Goal: Task Accomplishment & Management: Use online tool/utility

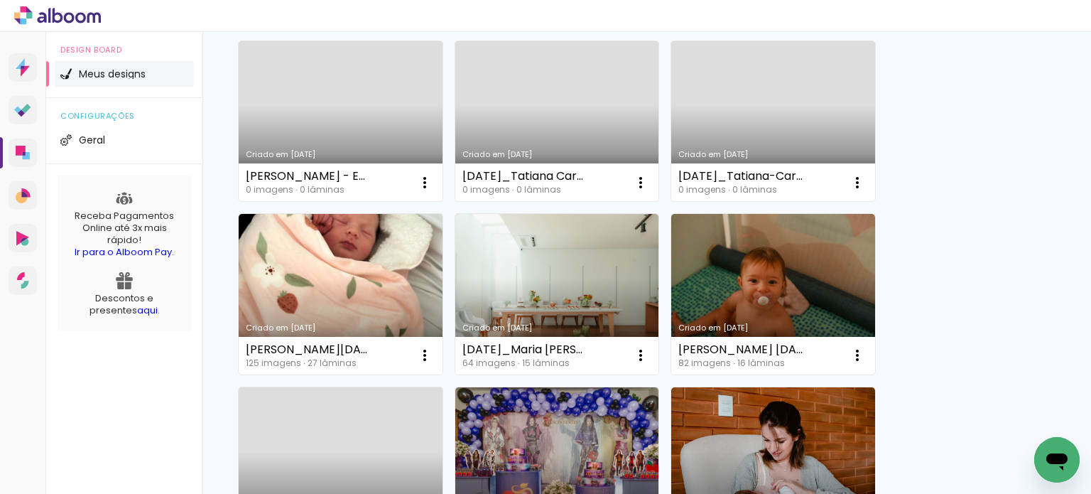
scroll to position [355, 0]
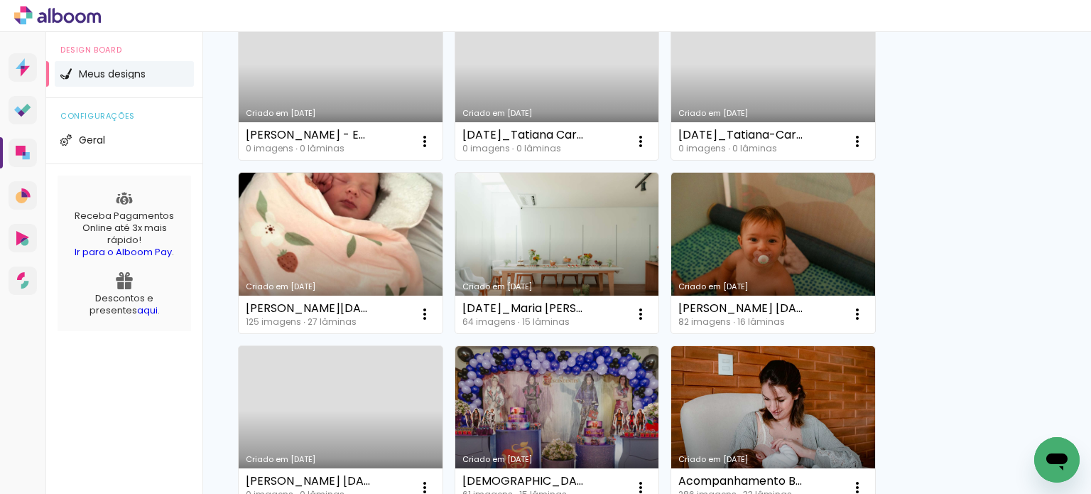
click at [369, 98] on link "Criado em [DATE]" at bounding box center [341, 80] width 204 height 160
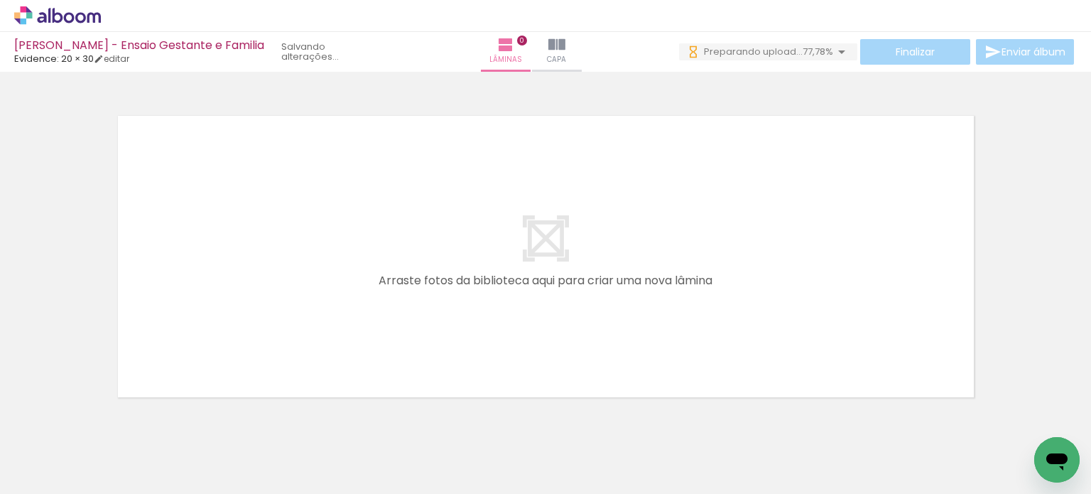
drag, startPoint x: 255, startPoint y: 291, endPoint x: 263, endPoint y: 282, distance: 12.6
click at [261, 283] on quentale-workspace at bounding box center [545, 247] width 1091 height 494
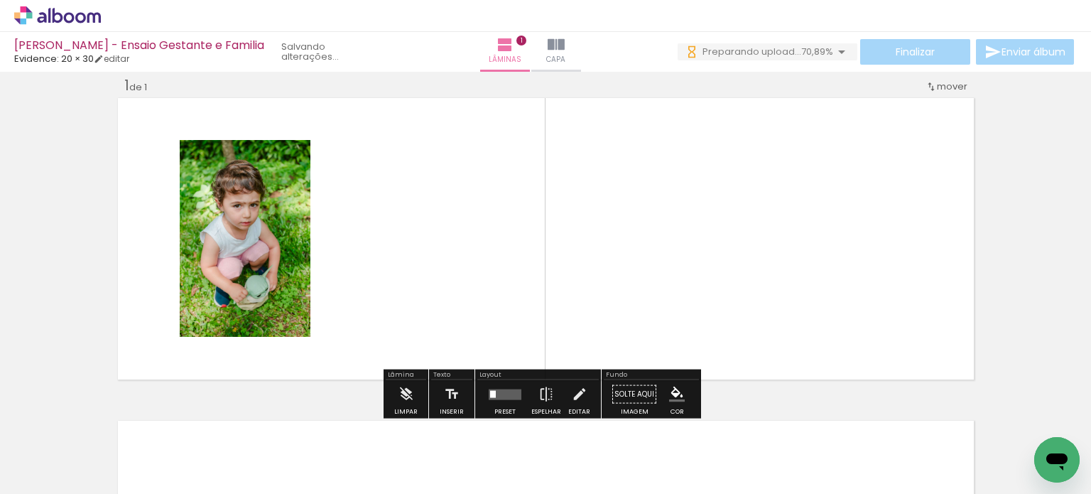
scroll to position [18, 0]
drag, startPoint x: 307, startPoint y: 453, endPoint x: 429, endPoint y: 312, distance: 186.8
click at [423, 275] on quentale-workspace at bounding box center [545, 247] width 1091 height 494
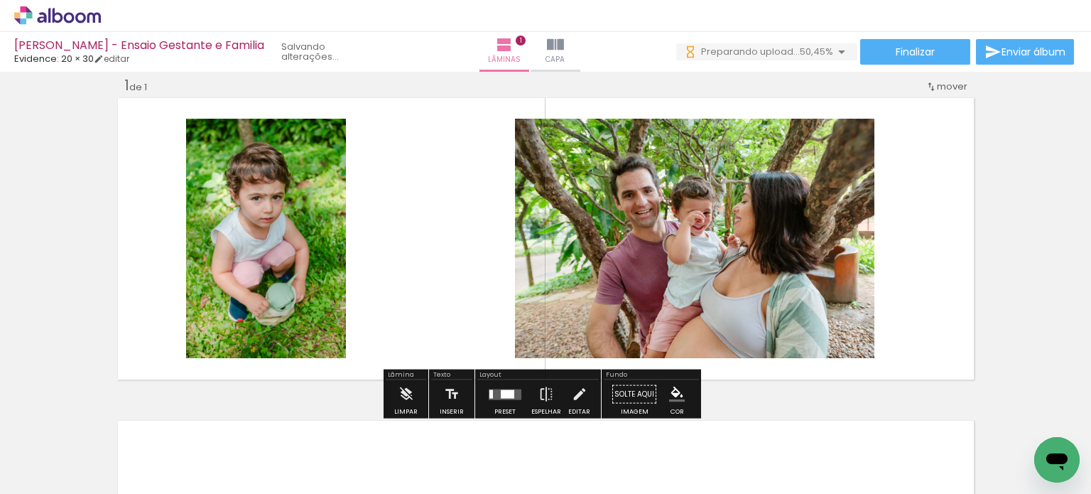
scroll to position [0, 0]
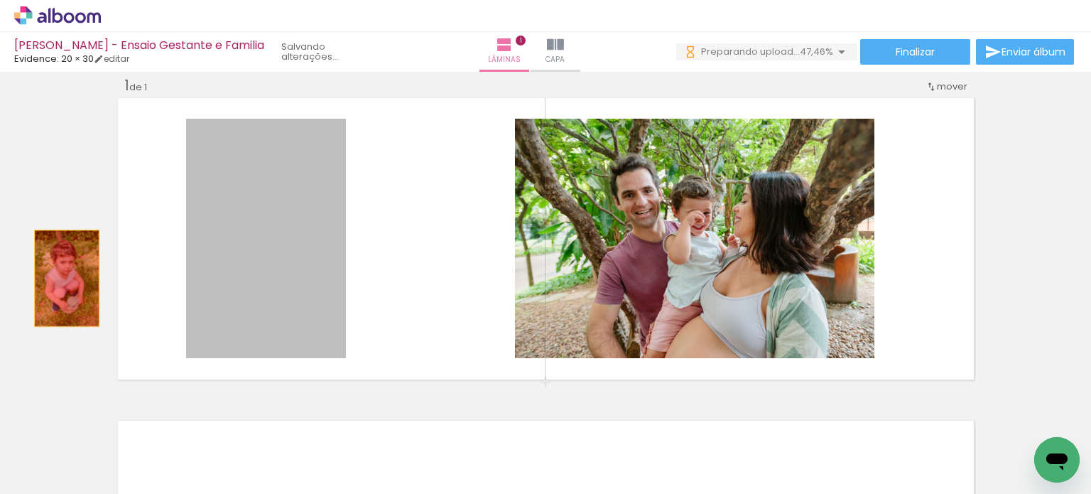
drag, startPoint x: 298, startPoint y: 277, endPoint x: 37, endPoint y: 278, distance: 260.6
click at [37, 278] on div "Inserir lâmina 1 de 1" at bounding box center [545, 381] width 1091 height 645
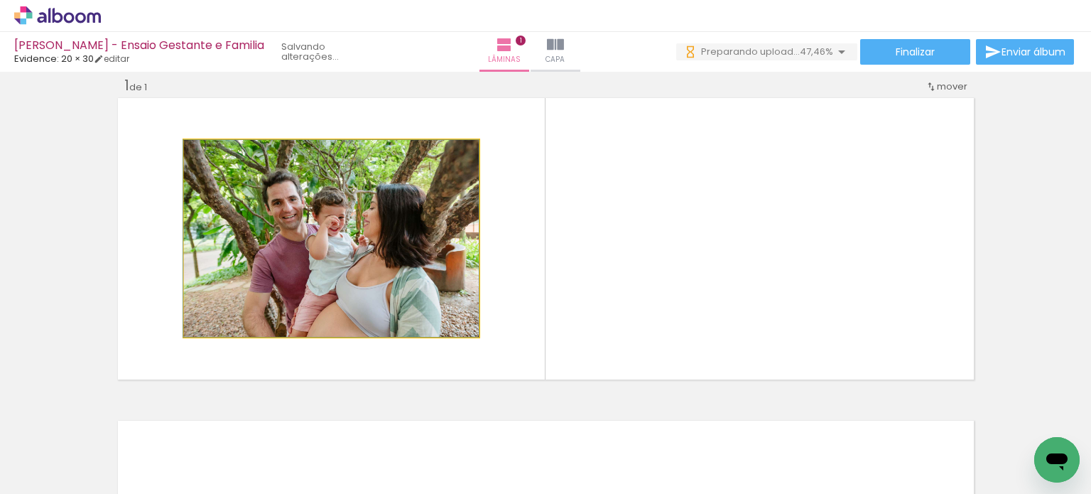
drag, startPoint x: 396, startPoint y: 290, endPoint x: 84, endPoint y: 286, distance: 312.5
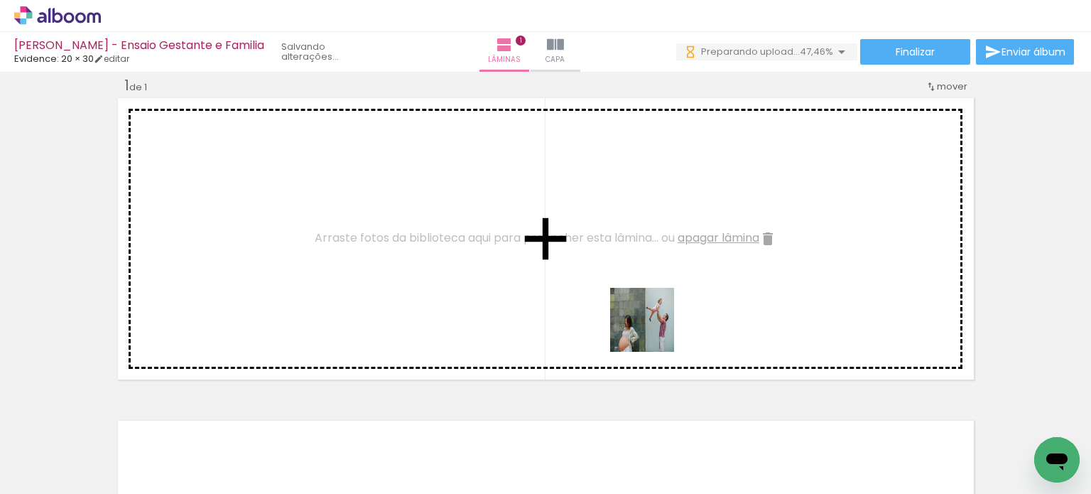
drag, startPoint x: 638, startPoint y: 407, endPoint x: 654, endPoint y: 326, distance: 82.6
click at [653, 326] on quentale-workspace at bounding box center [545, 247] width 1091 height 494
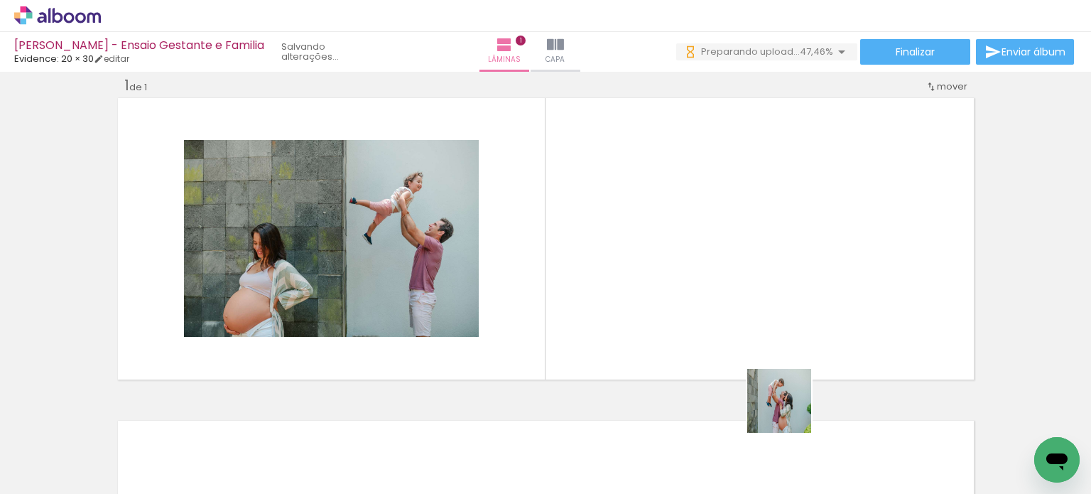
drag, startPoint x: 787, startPoint y: 445, endPoint x: 775, endPoint y: 312, distance: 132.6
click at [775, 312] on quentale-workspace at bounding box center [545, 247] width 1091 height 494
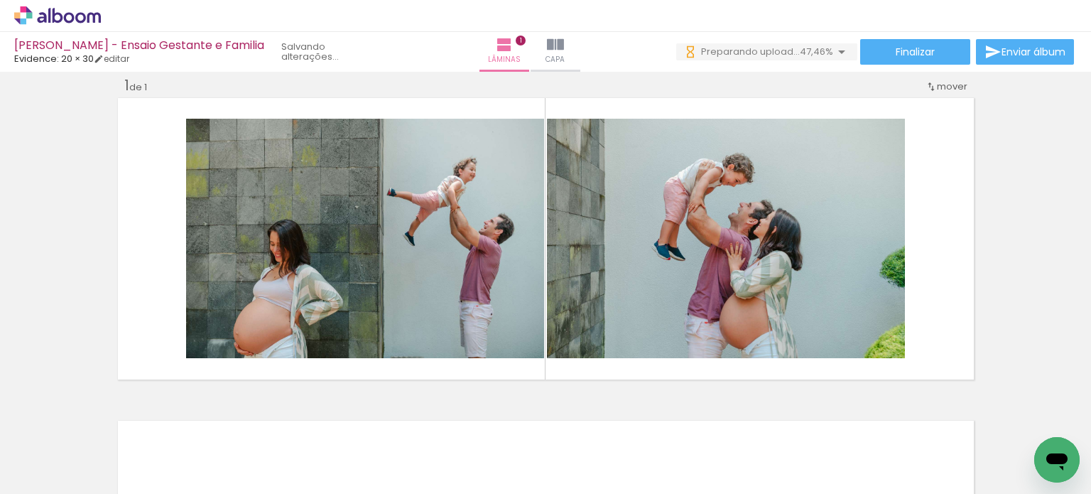
drag, startPoint x: 855, startPoint y: 435, endPoint x: 839, endPoint y: 278, distance: 157.0
click at [841, 300] on quentale-workspace at bounding box center [545, 247] width 1091 height 494
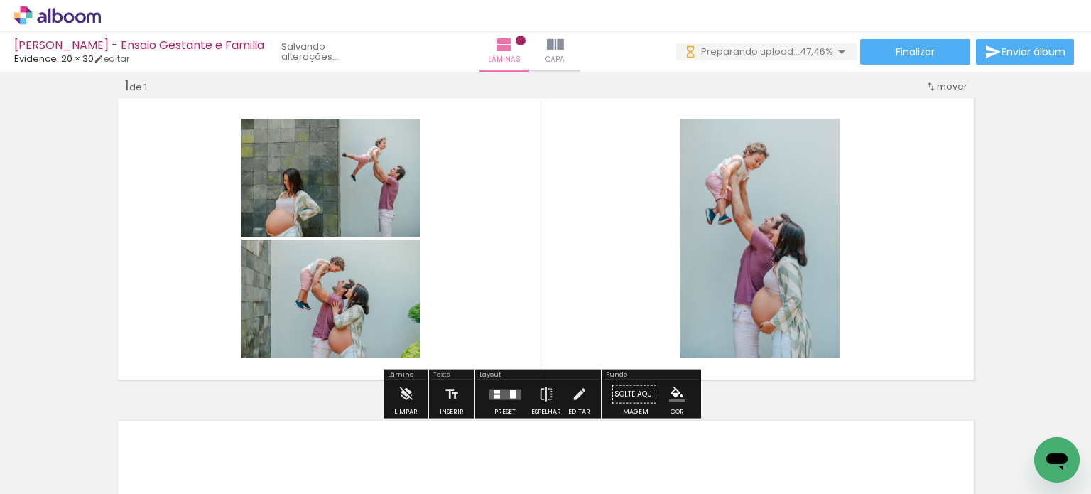
drag, startPoint x: 498, startPoint y: 391, endPoint x: 565, endPoint y: 382, distance: 68.0
click at [498, 391] on quentale-layouter at bounding box center [505, 393] width 33 height 11
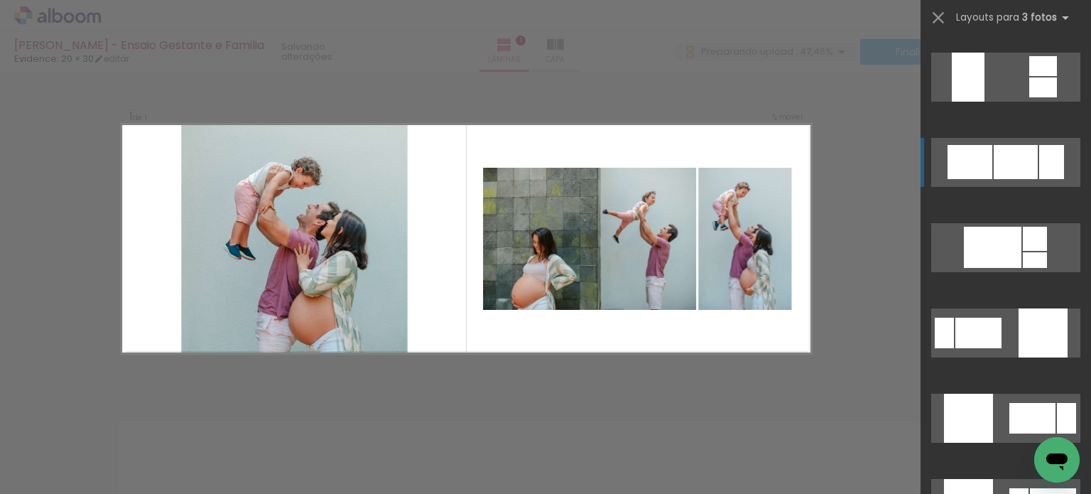
scroll to position [2982, 0]
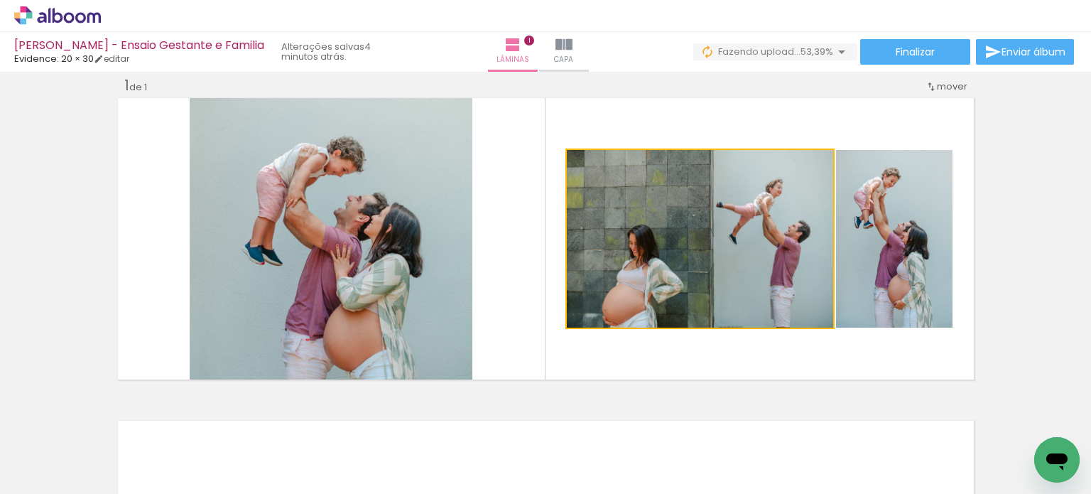
drag, startPoint x: 635, startPoint y: 271, endPoint x: 358, endPoint y: 276, distance: 277.0
click at [0, 0] on slot at bounding box center [0, 0] width 0 height 0
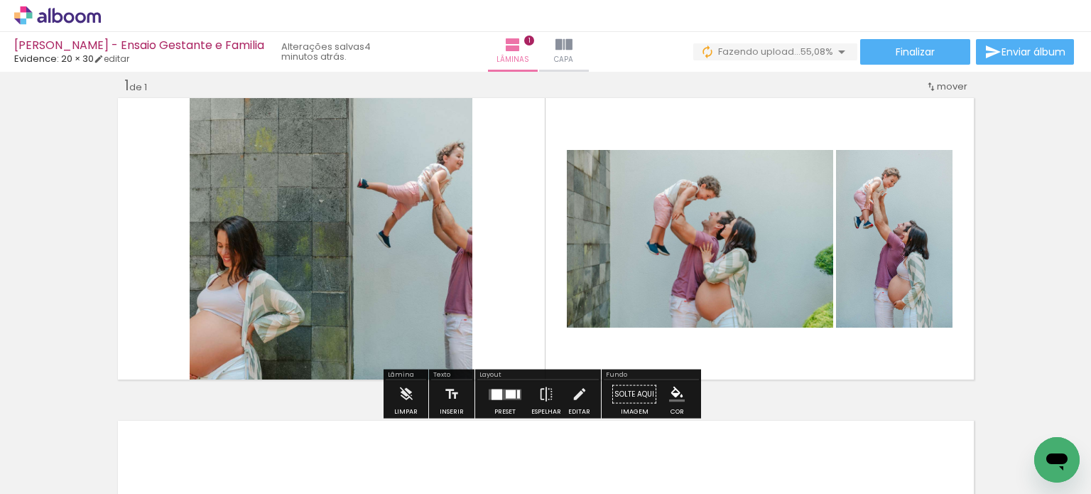
drag, startPoint x: 356, startPoint y: 276, endPoint x: 348, endPoint y: 276, distance: 7.8
click at [356, 276] on quentale-photo at bounding box center [331, 238] width 283 height 287
click at [202, 258] on quentale-photo at bounding box center [331, 238] width 283 height 287
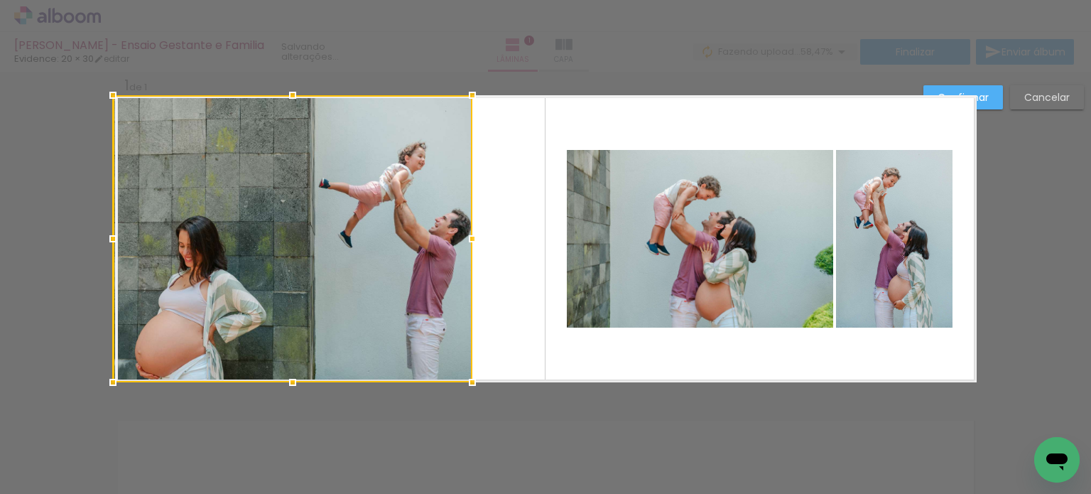
drag, startPoint x: 186, startPoint y: 239, endPoint x: 110, endPoint y: 235, distance: 76.1
click at [110, 235] on div at bounding box center [113, 238] width 28 height 28
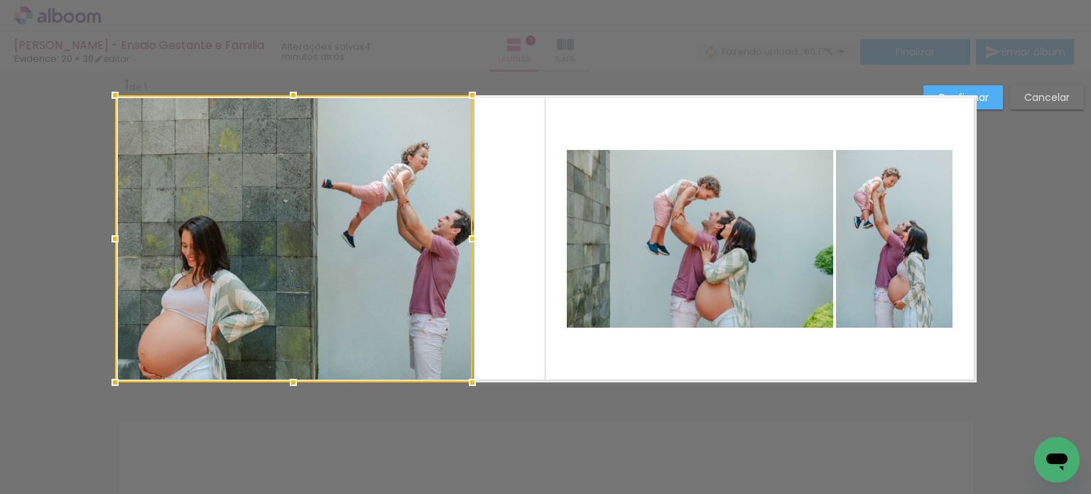
click at [523, 263] on quentale-layouter at bounding box center [545, 238] width 861 height 287
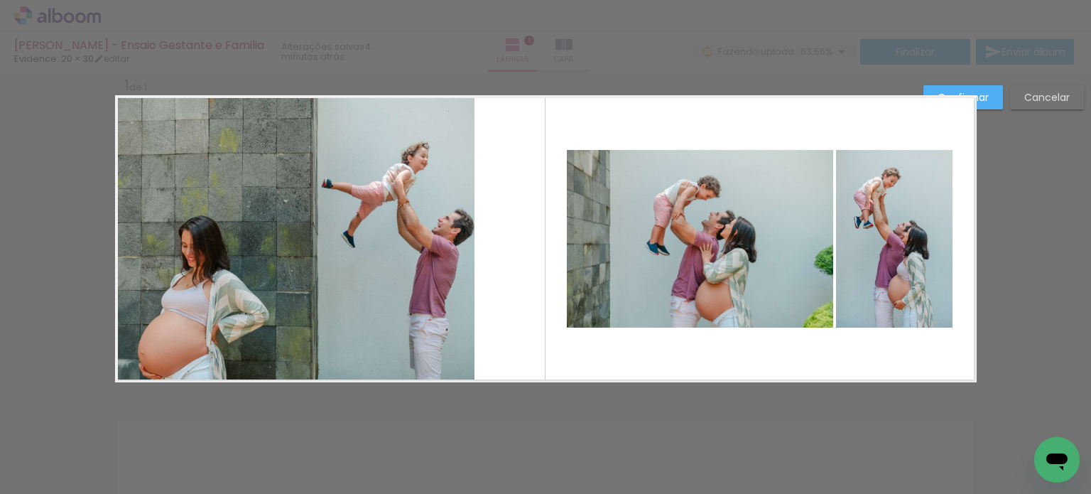
click at [680, 276] on quentale-photo at bounding box center [700, 239] width 266 height 178
click at [472, 276] on div at bounding box center [293, 238] width 357 height 287
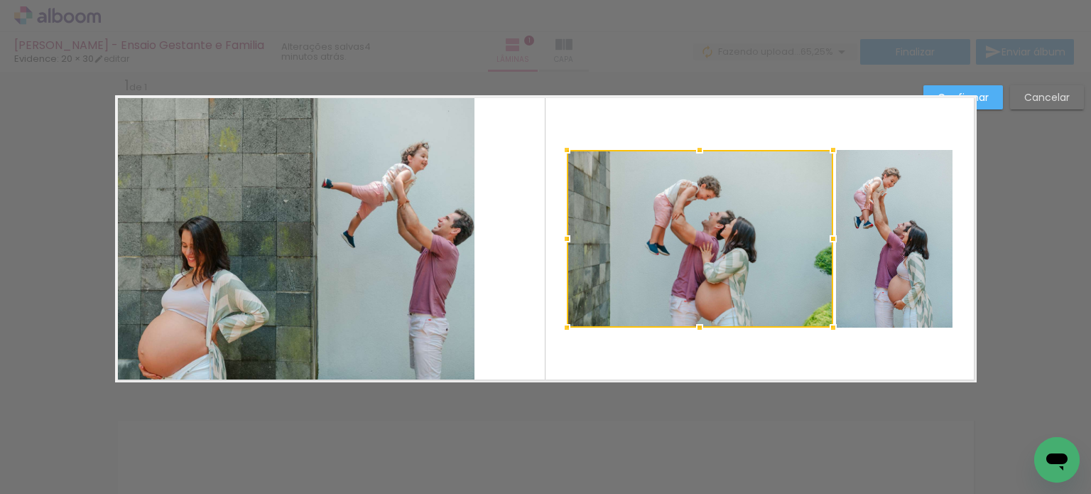
click at [889, 278] on quentale-photo at bounding box center [894, 239] width 116 height 178
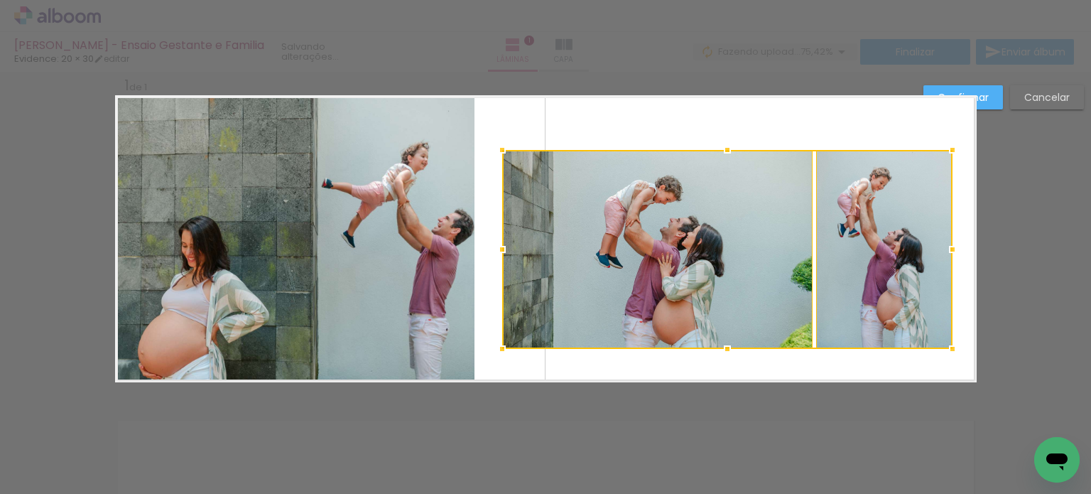
drag, startPoint x: 560, startPoint y: 326, endPoint x: 494, endPoint y: 347, distance: 68.7
click at [494, 347] on div at bounding box center [502, 348] width 28 height 28
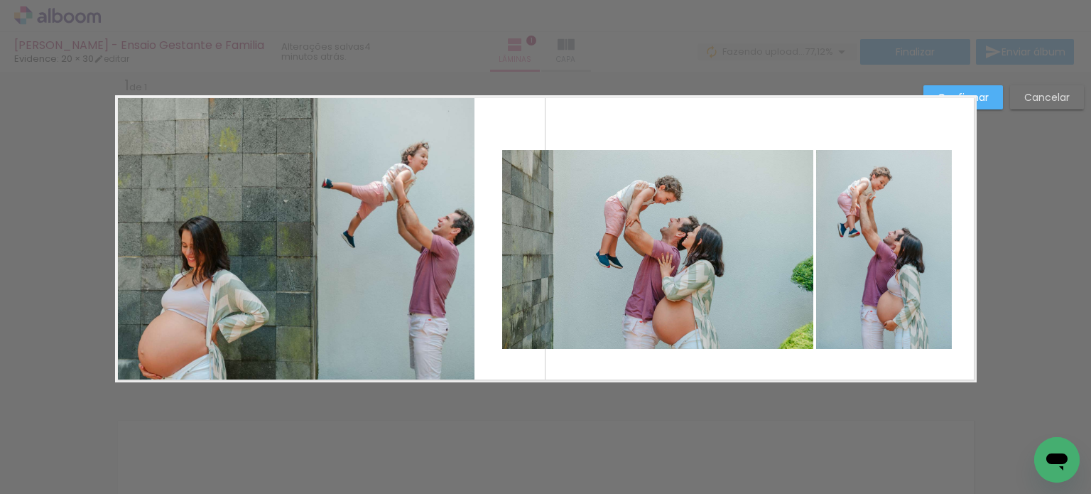
click at [838, 286] on quentale-photo at bounding box center [884, 249] width 136 height 199
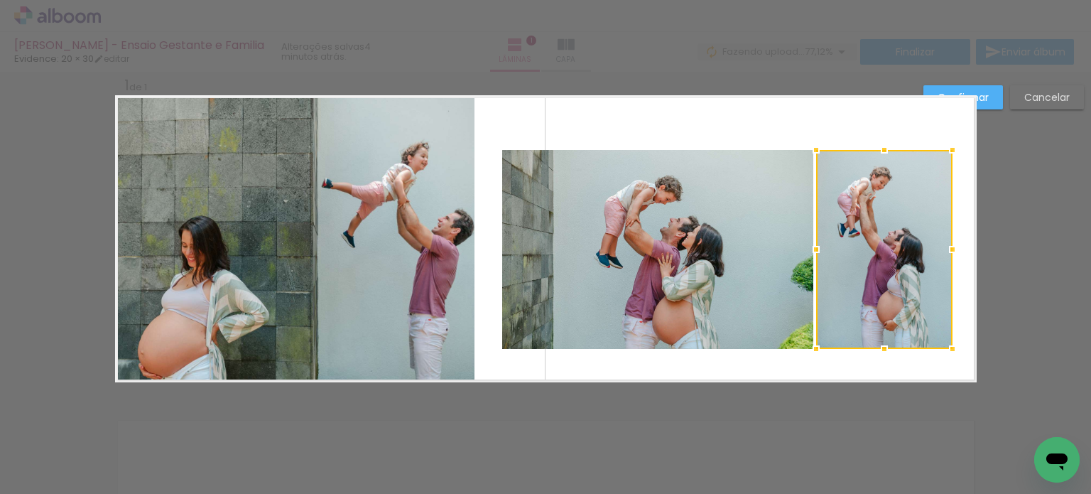
click at [677, 305] on quentale-photo at bounding box center [657, 249] width 311 height 199
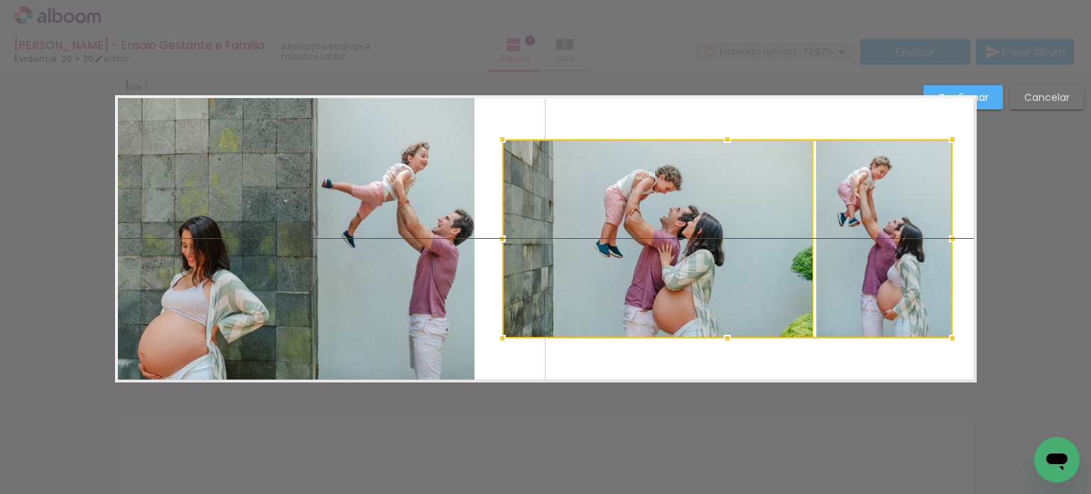
click at [721, 284] on div at bounding box center [727, 238] width 450 height 199
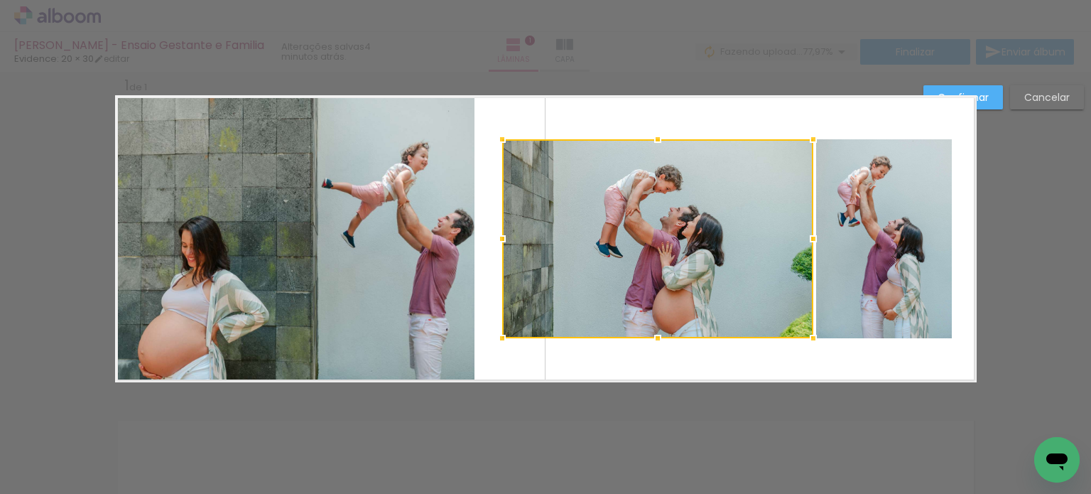
click at [989, 90] on paper-button "Confirmar" at bounding box center [963, 97] width 80 height 24
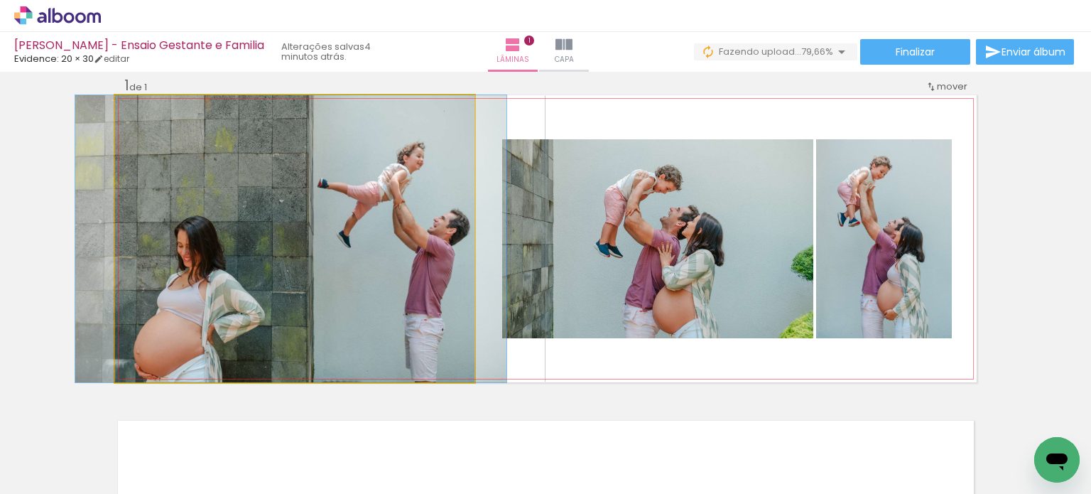
drag, startPoint x: 410, startPoint y: 249, endPoint x: 406, endPoint y: 256, distance: 8.3
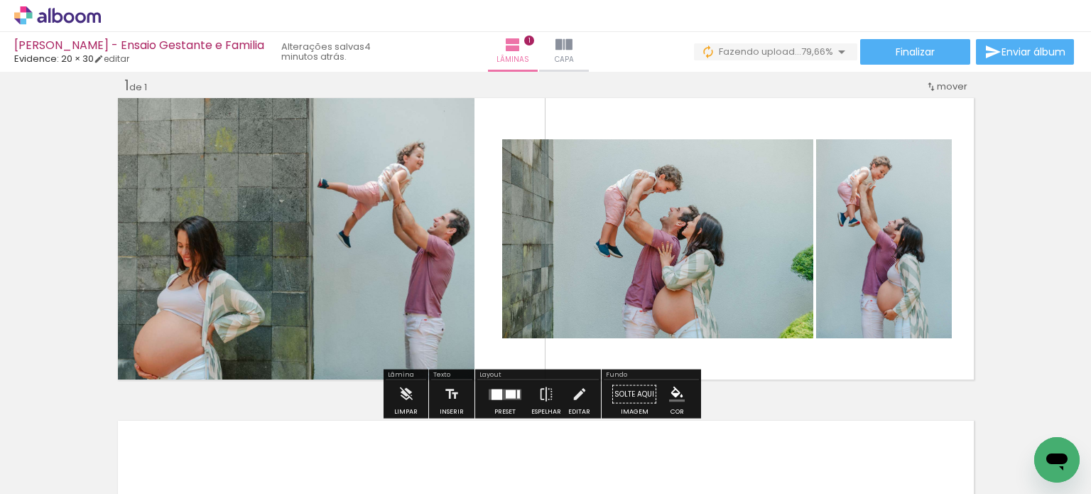
click at [989, 244] on div "Inserir lâmina 1 de 1" at bounding box center [545, 381] width 1091 height 645
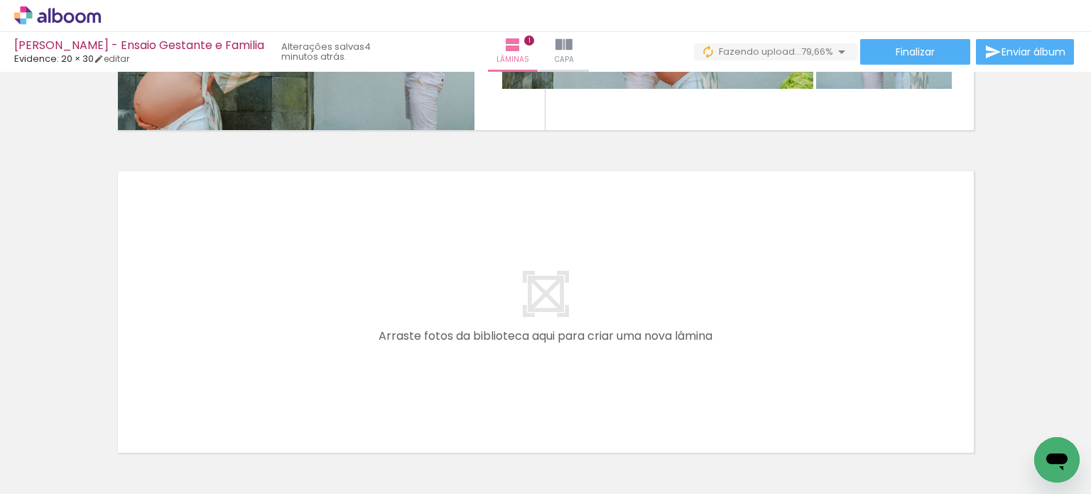
scroll to position [302, 0]
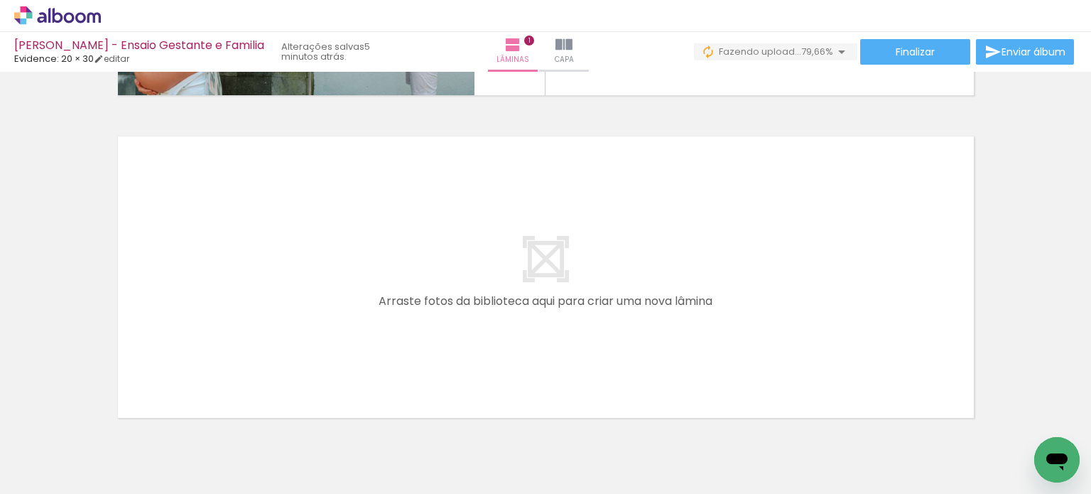
drag, startPoint x: 449, startPoint y: 443, endPoint x: 408, endPoint y: 422, distance: 45.4
click at [517, 344] on quentale-workspace at bounding box center [545, 247] width 1091 height 494
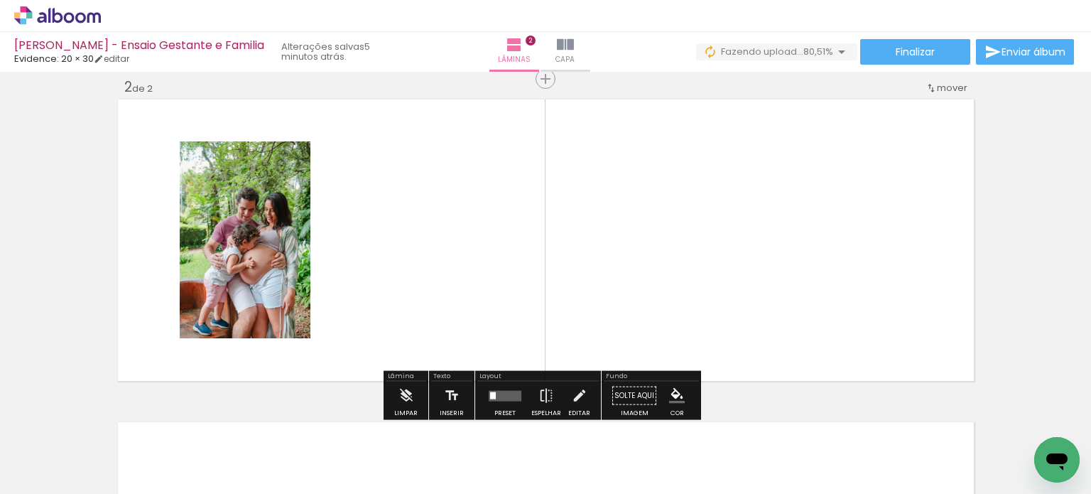
scroll to position [340, 0]
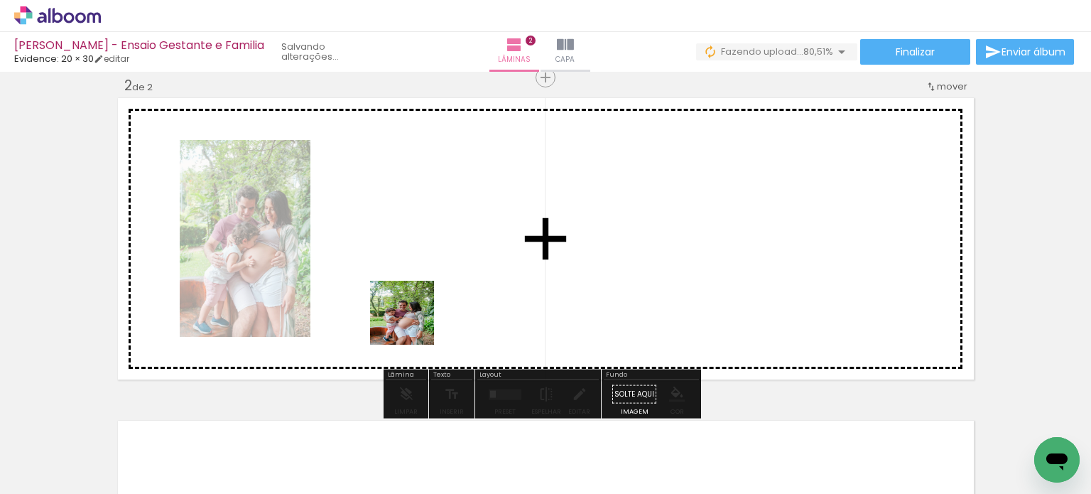
drag, startPoint x: 391, startPoint y: 448, endPoint x: 418, endPoint y: 305, distance: 146.0
click at [418, 305] on quentale-workspace at bounding box center [545, 247] width 1091 height 494
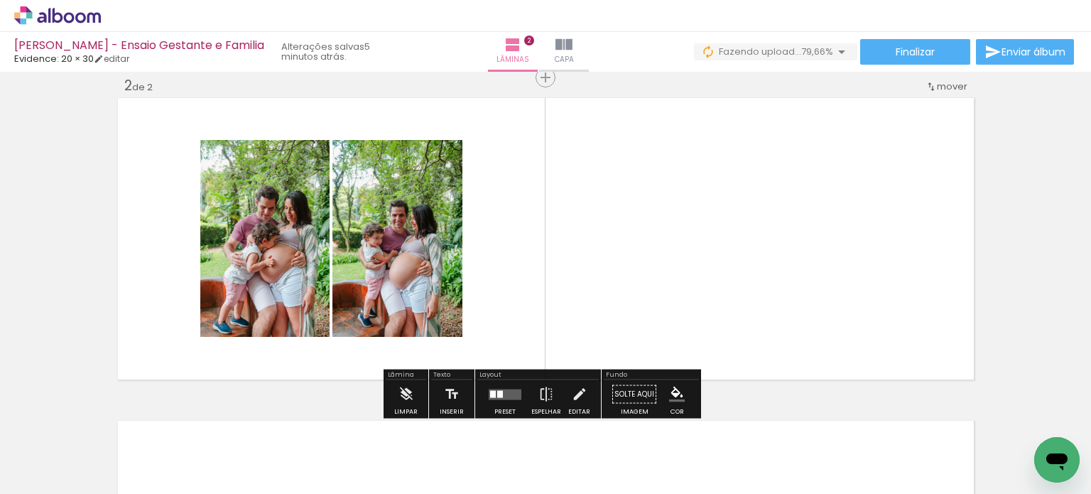
drag, startPoint x: 309, startPoint y: 454, endPoint x: 595, endPoint y: 321, distance: 315.8
click at [595, 321] on quentale-workspace at bounding box center [545, 247] width 1091 height 494
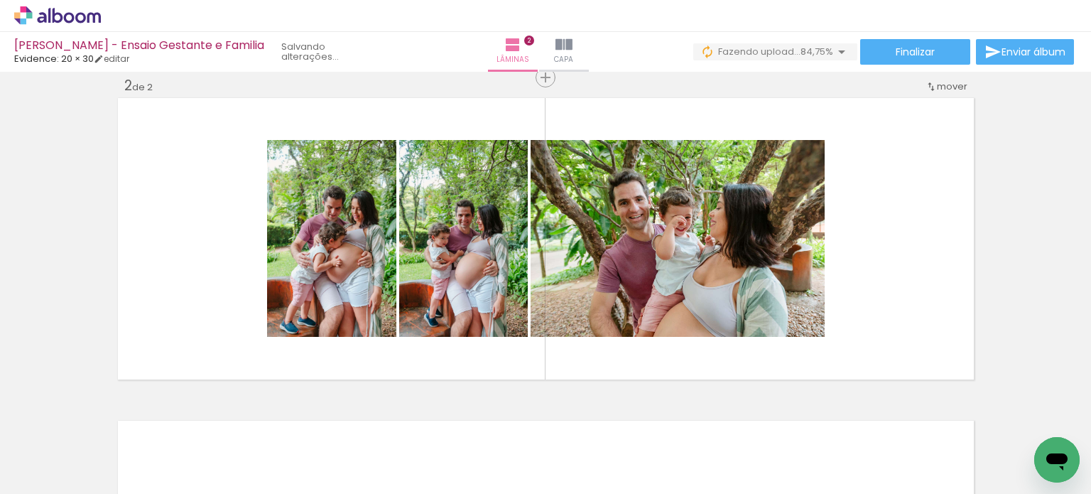
scroll to position [0, 665]
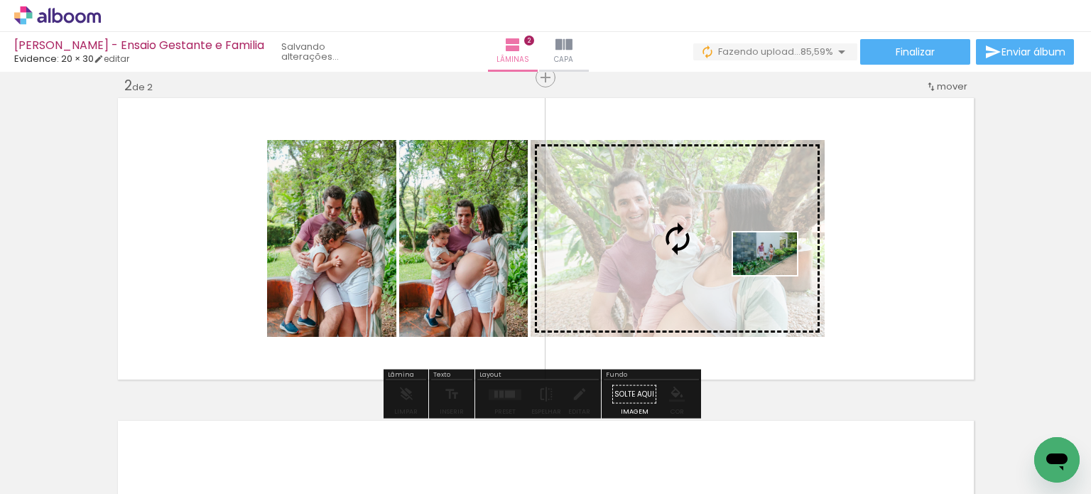
drag, startPoint x: 273, startPoint y: 447, endPoint x: 775, endPoint y: 275, distance: 531.3
click at [775, 275] on quentale-workspace at bounding box center [545, 247] width 1091 height 494
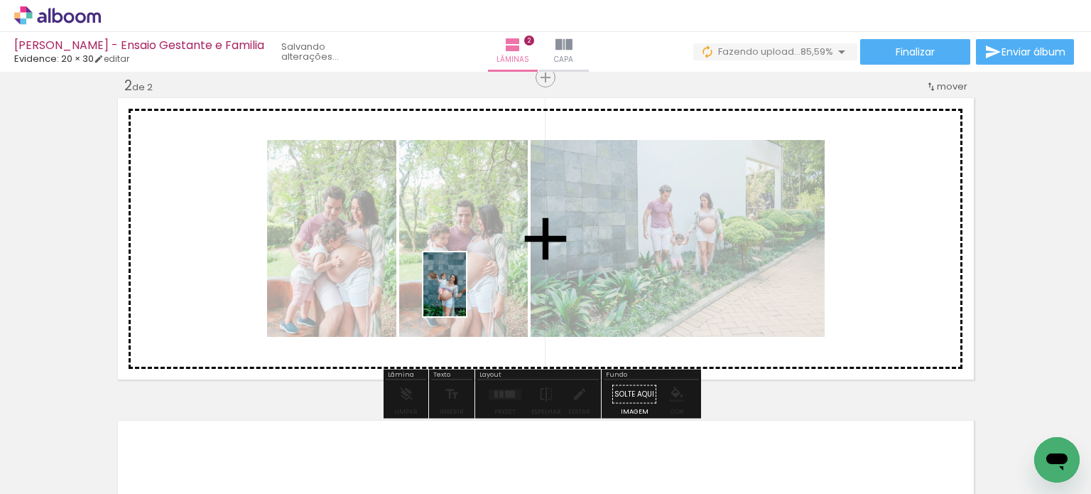
drag, startPoint x: 435, startPoint y: 450, endPoint x: 467, endPoint y: 293, distance: 160.8
click at [467, 293] on quentale-workspace at bounding box center [545, 247] width 1091 height 494
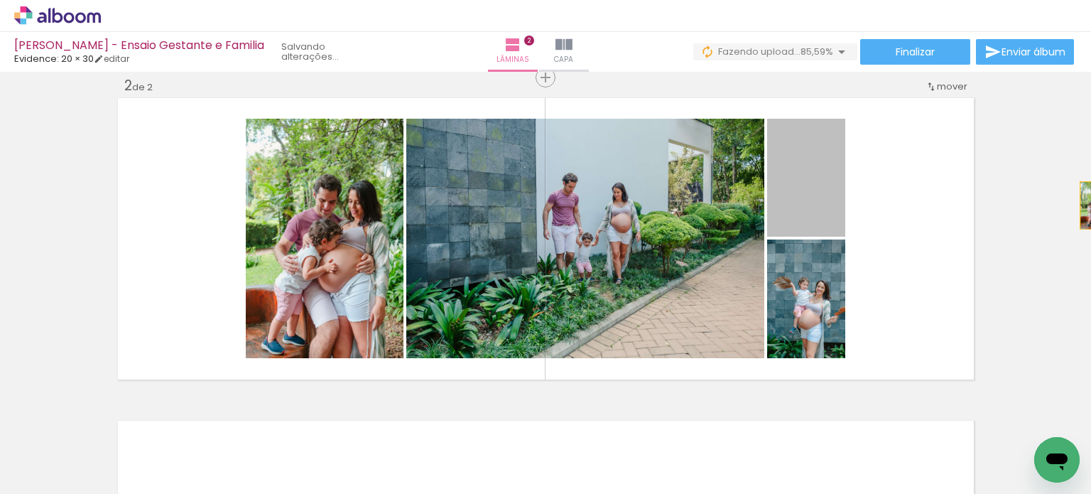
drag, startPoint x: 915, startPoint y: 204, endPoint x: 1090, endPoint y: 205, distance: 174.7
click at [1090, 205] on div "Inserir lâmina 1 de 2 Inserir lâmina 2 de 2 Confirmar Cancelar" at bounding box center [545, 283] width 1091 height 422
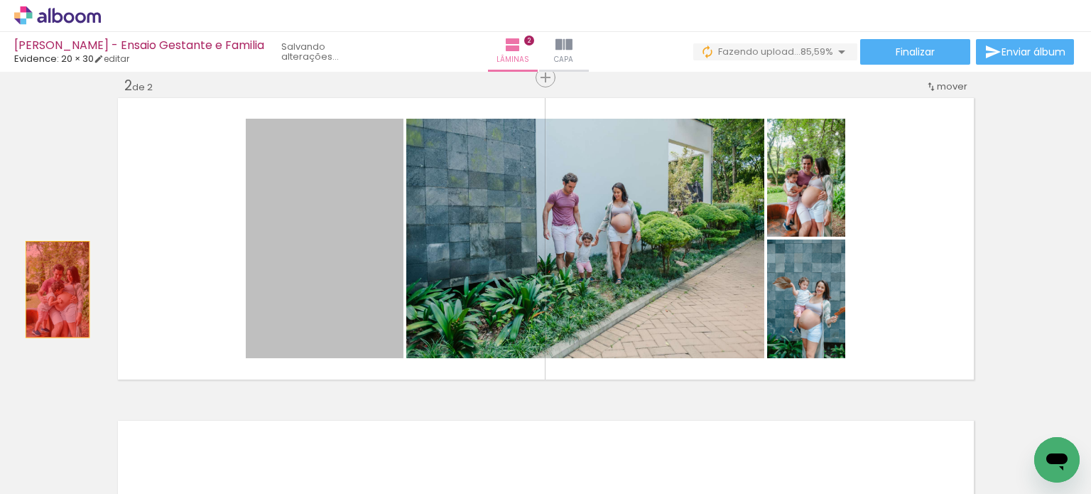
drag, startPoint x: 335, startPoint y: 295, endPoint x: 156, endPoint y: 289, distance: 179.7
click at [51, 289] on div "Inserir lâmina 1 de 2 Inserir lâmina 2 de 2" at bounding box center [545, 221] width 1091 height 968
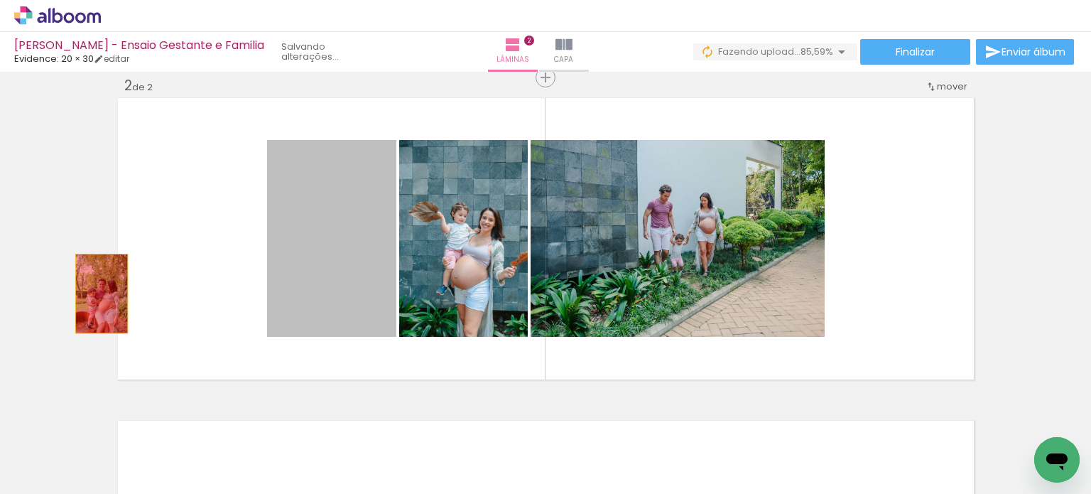
drag, startPoint x: 304, startPoint y: 293, endPoint x: 68, endPoint y: 295, distance: 235.8
click at [68, 295] on div "Inserir lâmina 1 de 2 Inserir lâmina 2 de 2" at bounding box center [545, 221] width 1091 height 968
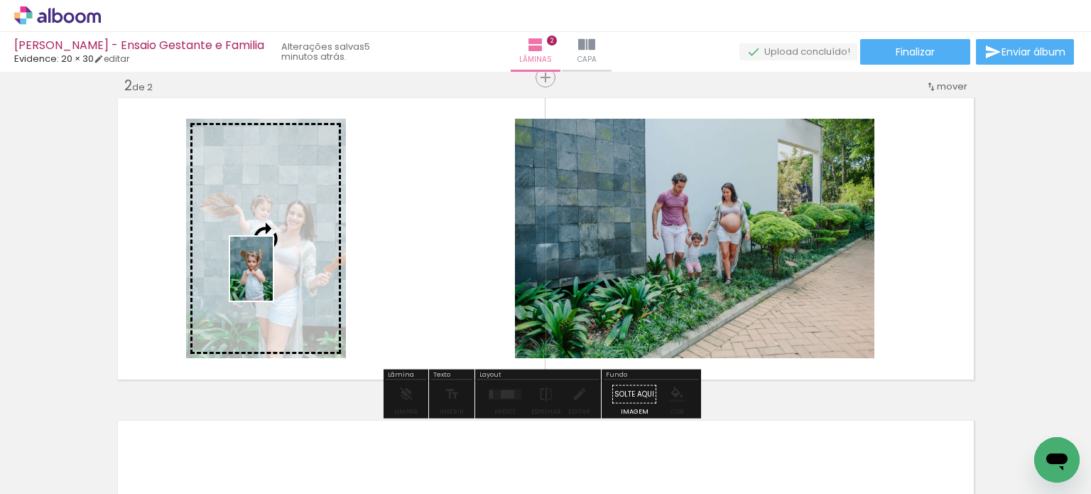
drag, startPoint x: 371, startPoint y: 447, endPoint x: 273, endPoint y: 279, distance: 194.1
click at [273, 279] on quentale-workspace at bounding box center [545, 247] width 1091 height 494
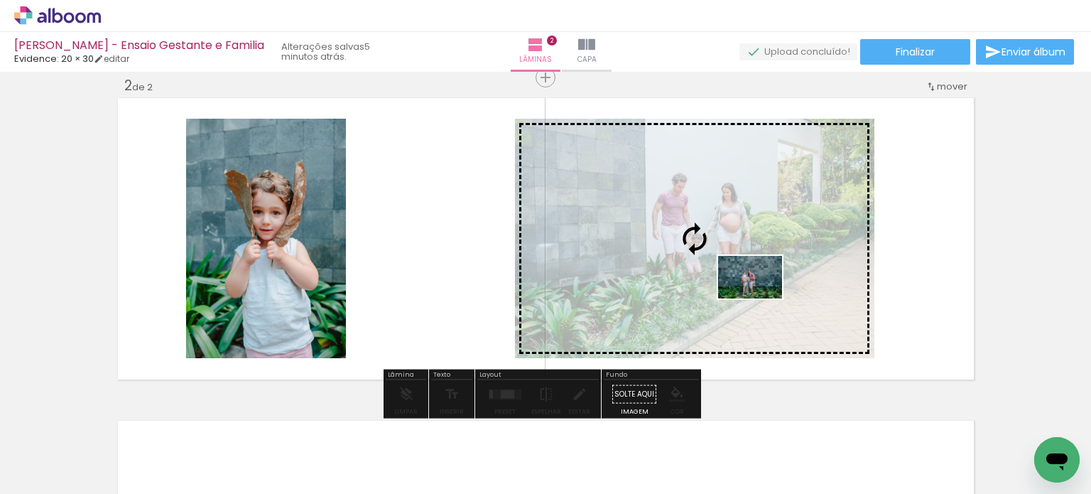
drag, startPoint x: 743, startPoint y: 459, endPoint x: 760, endPoint y: 298, distance: 162.1
click at [760, 298] on quentale-workspace at bounding box center [545, 247] width 1091 height 494
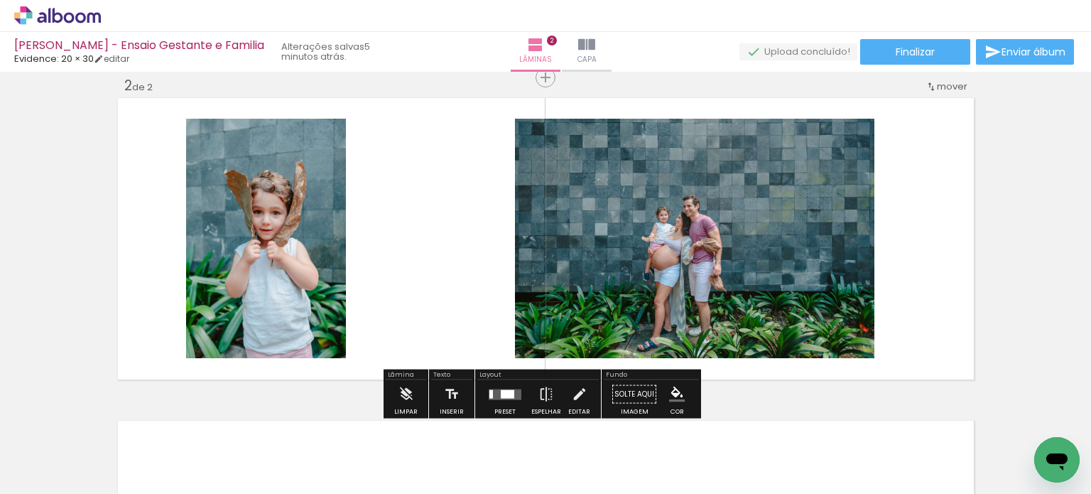
drag, startPoint x: 499, startPoint y: 398, endPoint x: 756, endPoint y: 357, distance: 259.6
click at [500, 398] on quentale-layouter at bounding box center [505, 393] width 33 height 11
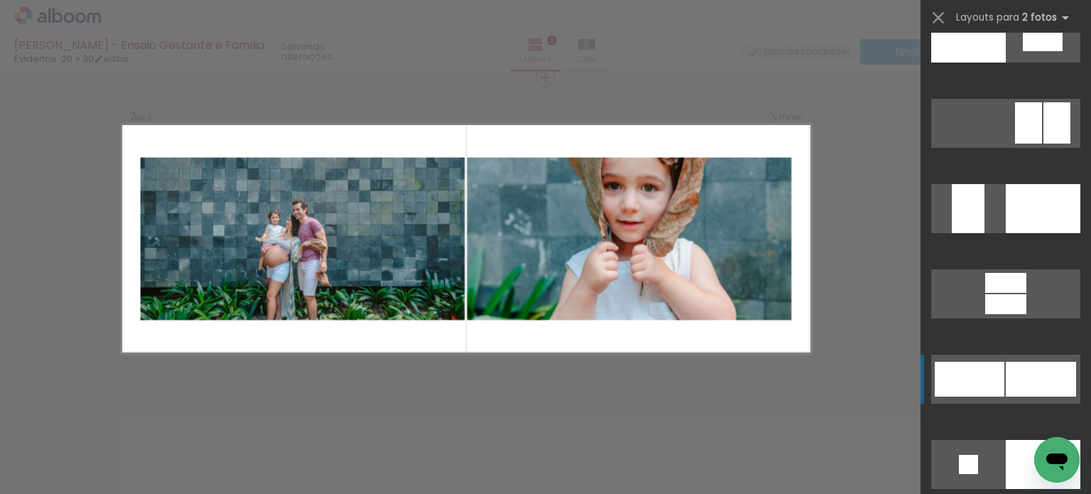
scroll to position [5397, 0]
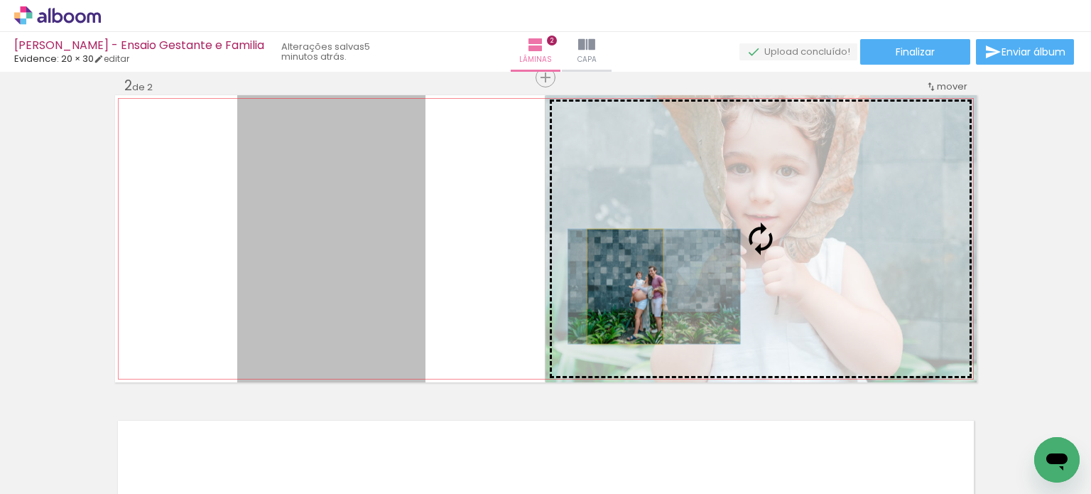
drag, startPoint x: 342, startPoint y: 305, endPoint x: 619, endPoint y: 286, distance: 277.6
click at [0, 0] on slot at bounding box center [0, 0] width 0 height 0
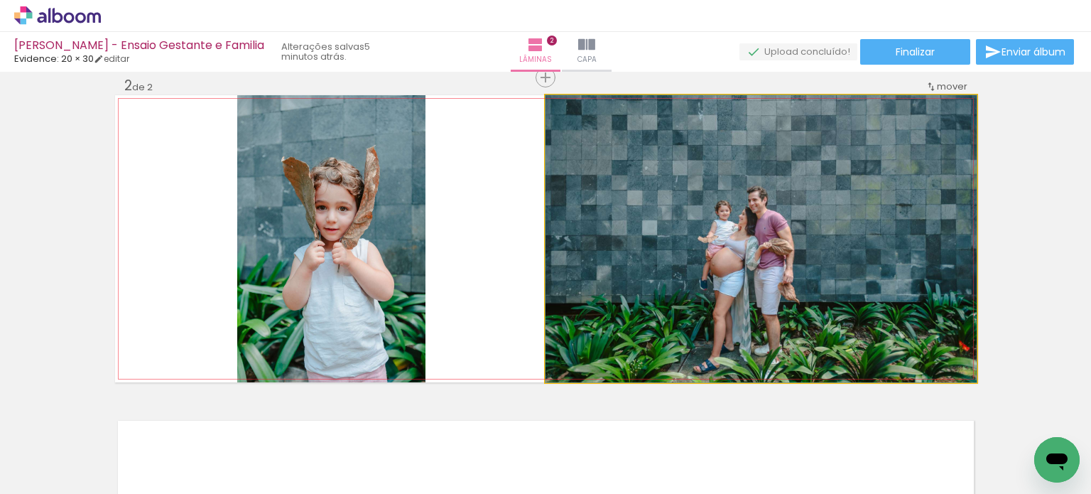
click at [729, 266] on quentale-photo at bounding box center [760, 238] width 431 height 287
click at [729, 264] on quentale-photo at bounding box center [760, 238] width 431 height 287
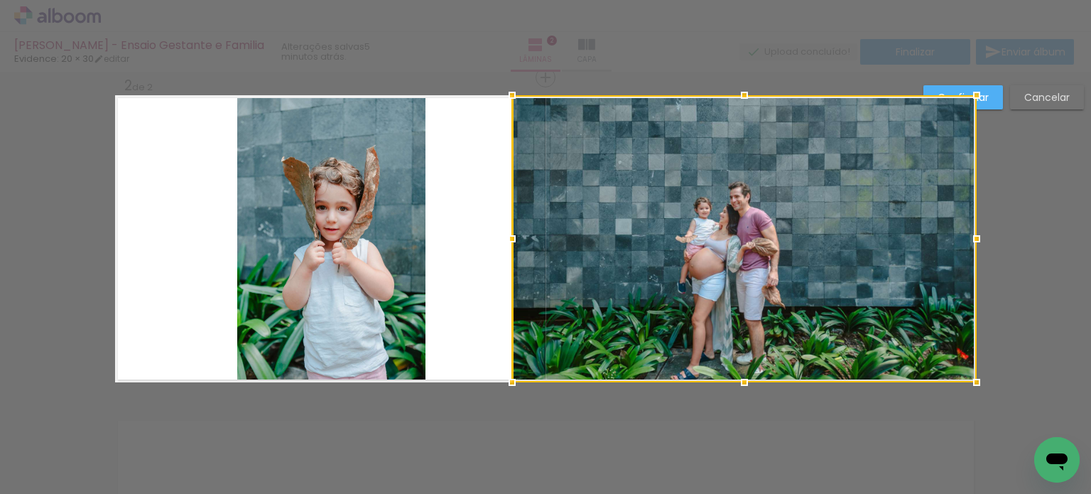
drag, startPoint x: 542, startPoint y: 241, endPoint x: 509, endPoint y: 241, distance: 33.4
click at [509, 241] on div at bounding box center [512, 238] width 28 height 28
click at [988, 102] on paper-button "Confirmar" at bounding box center [963, 97] width 80 height 24
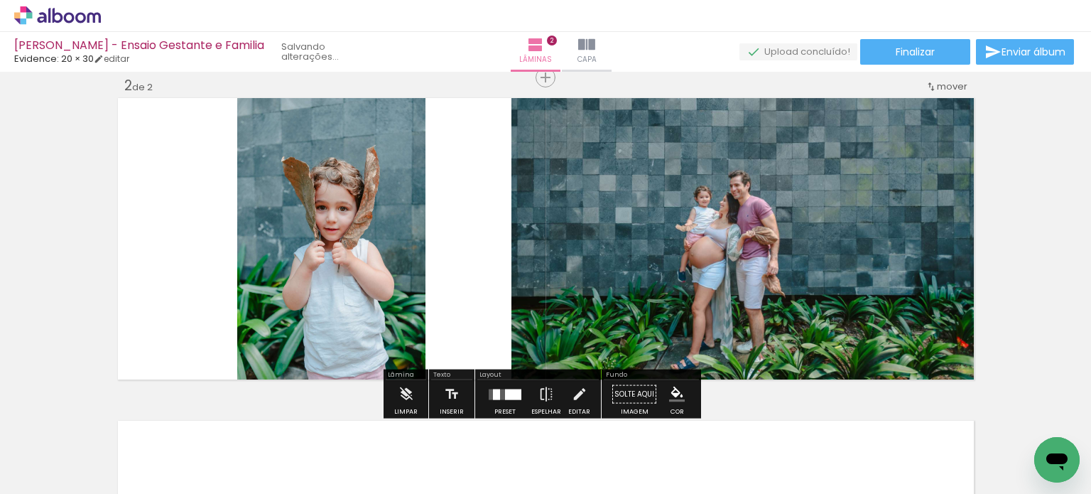
click at [1002, 183] on div "Inserir lâmina 1 de 2 Inserir lâmina 2 de 2" at bounding box center [545, 221] width 1091 height 968
click at [366, 274] on quentale-photo at bounding box center [331, 238] width 188 height 287
click at [366, 263] on quentale-photo at bounding box center [331, 238] width 188 height 287
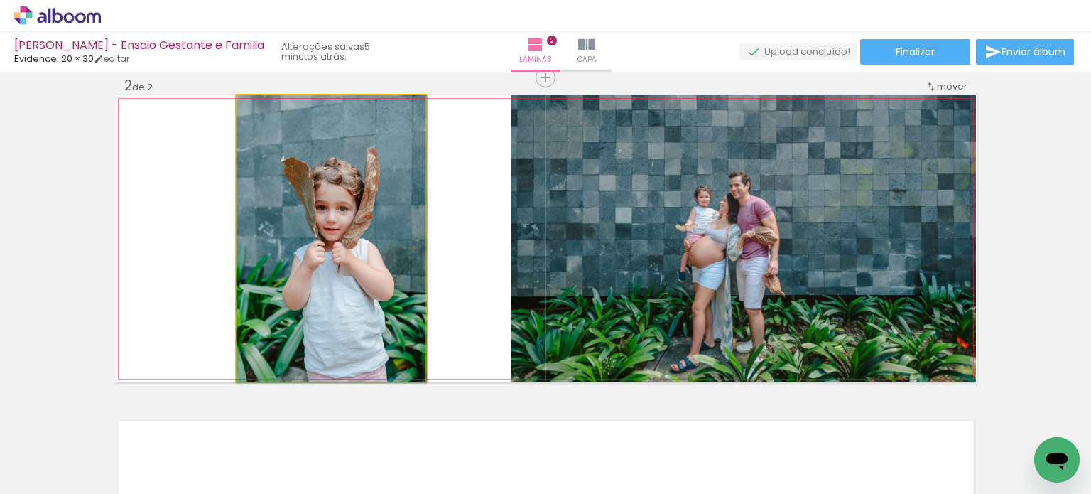
click at [366, 263] on quentale-photo at bounding box center [331, 238] width 188 height 287
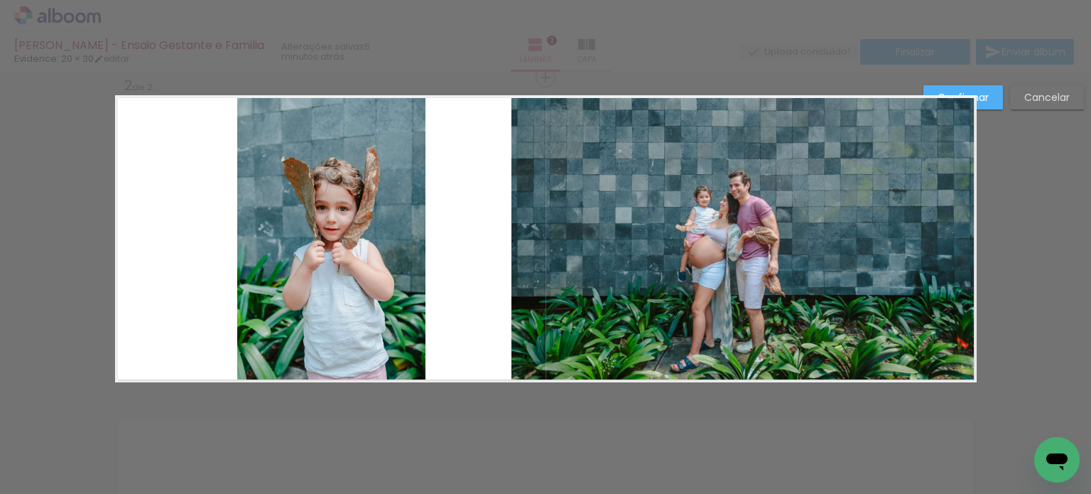
click at [355, 258] on quentale-photo at bounding box center [331, 238] width 188 height 287
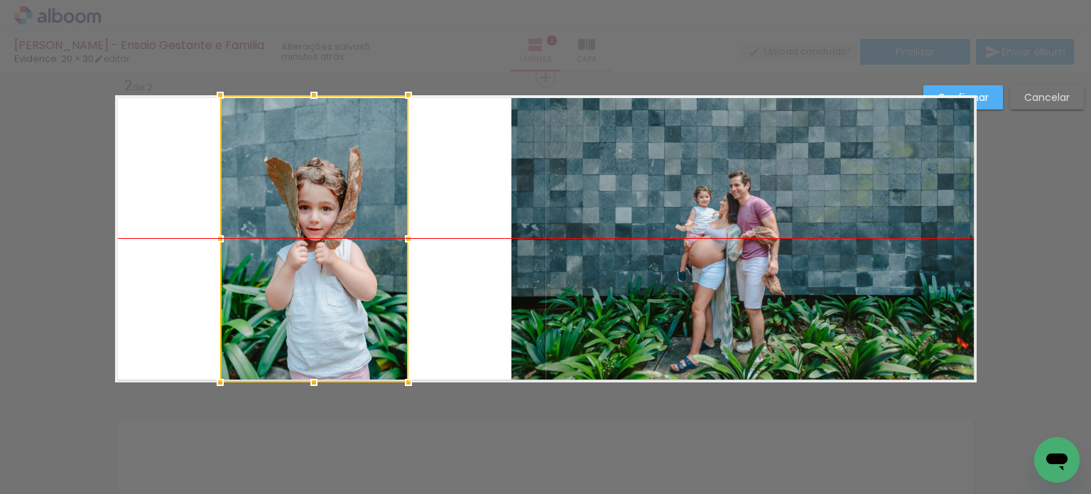
drag, startPoint x: 347, startPoint y: 246, endPoint x: 330, endPoint y: 246, distance: 17.0
click at [330, 246] on div at bounding box center [314, 238] width 188 height 287
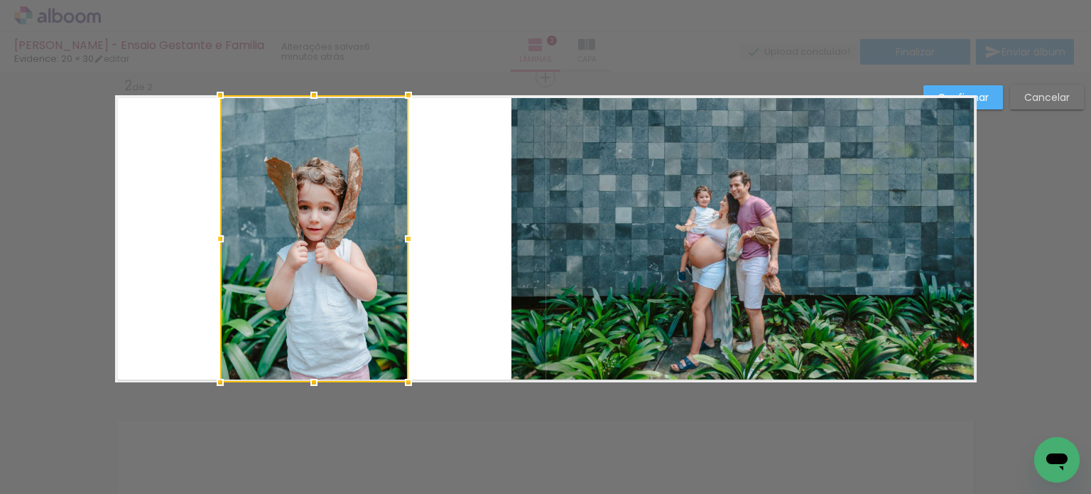
click at [989, 93] on paper-button "Confirmar" at bounding box center [963, 97] width 80 height 24
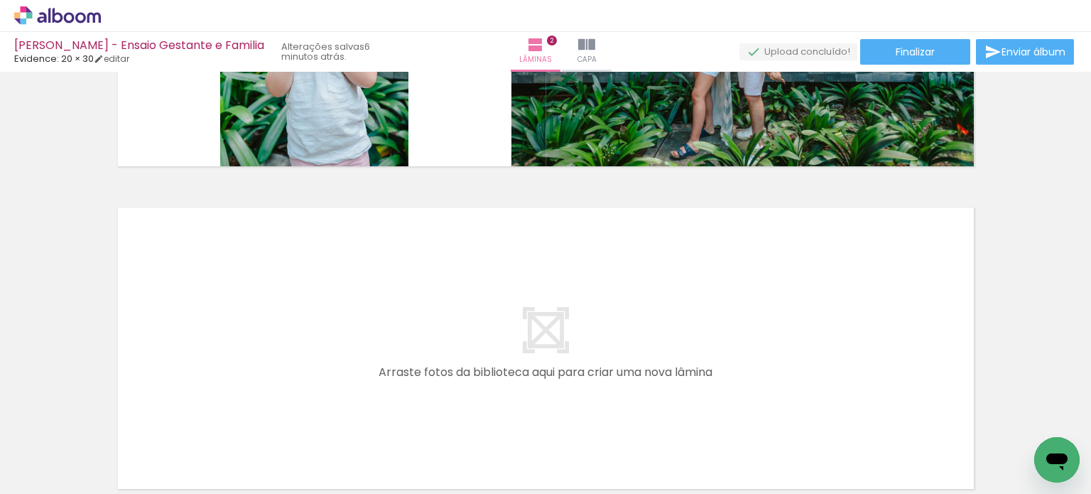
scroll to position [0, 1304]
drag, startPoint x: 526, startPoint y: 439, endPoint x: 644, endPoint y: 337, distance: 155.6
click at [644, 337] on quentale-workspace at bounding box center [545, 247] width 1091 height 494
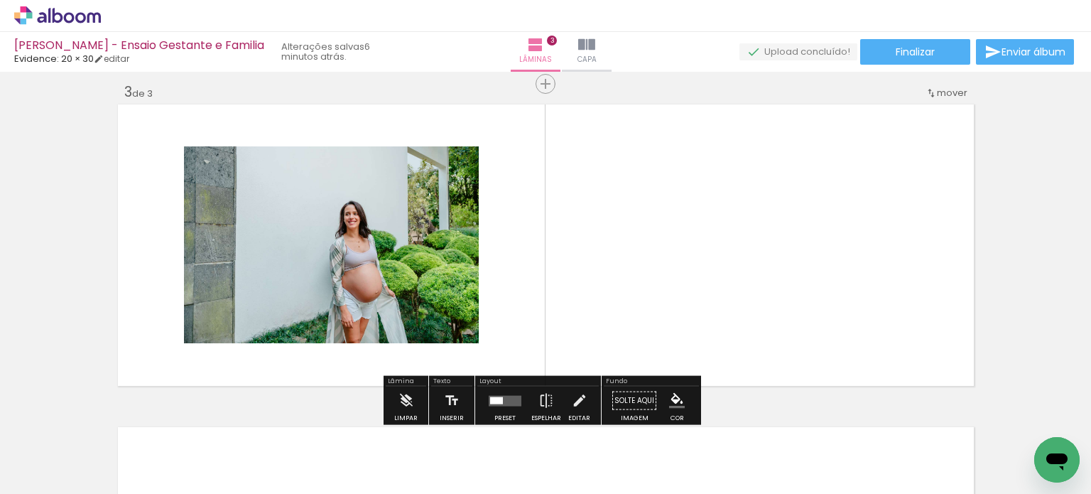
scroll to position [662, 0]
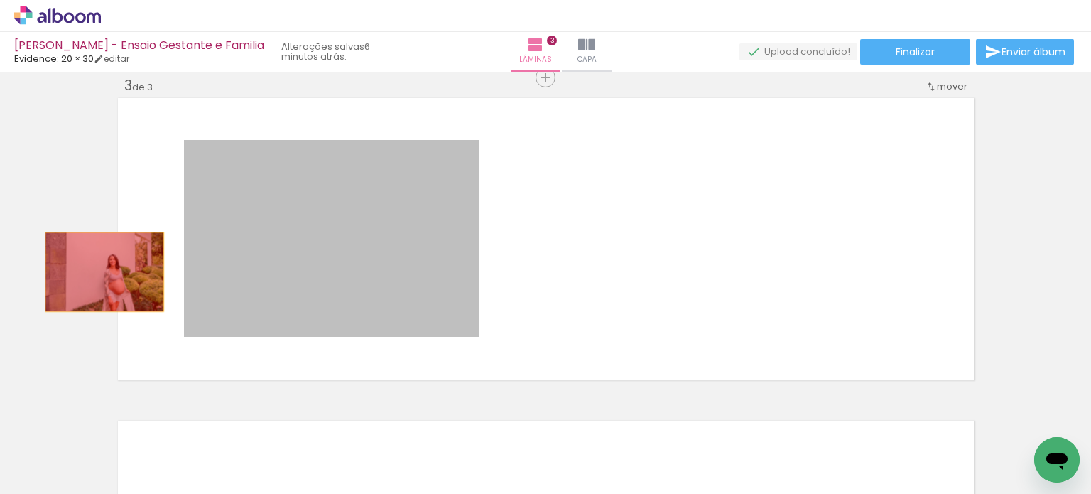
drag, startPoint x: 418, startPoint y: 273, endPoint x: 99, endPoint y: 271, distance: 318.8
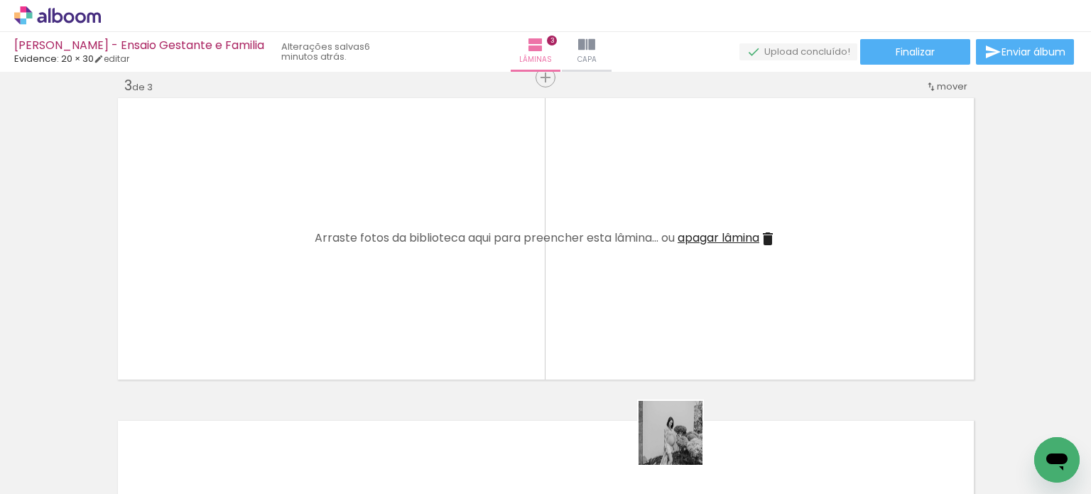
drag, startPoint x: 680, startPoint y: 461, endPoint x: 747, endPoint y: 292, distance: 181.7
click at [744, 288] on quentale-workspace at bounding box center [545, 247] width 1091 height 494
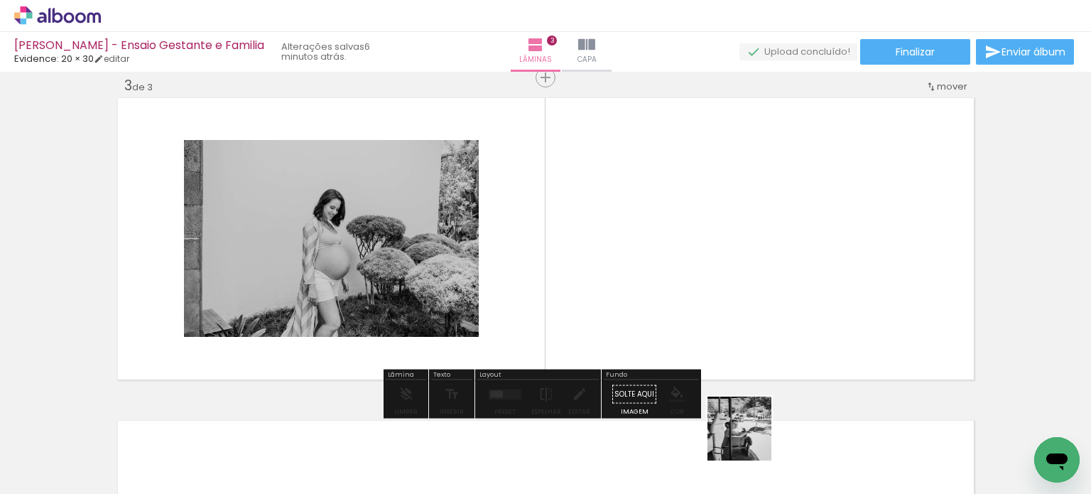
drag, startPoint x: 760, startPoint y: 454, endPoint x: 642, endPoint y: 319, distance: 179.6
click at [645, 327] on quentale-workspace at bounding box center [545, 247] width 1091 height 494
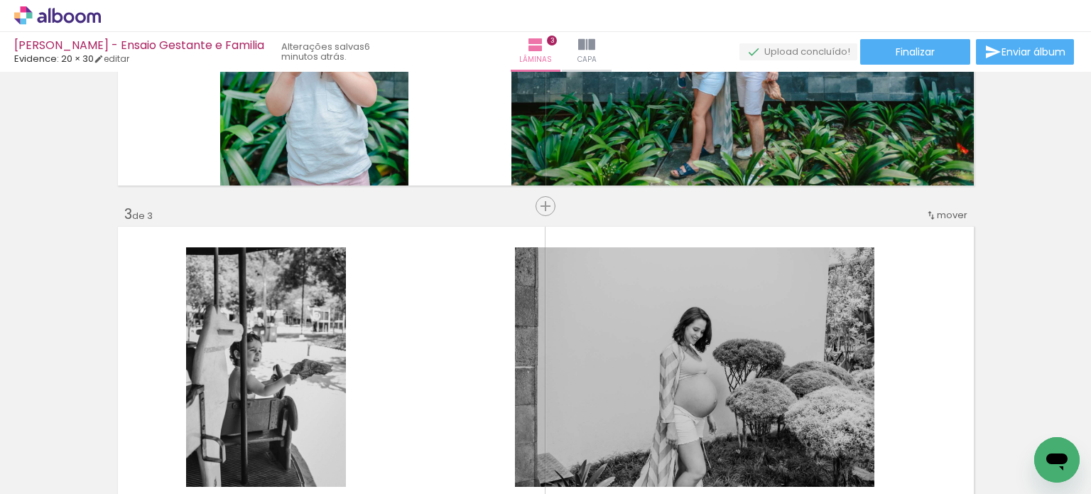
scroll to position [591, 0]
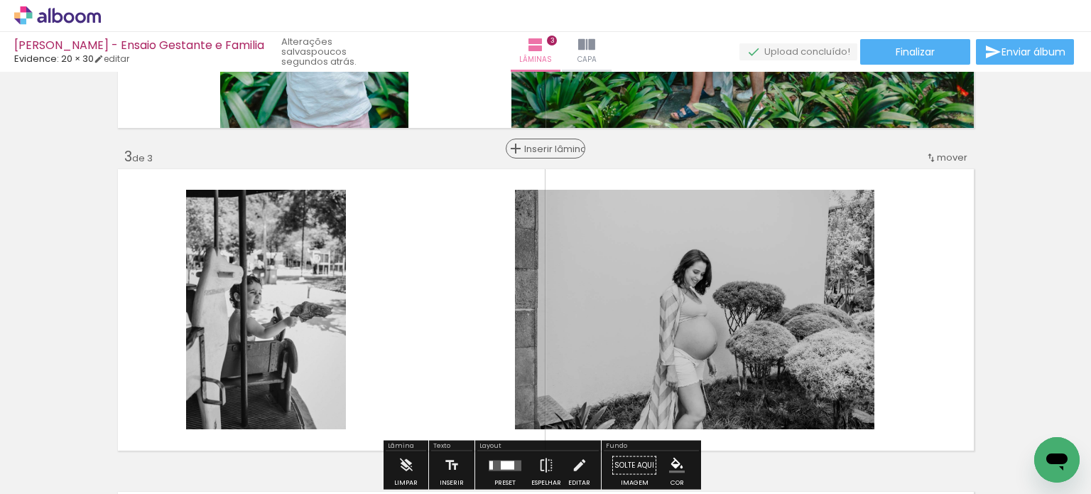
click at [542, 144] on span "Inserir lâmina" at bounding box center [551, 148] width 55 height 9
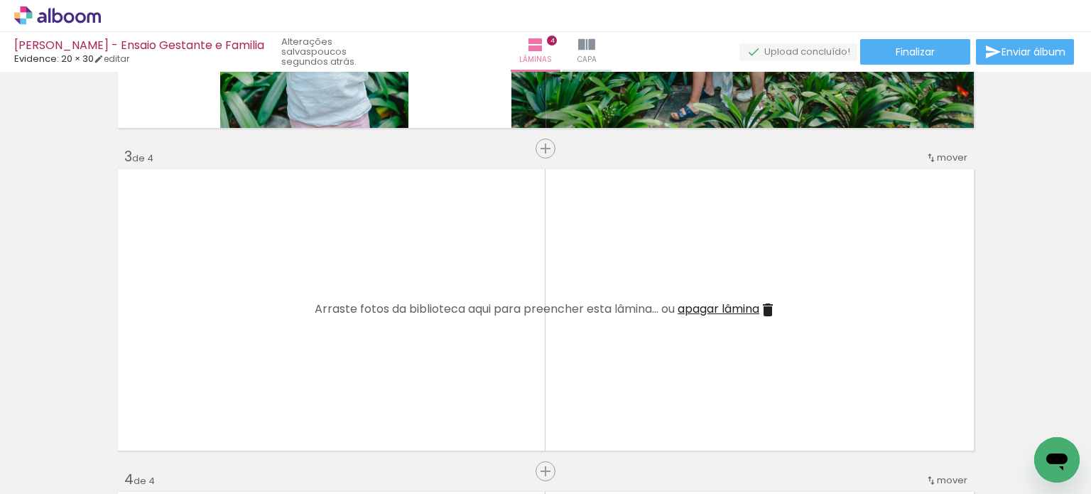
scroll to position [0, 1431]
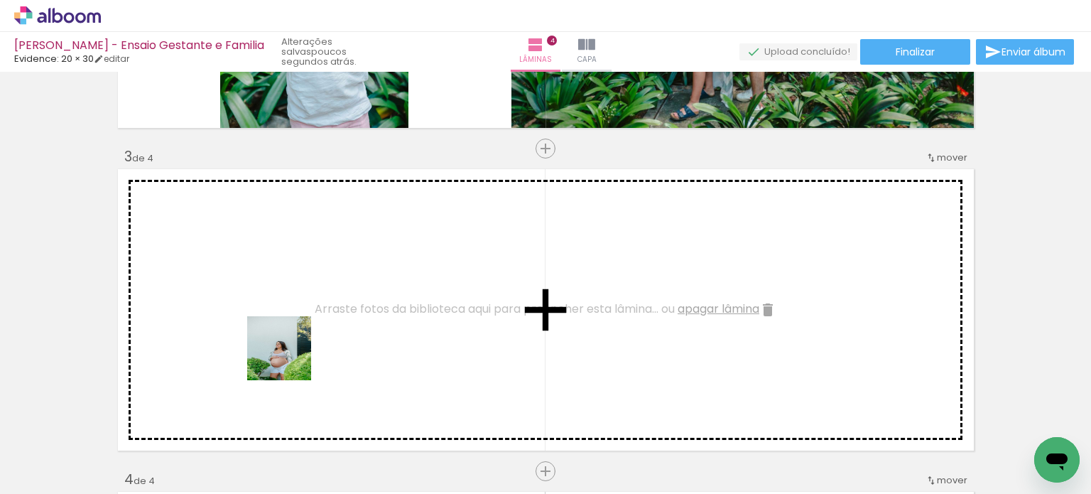
drag, startPoint x: 224, startPoint y: 451, endPoint x: 325, endPoint y: 369, distance: 129.6
click at [322, 317] on quentale-workspace at bounding box center [545, 247] width 1091 height 494
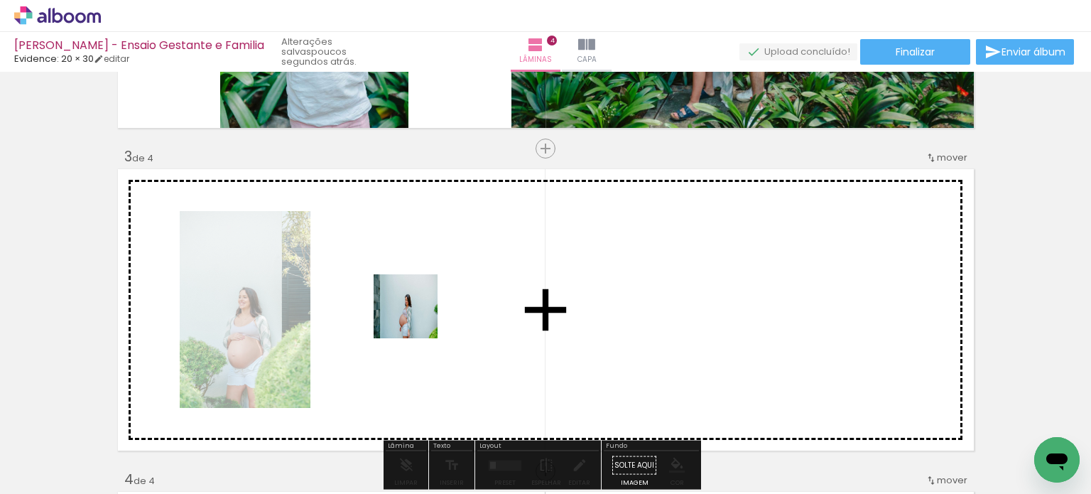
drag, startPoint x: 368, startPoint y: 391, endPoint x: 420, endPoint y: 310, distance: 96.1
click at [420, 310] on quentale-workspace at bounding box center [545, 247] width 1091 height 494
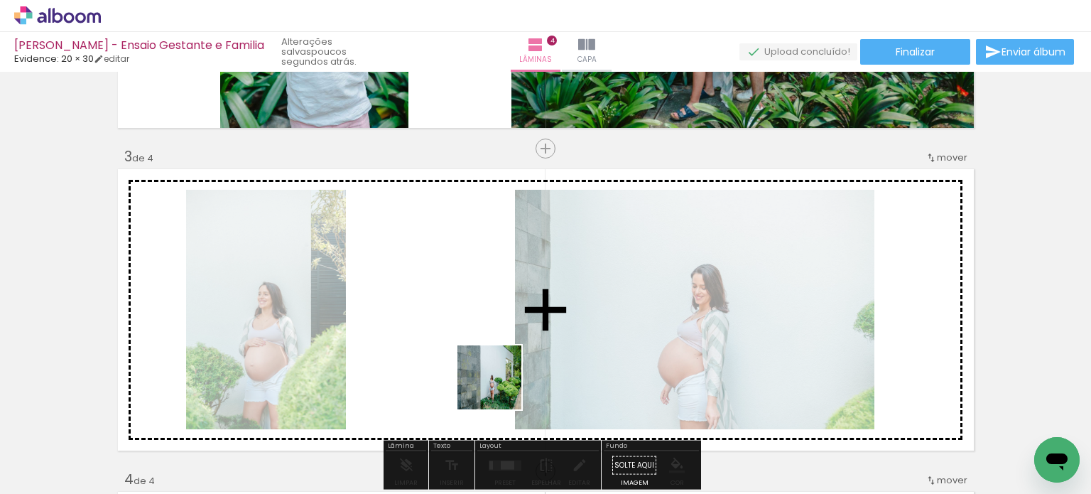
drag, startPoint x: 455, startPoint y: 450, endPoint x: 531, endPoint y: 351, distance: 124.6
click at [531, 351] on quentale-workspace at bounding box center [545, 247] width 1091 height 494
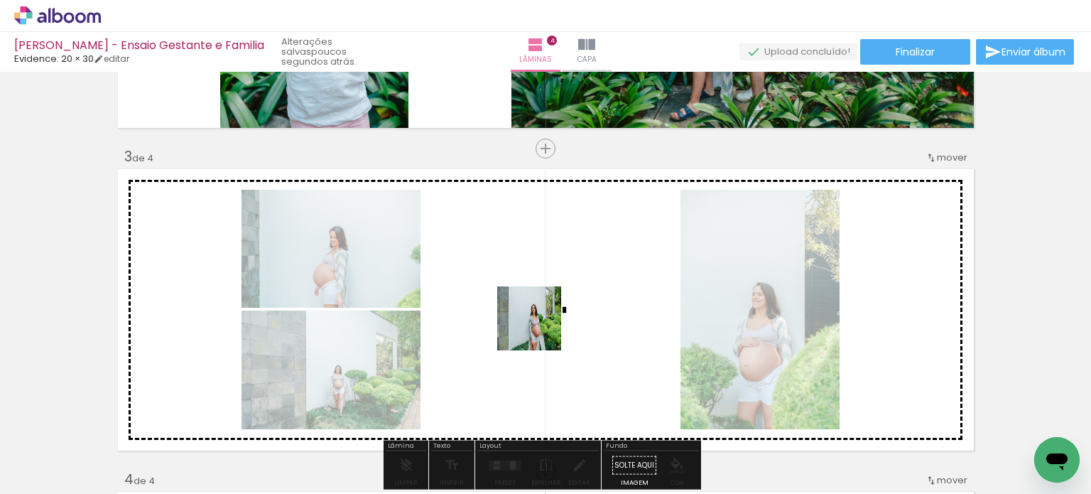
drag, startPoint x: 425, startPoint y: 422, endPoint x: 548, endPoint y: 326, distance: 155.8
click at [545, 326] on quentale-workspace at bounding box center [545, 247] width 1091 height 494
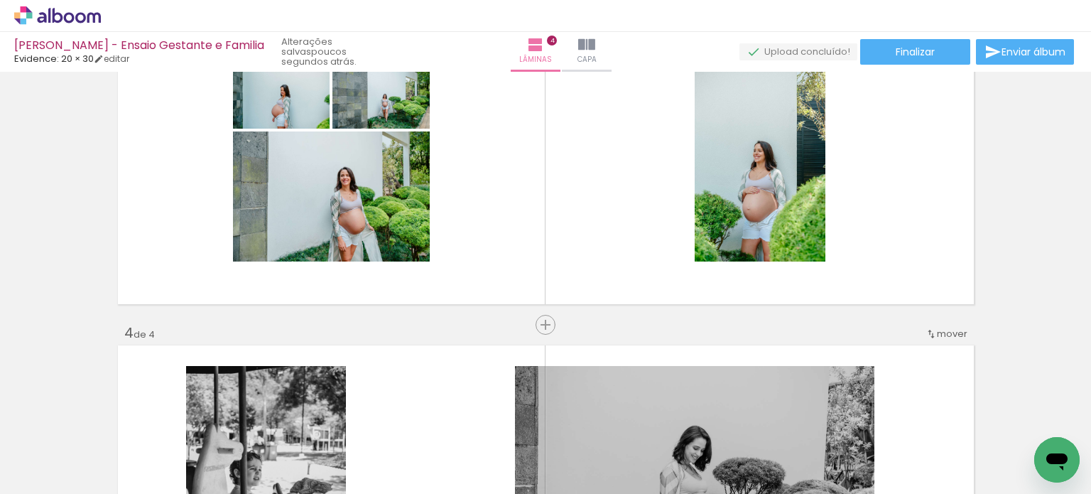
scroll to position [805, 0]
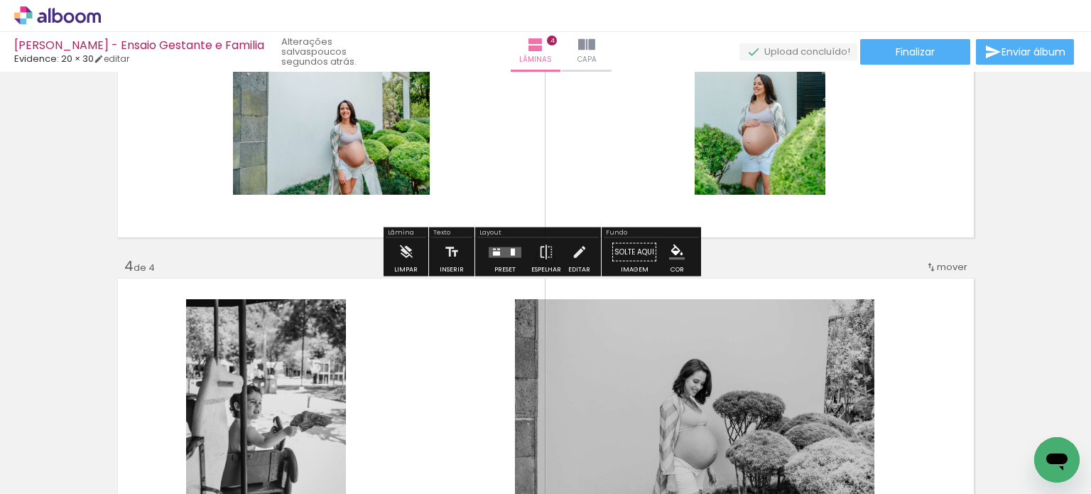
click at [511, 263] on div at bounding box center [505, 252] width 38 height 28
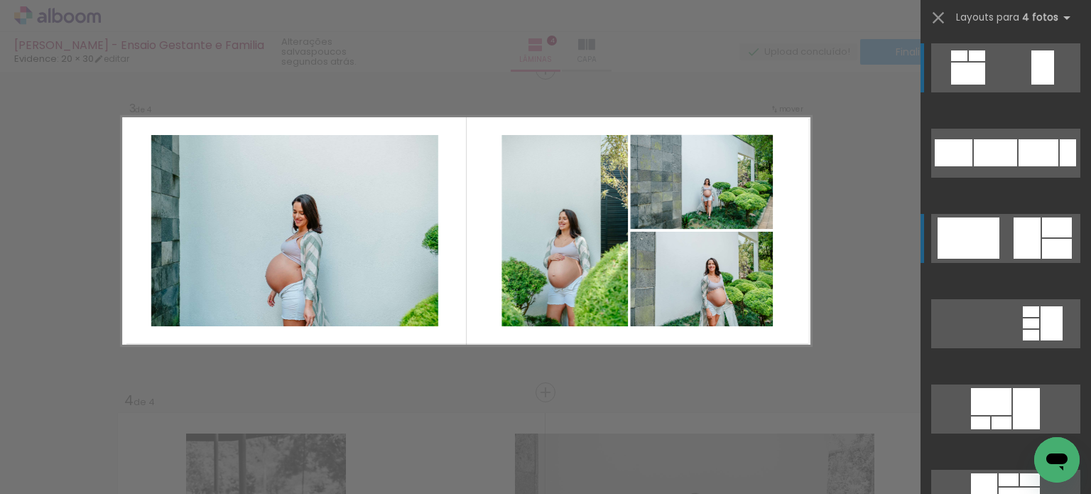
scroll to position [662, 0]
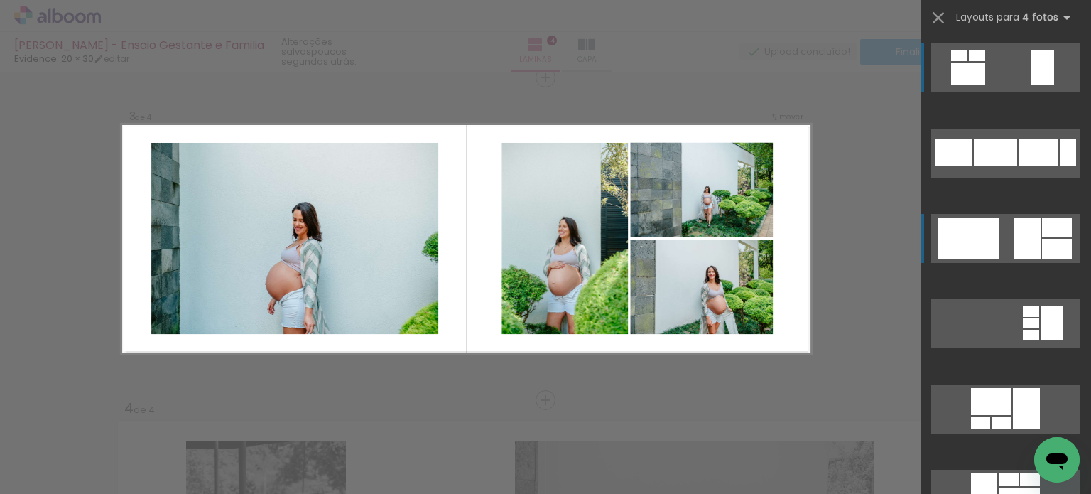
click at [1059, 166] on div at bounding box center [1067, 152] width 16 height 27
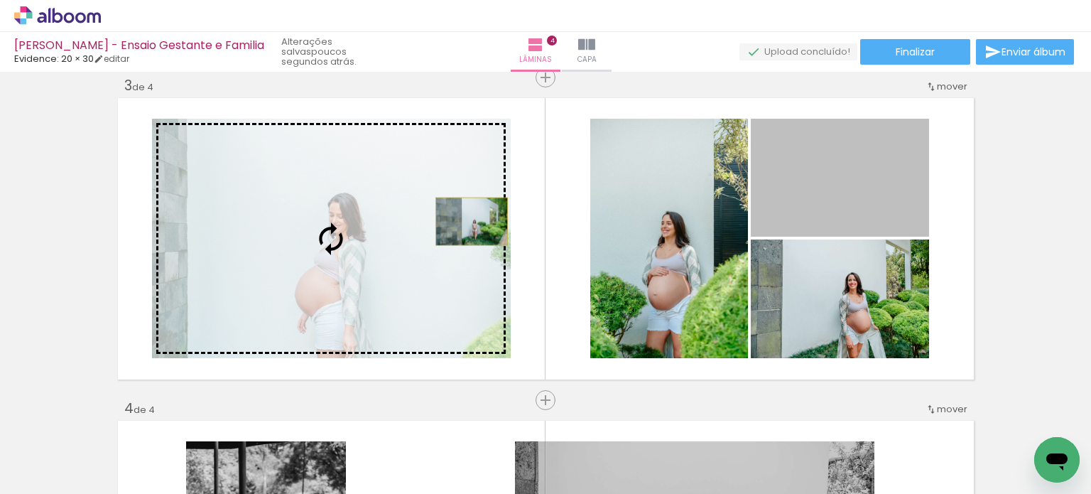
drag, startPoint x: 840, startPoint y: 201, endPoint x: 466, endPoint y: 221, distance: 374.7
click at [0, 0] on slot at bounding box center [0, 0] width 0 height 0
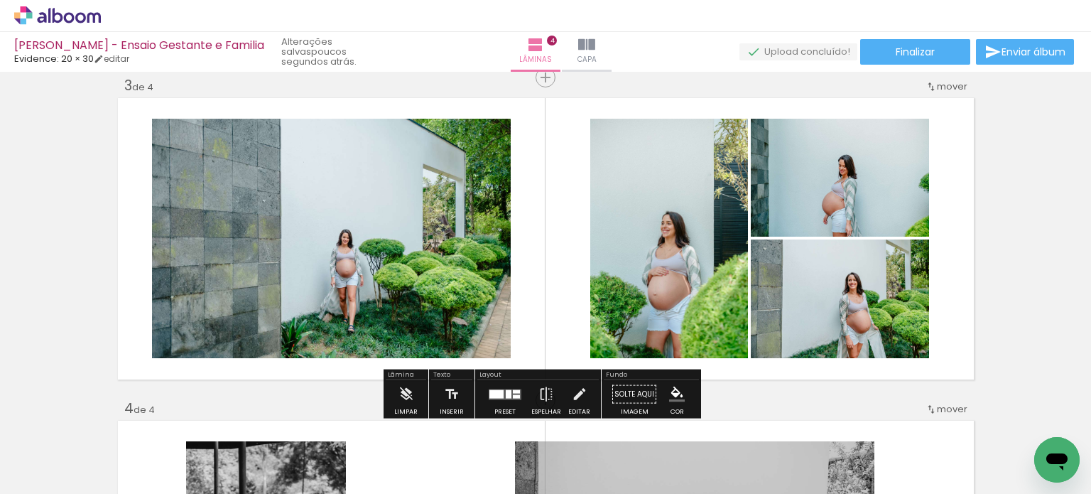
click at [462, 283] on quentale-photo at bounding box center [331, 238] width 359 height 239
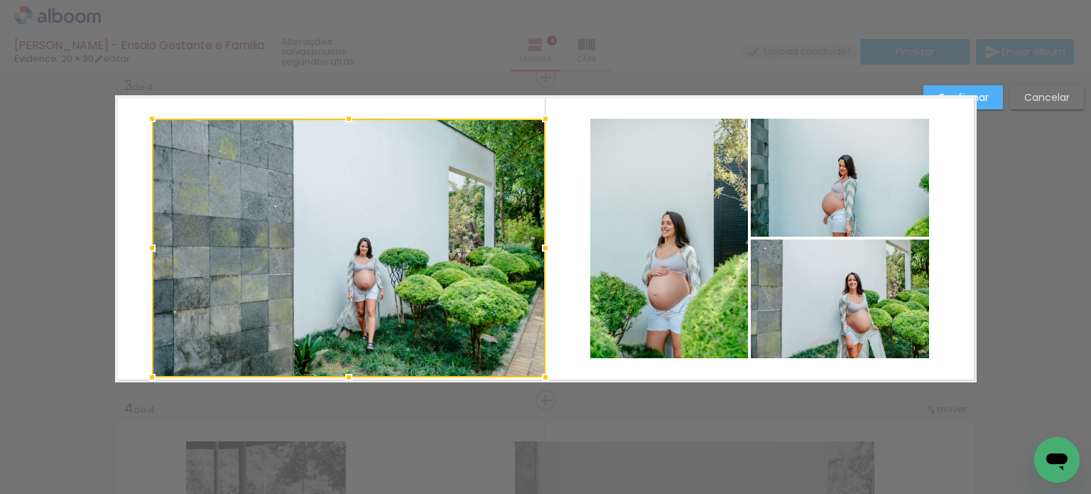
drag, startPoint x: 509, startPoint y: 361, endPoint x: 544, endPoint y: 390, distance: 44.9
click at [544, 390] on div at bounding box center [545, 377] width 28 height 28
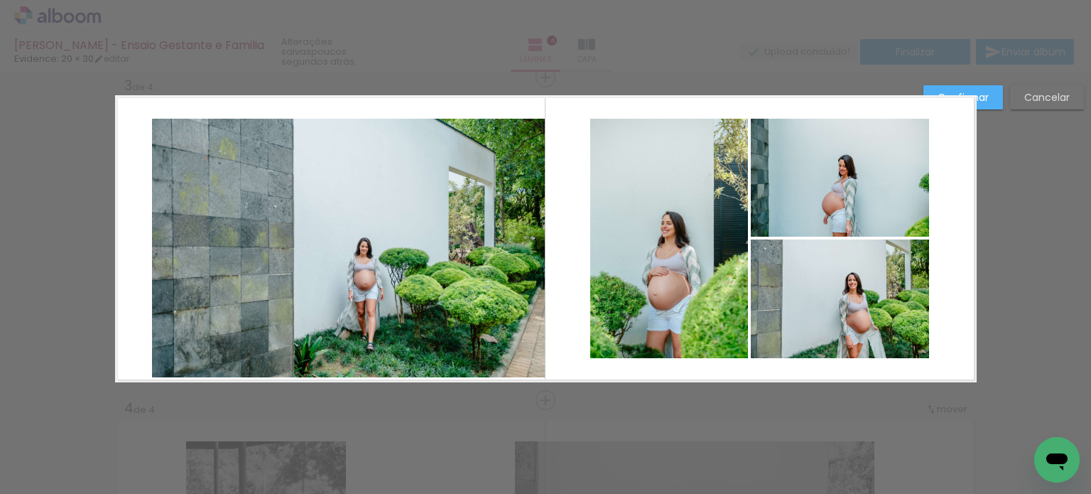
click at [374, 271] on quentale-photo at bounding box center [348, 248] width 393 height 258
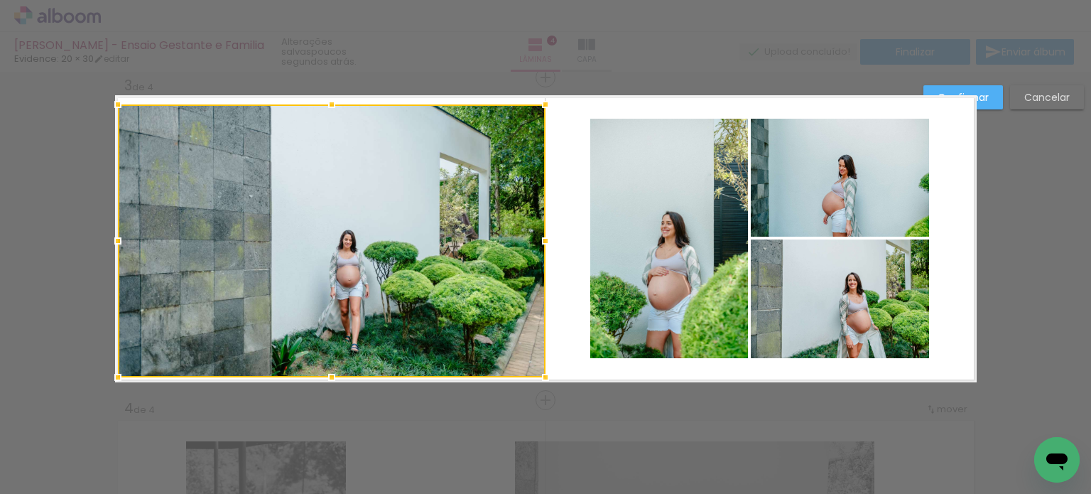
drag, startPoint x: 143, startPoint y: 116, endPoint x: 105, endPoint y: 77, distance: 54.7
click at [105, 77] on div "Inserir lâmina 1 de 4 Inserir lâmina 2 de 4 Inserir lâmina 3 de 4 Inserir lâmin…" at bounding box center [545, 232] width 1091 height 1646
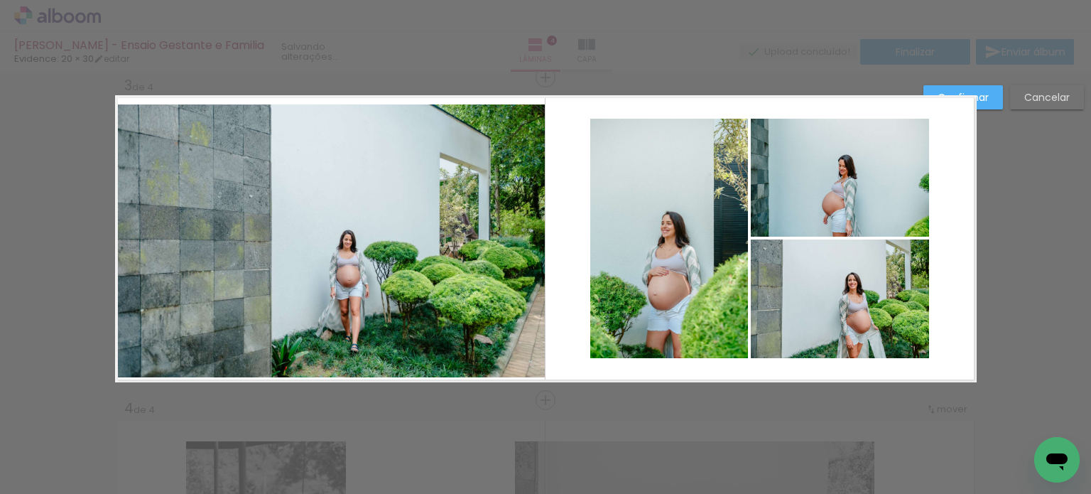
click at [138, 158] on quentale-photo at bounding box center [330, 240] width 427 height 273
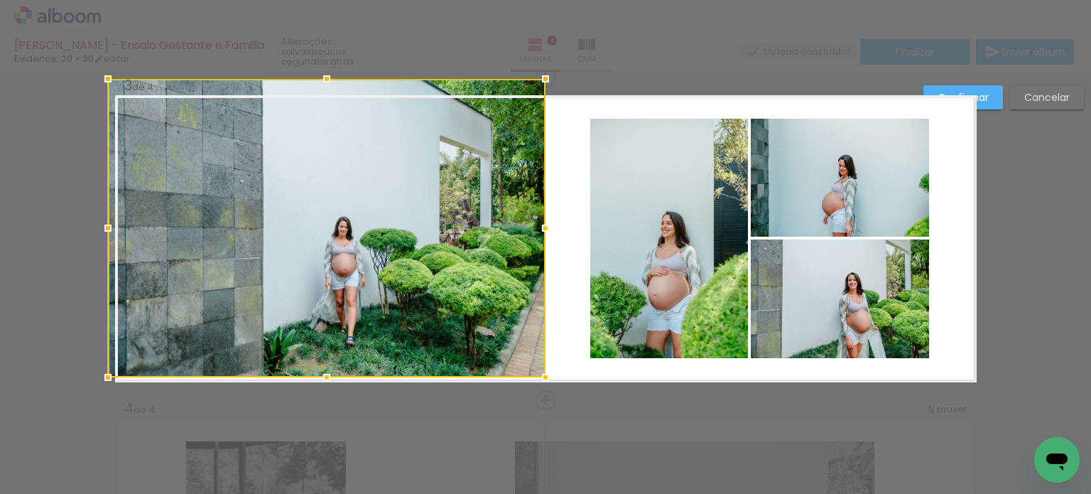
drag, startPoint x: 115, startPoint y: 108, endPoint x: 111, endPoint y: 100, distance: 8.9
click at [111, 100] on div at bounding box center [326, 228] width 437 height 298
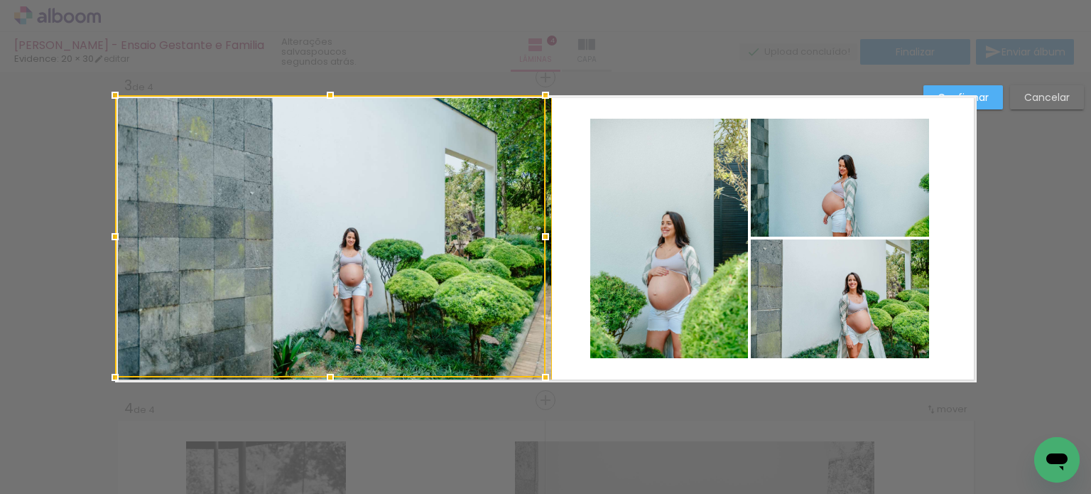
click at [554, 235] on quentale-layouter at bounding box center [545, 238] width 861 height 287
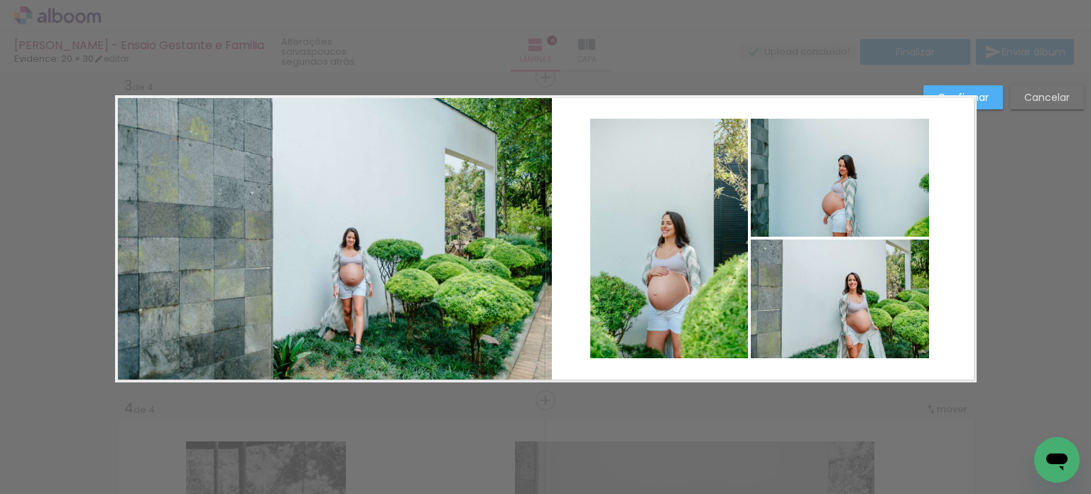
click at [541, 234] on quentale-photo at bounding box center [333, 238] width 437 height 287
click at [528, 235] on quentale-photo at bounding box center [333, 238] width 437 height 287
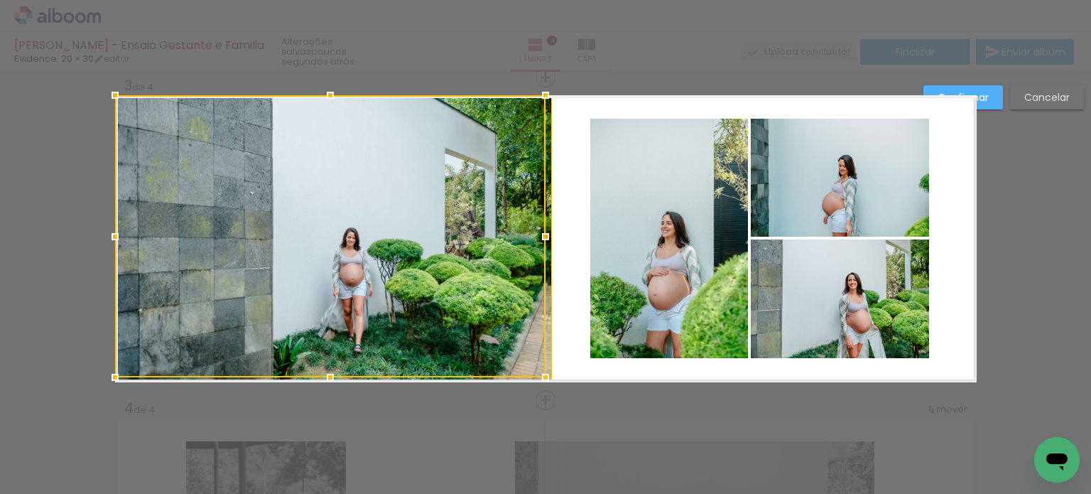
click at [531, 233] on div at bounding box center [545, 236] width 28 height 28
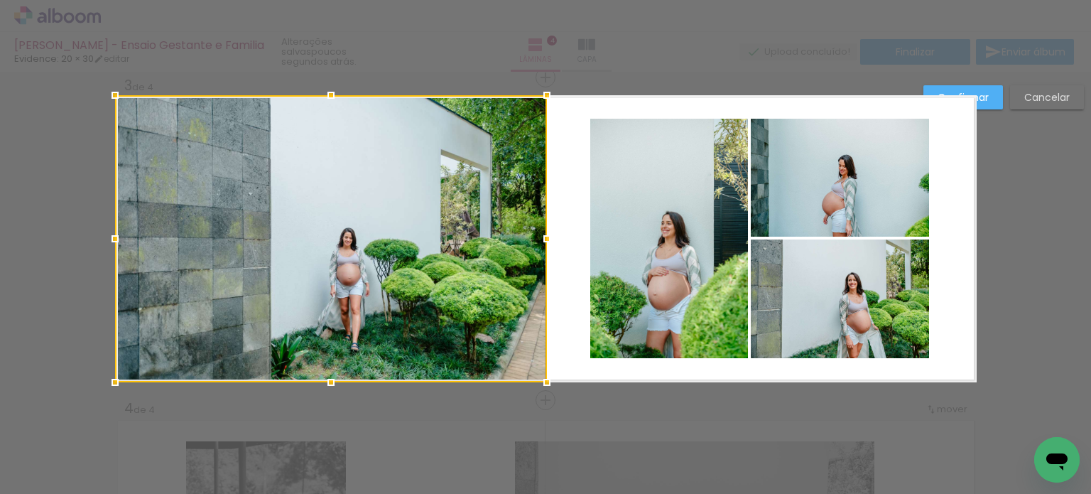
drag, startPoint x: 546, startPoint y: 239, endPoint x: 539, endPoint y: 246, distance: 10.6
click at [539, 246] on div at bounding box center [547, 238] width 28 height 28
click at [0, 0] on slot "Confirmar" at bounding box center [0, 0] width 0 height 0
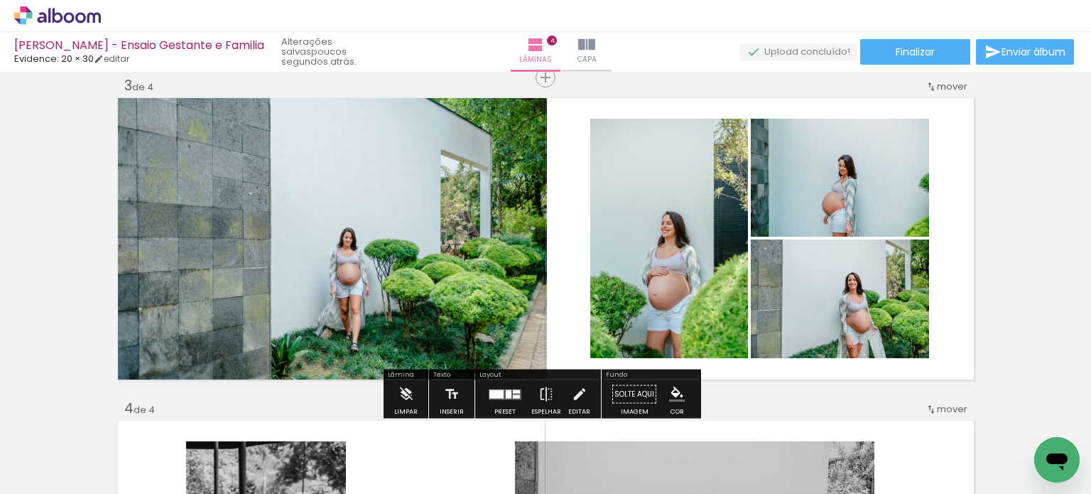
click at [851, 205] on quentale-photo at bounding box center [840, 178] width 178 height 118
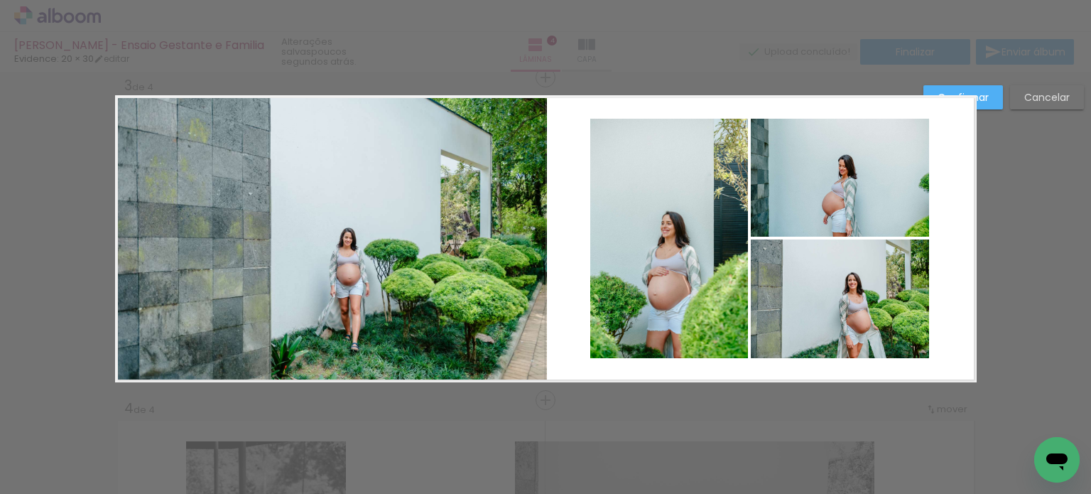
click at [1008, 209] on div "Confirmar Cancelar" at bounding box center [545, 232] width 1091 height 1646
click at [937, 212] on quentale-layouter at bounding box center [545, 238] width 861 height 287
click at [852, 179] on quentale-photo at bounding box center [840, 178] width 178 height 118
click at [0, 0] on slot "Confirmar" at bounding box center [0, 0] width 0 height 0
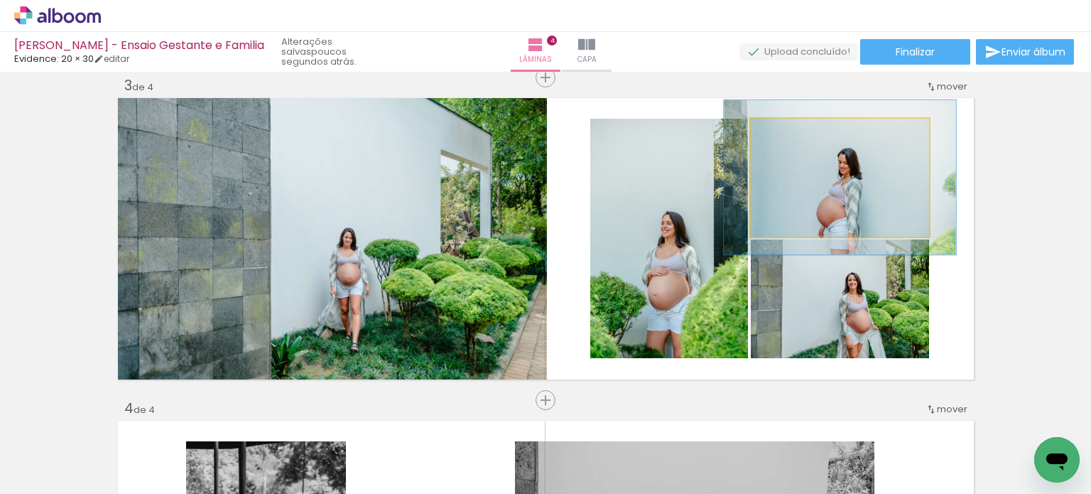
drag, startPoint x: 780, startPoint y: 133, endPoint x: 795, endPoint y: 133, distance: 15.6
type paper-slider "131"
click at [795, 133] on div at bounding box center [798, 133] width 13 height 13
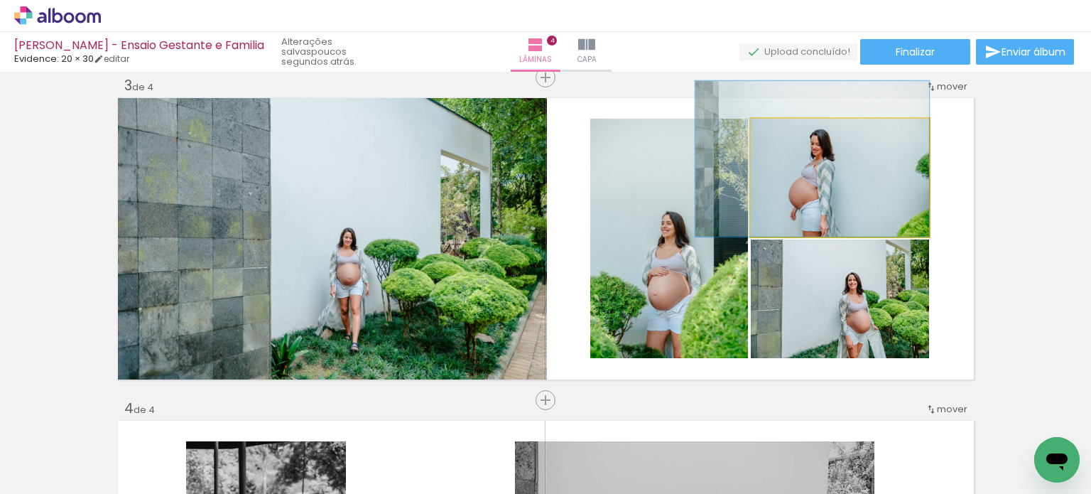
drag, startPoint x: 837, startPoint y: 187, endPoint x: 809, endPoint y: 164, distance: 36.4
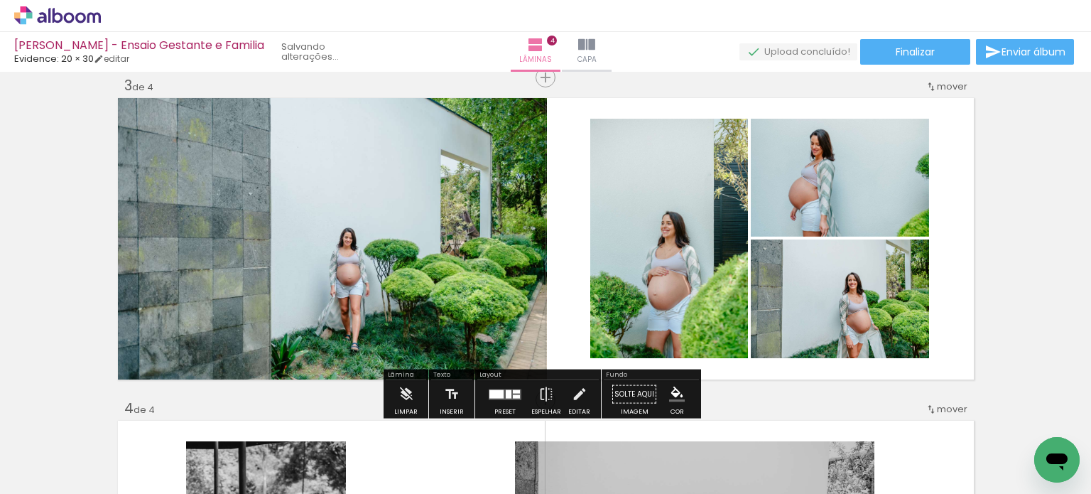
click at [960, 190] on quentale-layouter at bounding box center [545, 238] width 861 height 287
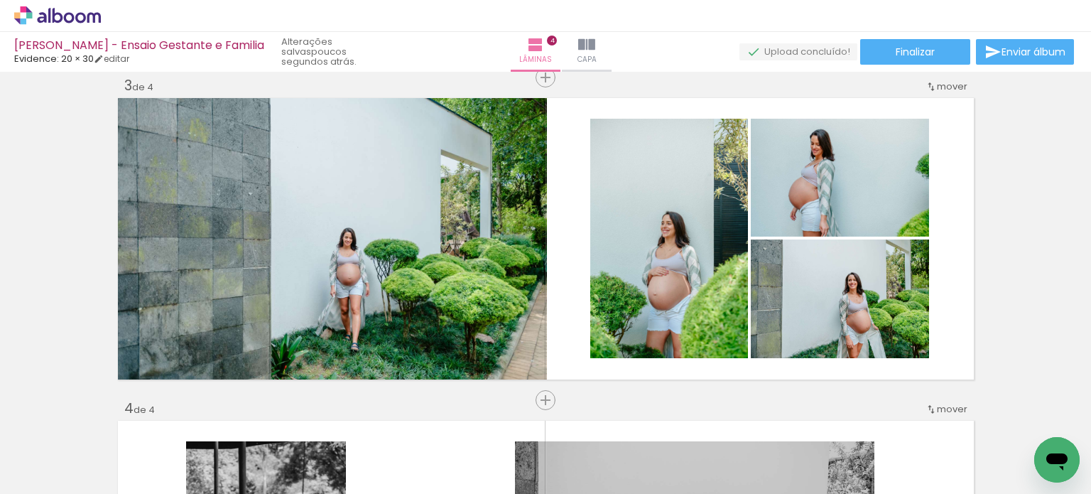
scroll to position [0, 561]
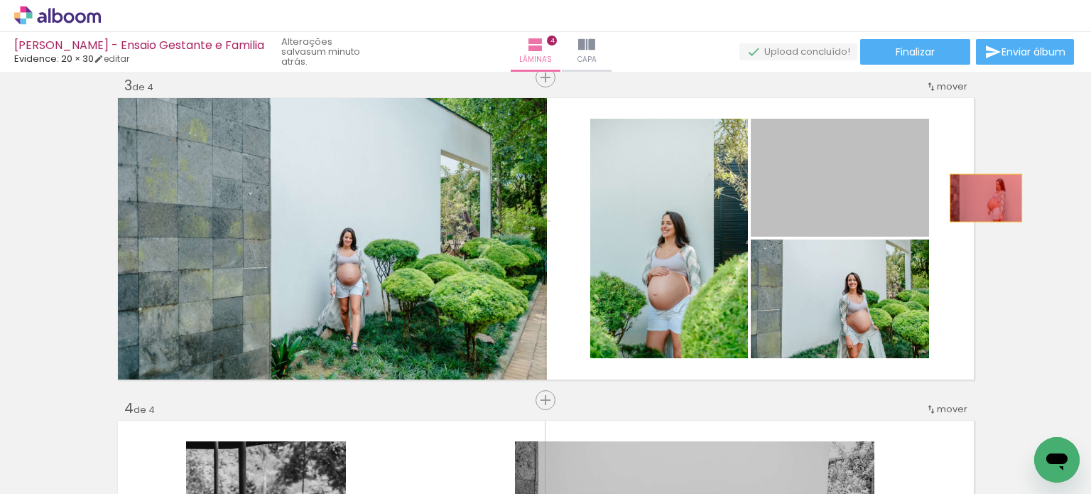
drag, startPoint x: 859, startPoint y: 201, endPoint x: 1016, endPoint y: 197, distance: 157.0
click at [1016, 197] on div "Inserir lâmina 1 de 4 Inserir lâmina 2 de 4 Inserir lâmina 3 de 4 Inserir lâmin…" at bounding box center [545, 220] width 1091 height 1613
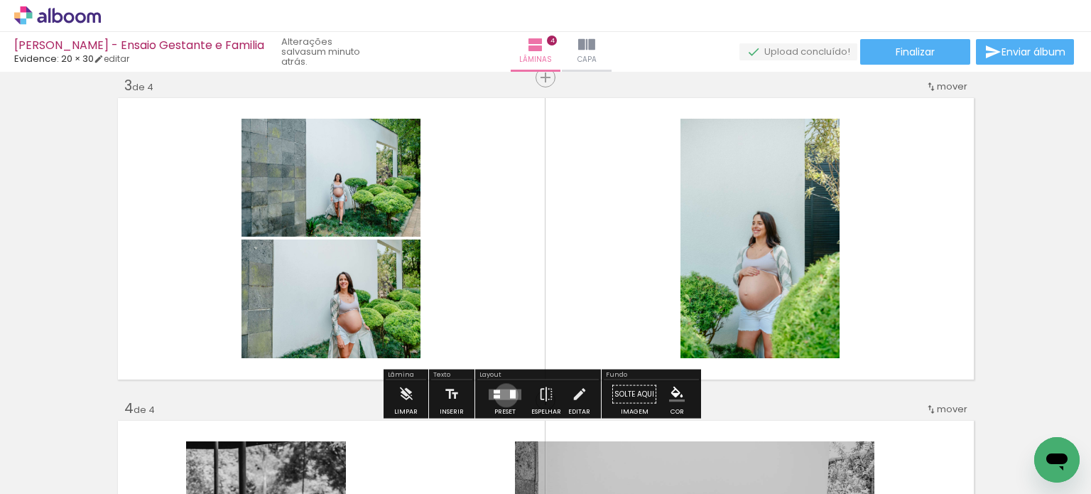
click at [503, 394] on quentale-layouter at bounding box center [505, 393] width 33 height 11
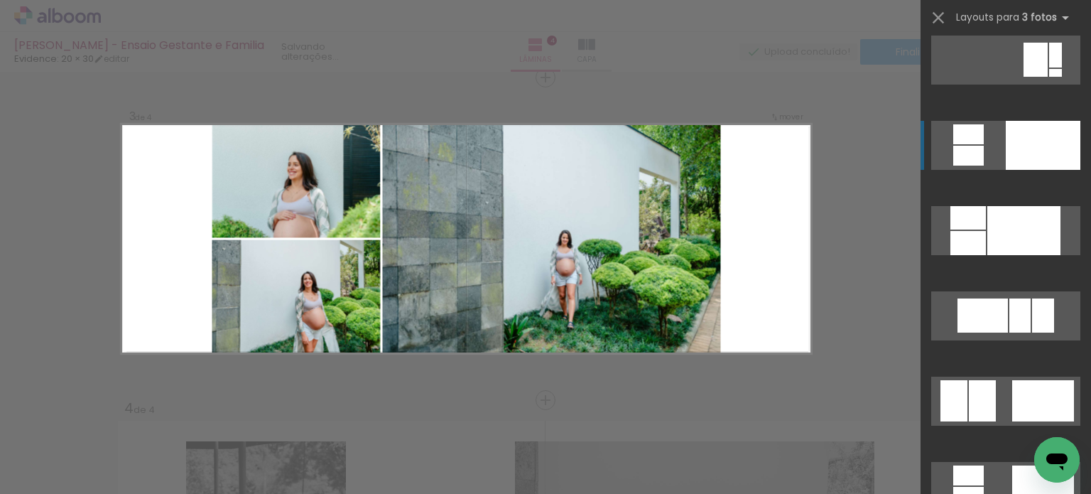
scroll to position [5397, 0]
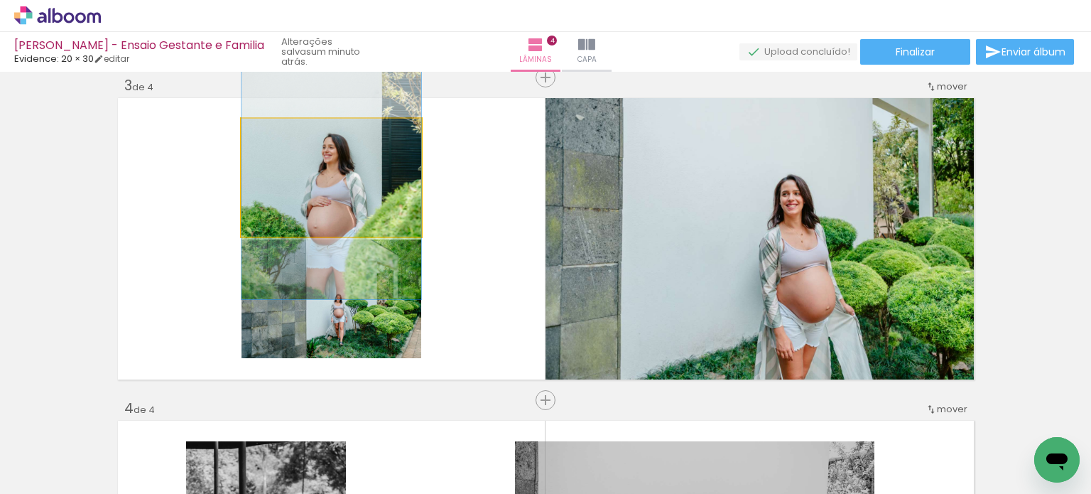
drag, startPoint x: 355, startPoint y: 214, endPoint x: 357, endPoint y: 201, distance: 13.7
drag, startPoint x: 372, startPoint y: 201, endPoint x: 700, endPoint y: 208, distance: 328.1
click at [0, 0] on slot at bounding box center [0, 0] width 0 height 0
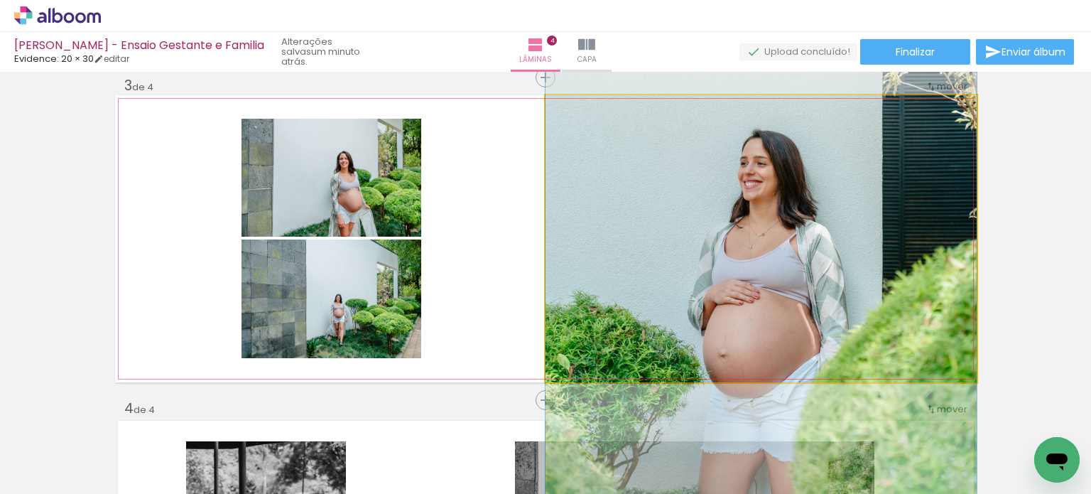
drag, startPoint x: 779, startPoint y: 275, endPoint x: 784, endPoint y: 239, distance: 35.8
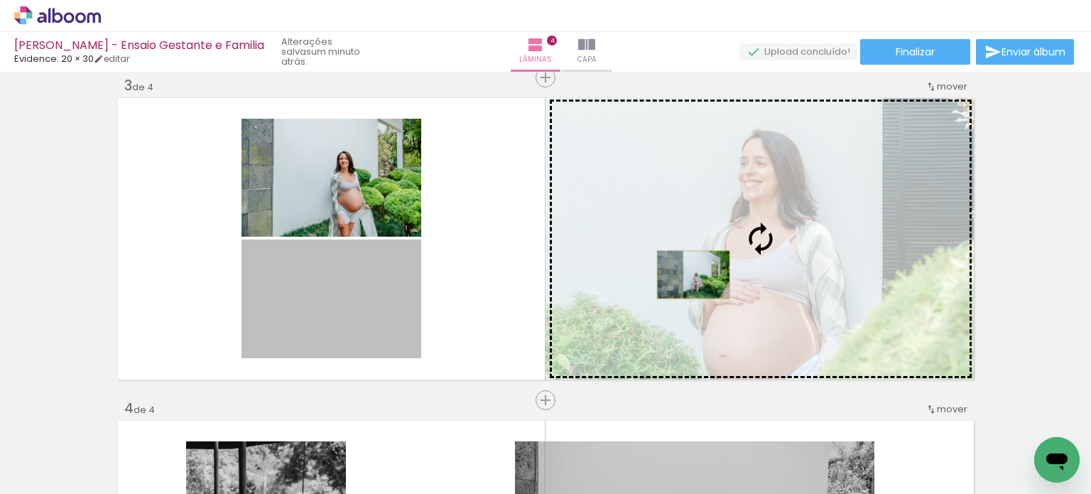
drag, startPoint x: 337, startPoint y: 283, endPoint x: 687, endPoint y: 274, distance: 350.2
click at [0, 0] on slot at bounding box center [0, 0] width 0 height 0
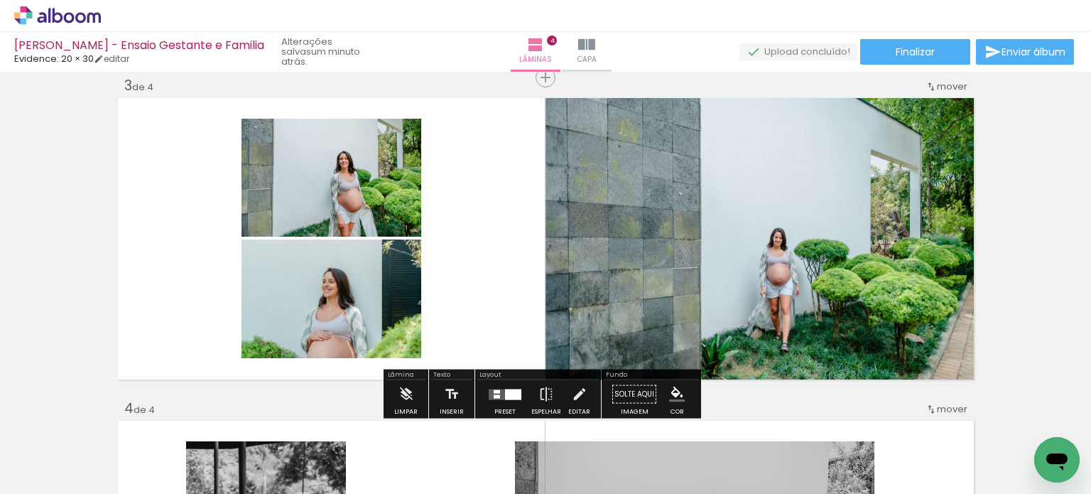
click at [505, 394] on div at bounding box center [513, 393] width 16 height 11
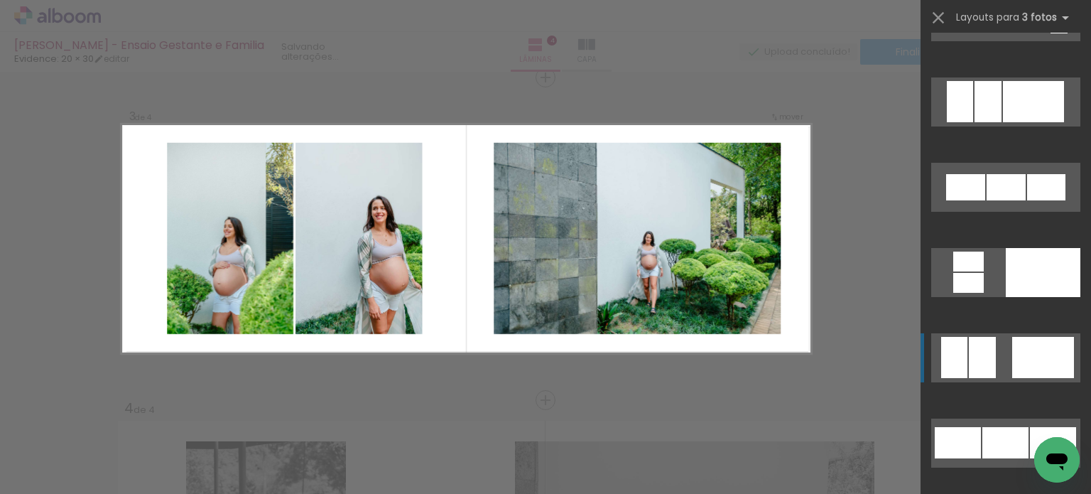
scroll to position [6021, 0]
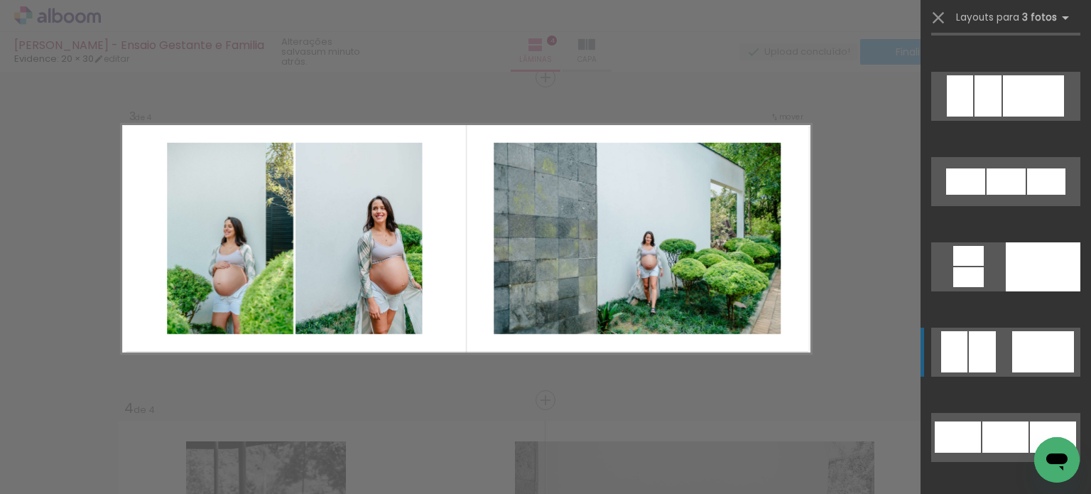
click at [1020, 291] on div at bounding box center [1042, 266] width 75 height 49
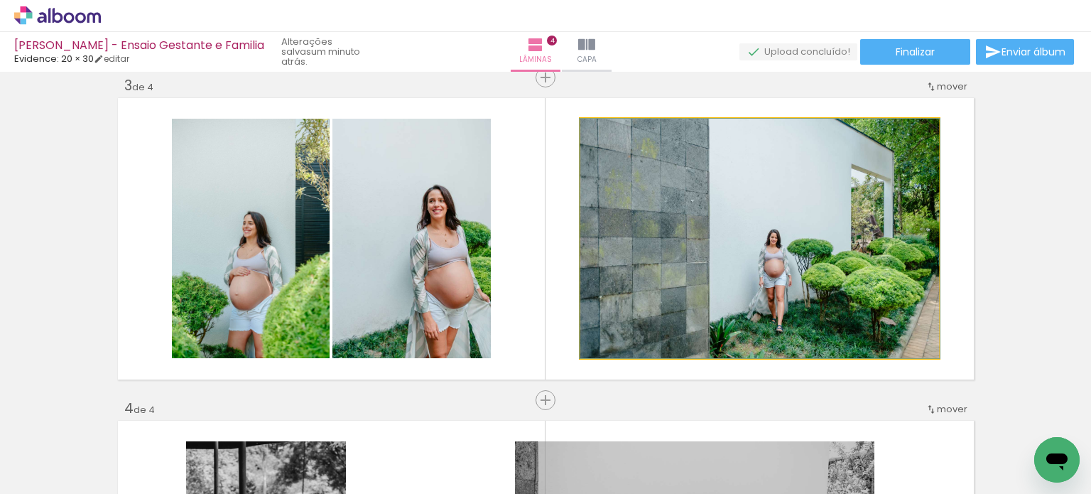
click at [758, 304] on quentale-photo at bounding box center [759, 238] width 359 height 239
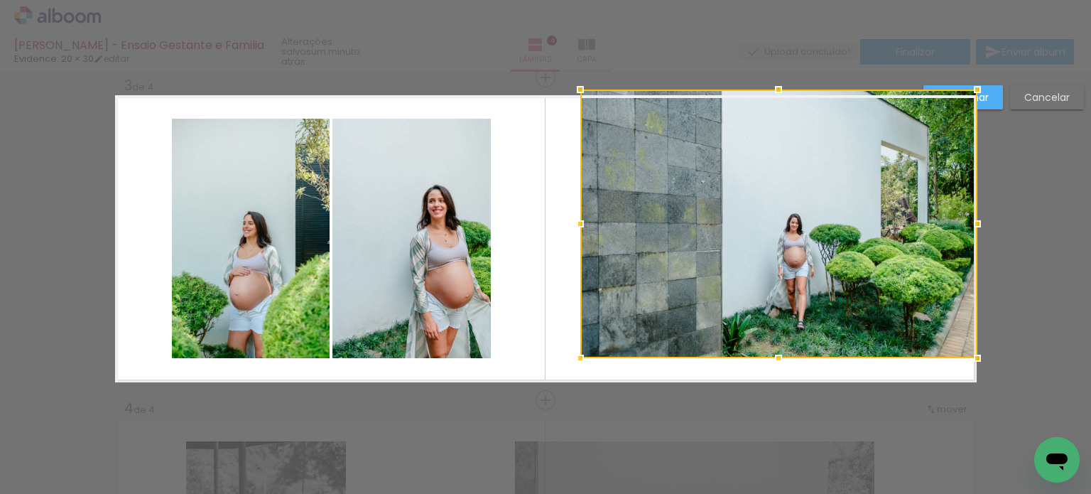
drag, startPoint x: 936, startPoint y: 117, endPoint x: 976, endPoint y: 87, distance: 50.3
click at [976, 87] on div at bounding box center [977, 89] width 28 height 28
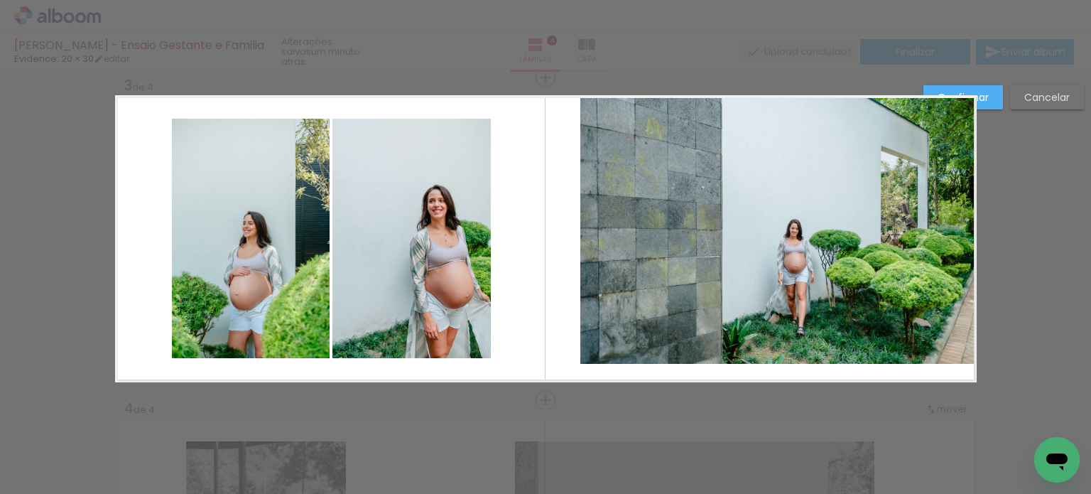
click at [939, 182] on quentale-photo at bounding box center [778, 229] width 396 height 268
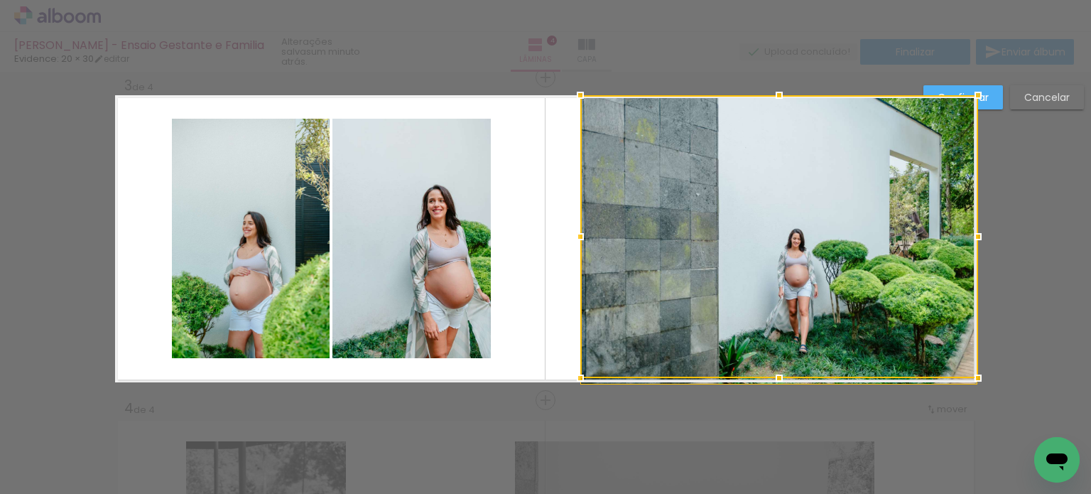
drag, startPoint x: 975, startPoint y: 360, endPoint x: 977, endPoint y: 369, distance: 9.5
click at [977, 369] on div "Inserir lâmina 1 de 4 Inserir lâmina 2 de 4 Inserir lâmina 3 de 4 Inserir lâmin…" at bounding box center [545, 232] width 1091 height 1646
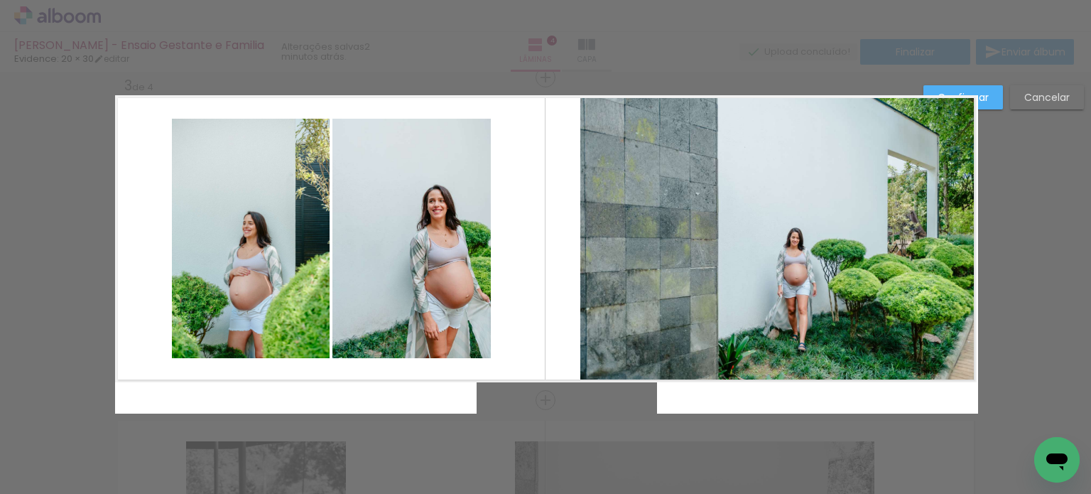
click at [713, 269] on quentale-photo at bounding box center [778, 238] width 396 height 287
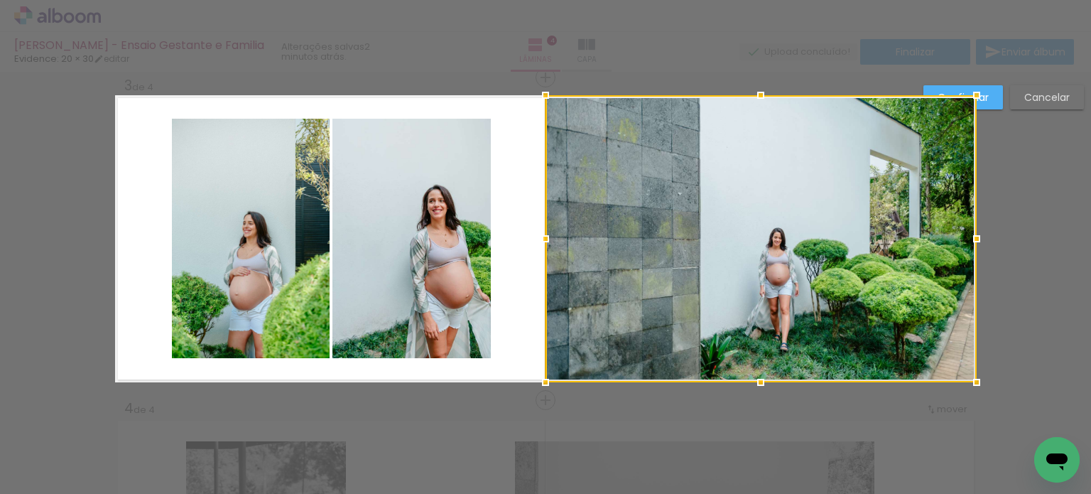
drag, startPoint x: 574, startPoint y: 241, endPoint x: 532, endPoint y: 244, distance: 42.0
click at [532, 244] on div at bounding box center [545, 238] width 28 height 28
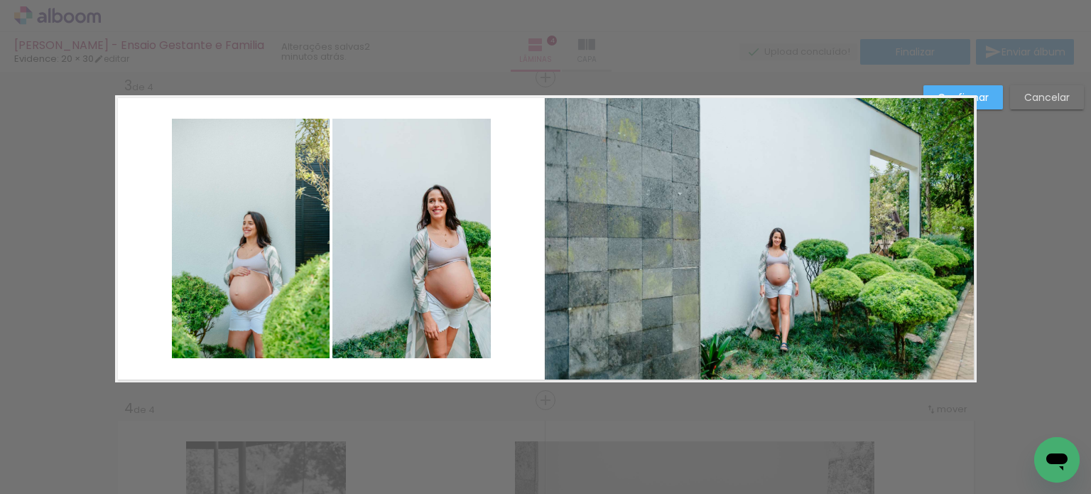
click at [992, 90] on paper-button "Confirmar" at bounding box center [963, 97] width 80 height 24
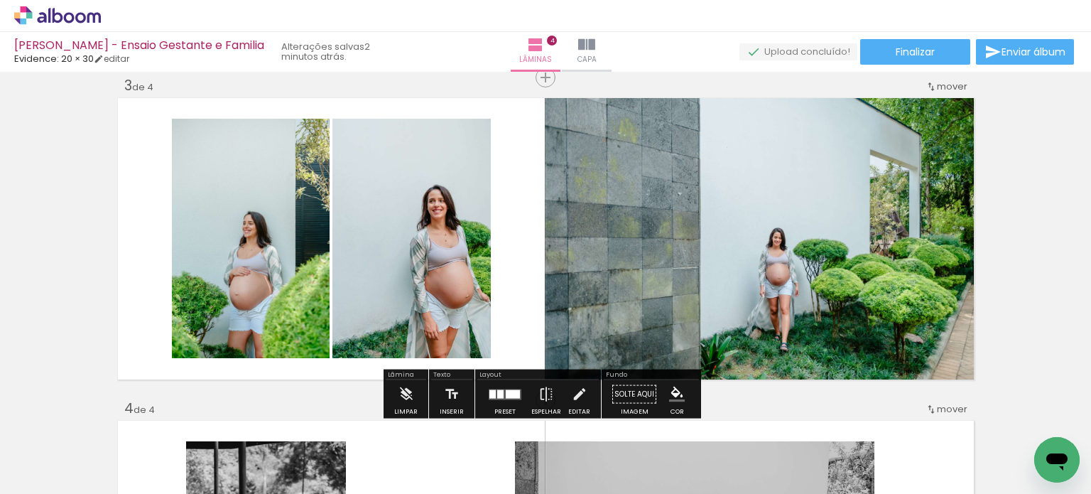
click at [1000, 251] on div "Inserir lâmina 1 de 4 Inserir lâmina 2 de 4 Inserir lâmina 3 de 4 Inserir lâmin…" at bounding box center [545, 220] width 1091 height 1613
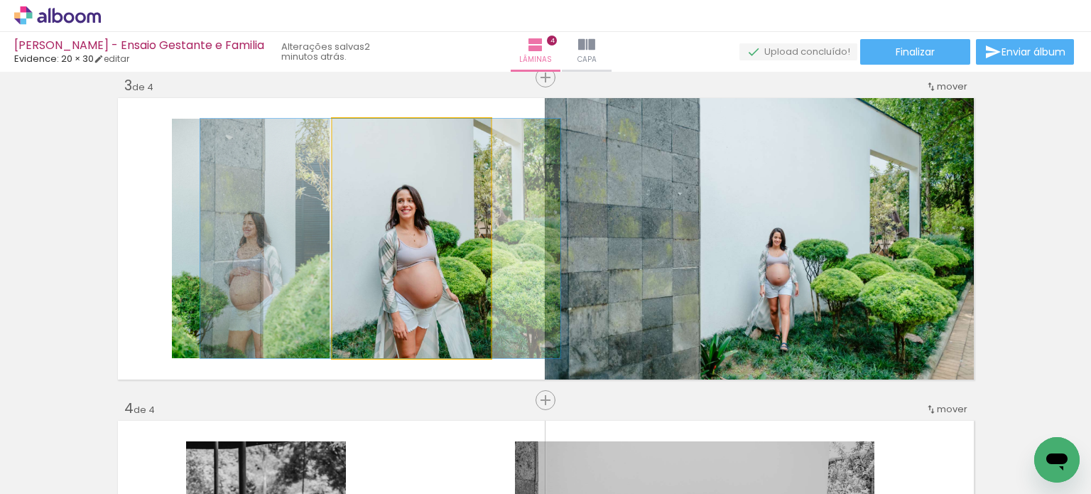
drag, startPoint x: 417, startPoint y: 283, endPoint x: 386, endPoint y: 288, distance: 31.6
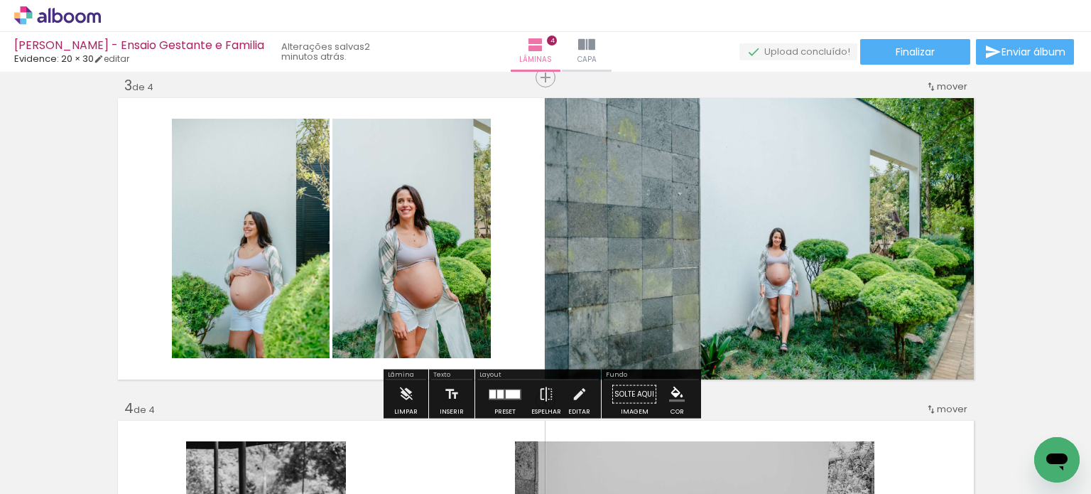
click at [1025, 263] on div "Inserir lâmina 1 de 4 Inserir lâmina 2 de 4 Inserir lâmina 3 de 4 Inserir lâmin…" at bounding box center [545, 220] width 1091 height 1613
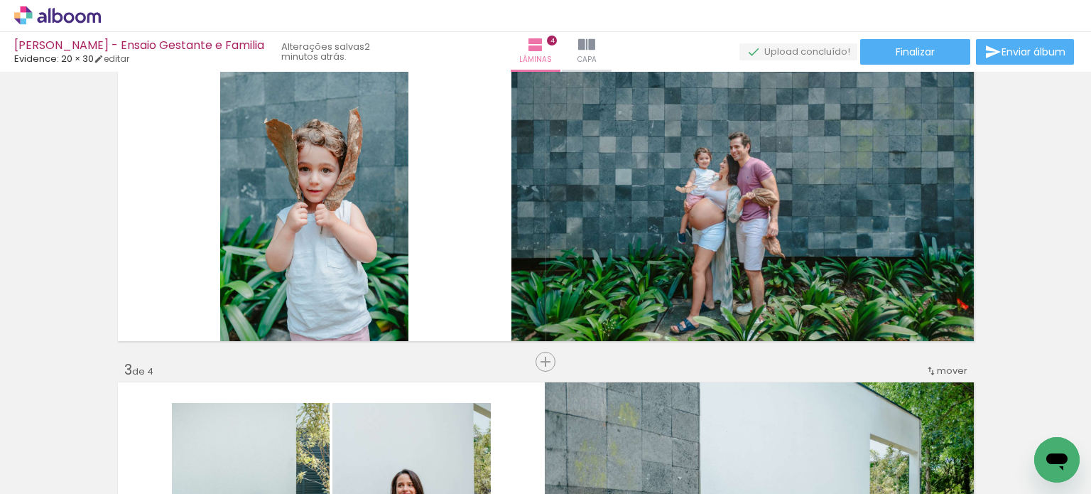
scroll to position [662, 0]
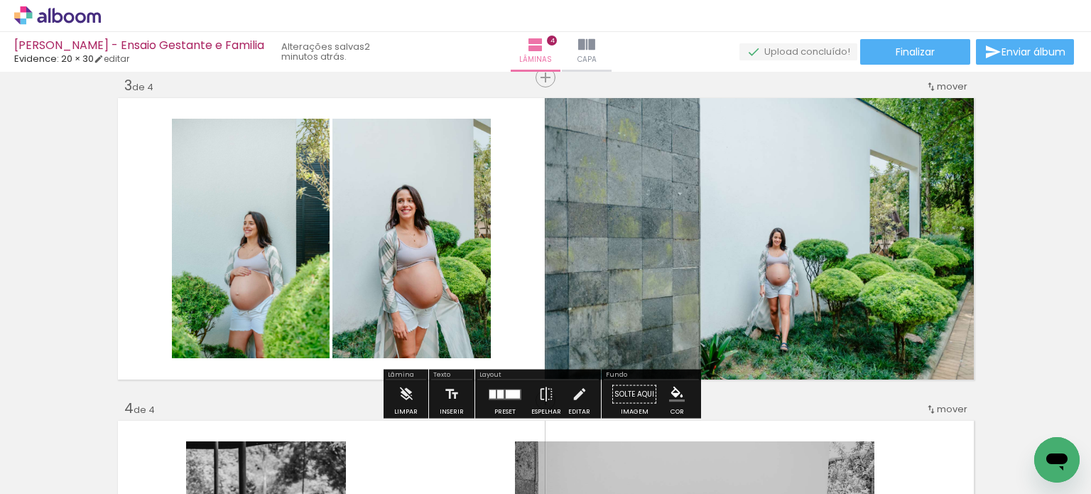
click at [266, 281] on quentale-photo at bounding box center [251, 238] width 158 height 239
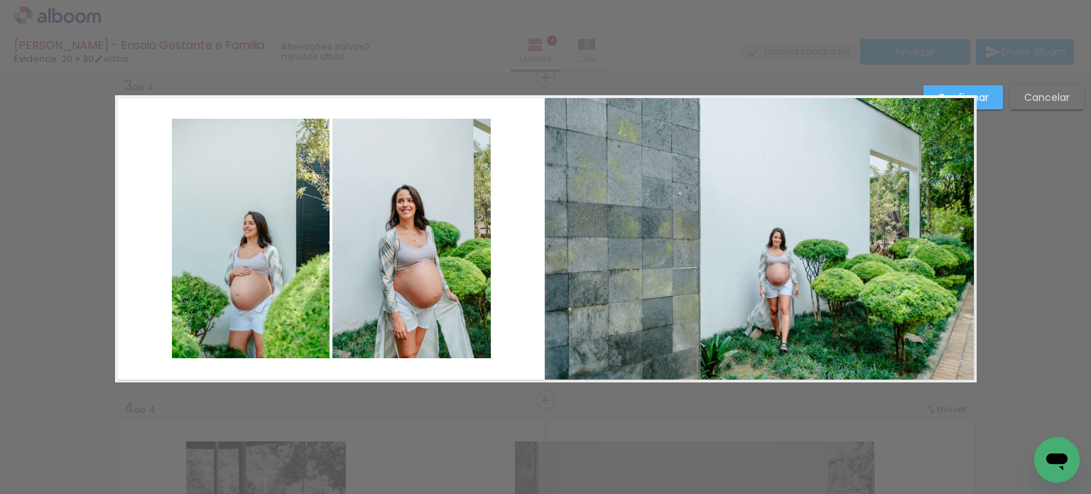
click at [278, 280] on quentale-photo at bounding box center [251, 238] width 158 height 239
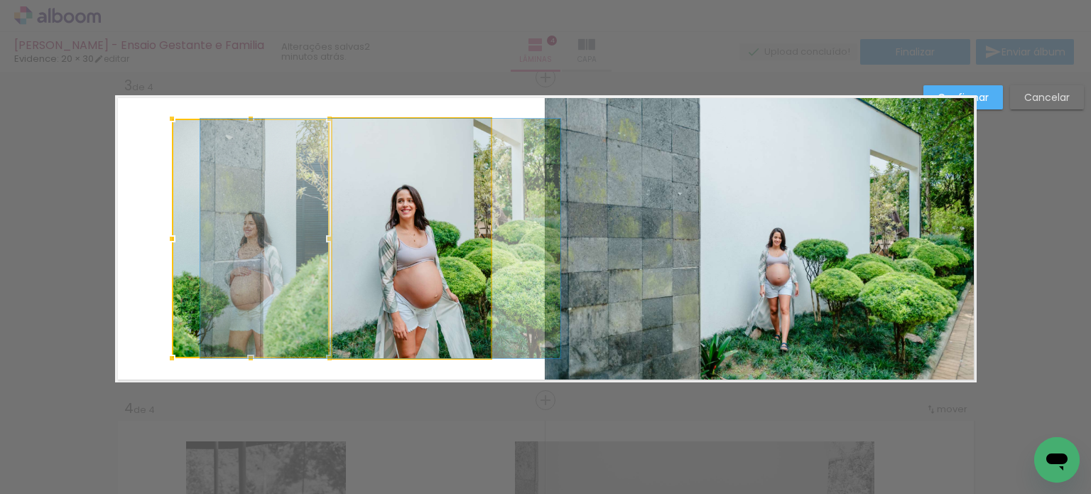
click at [386, 272] on quentale-photo at bounding box center [411, 238] width 158 height 239
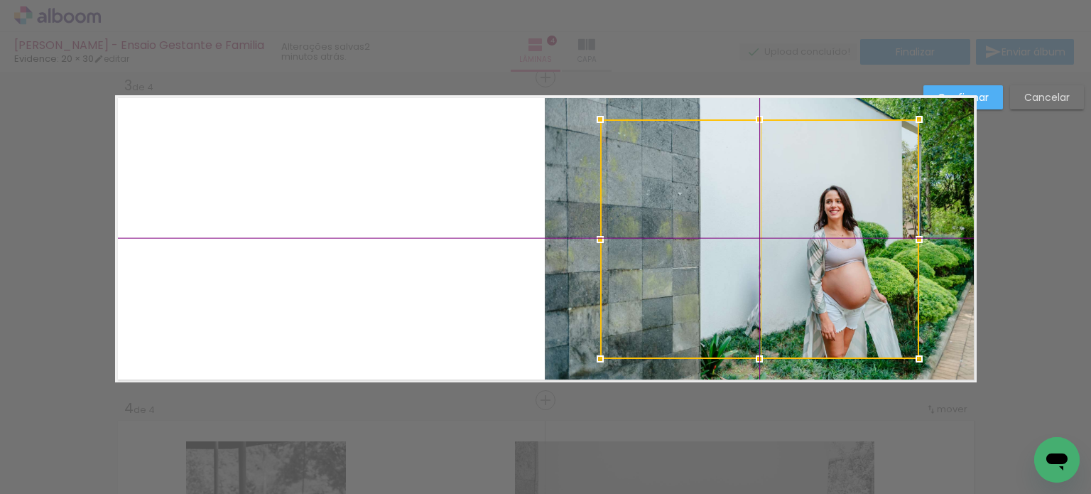
drag, startPoint x: 386, startPoint y: 252, endPoint x: 804, endPoint y: 268, distance: 417.8
click at [804, 268] on div at bounding box center [759, 238] width 319 height 239
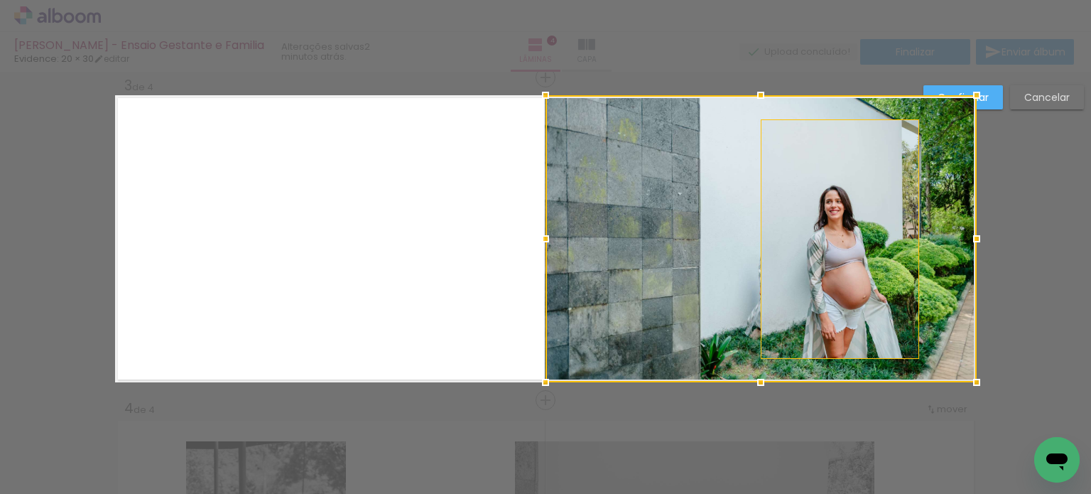
click at [942, 243] on div at bounding box center [760, 238] width 431 height 287
drag, startPoint x: 957, startPoint y: 283, endPoint x: 844, endPoint y: 300, distance: 114.2
click at [844, 300] on div at bounding box center [760, 238] width 431 height 287
click at [1074, 175] on div "Confirmar Cancelar" at bounding box center [545, 232] width 1091 height 1646
click at [1015, 187] on div "Confirmar Cancelar" at bounding box center [545, 232] width 1091 height 1646
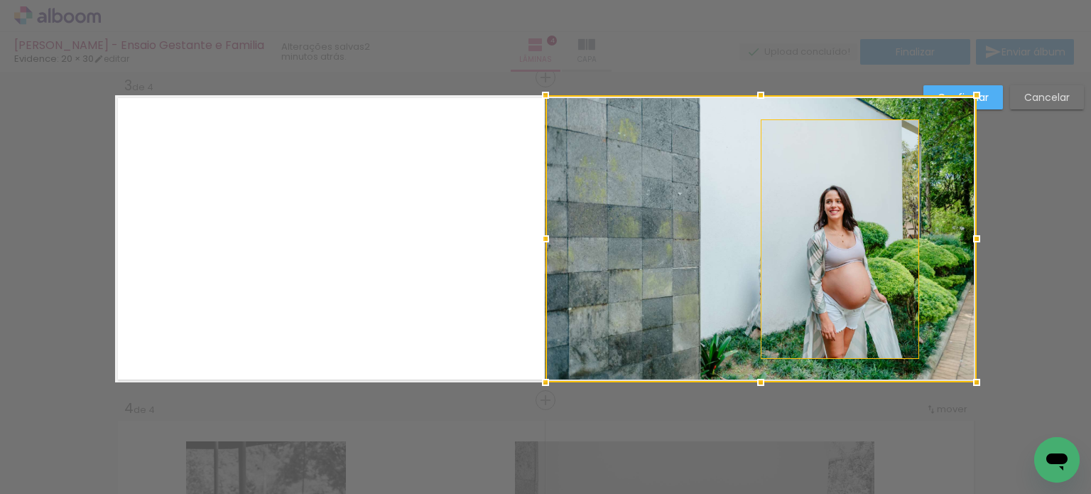
click at [951, 153] on div at bounding box center [760, 238] width 431 height 287
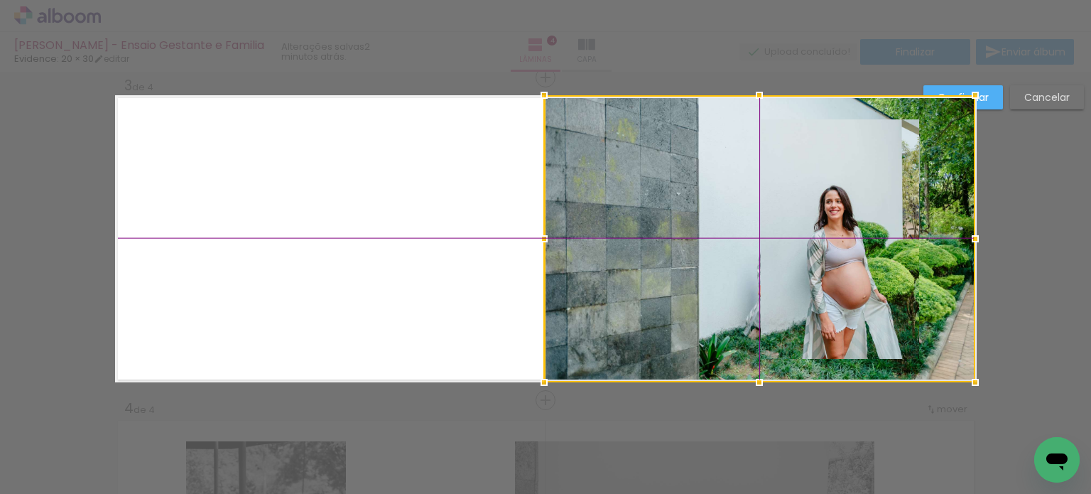
click at [951, 151] on div at bounding box center [759, 238] width 431 height 287
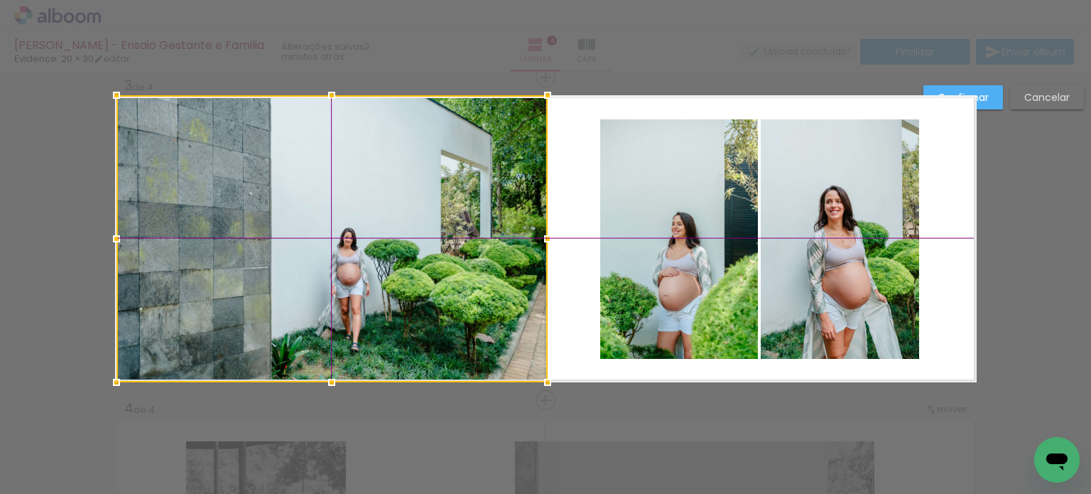
drag, startPoint x: 607, startPoint y: 119, endPoint x: 180, endPoint y: 125, distance: 427.5
click at [180, 125] on div at bounding box center [331, 238] width 431 height 287
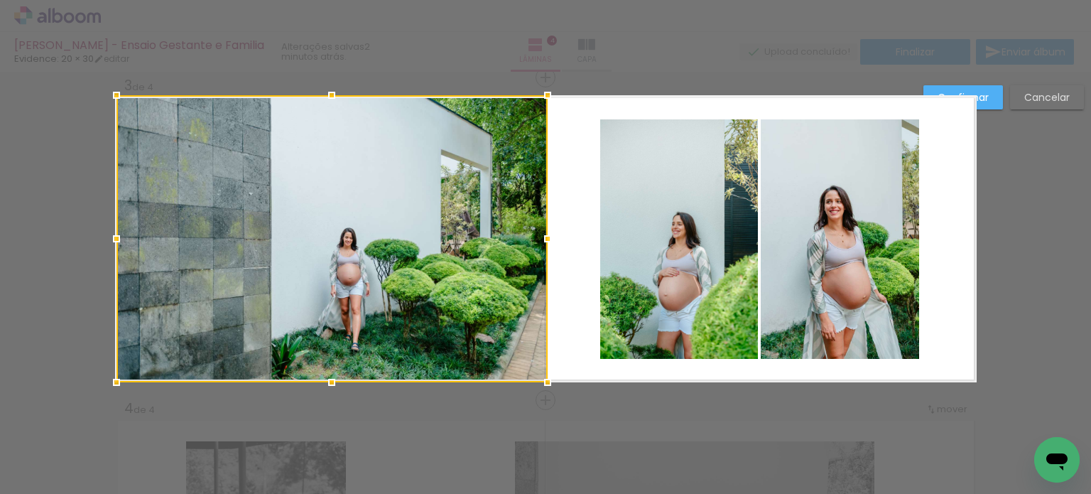
click at [993, 98] on paper-button "Confirmar" at bounding box center [963, 97] width 80 height 24
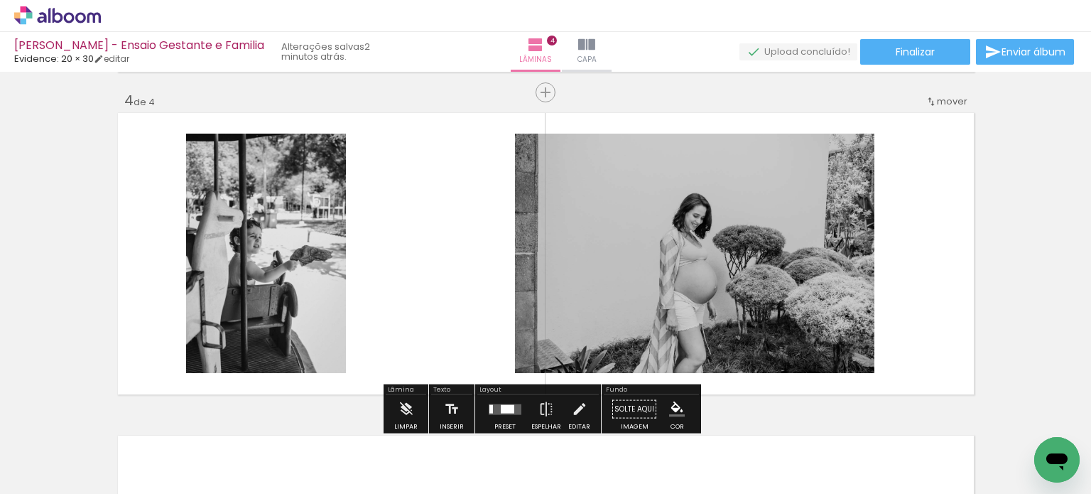
scroll to position [1018, 0]
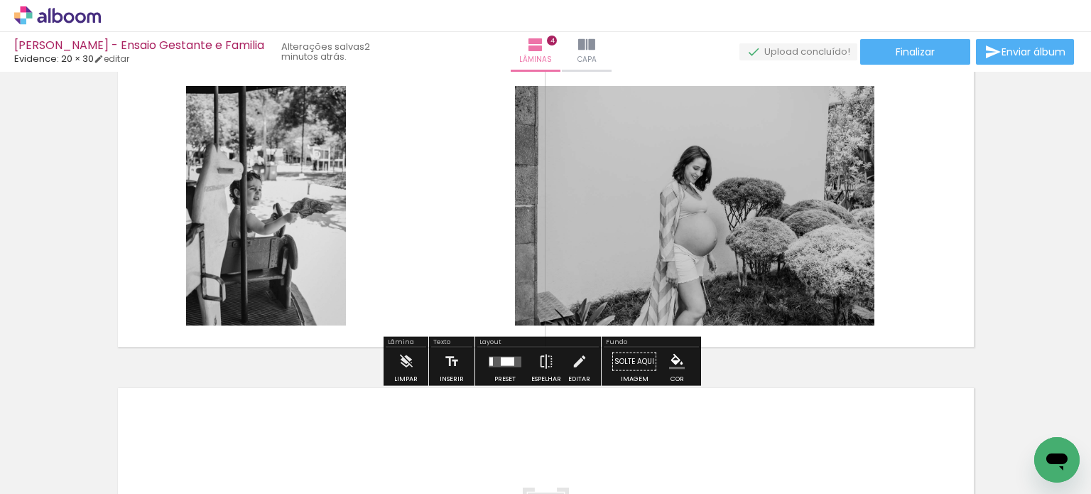
drag, startPoint x: 494, startPoint y: 363, endPoint x: 524, endPoint y: 361, distance: 29.9
click at [495, 363] on quentale-layouter at bounding box center [505, 361] width 33 height 11
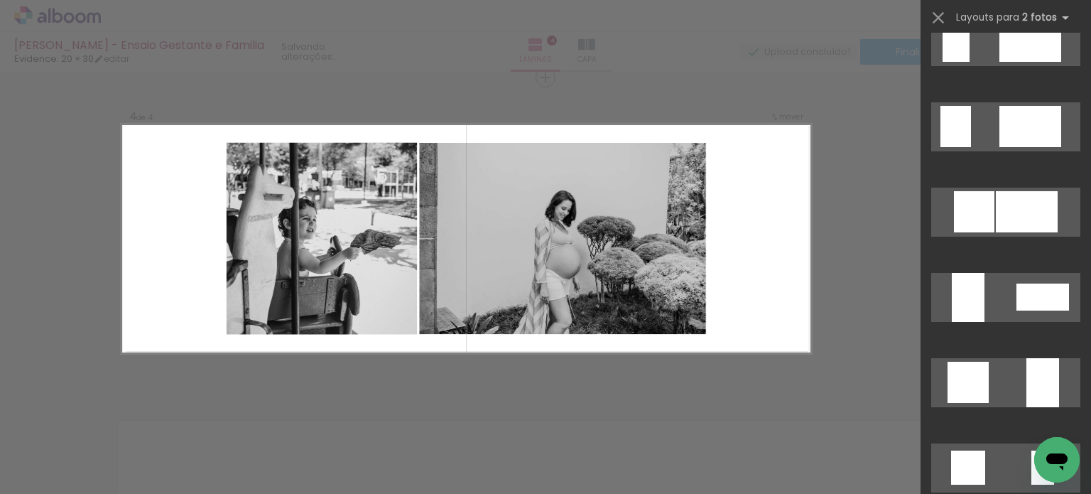
scroll to position [1136, 0]
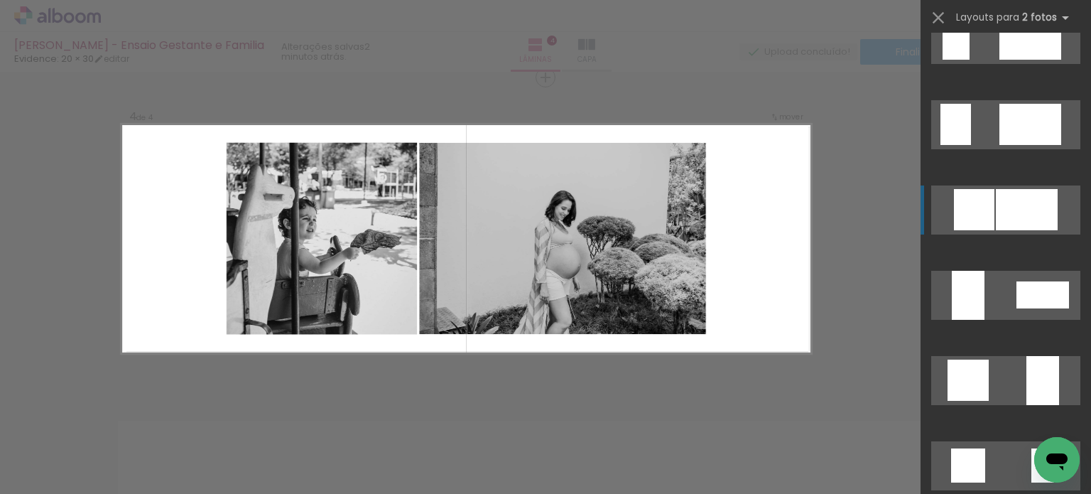
click at [1023, 60] on div at bounding box center [1030, 38] width 62 height 41
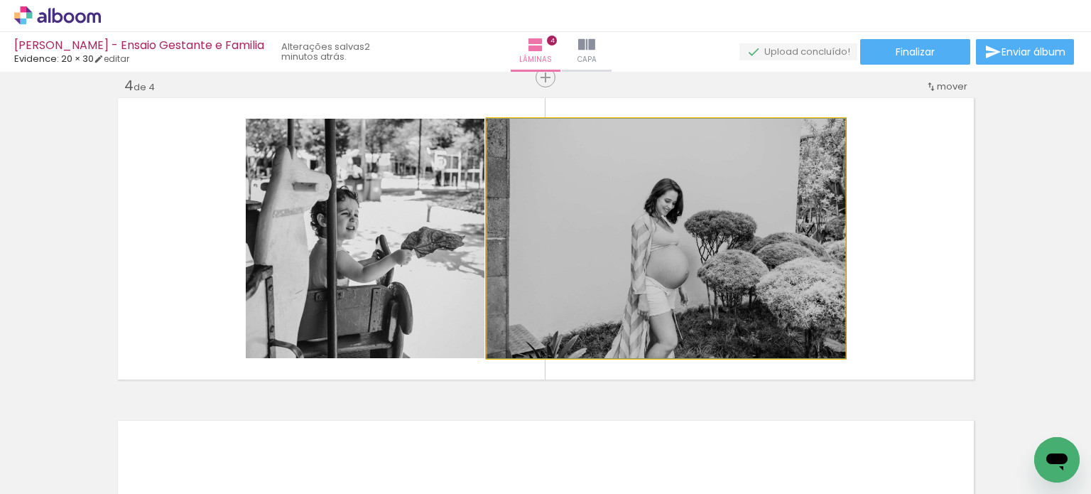
click at [793, 249] on quentale-photo at bounding box center [666, 238] width 358 height 239
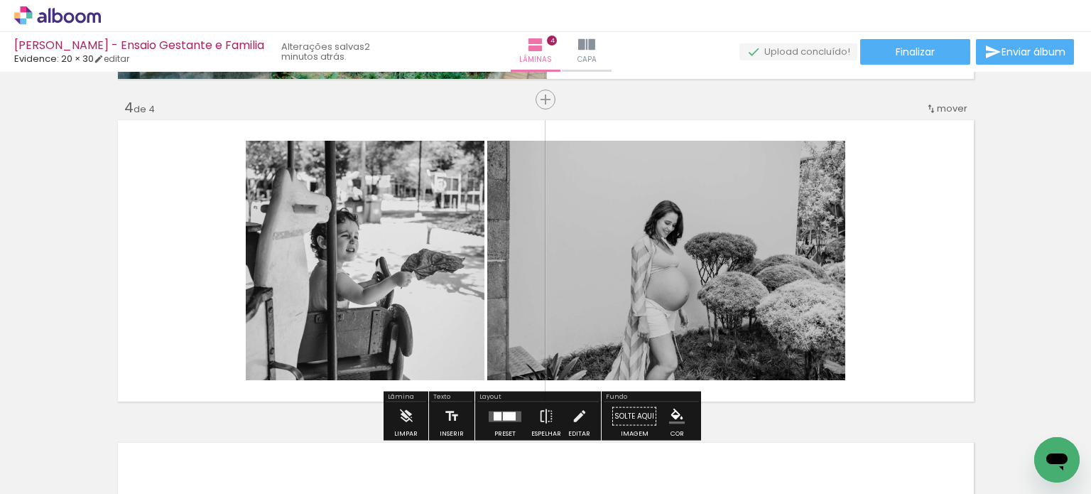
scroll to position [1198, 0]
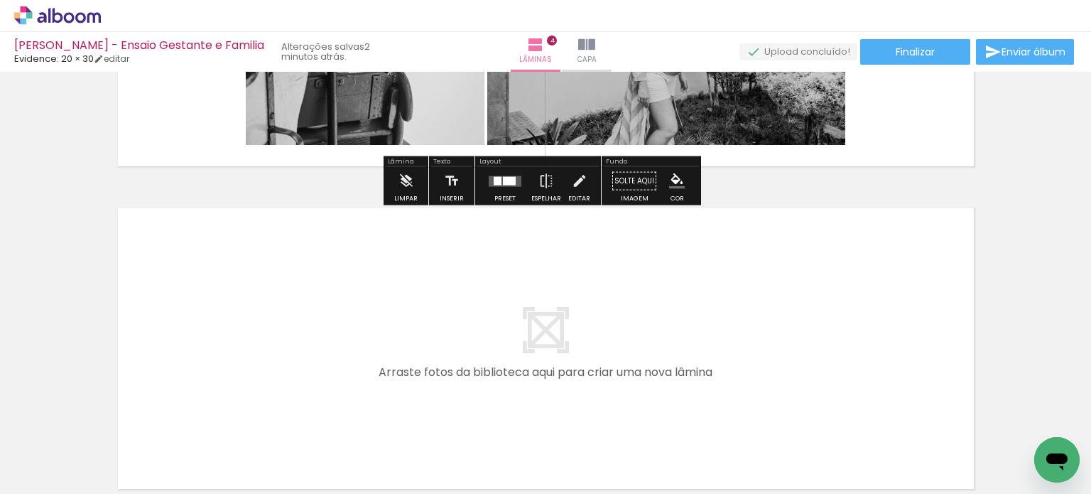
drag, startPoint x: 582, startPoint y: 457, endPoint x: 572, endPoint y: 374, distance: 83.1
click at [572, 374] on quentale-workspace at bounding box center [545, 247] width 1091 height 494
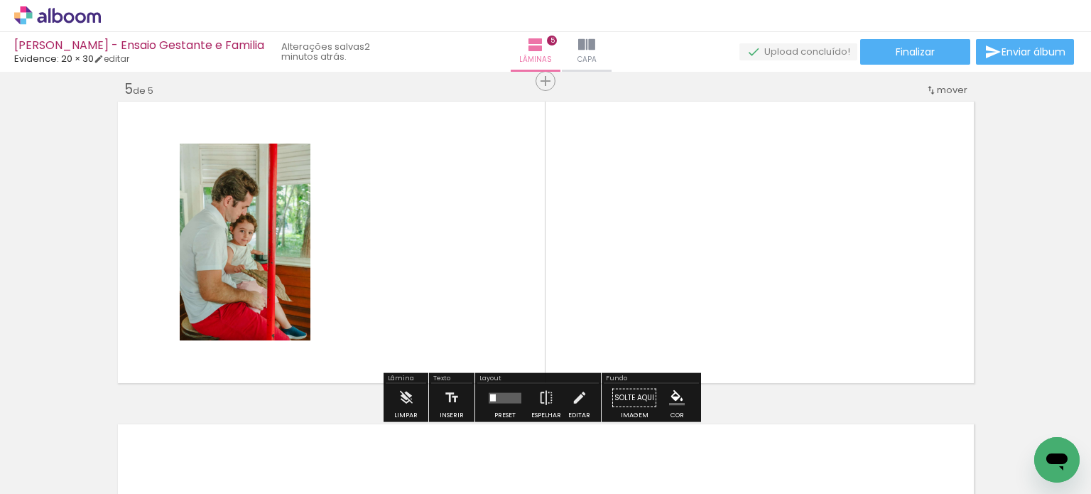
scroll to position [1307, 0]
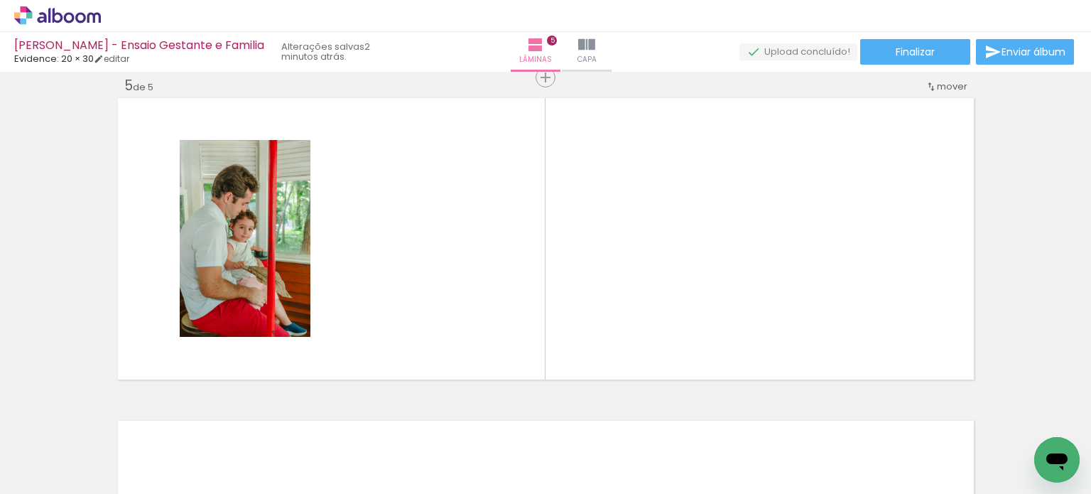
drag, startPoint x: 504, startPoint y: 458, endPoint x: 676, endPoint y: 305, distance: 229.9
click at [676, 305] on quentale-workspace at bounding box center [545, 247] width 1091 height 494
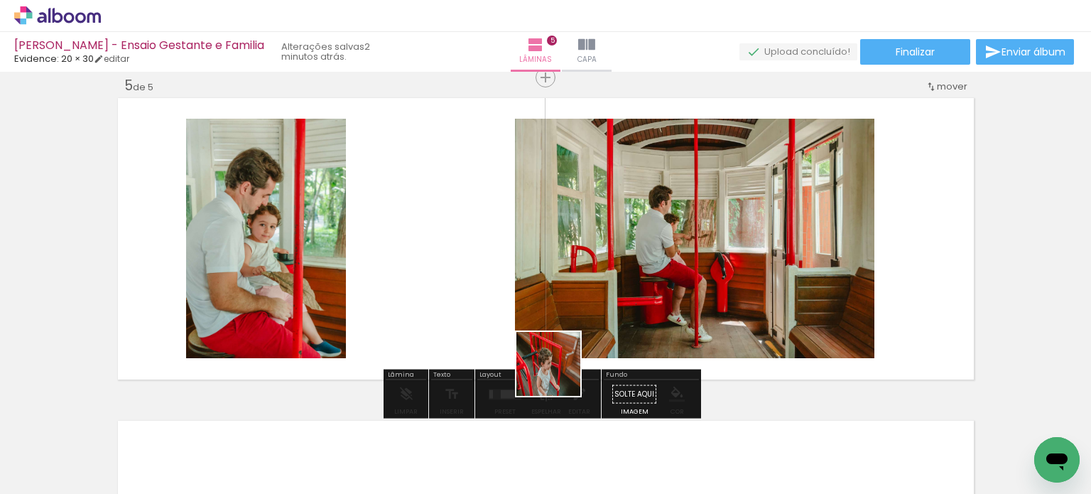
drag, startPoint x: 481, startPoint y: 412, endPoint x: 781, endPoint y: 266, distance: 333.8
click at [777, 269] on quentale-workspace at bounding box center [545, 247] width 1091 height 494
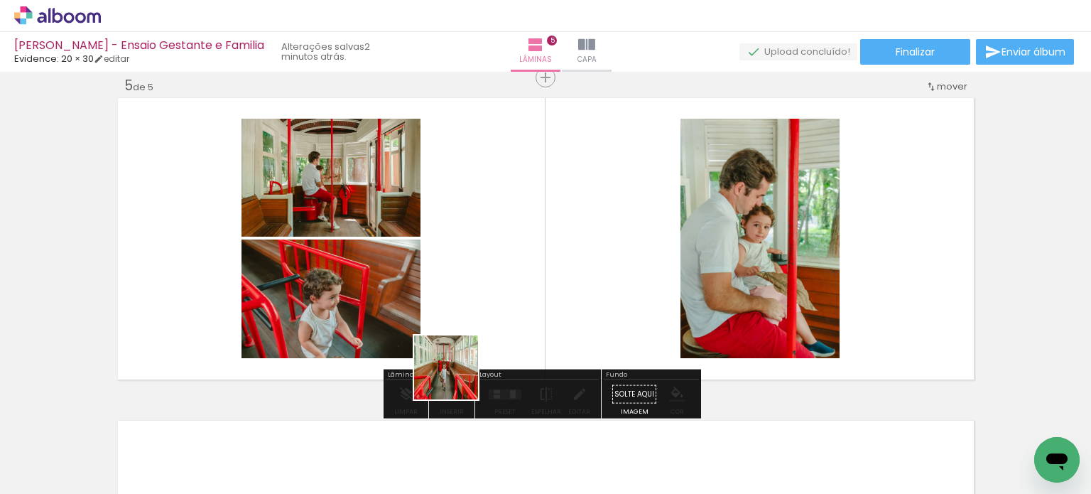
drag, startPoint x: 349, startPoint y: 456, endPoint x: 583, endPoint y: 289, distance: 287.1
click at [574, 296] on quentale-workspace at bounding box center [545, 247] width 1091 height 494
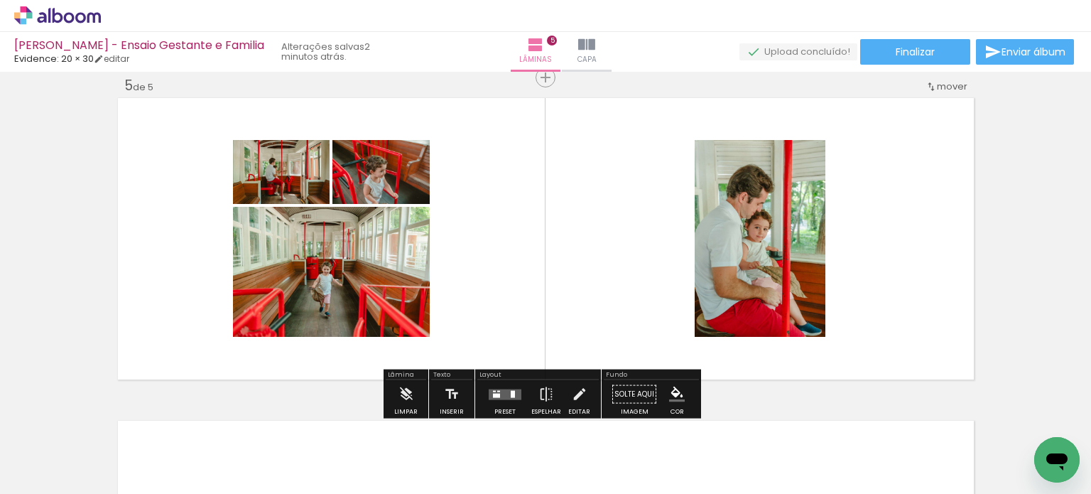
click at [511, 392] on div at bounding box center [513, 393] width 4 height 7
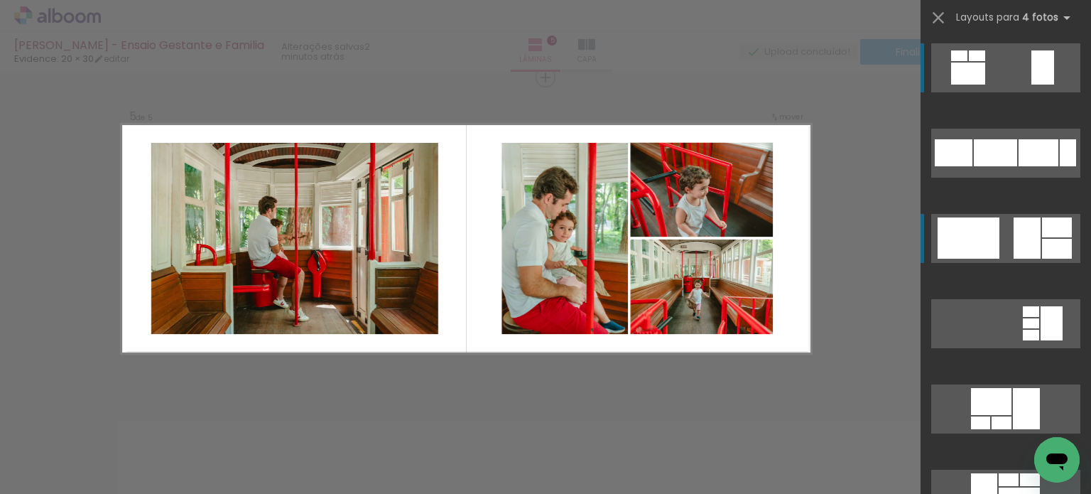
click at [1008, 166] on div at bounding box center [995, 152] width 43 height 27
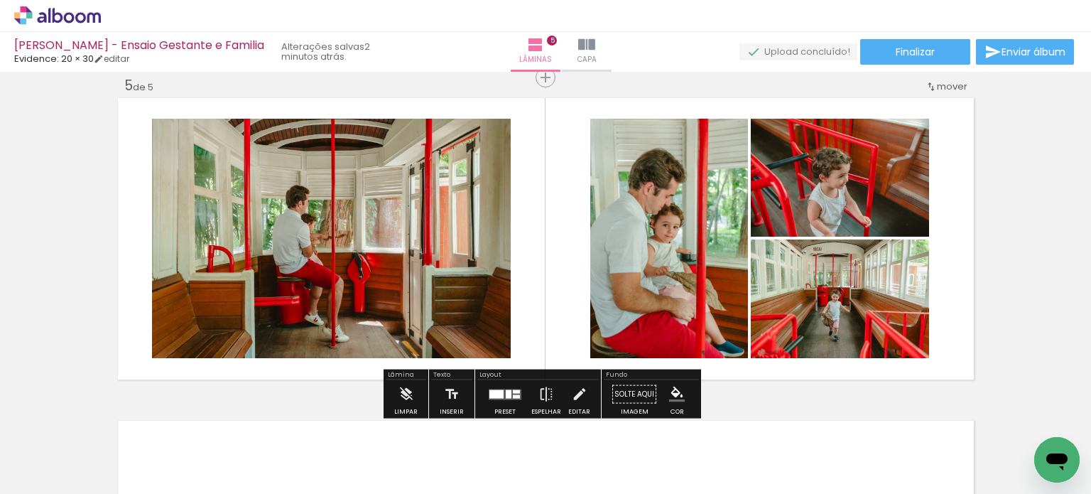
click at [450, 316] on quentale-photo at bounding box center [331, 238] width 359 height 239
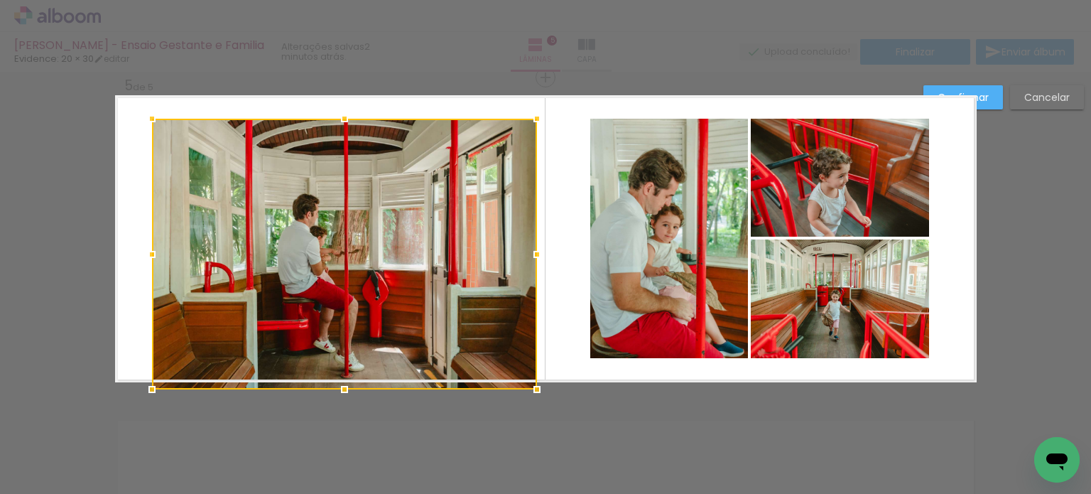
drag, startPoint x: 508, startPoint y: 364, endPoint x: 538, endPoint y: 369, distance: 30.1
click at [526, 380] on div at bounding box center [537, 389] width 28 height 28
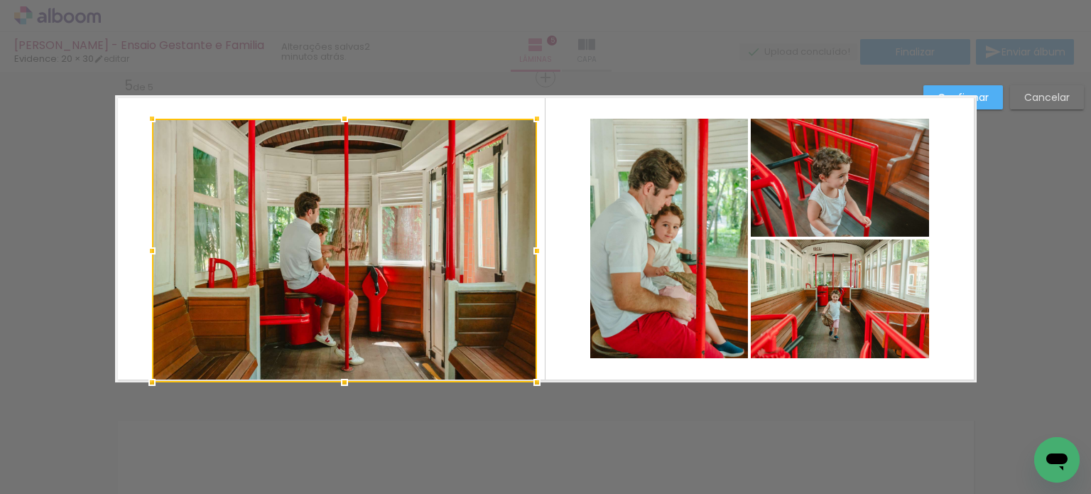
click at [998, 103] on paper-button "Confirmar" at bounding box center [963, 97] width 80 height 24
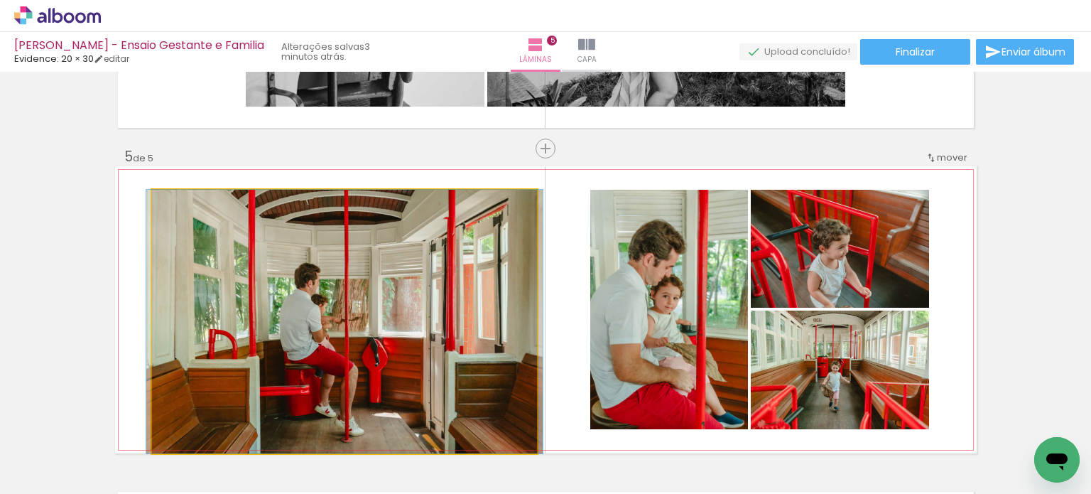
click at [460, 256] on quentale-photo at bounding box center [344, 321] width 385 height 263
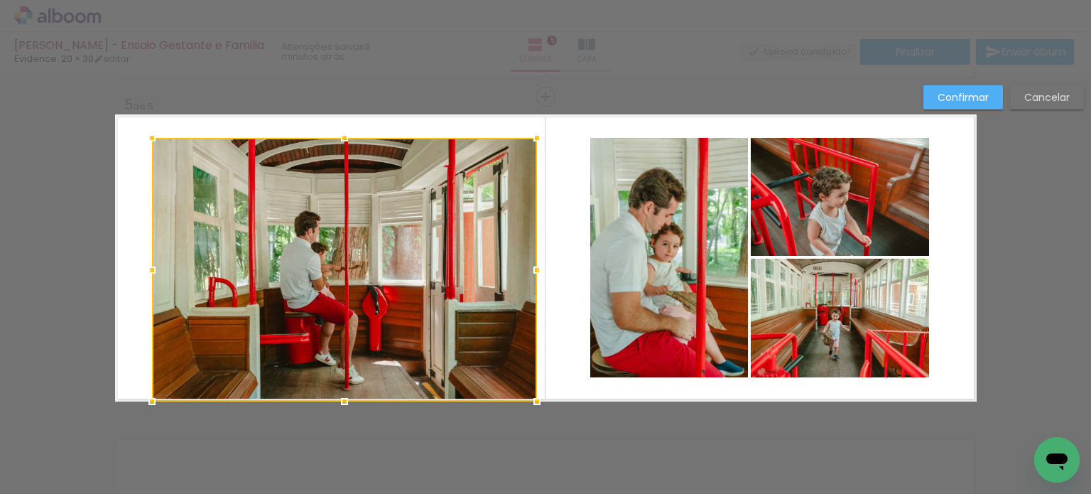
scroll to position [1307, 0]
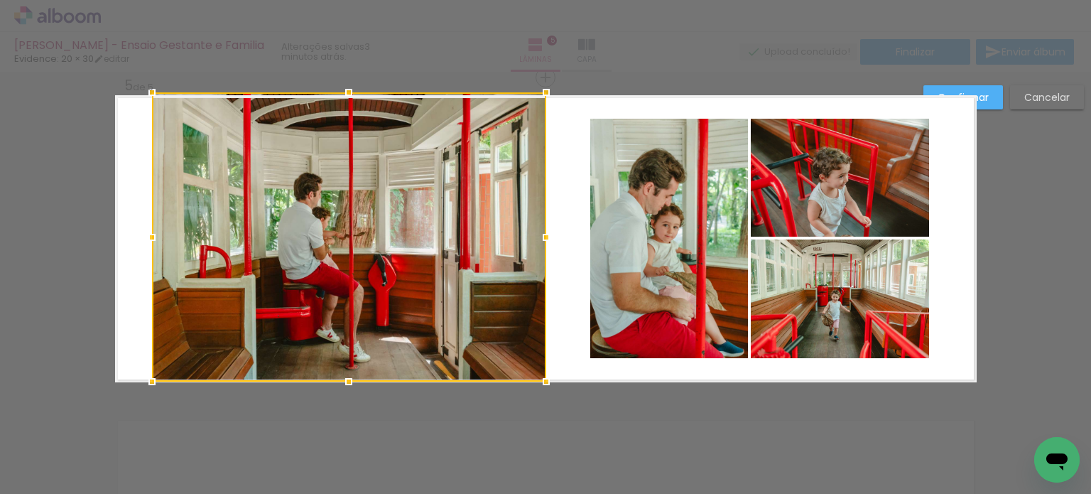
drag, startPoint x: 532, startPoint y: 119, endPoint x: 541, endPoint y: 96, distance: 25.2
click at [541, 96] on div at bounding box center [546, 92] width 28 height 28
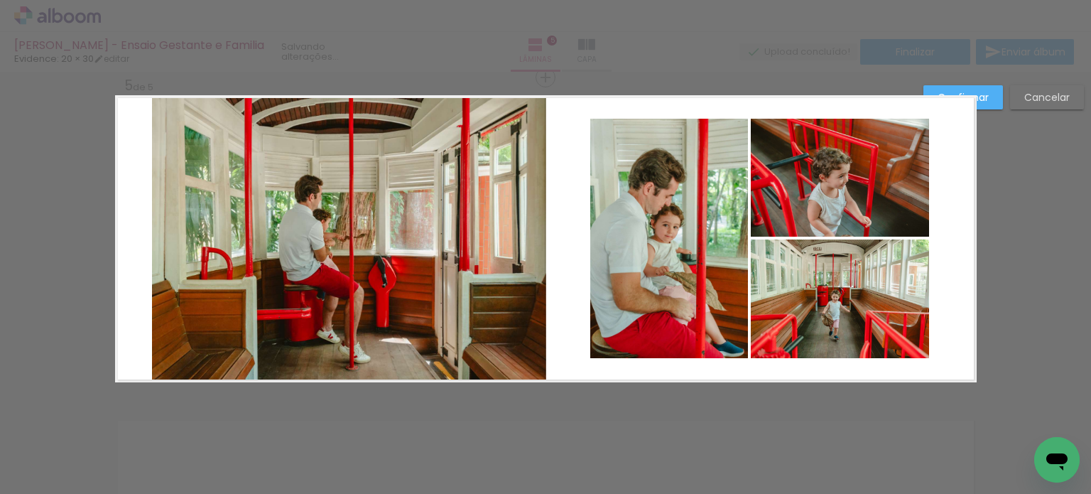
click at [453, 166] on quentale-photo at bounding box center [349, 238] width 394 height 287
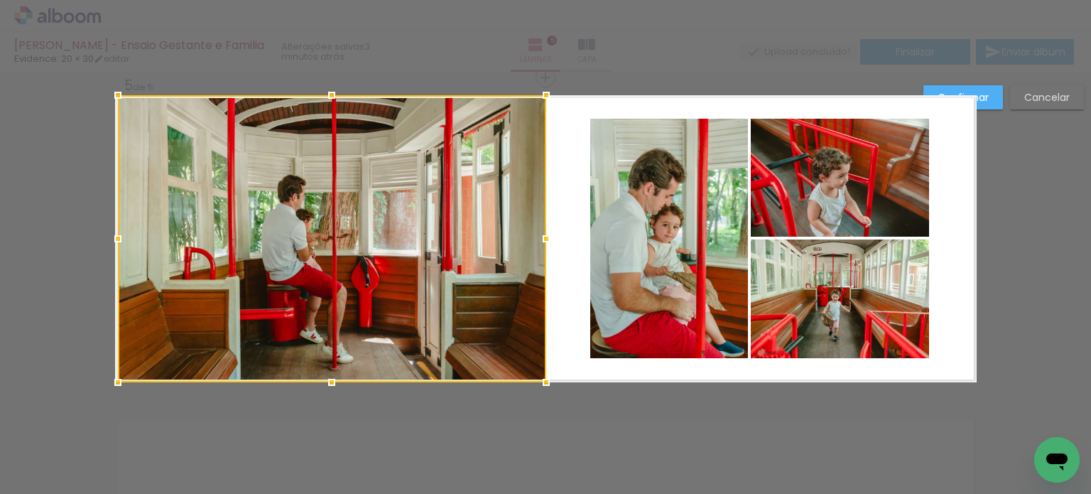
drag, startPoint x: 143, startPoint y: 240, endPoint x: 103, endPoint y: 262, distance: 45.5
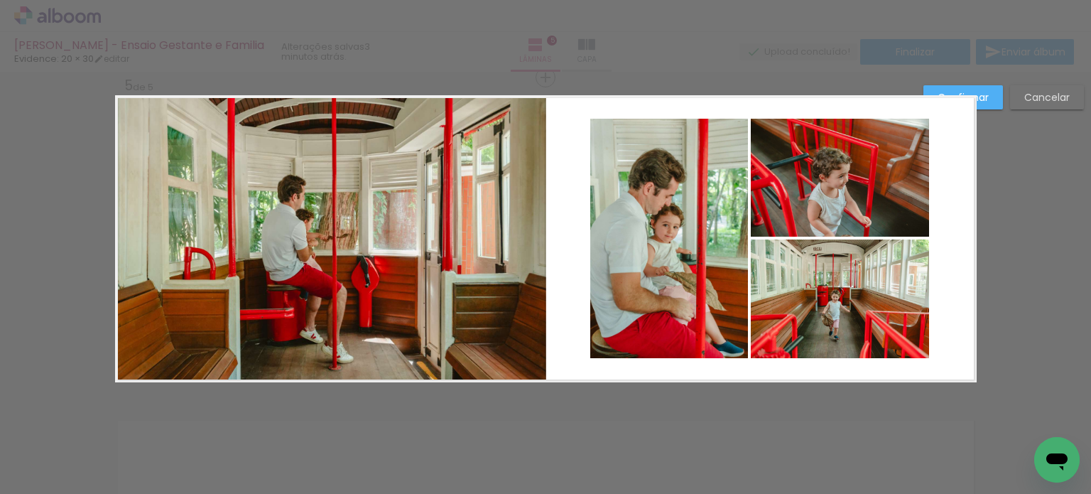
click at [249, 215] on quentale-photo at bounding box center [332, 238] width 428 height 287
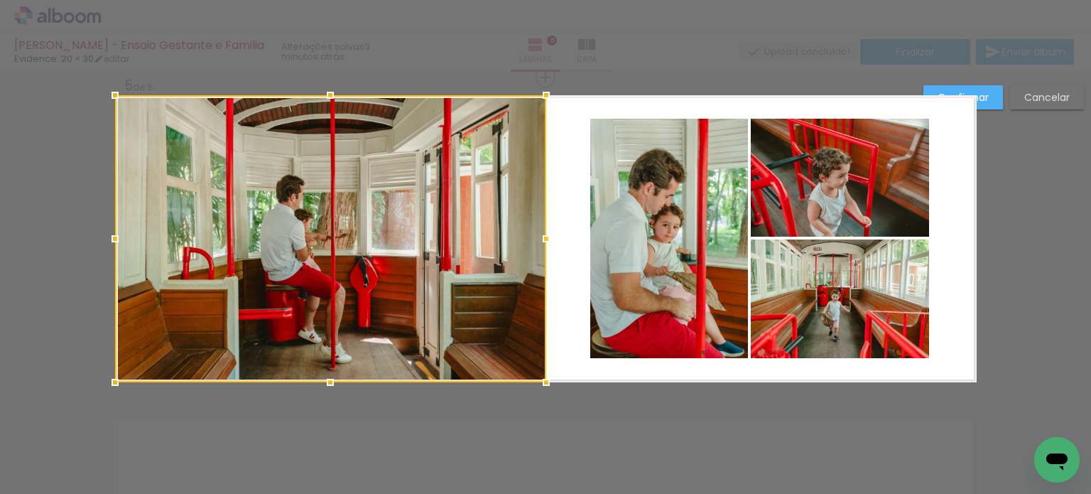
click at [101, 240] on div at bounding box center [115, 238] width 28 height 28
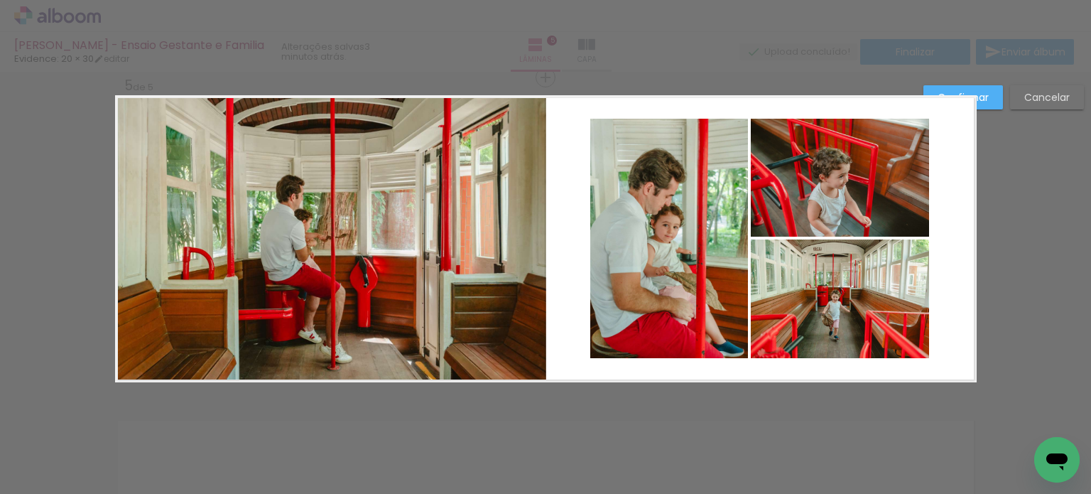
click at [247, 239] on quentale-photo at bounding box center [330, 238] width 431 height 287
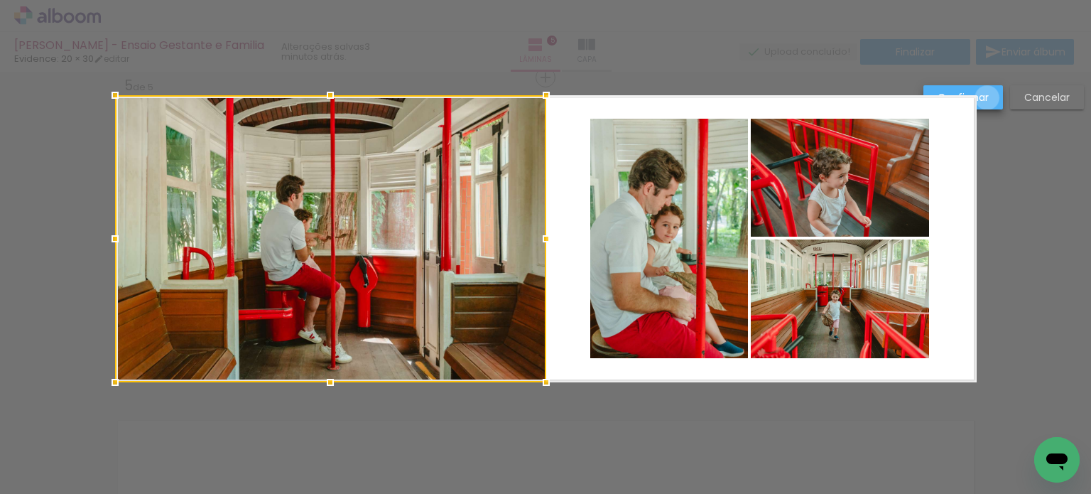
click at [0, 0] on slot "Confirmar" at bounding box center [0, 0] width 0 height 0
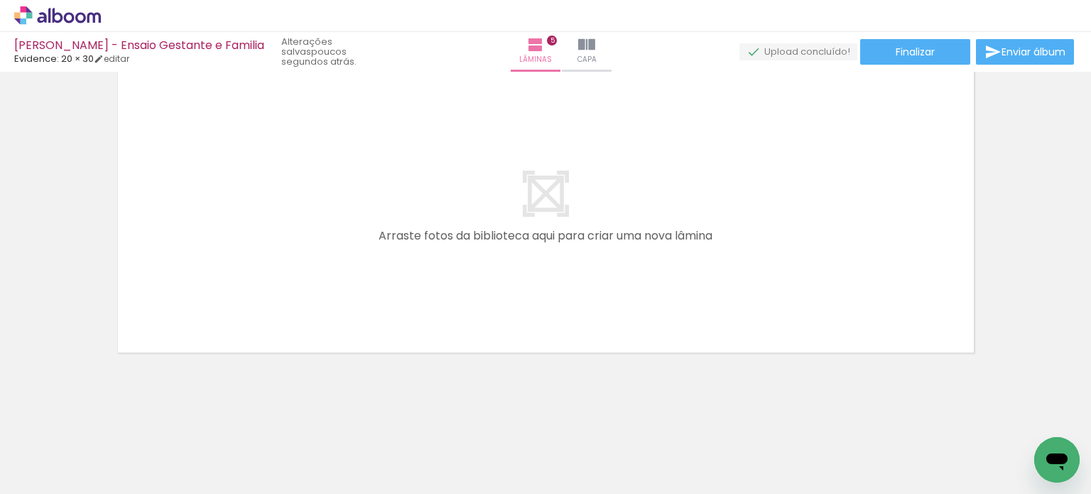
scroll to position [0, 2125]
drag, startPoint x: 403, startPoint y: 458, endPoint x: 432, endPoint y: 303, distance: 157.4
click at [418, 207] on quentale-workspace at bounding box center [545, 247] width 1091 height 494
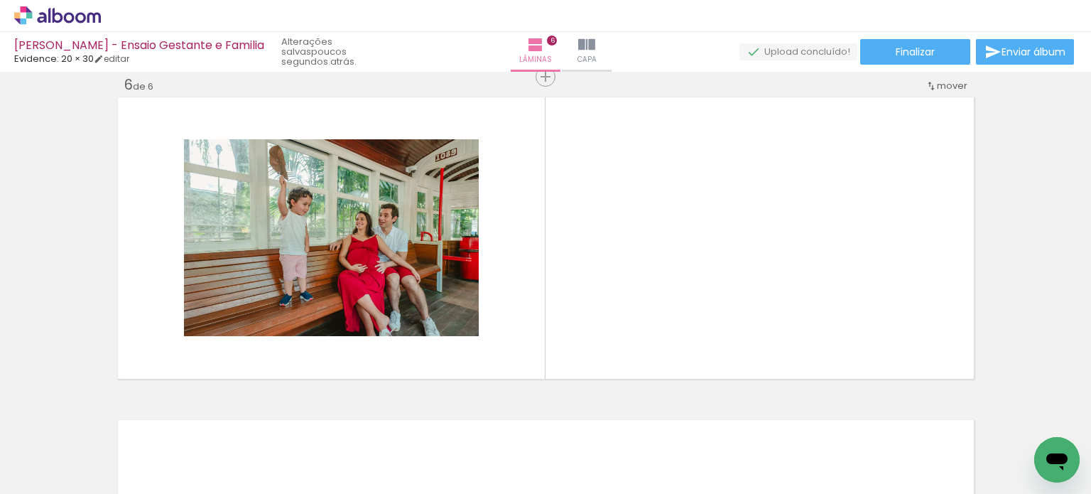
scroll to position [1630, 0]
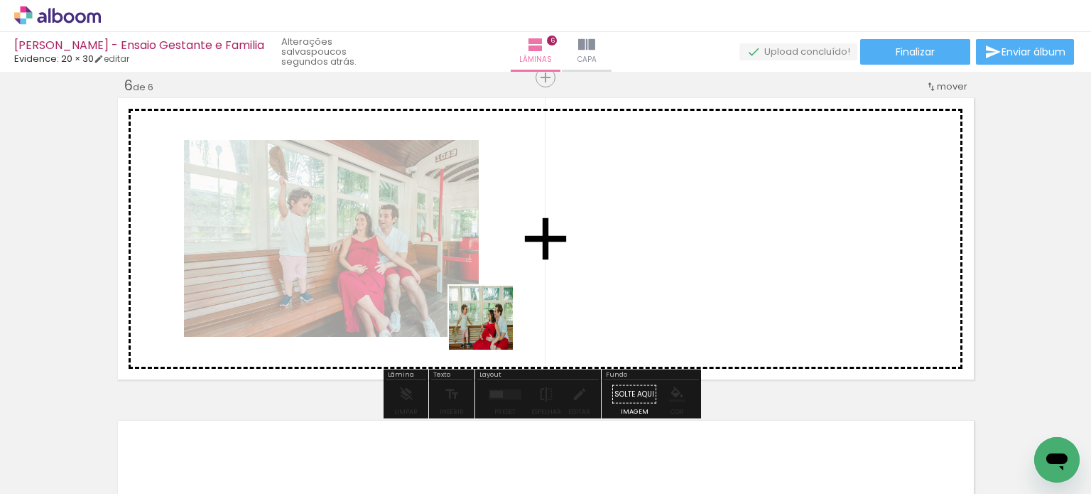
drag, startPoint x: 486, startPoint y: 445, endPoint x: 528, endPoint y: 367, distance: 88.6
click at [491, 285] on quentale-workspace at bounding box center [545, 247] width 1091 height 494
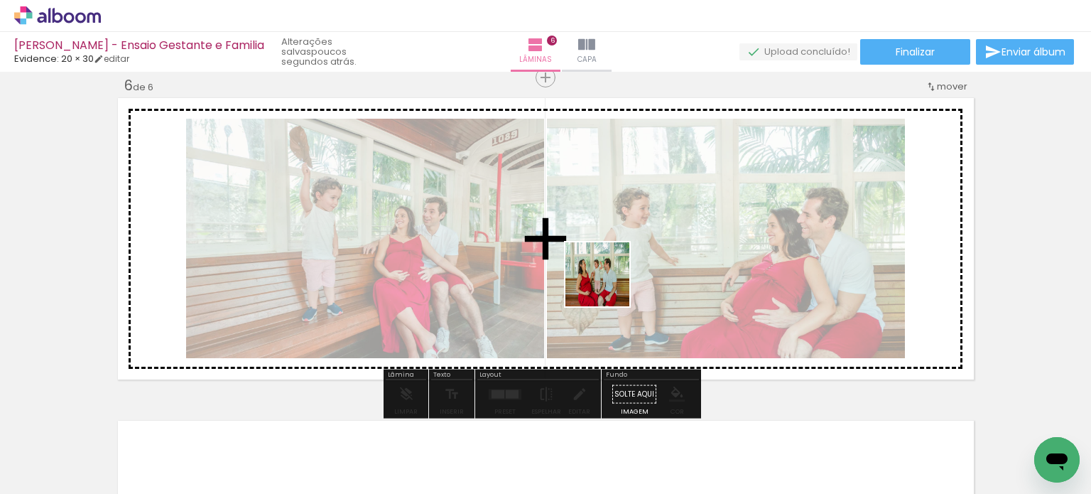
drag, startPoint x: 594, startPoint y: 406, endPoint x: 640, endPoint y: 376, distance: 55.5
click at [608, 282] on quentale-workspace at bounding box center [545, 247] width 1091 height 494
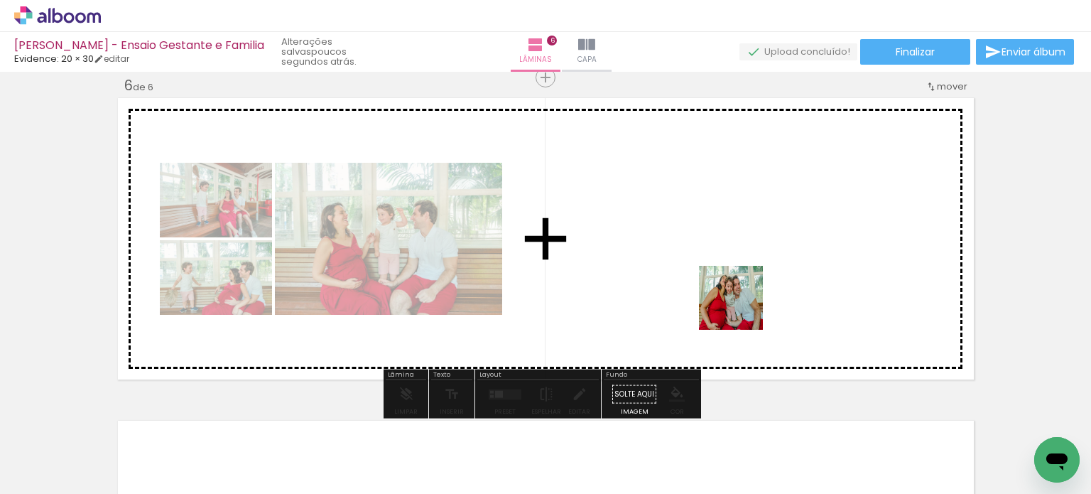
drag, startPoint x: 732, startPoint y: 425, endPoint x: 743, endPoint y: 293, distance: 132.6
click at [742, 297] on quentale-workspace at bounding box center [545, 247] width 1091 height 494
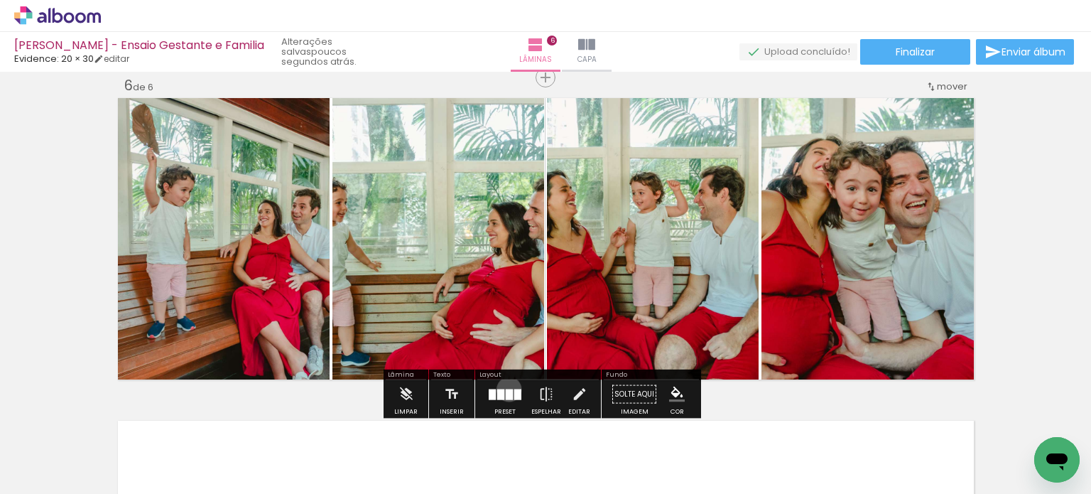
click at [506, 388] on div at bounding box center [509, 393] width 7 height 11
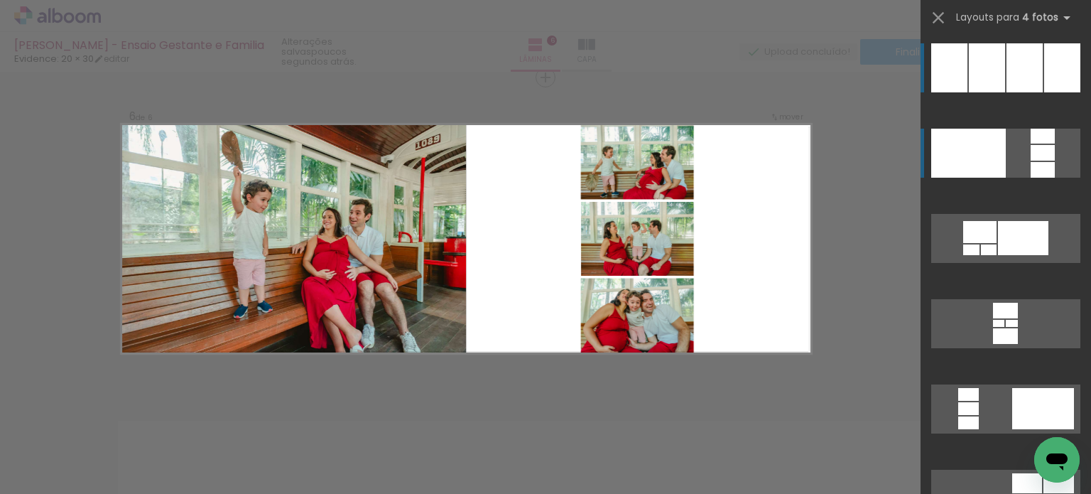
click at [1009, 144] on quentale-layouter at bounding box center [1005, 153] width 149 height 49
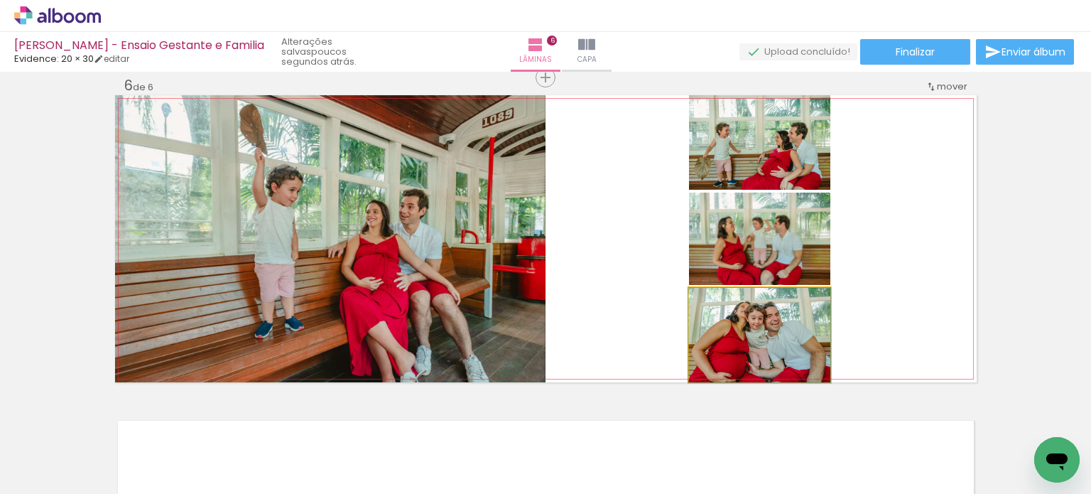
drag, startPoint x: 784, startPoint y: 340, endPoint x: 437, endPoint y: 300, distance: 348.9
click at [0, 0] on slot at bounding box center [0, 0] width 0 height 0
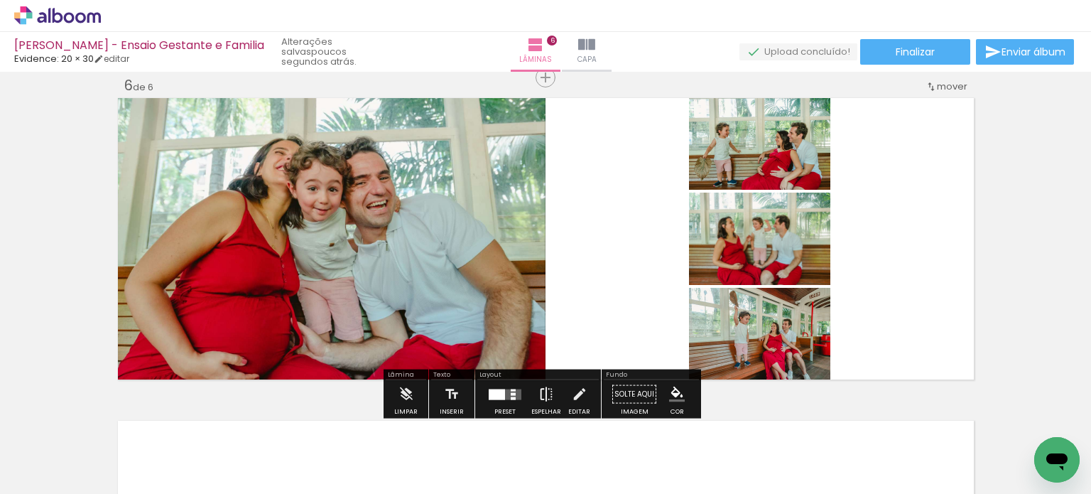
click at [542, 391] on iron-icon at bounding box center [546, 394] width 16 height 28
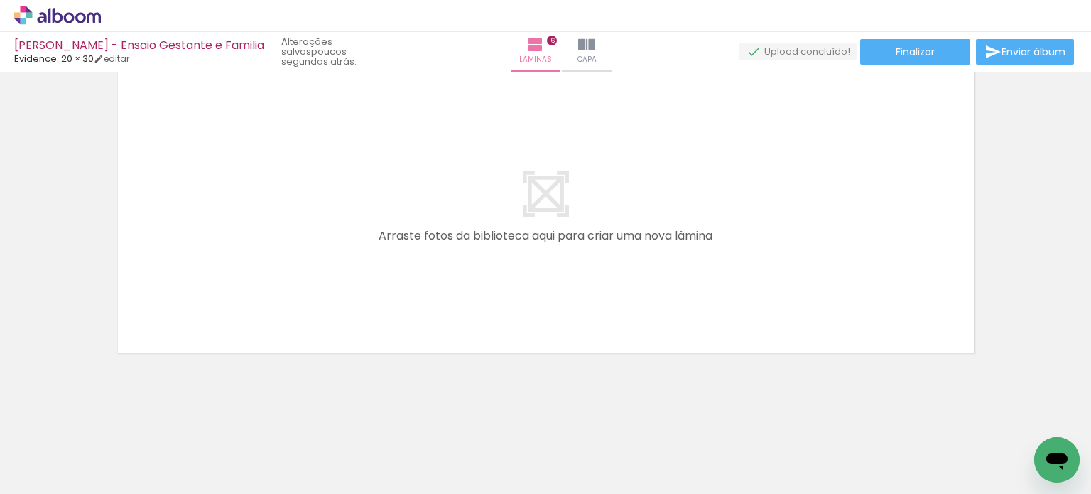
scroll to position [0, 3186]
drag, startPoint x: 497, startPoint y: 401, endPoint x: 647, endPoint y: 306, distance: 177.5
click at [658, 278] on quentale-workspace at bounding box center [545, 247] width 1091 height 494
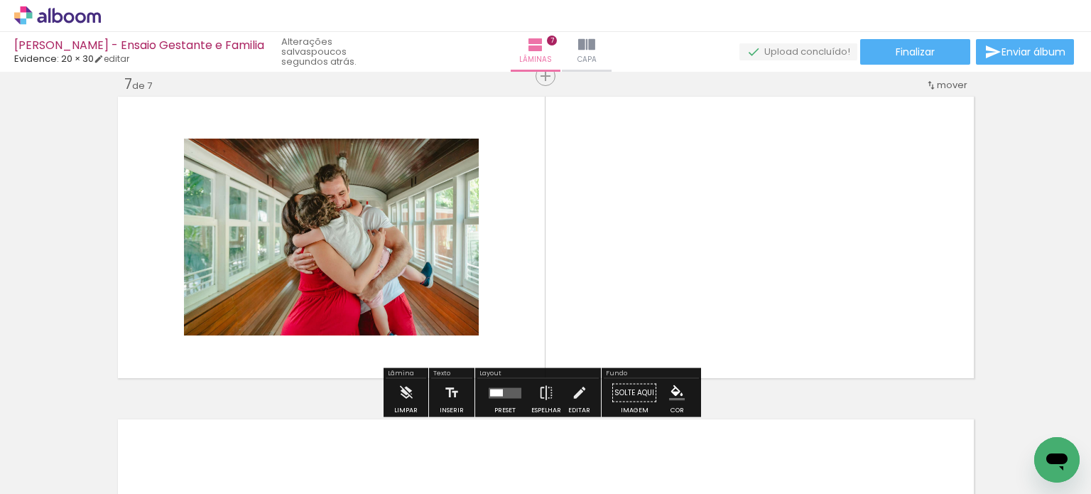
scroll to position [1952, 0]
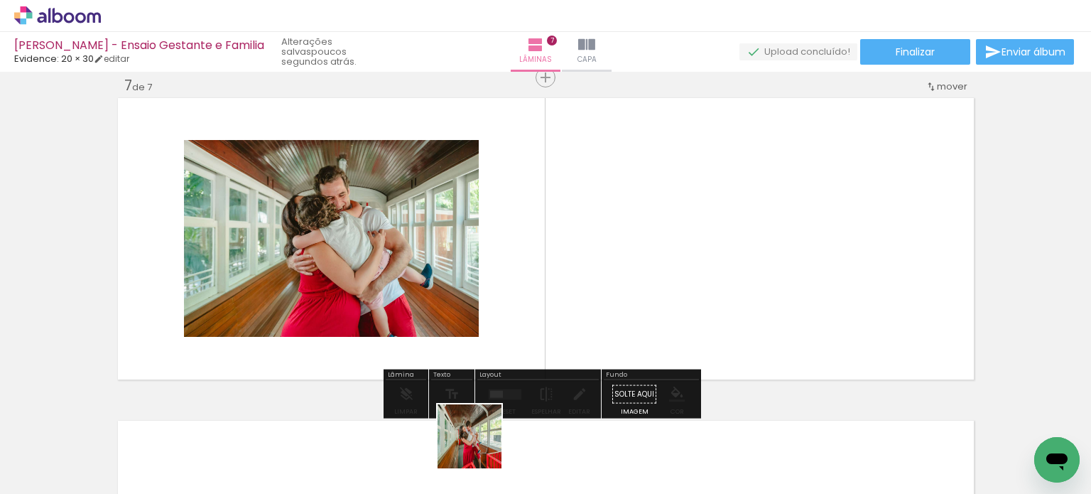
drag, startPoint x: 480, startPoint y: 447, endPoint x: 591, endPoint y: 325, distance: 164.8
click at [591, 325] on quentale-workspace at bounding box center [545, 247] width 1091 height 494
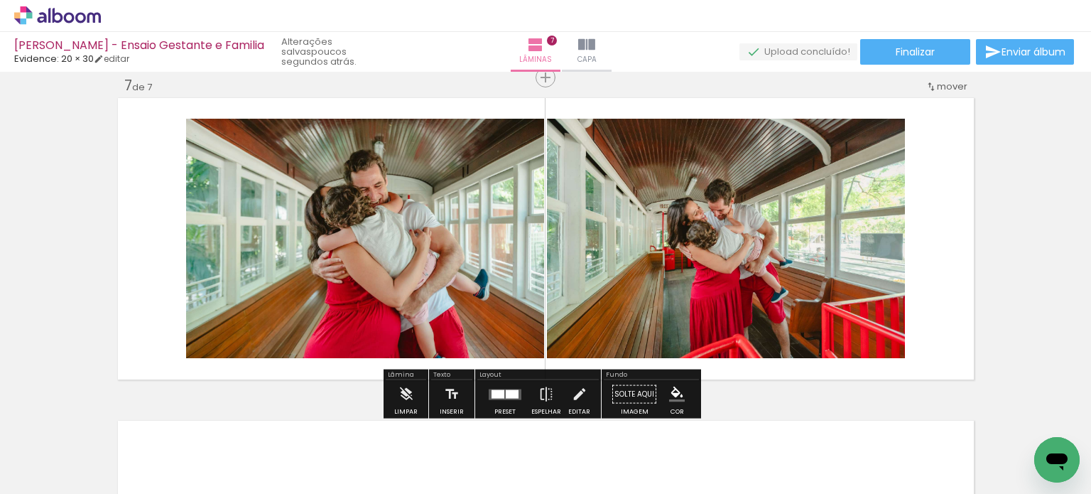
click at [506, 396] on div at bounding box center [512, 393] width 13 height 9
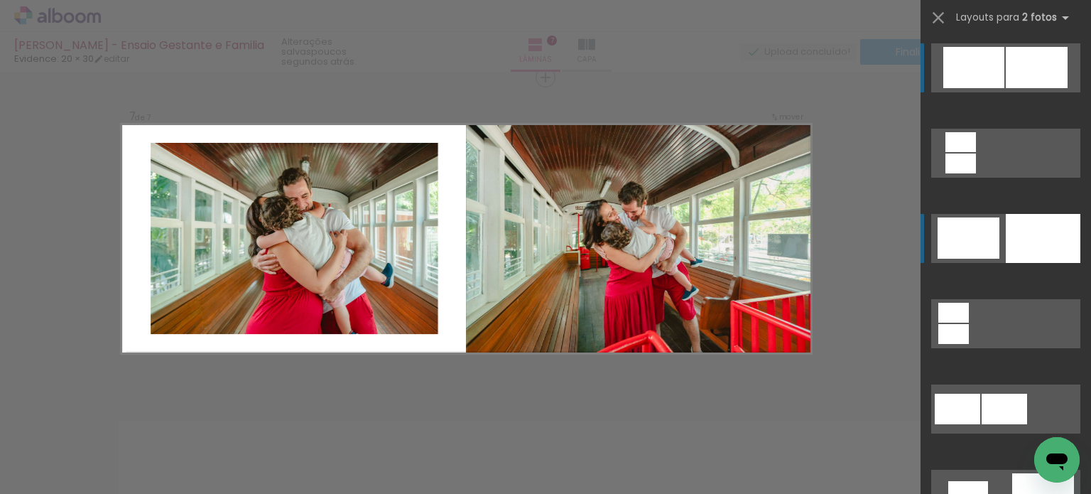
click at [976, 173] on div at bounding box center [960, 163] width 31 height 20
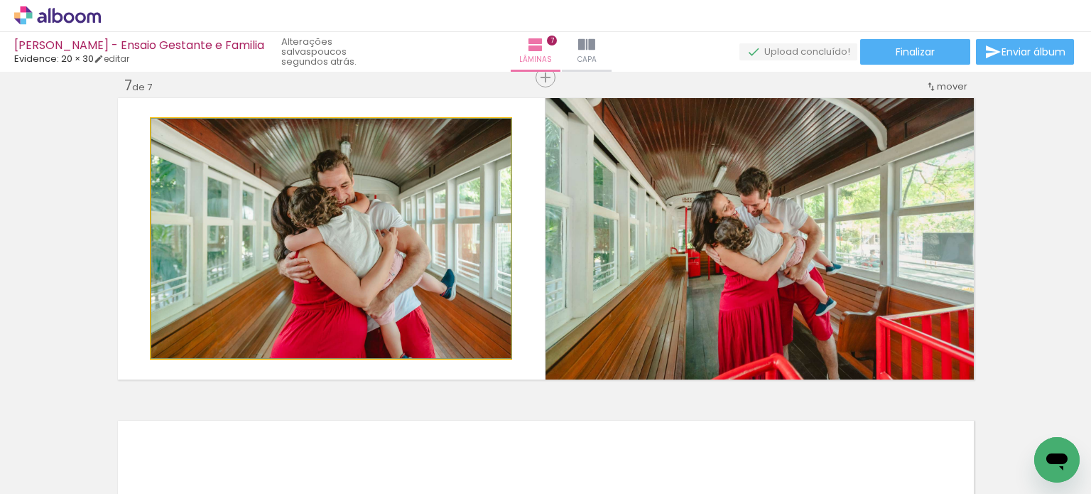
drag, startPoint x: 429, startPoint y: 299, endPoint x: 656, endPoint y: 299, distance: 227.2
click at [0, 0] on slot at bounding box center [0, 0] width 0 height 0
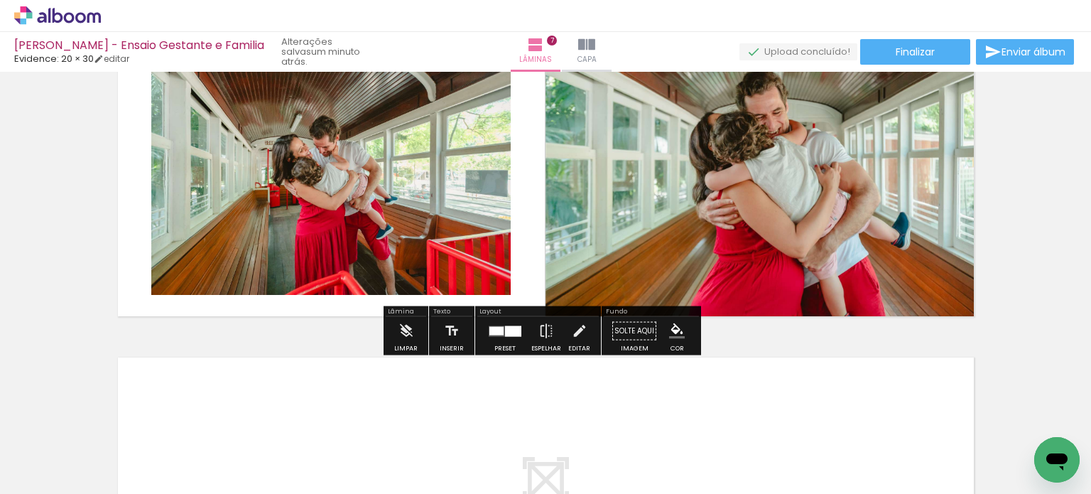
scroll to position [2023, 0]
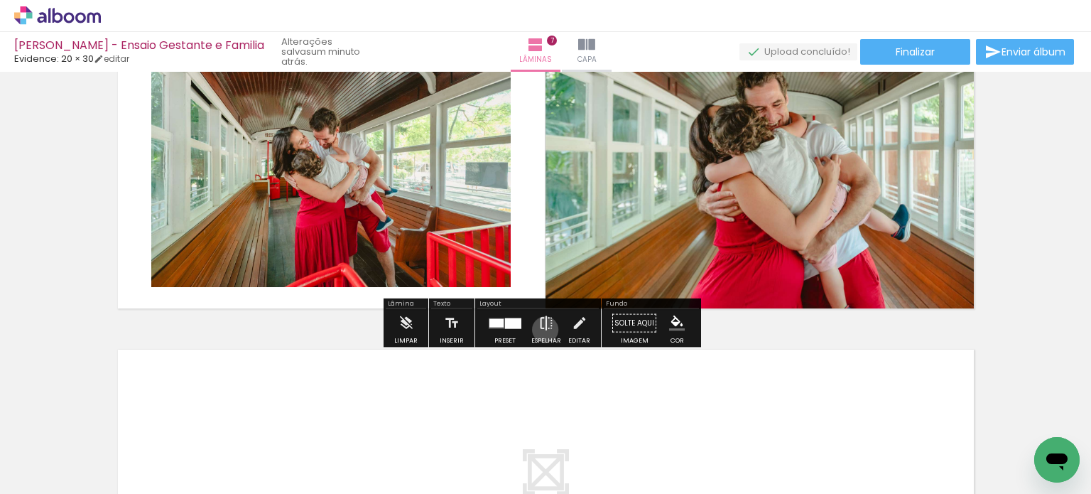
click at [542, 329] on iron-icon at bounding box center [546, 323] width 16 height 28
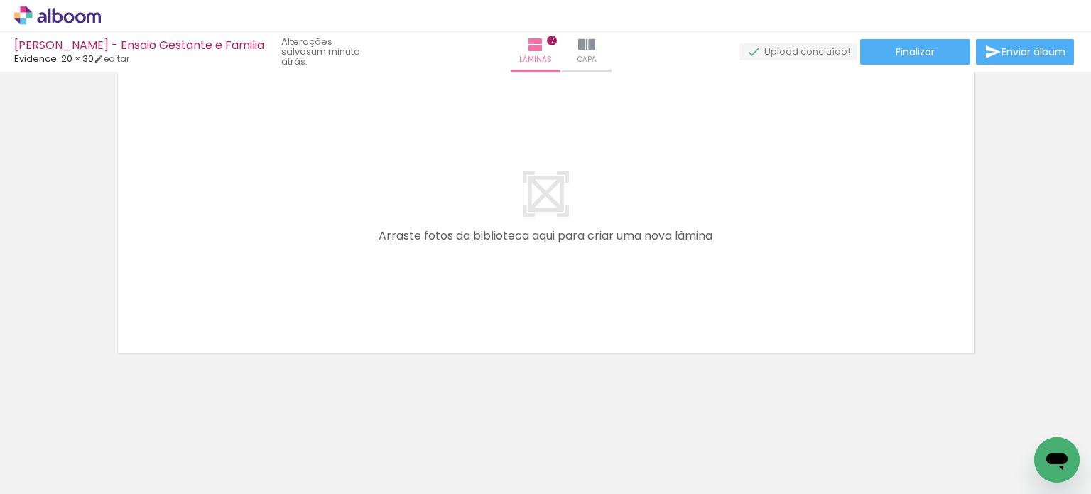
scroll to position [2312, 0]
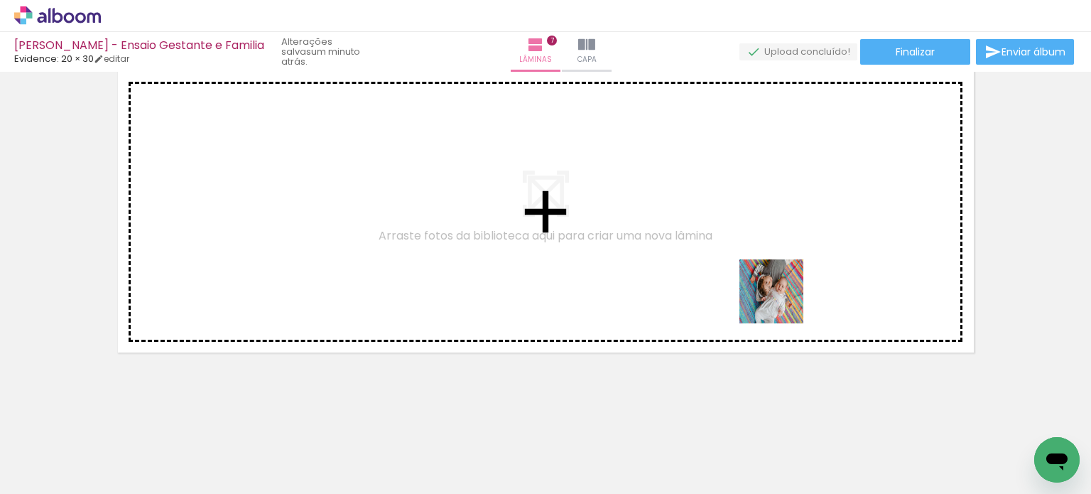
drag, startPoint x: 597, startPoint y: 465, endPoint x: 800, endPoint y: 278, distance: 276.4
click at [810, 265] on quentale-workspace at bounding box center [545, 247] width 1091 height 494
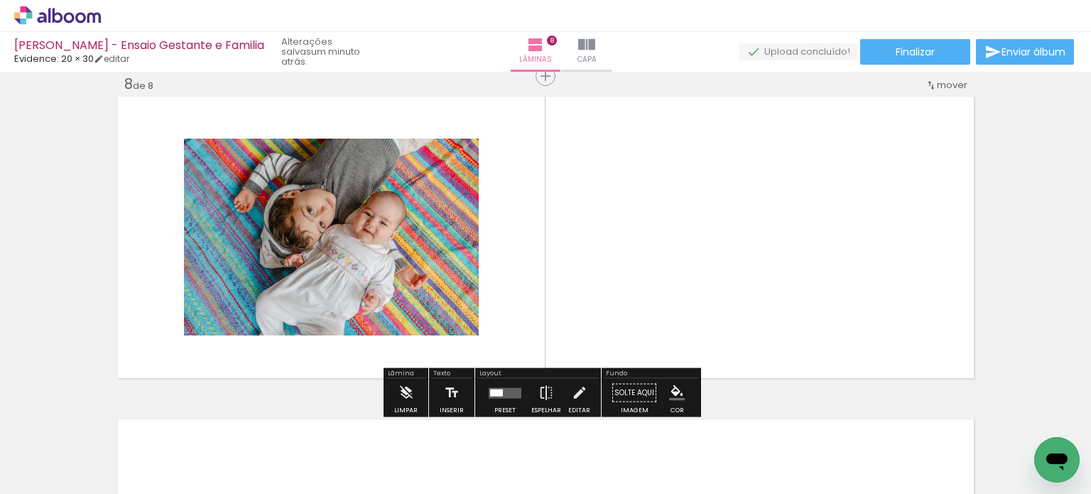
scroll to position [2274, 0]
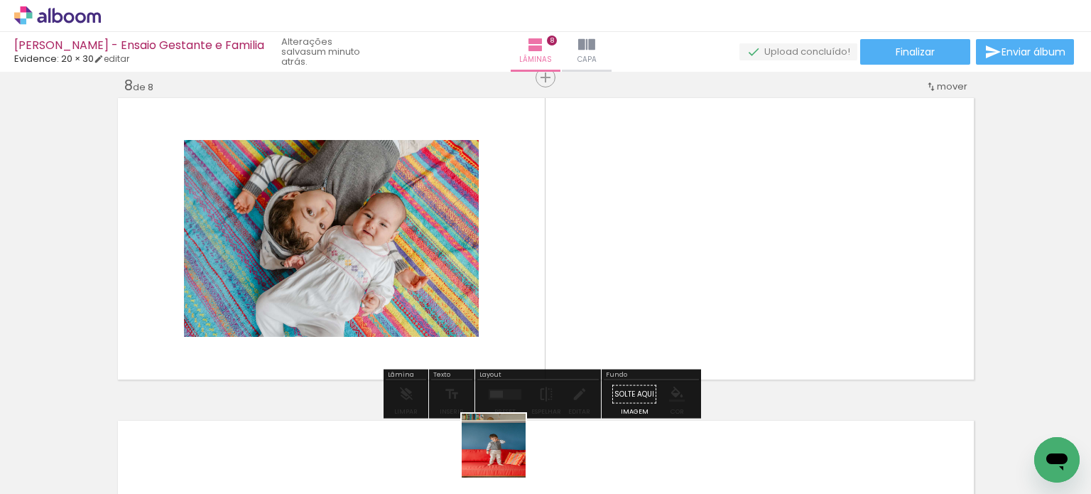
drag, startPoint x: 504, startPoint y: 456, endPoint x: 508, endPoint y: 353, distance: 103.0
click at [508, 361] on quentale-workspace at bounding box center [545, 247] width 1091 height 494
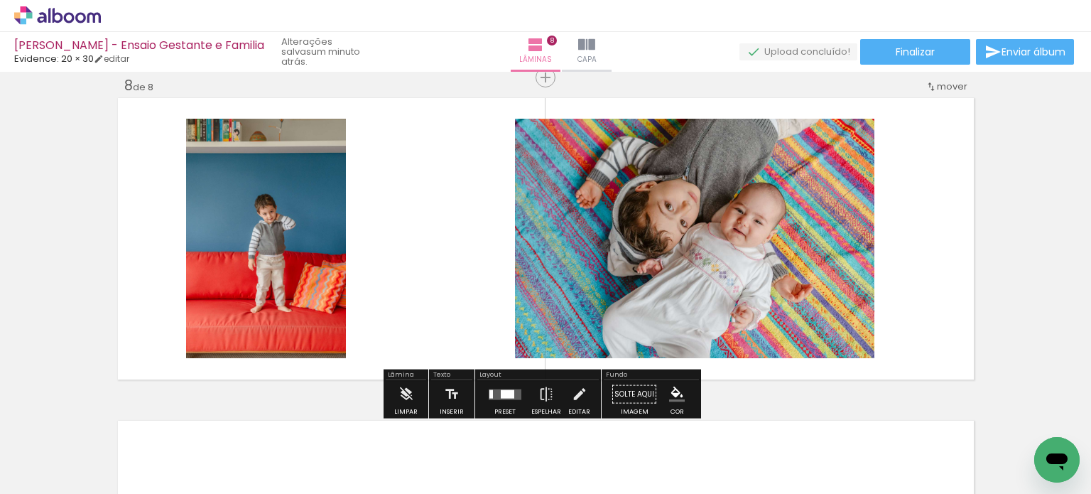
click at [503, 400] on div at bounding box center [505, 394] width 38 height 28
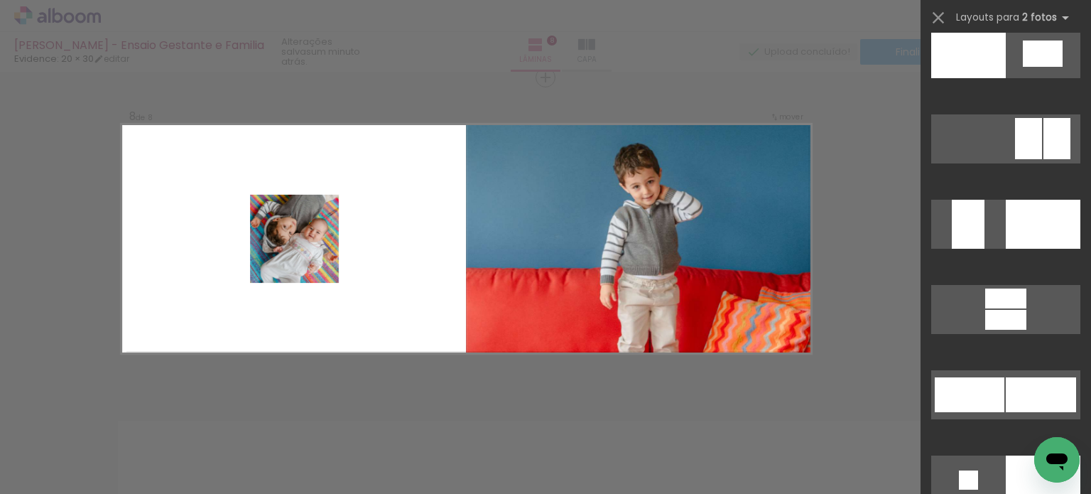
scroll to position [5326, 0]
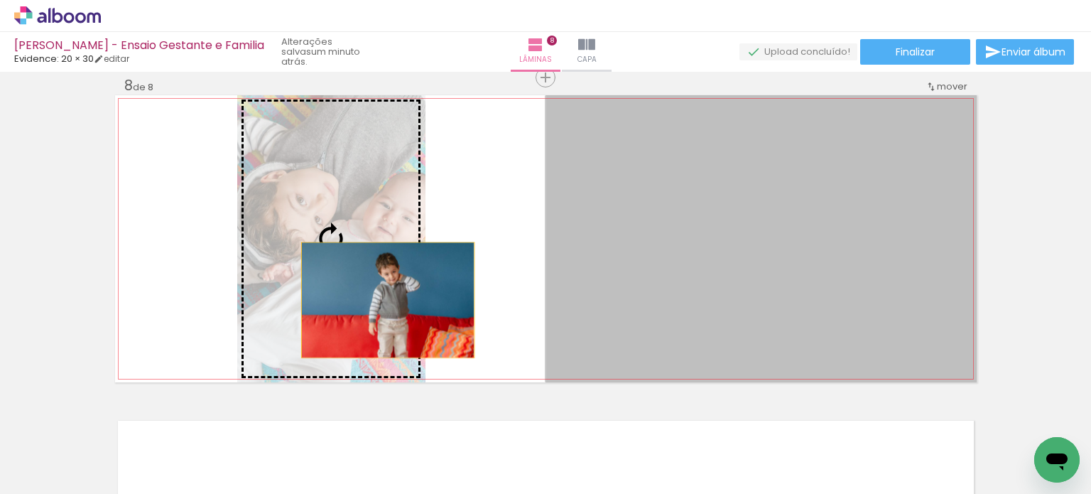
drag, startPoint x: 673, startPoint y: 297, endPoint x: 382, endPoint y: 300, distance: 291.1
click at [0, 0] on slot at bounding box center [0, 0] width 0 height 0
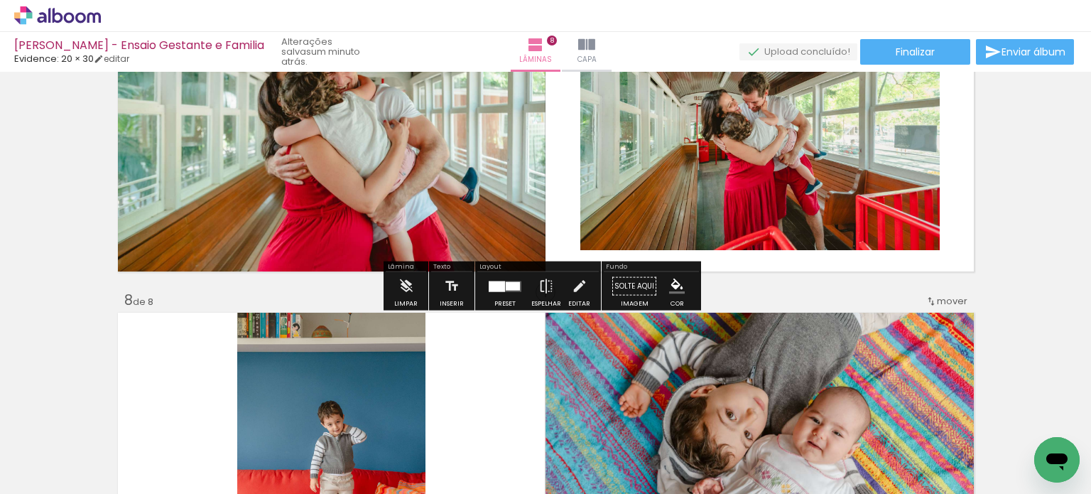
scroll to position [2061, 0]
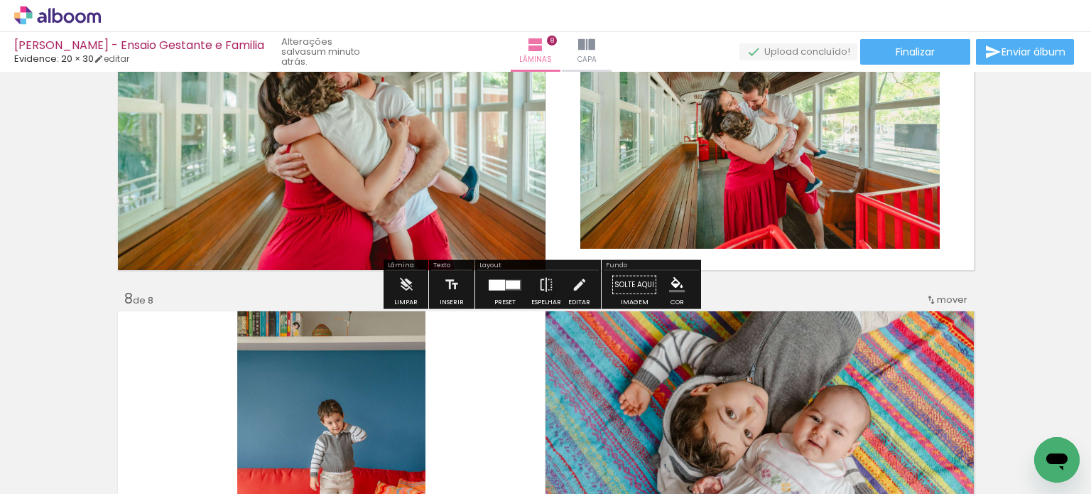
click at [502, 277] on div at bounding box center [505, 285] width 38 height 28
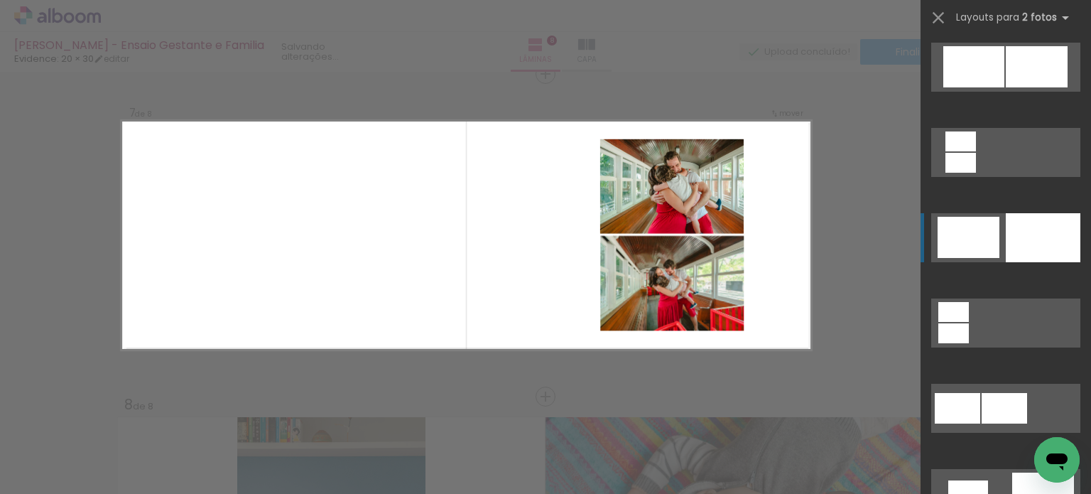
scroll to position [1952, 0]
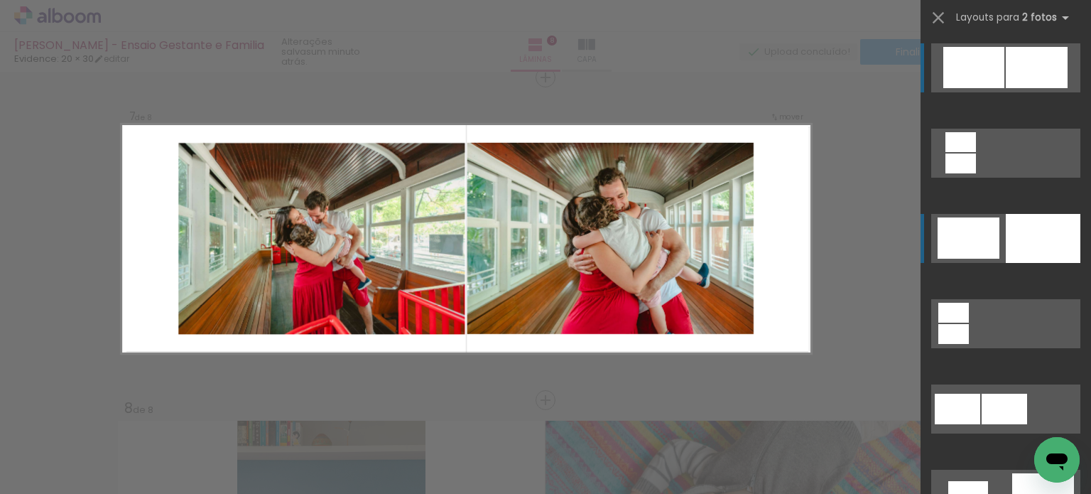
click at [976, 153] on div at bounding box center [960, 163] width 31 height 20
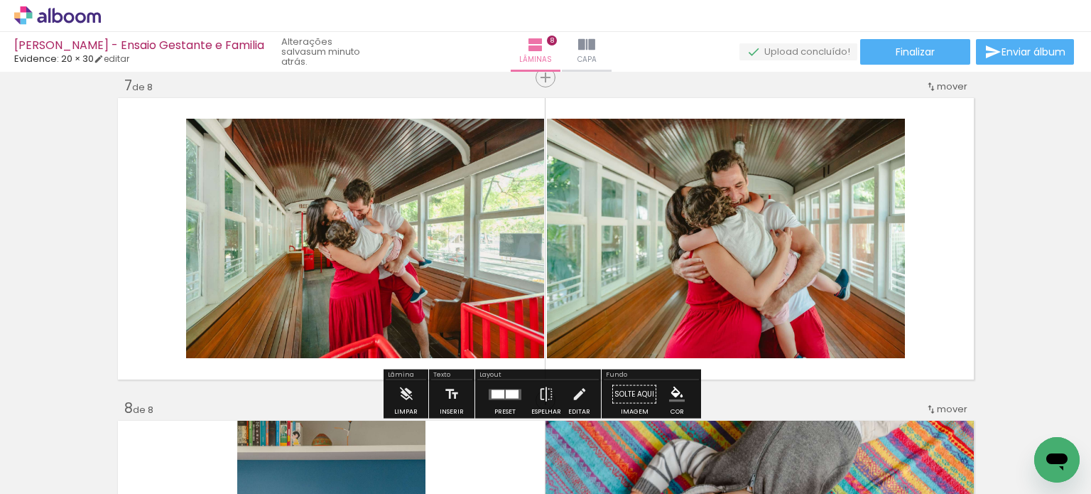
click at [946, 263] on quentale-layouter at bounding box center [545, 238] width 861 height 287
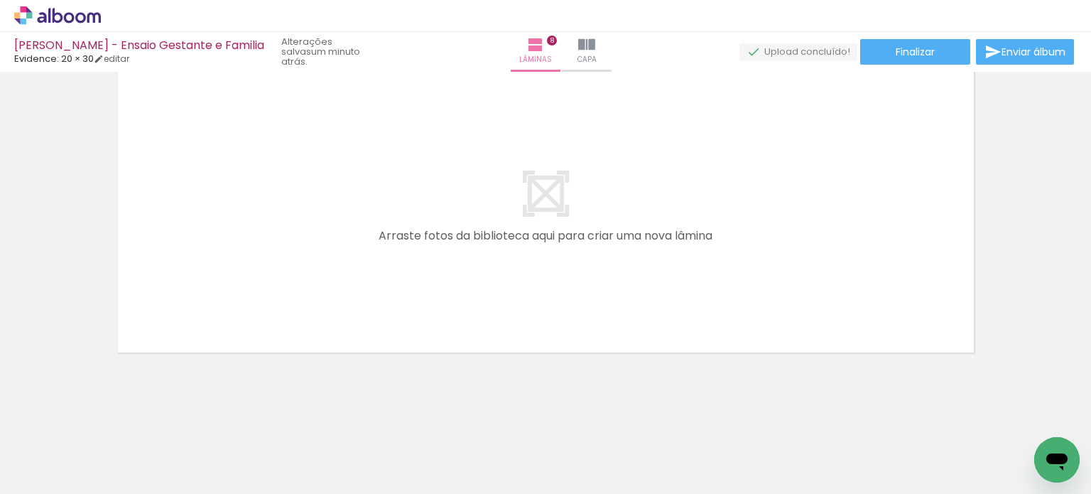
scroll to position [0, 4391]
drag, startPoint x: 540, startPoint y: 464, endPoint x: 628, endPoint y: 366, distance: 131.7
click at [537, 278] on quentale-workspace at bounding box center [545, 247] width 1091 height 494
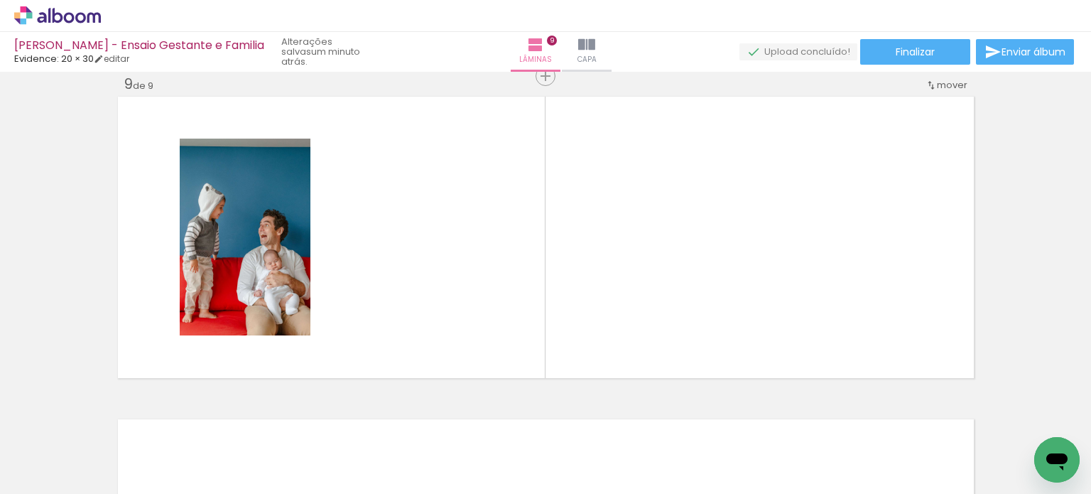
scroll to position [2597, 0]
drag, startPoint x: 614, startPoint y: 445, endPoint x: 640, endPoint y: 383, distance: 68.1
click at [591, 283] on quentale-workspace at bounding box center [545, 247] width 1091 height 494
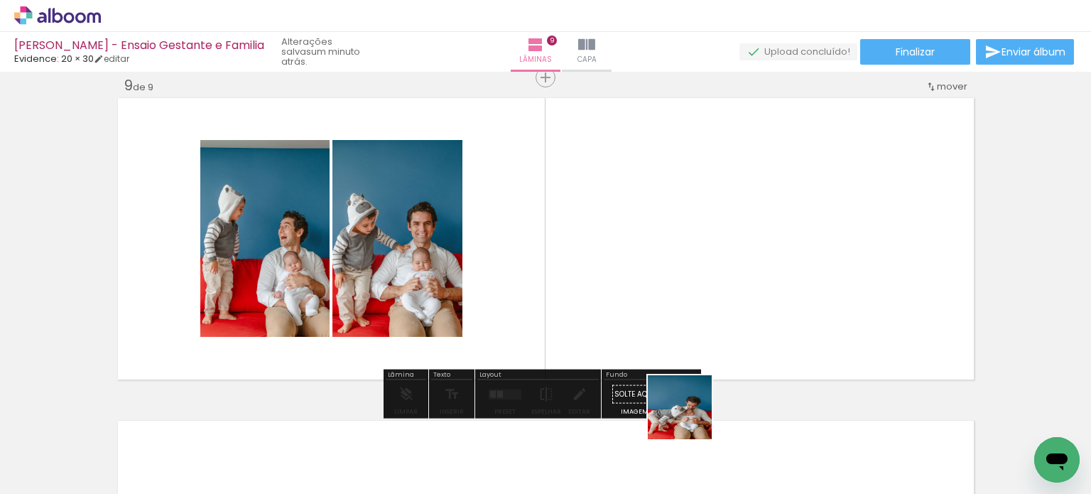
drag, startPoint x: 690, startPoint y: 418, endPoint x: 746, endPoint y: 408, distance: 56.1
click at [678, 272] on quentale-workspace at bounding box center [545, 247] width 1091 height 494
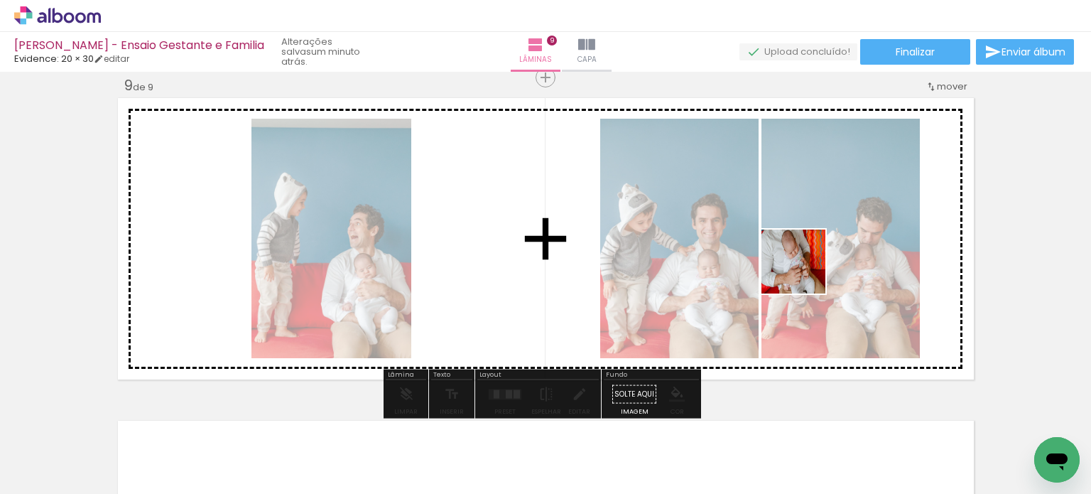
drag, startPoint x: 761, startPoint y: 443, endPoint x: 805, endPoint y: 268, distance: 180.7
click at [805, 268] on quentale-workspace at bounding box center [545, 247] width 1091 height 494
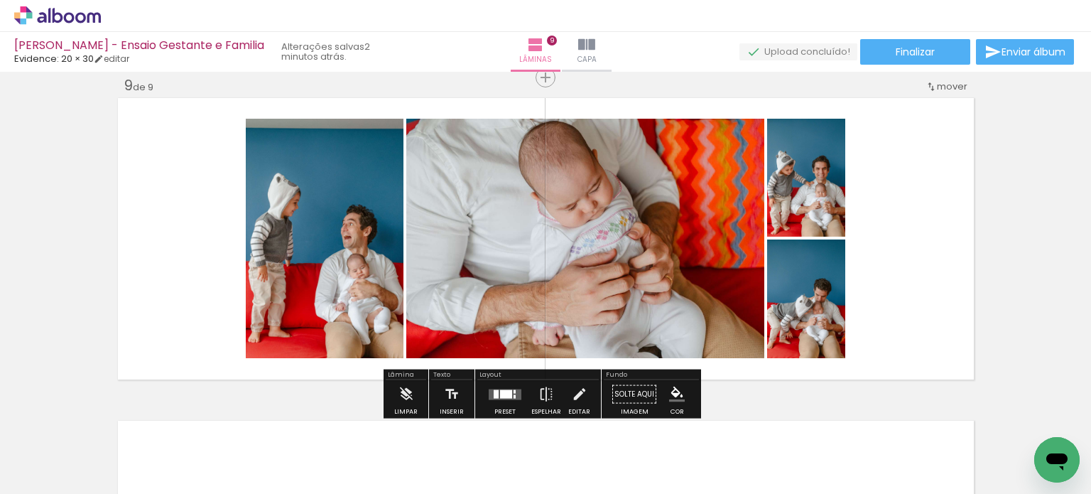
click at [497, 400] on div at bounding box center [505, 394] width 38 height 28
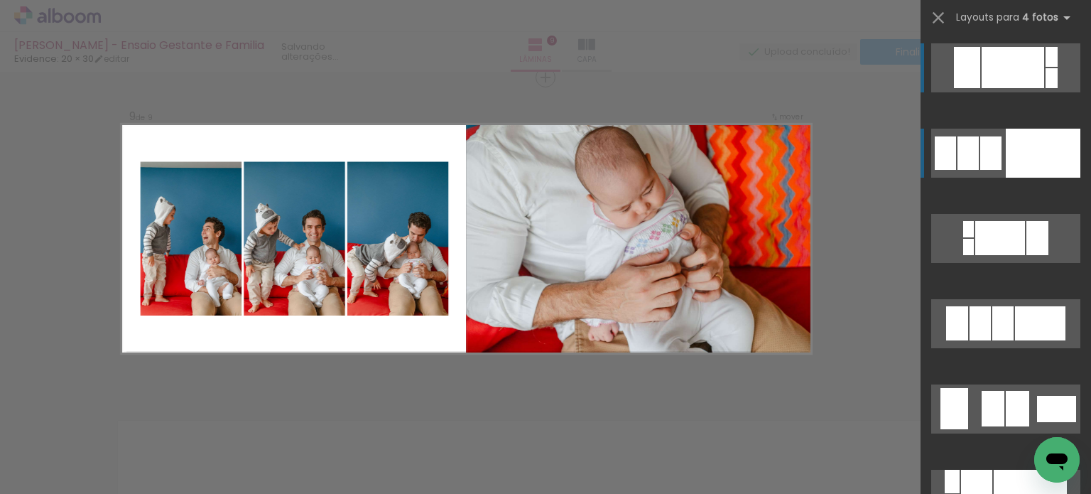
click at [990, 177] on quentale-layouter at bounding box center [1005, 153] width 149 height 49
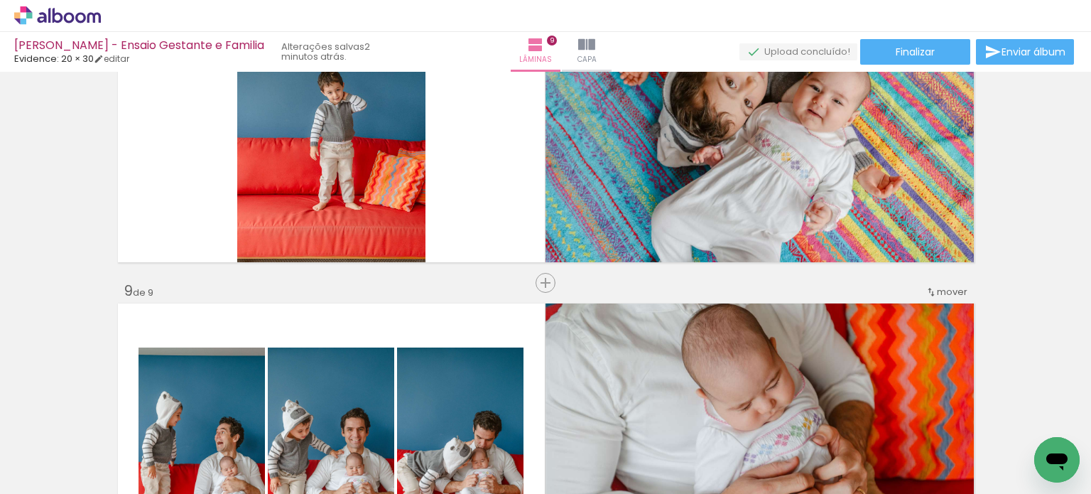
scroll to position [2384, 0]
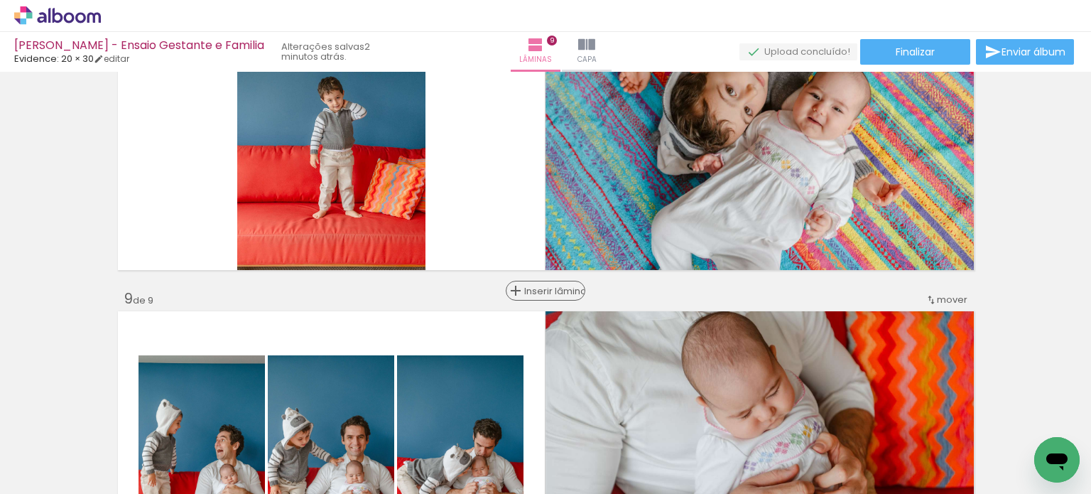
click at [538, 286] on span "Inserir lâmina" at bounding box center [551, 290] width 55 height 9
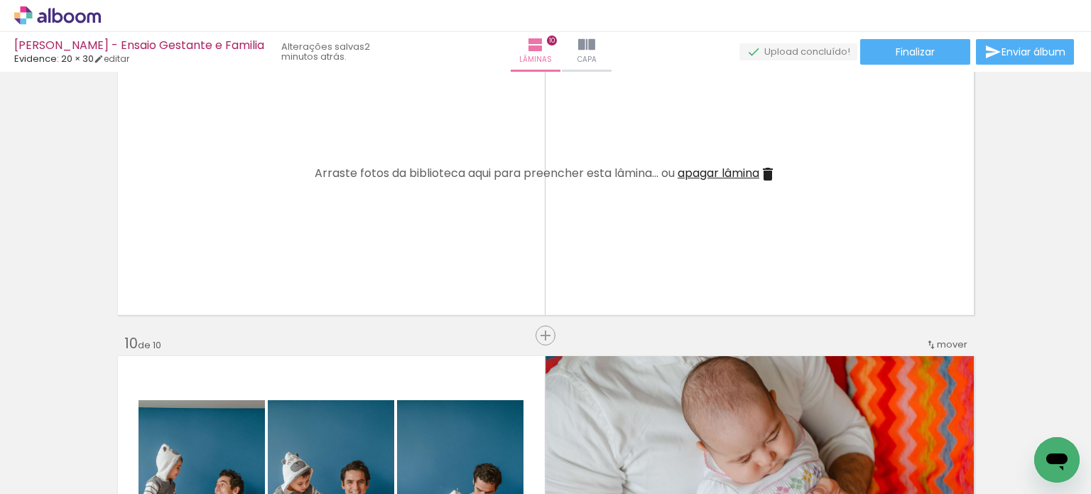
scroll to position [2597, 0]
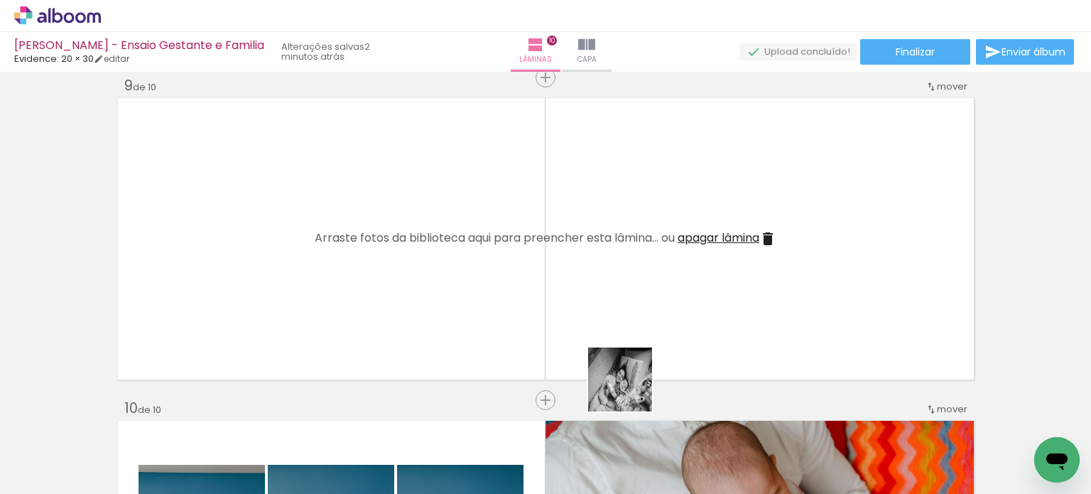
drag, startPoint x: 656, startPoint y: 451, endPoint x: 668, endPoint y: 364, distance: 88.2
click at [591, 308] on quentale-workspace at bounding box center [545, 247] width 1091 height 494
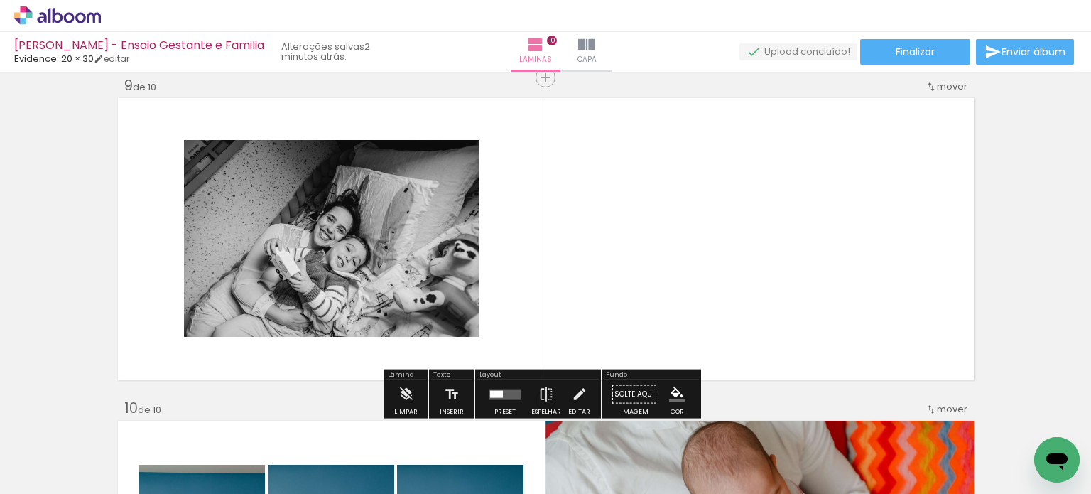
drag, startPoint x: 733, startPoint y: 442, endPoint x: 799, endPoint y: 266, distance: 188.1
click at [799, 266] on quentale-workspace at bounding box center [545, 247] width 1091 height 494
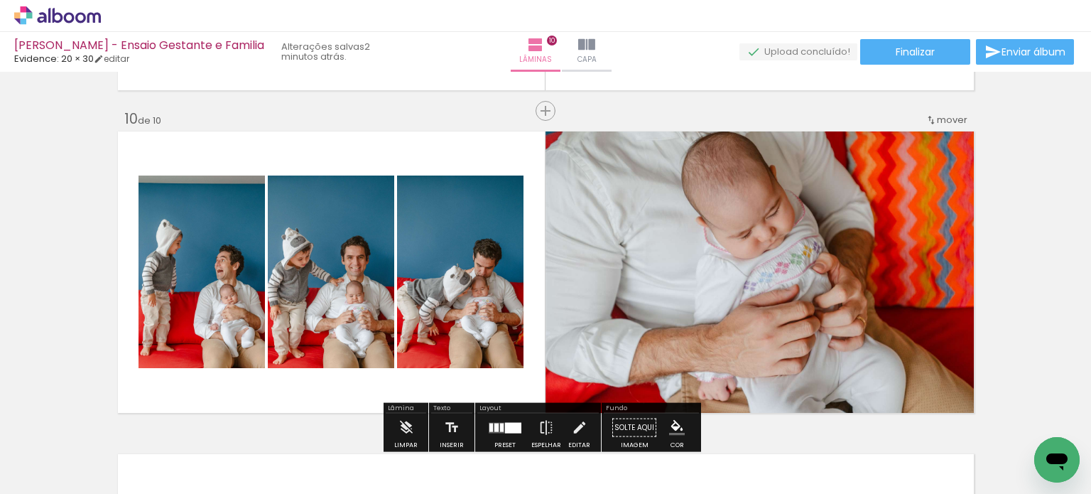
scroll to position [2881, 0]
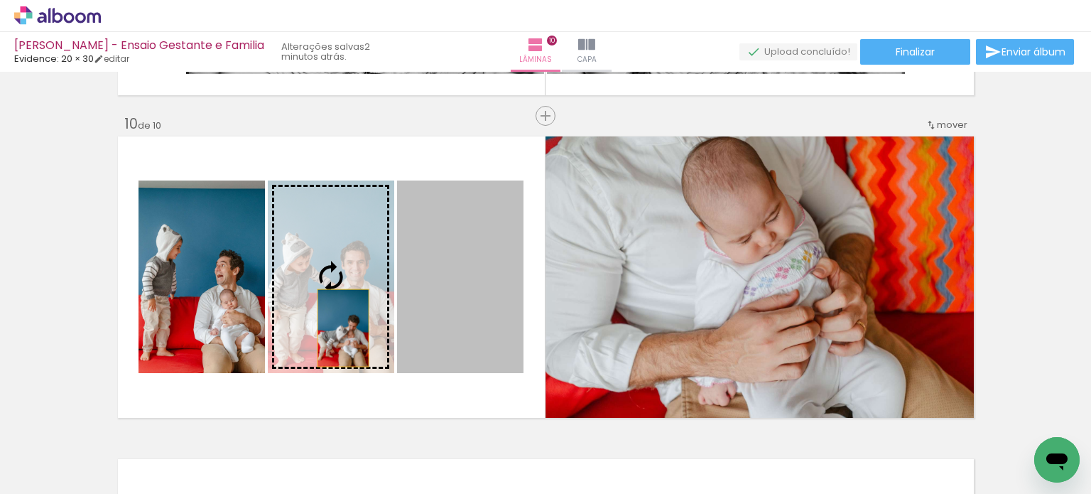
drag, startPoint x: 457, startPoint y: 325, endPoint x: 337, endPoint y: 327, distance: 120.0
click at [0, 0] on slot at bounding box center [0, 0] width 0 height 0
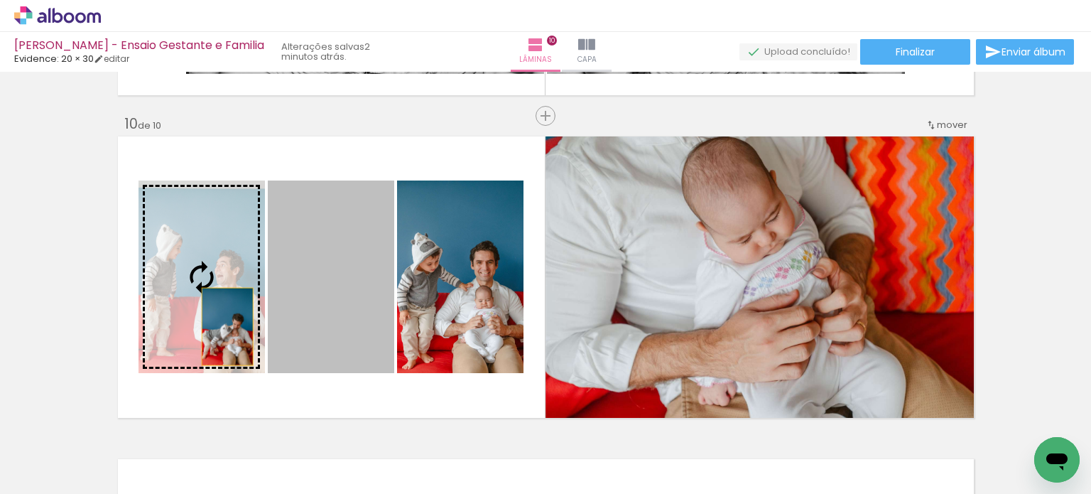
drag, startPoint x: 354, startPoint y: 331, endPoint x: 221, endPoint y: 326, distance: 132.9
click at [0, 0] on slot at bounding box center [0, 0] width 0 height 0
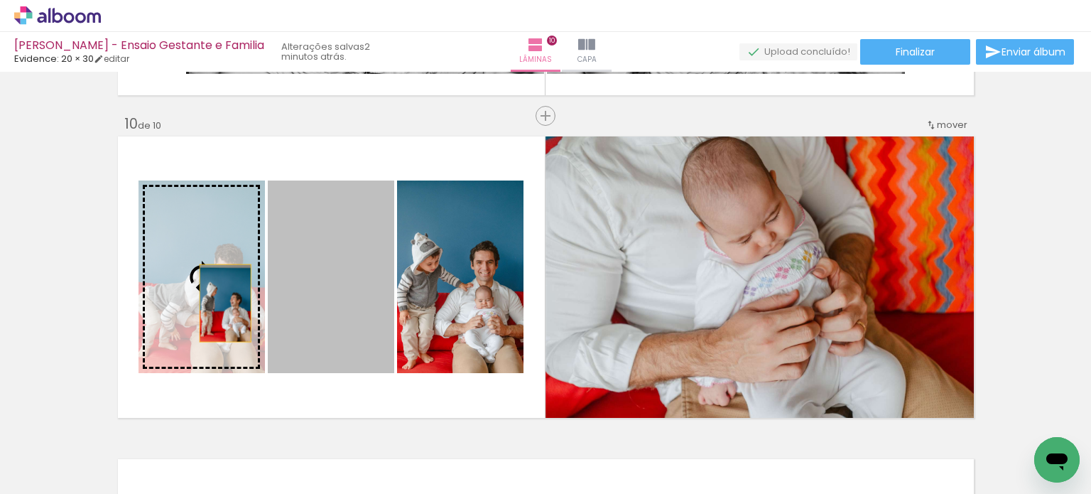
drag, startPoint x: 323, startPoint y: 309, endPoint x: 219, endPoint y: 302, distance: 103.9
click at [0, 0] on slot at bounding box center [0, 0] width 0 height 0
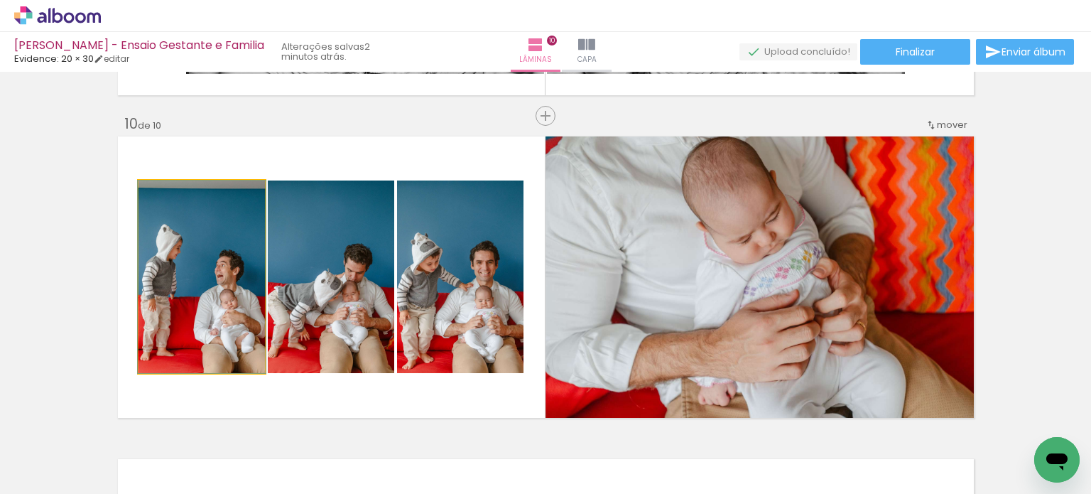
drag, startPoint x: 222, startPoint y: 317, endPoint x: 308, endPoint y: 318, distance: 86.6
click at [0, 0] on slot at bounding box center [0, 0] width 0 height 0
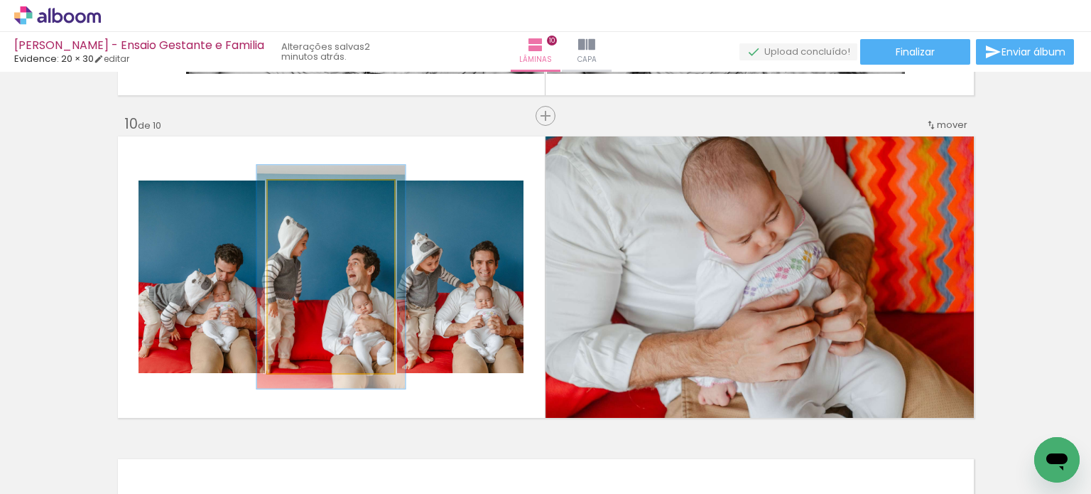
drag, startPoint x: 296, startPoint y: 195, endPoint x: 304, endPoint y: 193, distance: 7.9
type paper-slider "116"
click at [304, 193] on div at bounding box center [308, 195] width 13 height 13
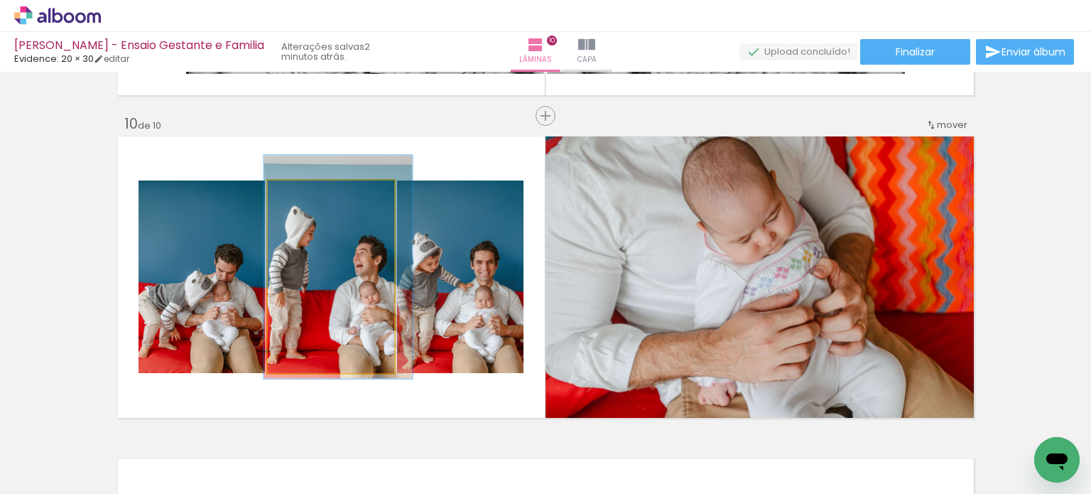
drag, startPoint x: 367, startPoint y: 258, endPoint x: 373, endPoint y: 251, distance: 9.6
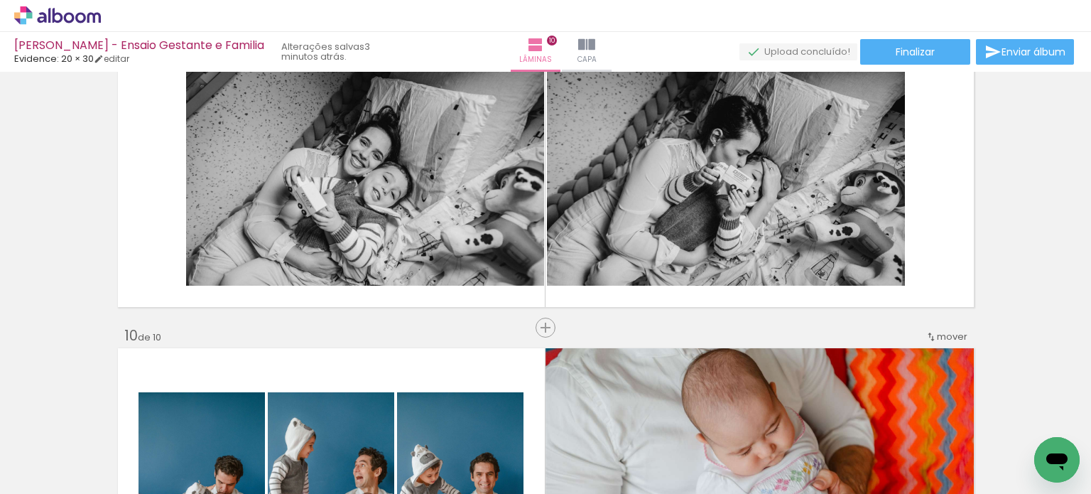
scroll to position [2668, 0]
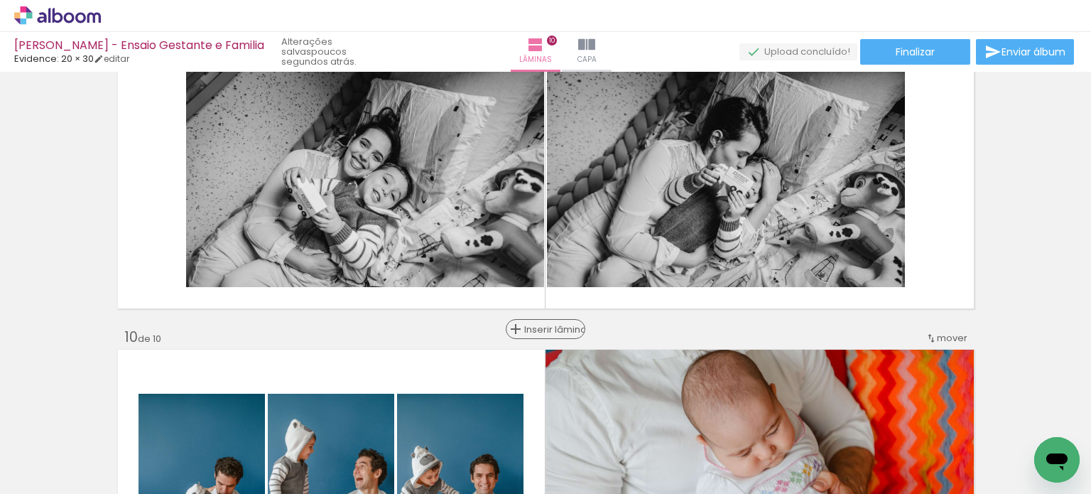
click at [540, 330] on span "Inserir lâmina" at bounding box center [551, 329] width 55 height 9
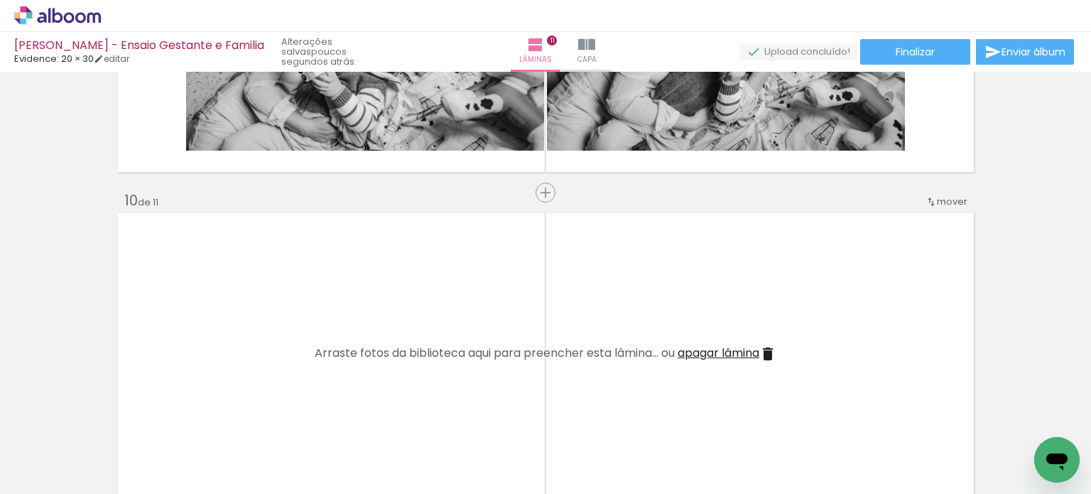
scroll to position [2810, 0]
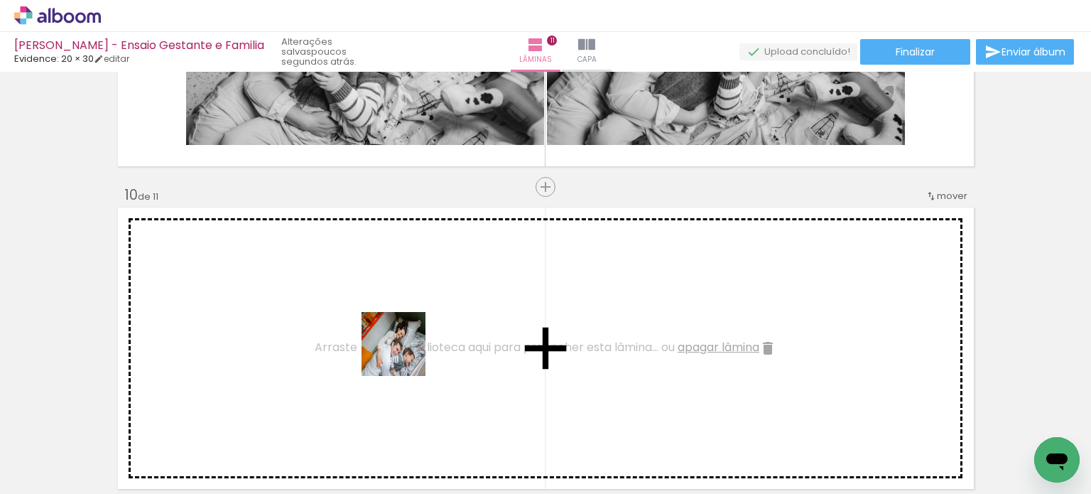
drag, startPoint x: 356, startPoint y: 451, endPoint x: 412, endPoint y: 340, distance: 124.2
click at [412, 340] on quentale-workspace at bounding box center [545, 247] width 1091 height 494
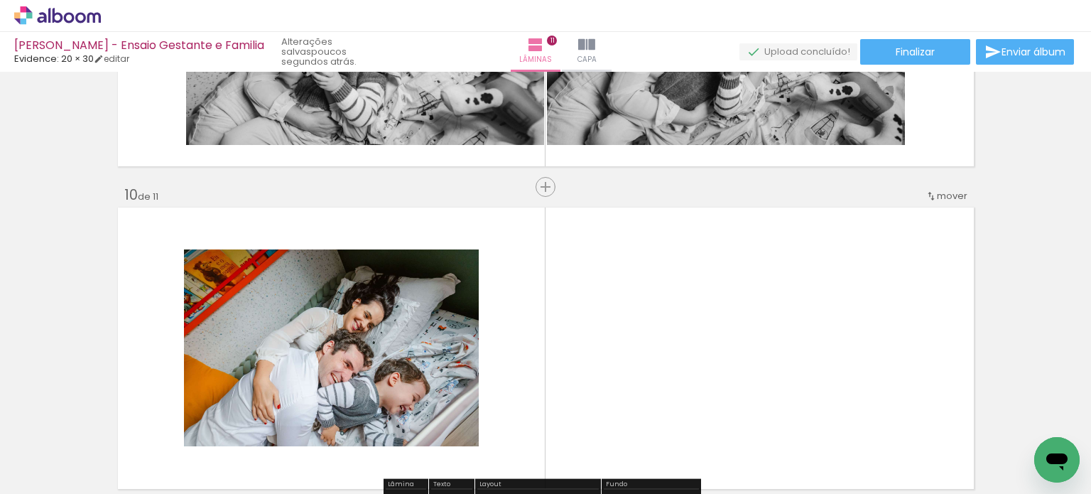
drag, startPoint x: 660, startPoint y: 459, endPoint x: 687, endPoint y: 374, distance: 89.2
click at [663, 337] on quentale-workspace at bounding box center [545, 247] width 1091 height 494
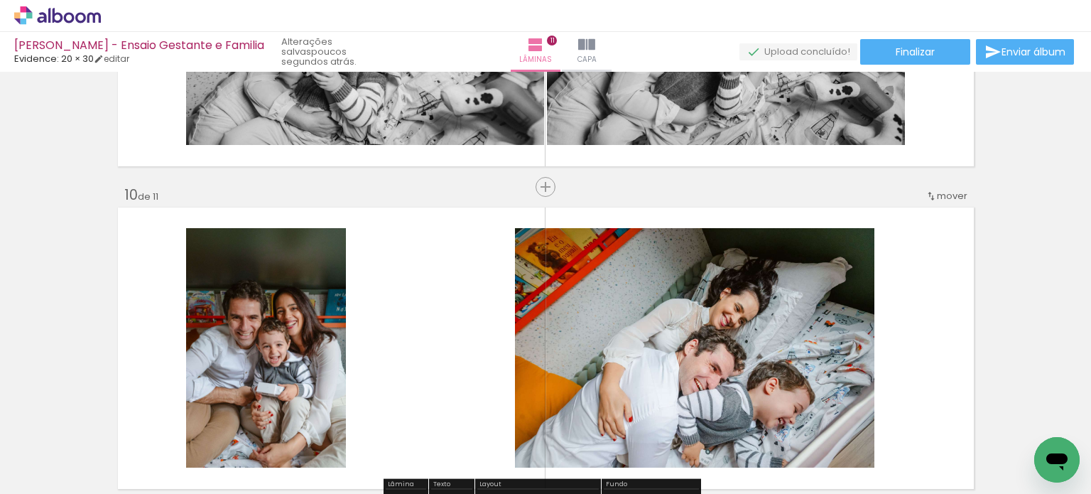
drag, startPoint x: 819, startPoint y: 458, endPoint x: 822, endPoint y: 311, distance: 147.0
click at [821, 322] on quentale-workspace at bounding box center [545, 247] width 1091 height 494
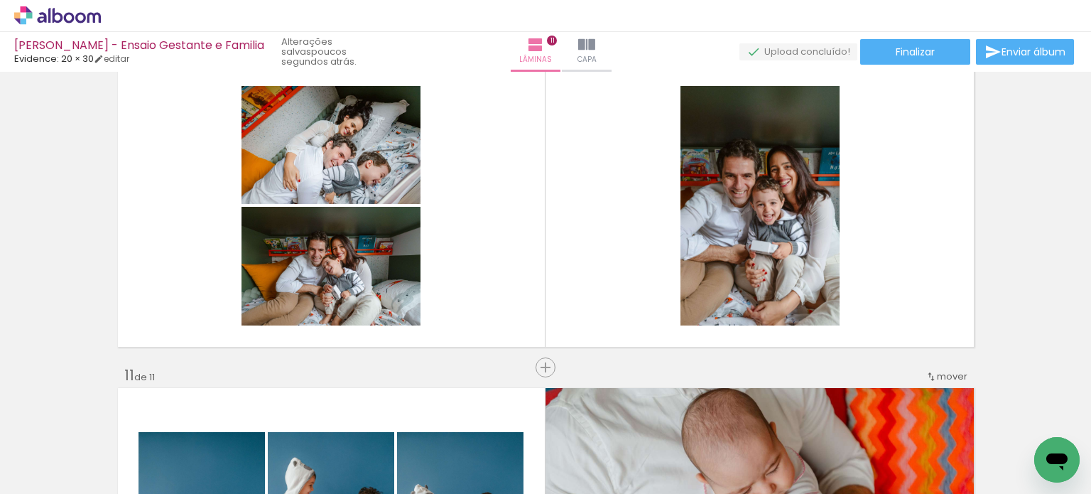
scroll to position [0, 5118]
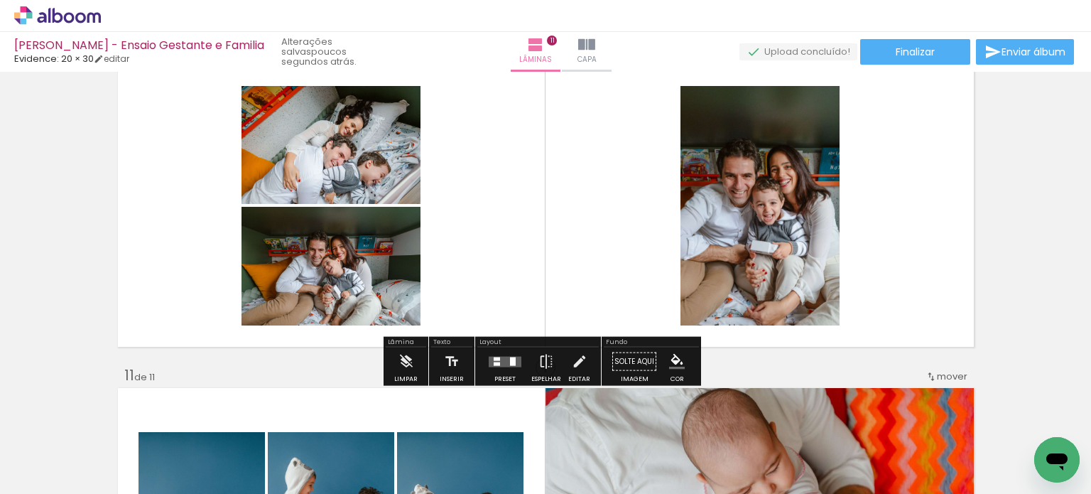
drag, startPoint x: 511, startPoint y: 363, endPoint x: 563, endPoint y: 352, distance: 52.9
click at [511, 362] on div at bounding box center [513, 360] width 6 height 9
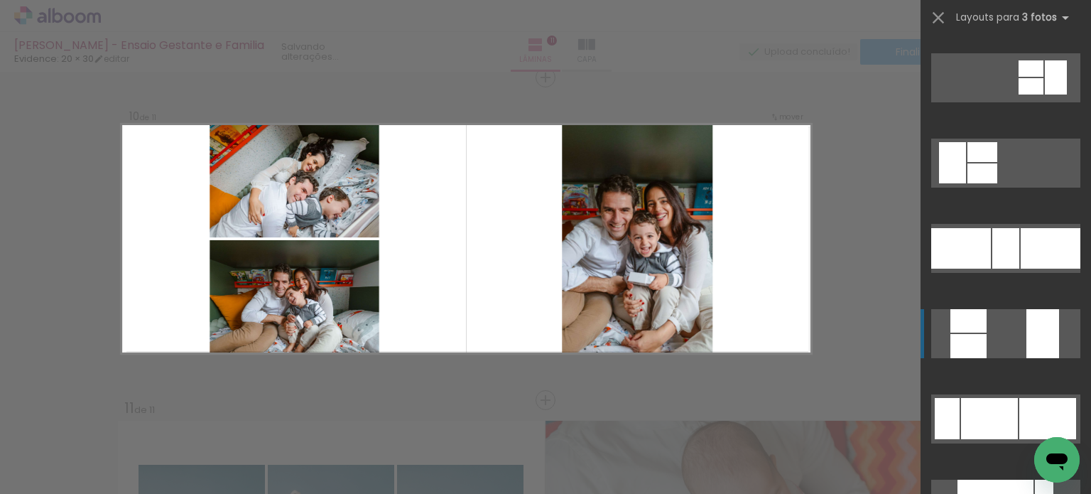
scroll to position [284, 0]
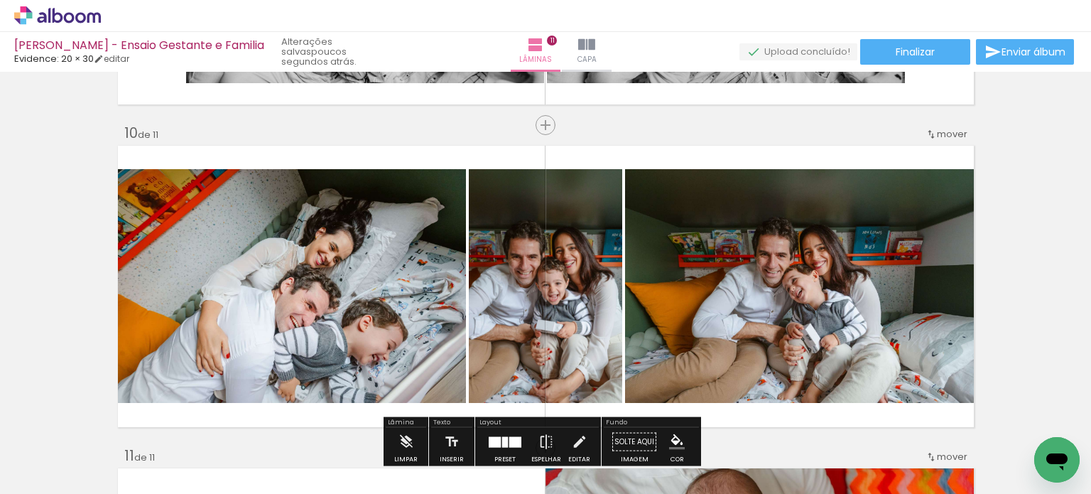
scroll to position [2919, 0]
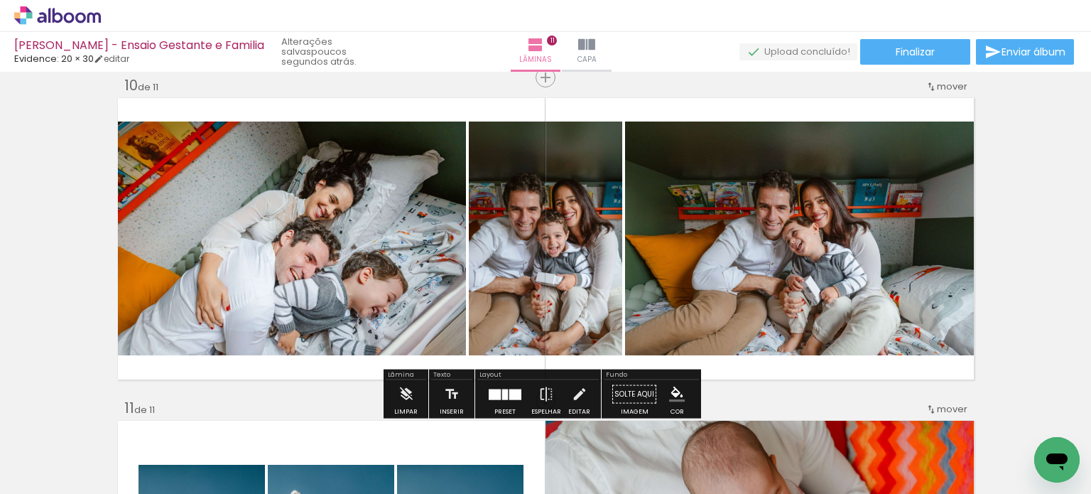
click at [509, 397] on div at bounding box center [515, 393] width 12 height 11
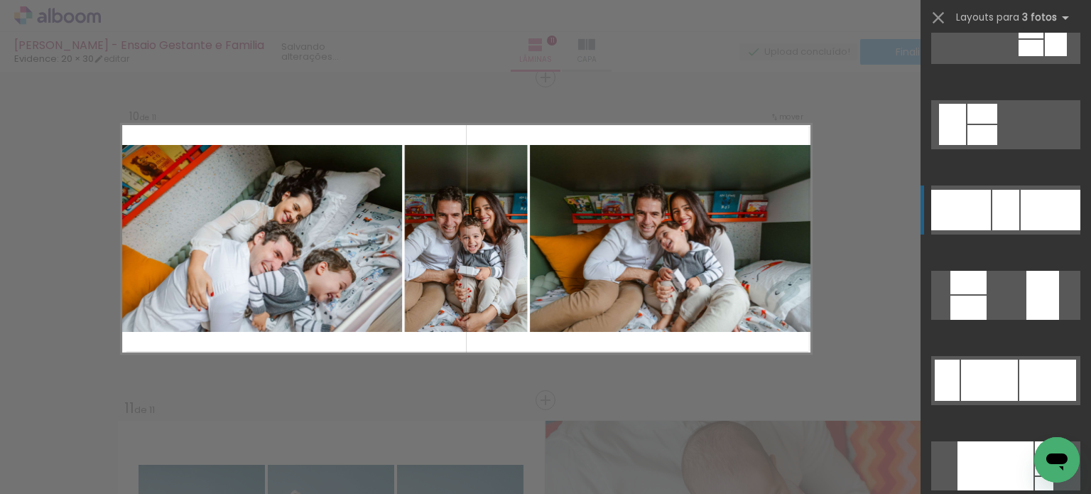
scroll to position [426, 0]
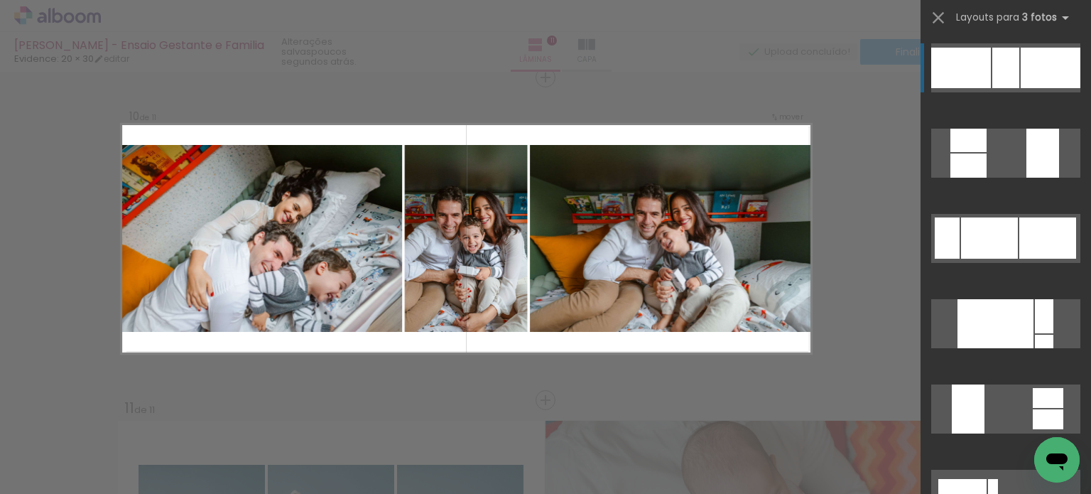
click at [933, 19] on iron-icon at bounding box center [938, 18] width 20 height 20
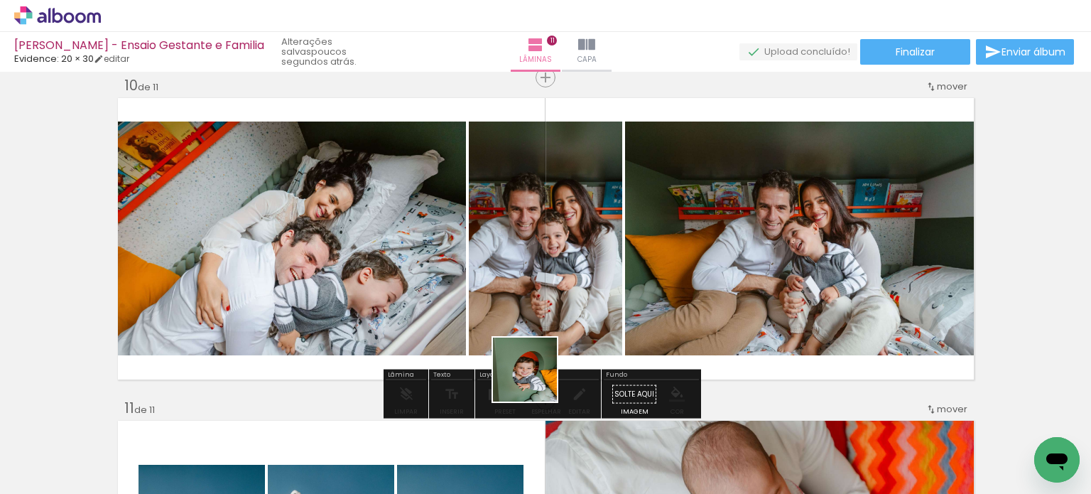
drag, startPoint x: 447, startPoint y: 452, endPoint x: 656, endPoint y: 286, distance: 266.8
click at [656, 286] on quentale-workspace at bounding box center [545, 247] width 1091 height 494
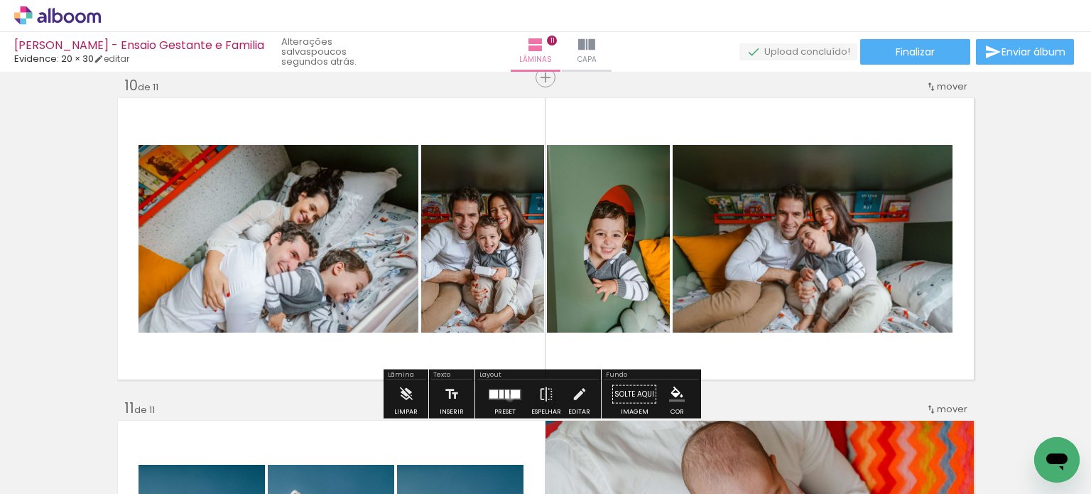
click at [506, 397] on quentale-layouter at bounding box center [505, 393] width 33 height 11
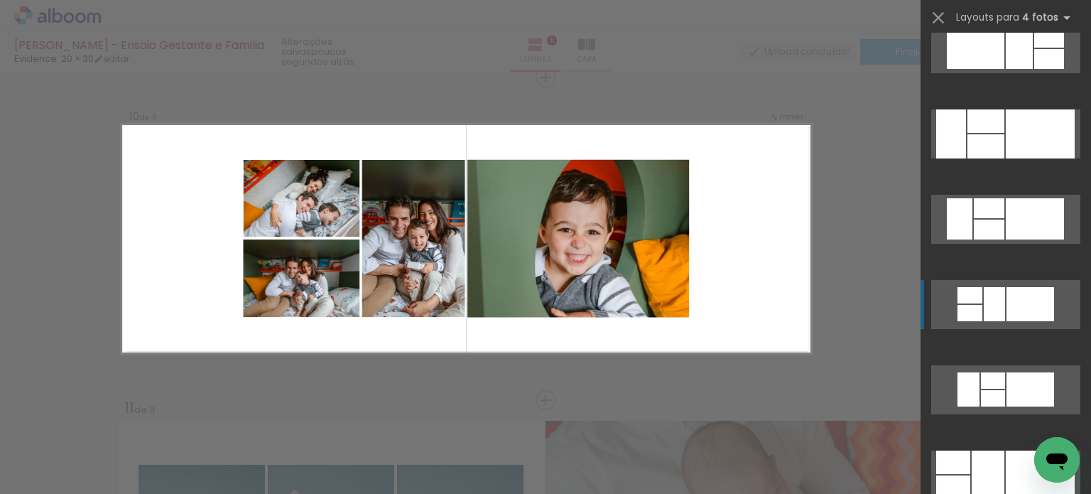
scroll to position [4615, 0]
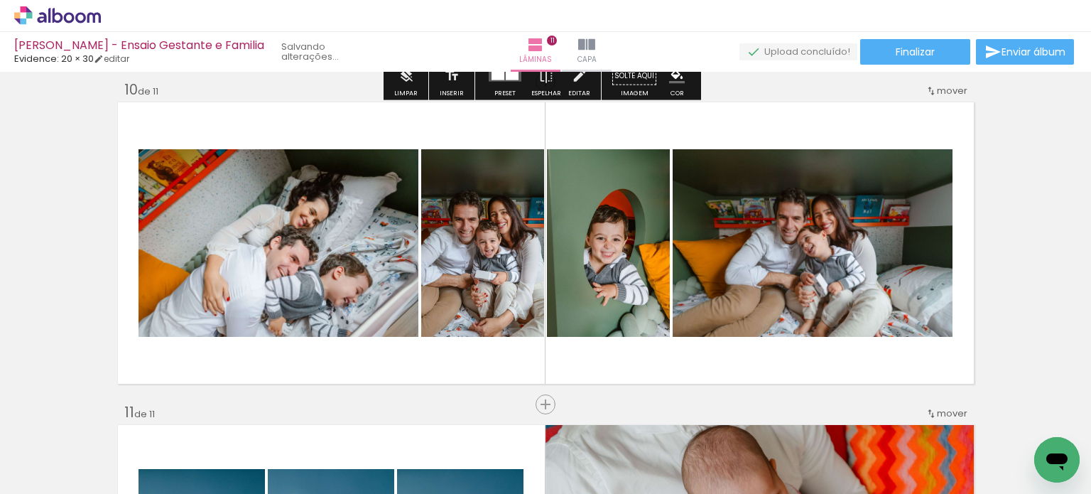
scroll to position [2919, 0]
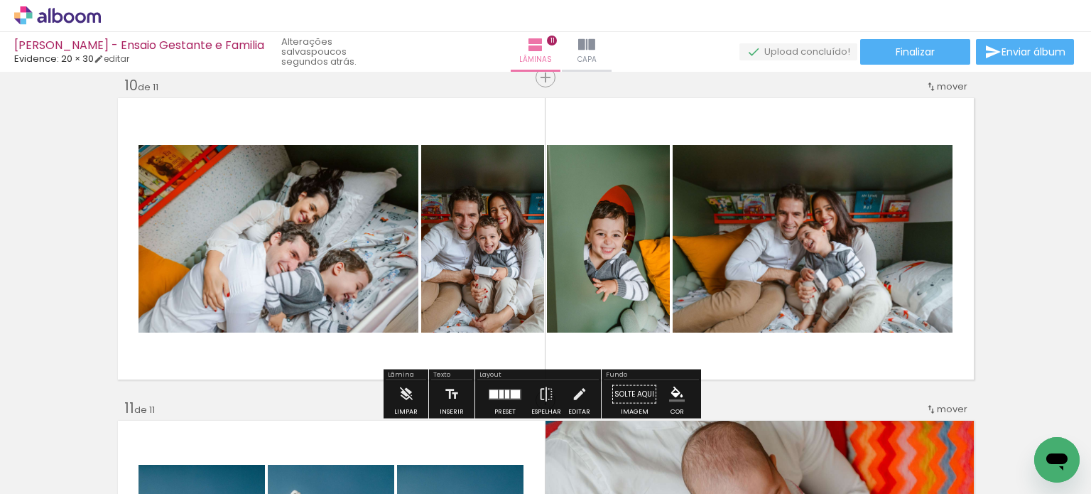
click at [496, 399] on div at bounding box center [505, 394] width 38 height 28
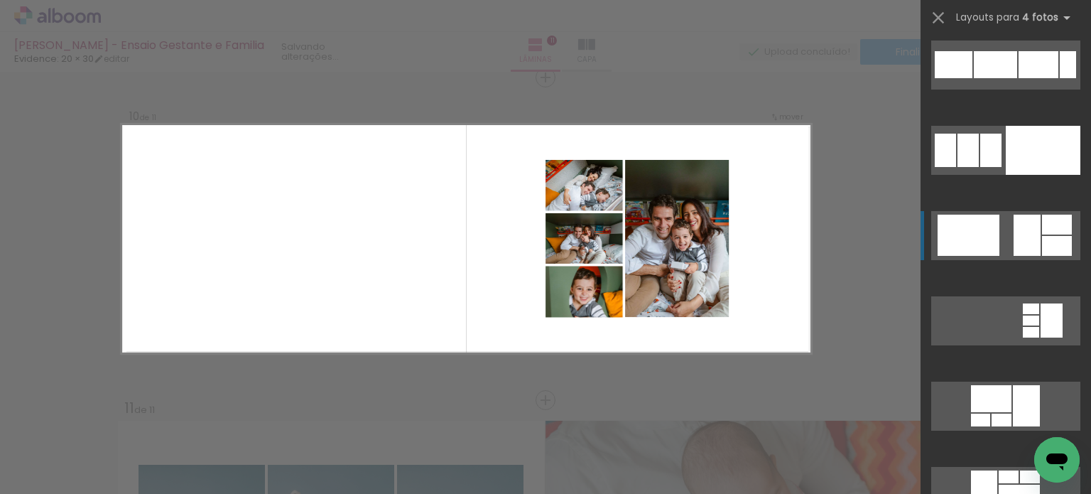
scroll to position [5539, 0]
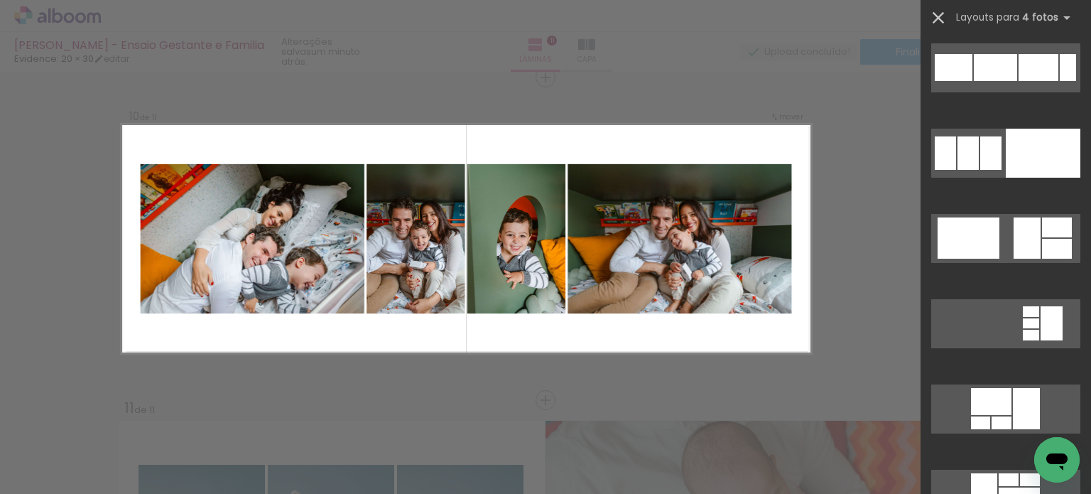
click at [942, 13] on iron-icon at bounding box center [938, 18] width 20 height 20
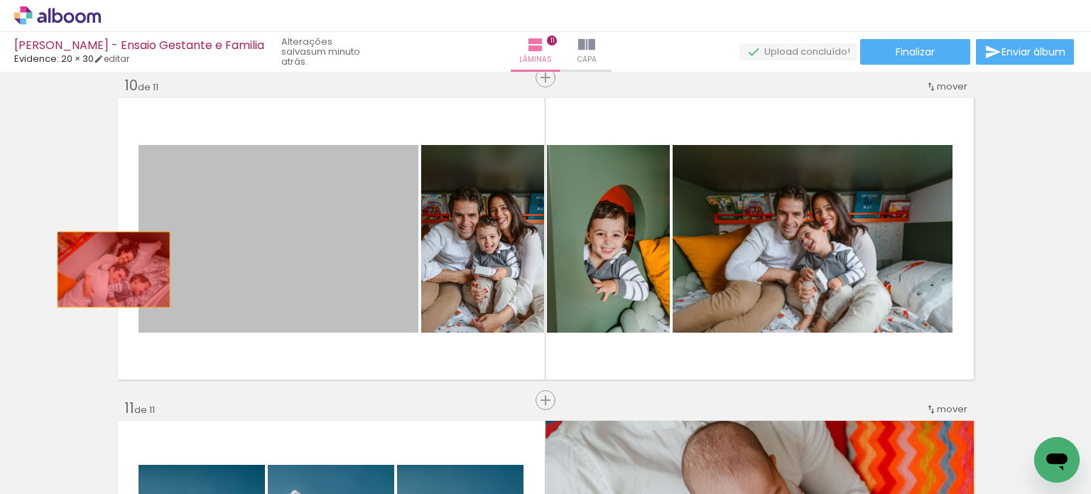
drag, startPoint x: 298, startPoint y: 261, endPoint x: 38, endPoint y: 272, distance: 260.1
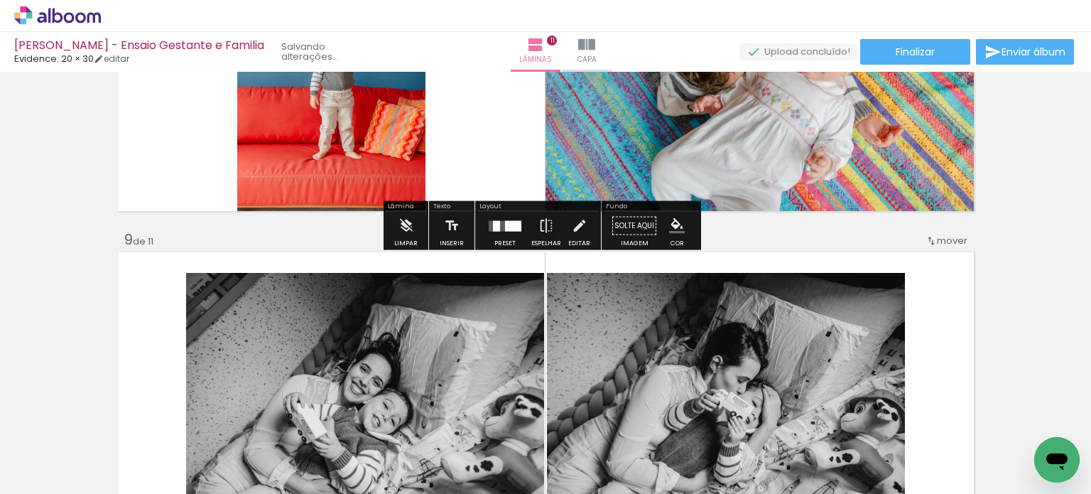
scroll to position [2564, 0]
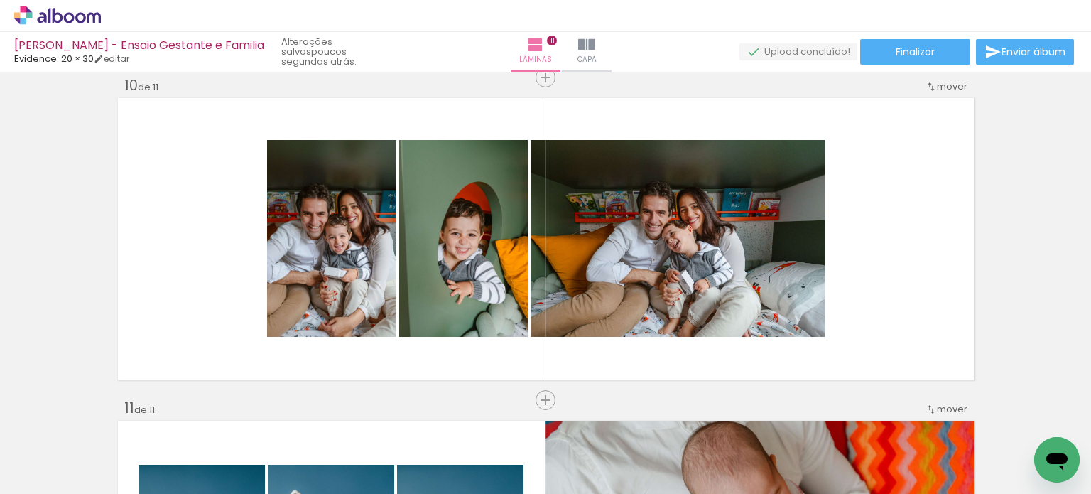
scroll to position [0, 5745]
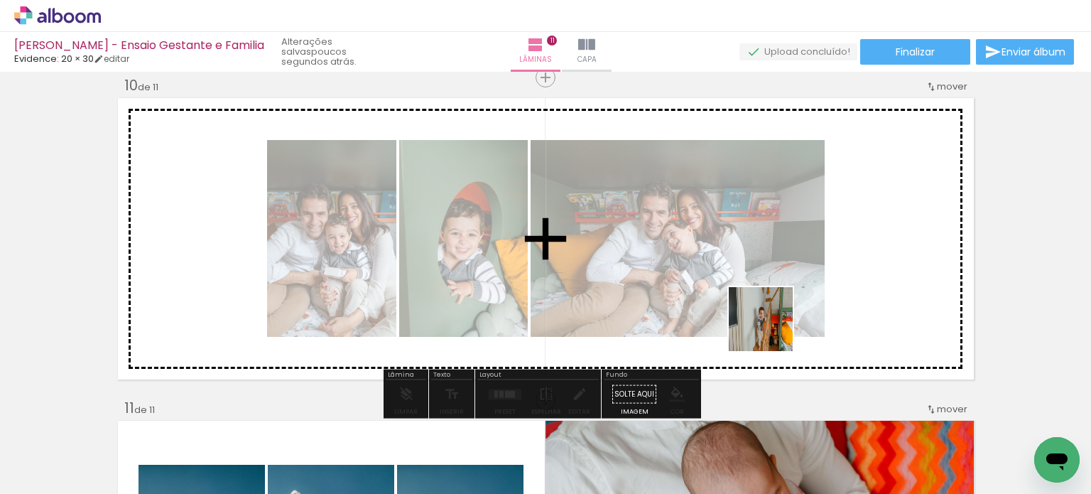
drag, startPoint x: 696, startPoint y: 457, endPoint x: 795, endPoint y: 288, distance: 195.7
click at [794, 288] on quentale-workspace at bounding box center [545, 247] width 1091 height 494
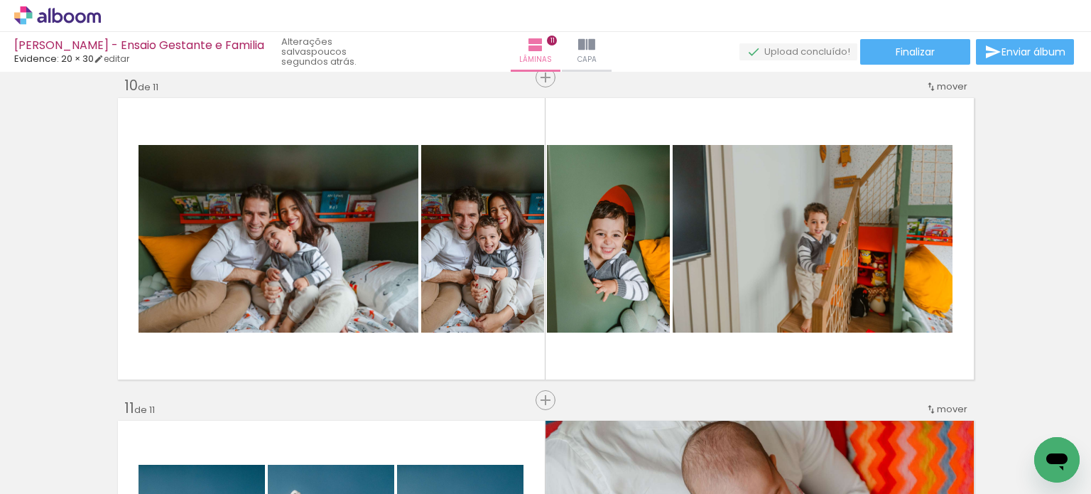
scroll to position [0, 4848]
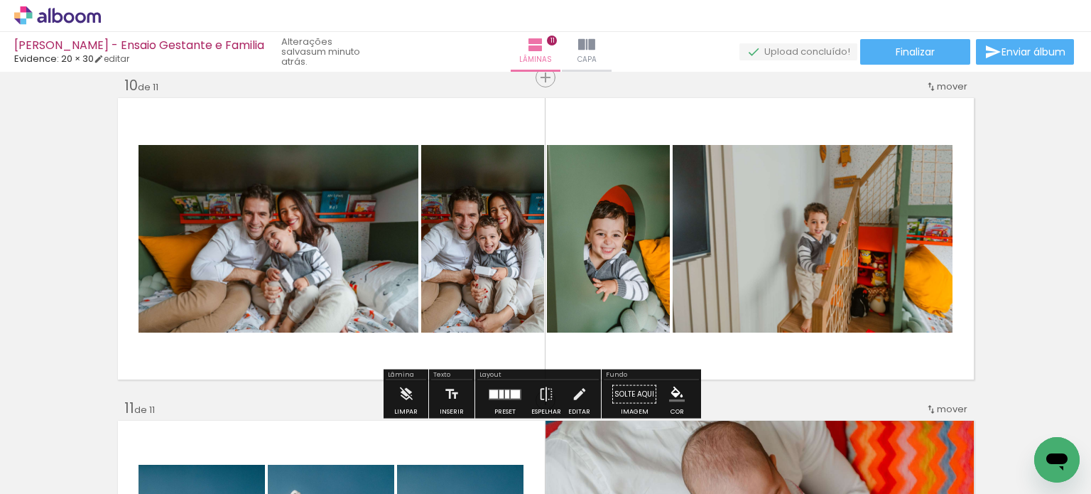
click at [500, 391] on quentale-layouter at bounding box center [505, 393] width 33 height 11
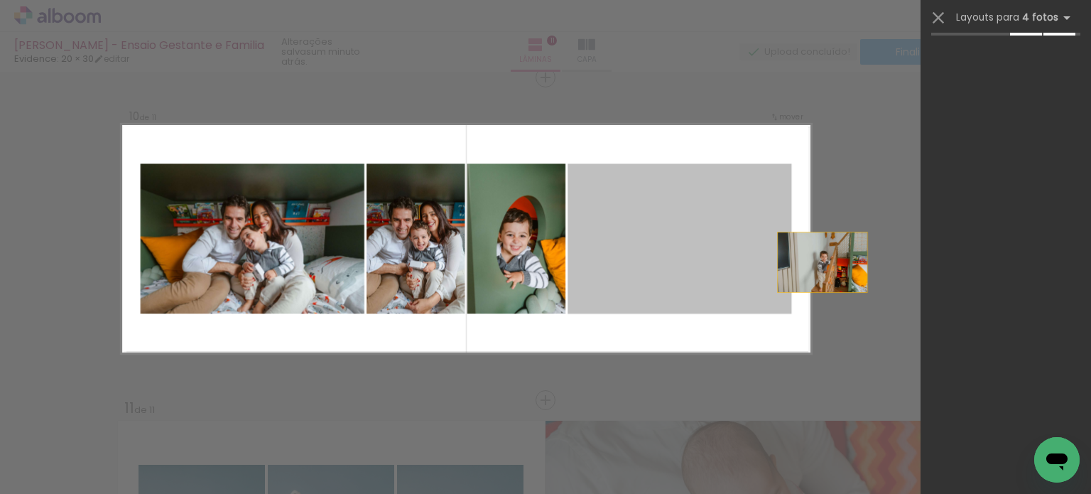
scroll to position [0, 0]
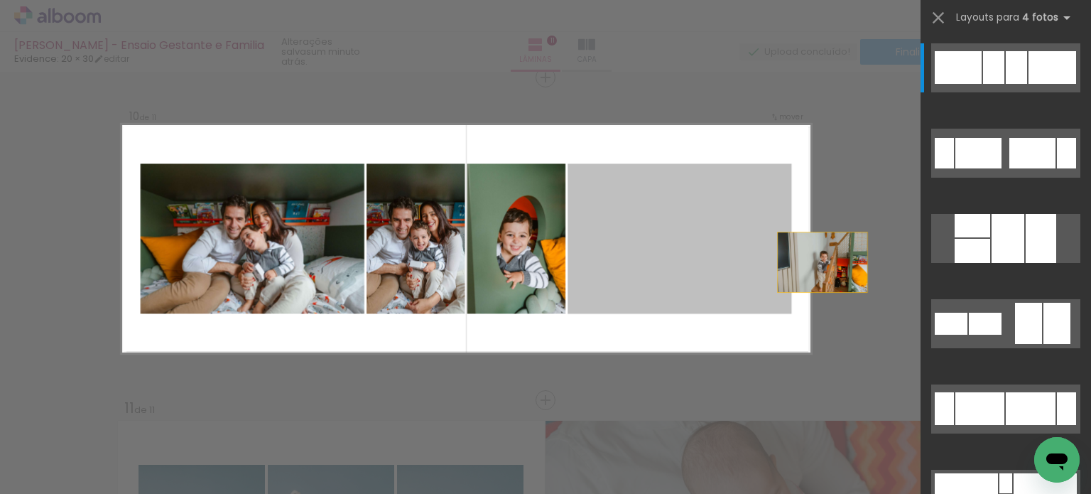
drag, startPoint x: 720, startPoint y: 270, endPoint x: 852, endPoint y: 268, distance: 132.1
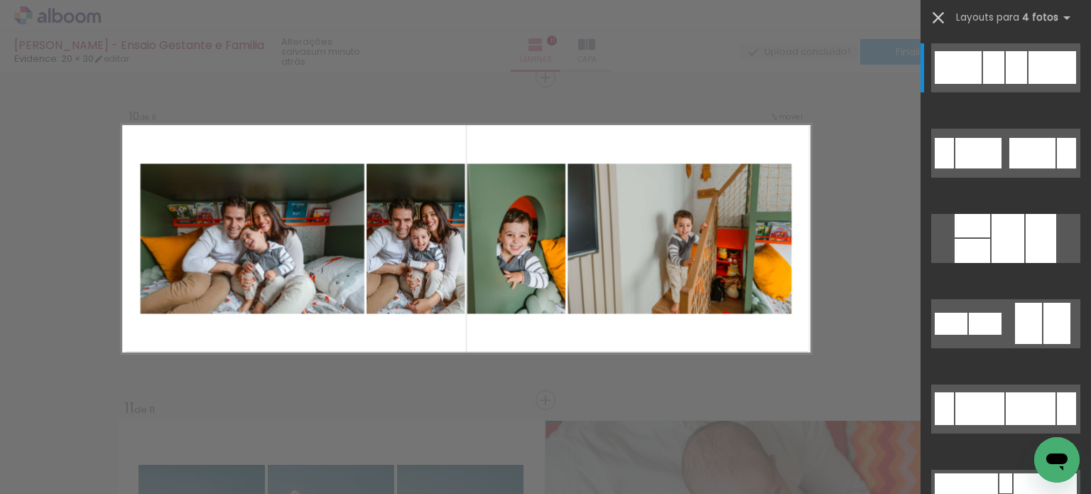
click at [931, 11] on iron-icon at bounding box center [938, 18] width 20 height 20
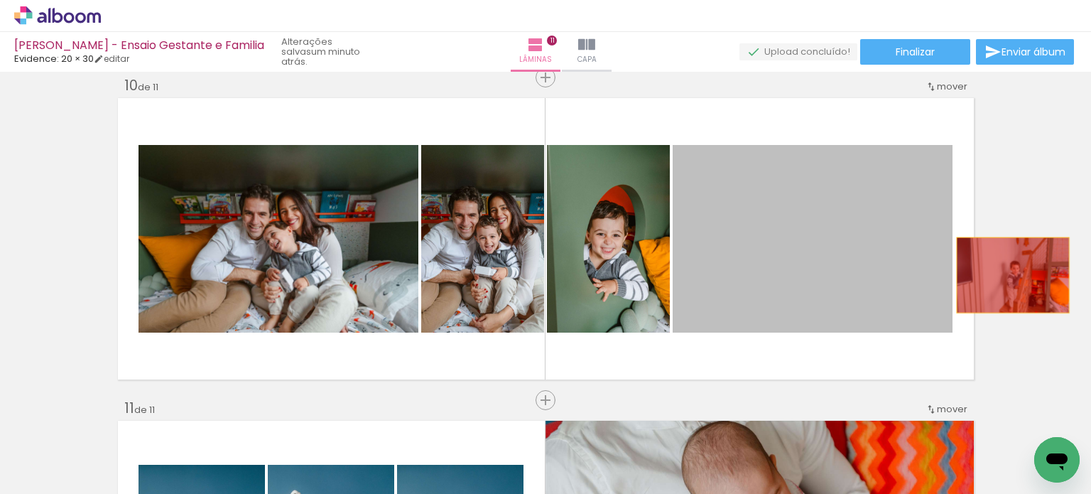
drag, startPoint x: 770, startPoint y: 278, endPoint x: 834, endPoint y: 298, distance: 67.1
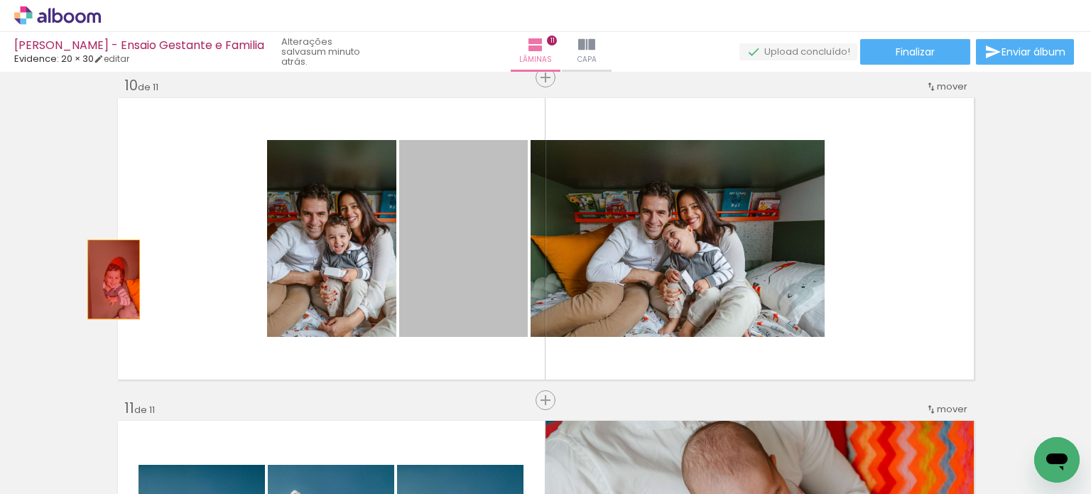
drag, startPoint x: 462, startPoint y: 266, endPoint x: 77, endPoint y: 284, distance: 385.3
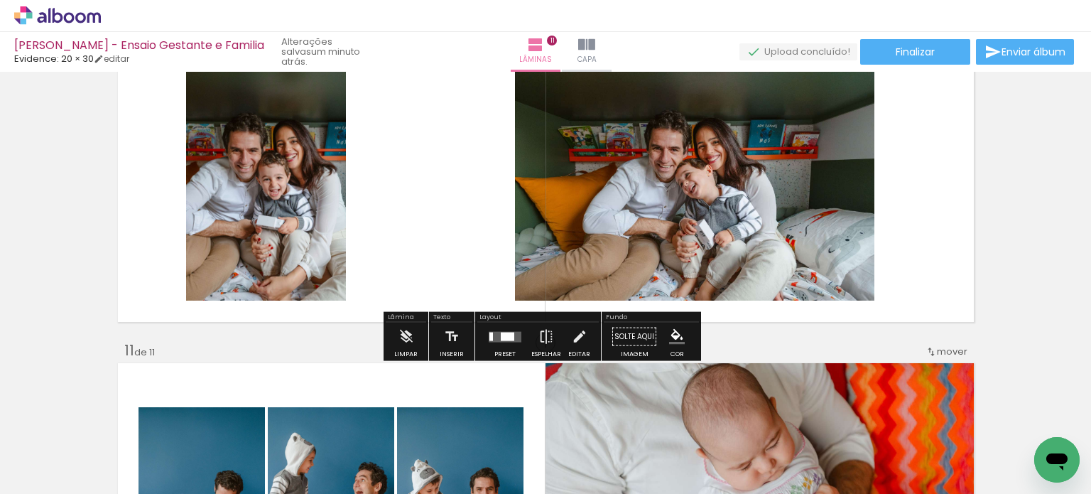
scroll to position [2990, 0]
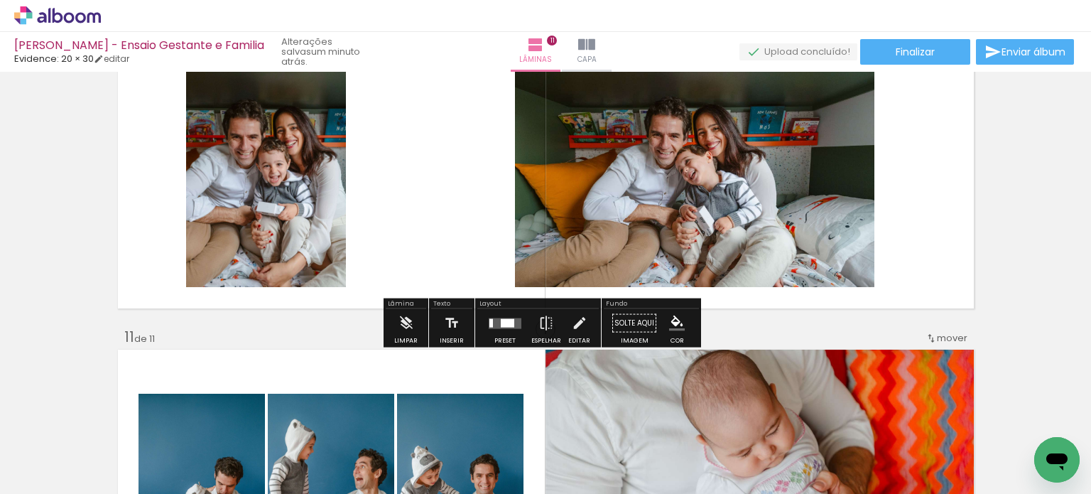
click at [500, 327] on quentale-layouter at bounding box center [505, 322] width 33 height 11
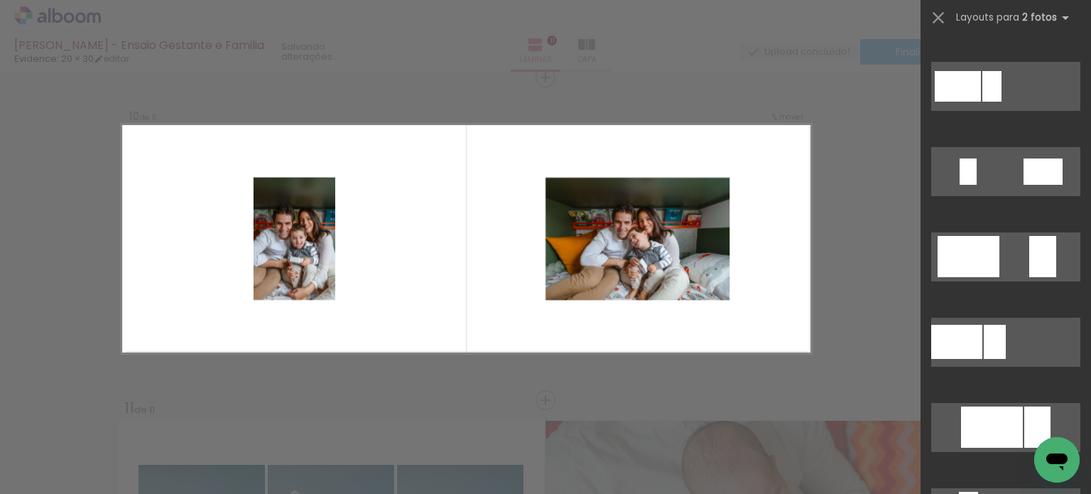
scroll to position [426, 0]
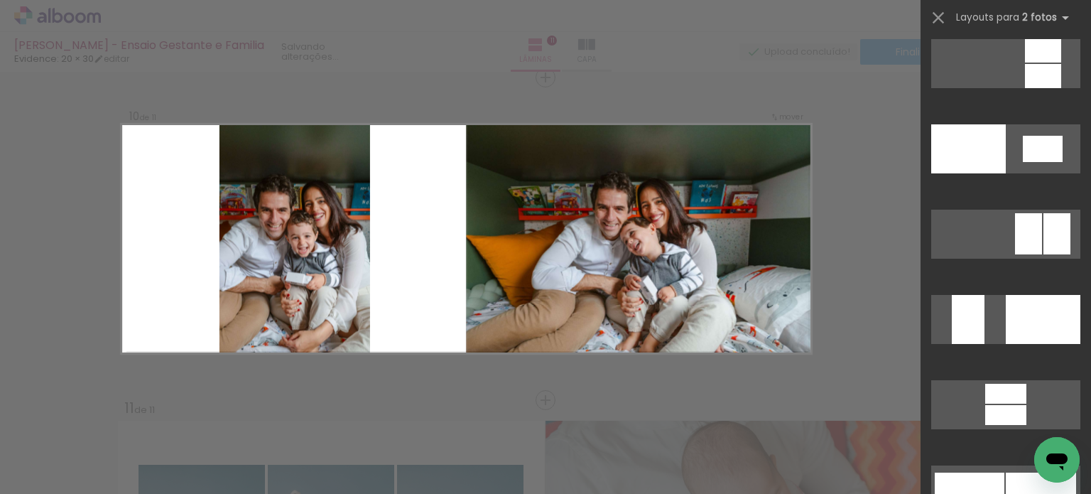
scroll to position [5539, 0]
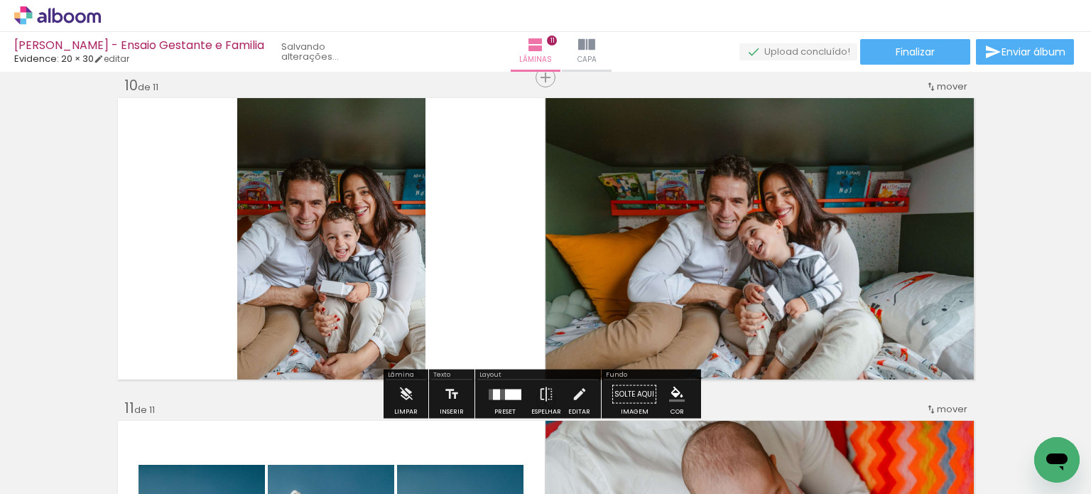
click at [403, 330] on quentale-photo at bounding box center [331, 238] width 188 height 287
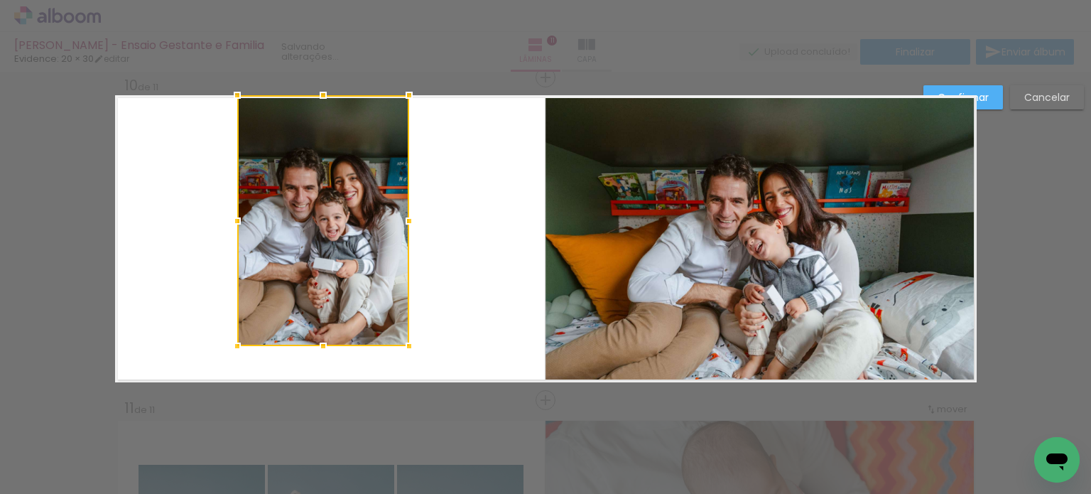
drag, startPoint x: 422, startPoint y: 388, endPoint x: 416, endPoint y: 351, distance: 36.8
click at [416, 351] on div at bounding box center [409, 346] width 28 height 28
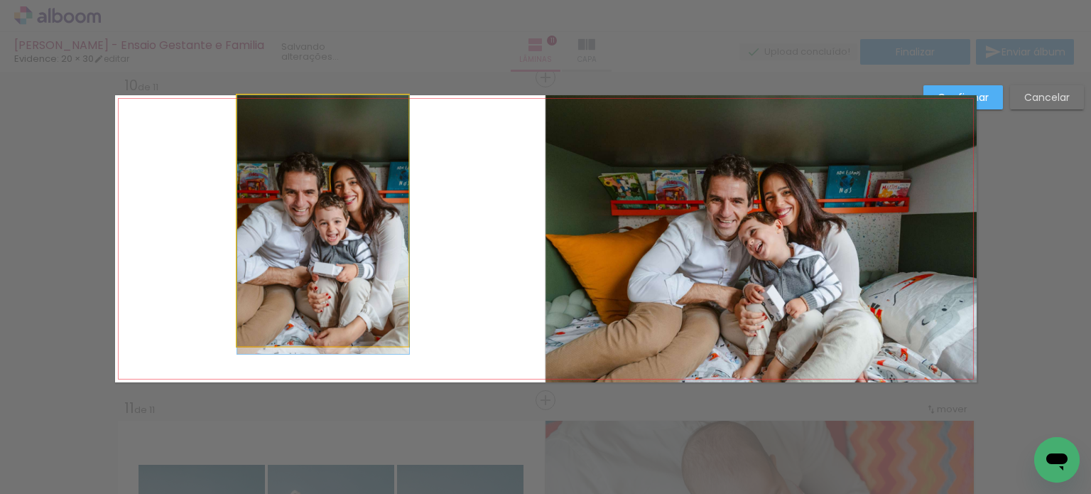
drag, startPoint x: 381, startPoint y: 290, endPoint x: 389, endPoint y: 322, distance: 33.8
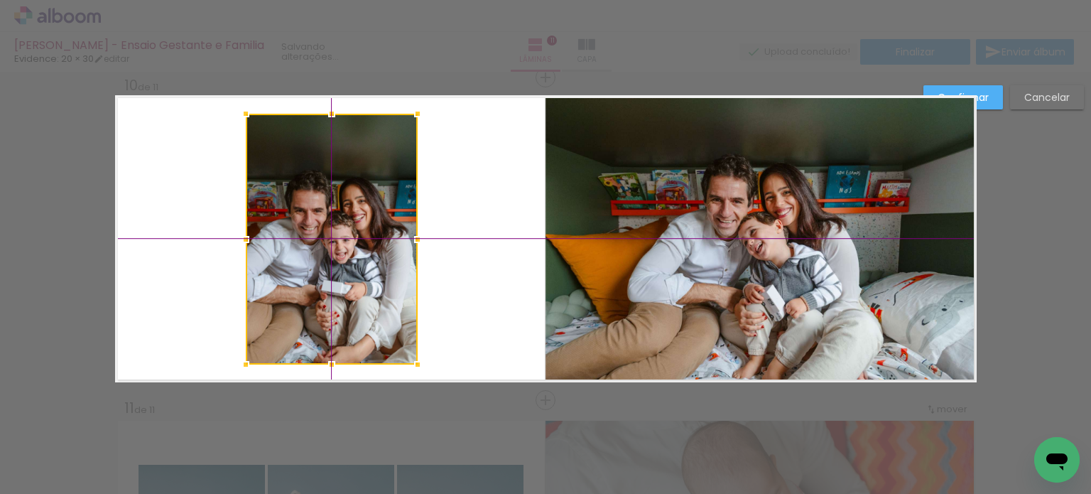
drag, startPoint x: 350, startPoint y: 226, endPoint x: 354, endPoint y: 246, distance: 20.2
click at [354, 246] on div at bounding box center [332, 239] width 172 height 251
click at [577, 221] on quentale-photo at bounding box center [760, 238] width 431 height 287
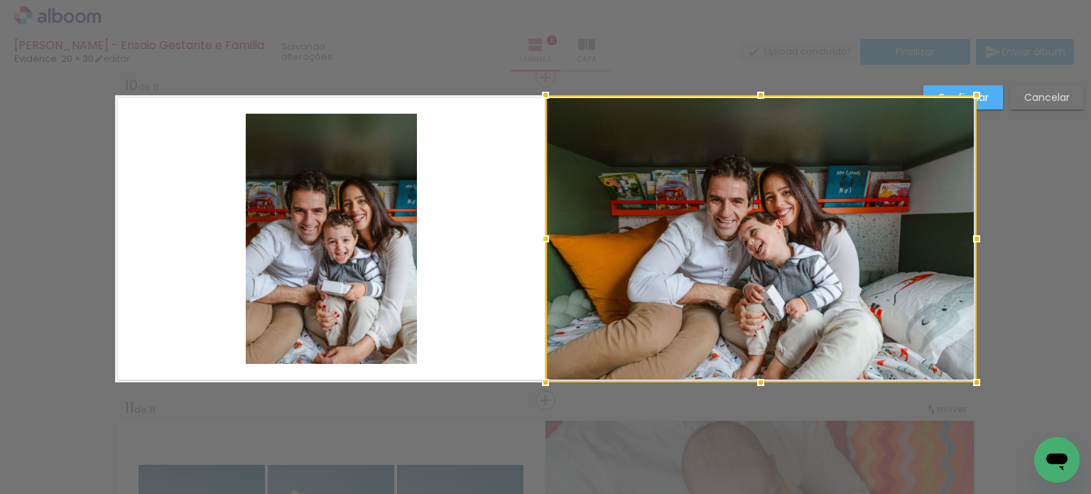
click at [577, 221] on div at bounding box center [760, 238] width 431 height 287
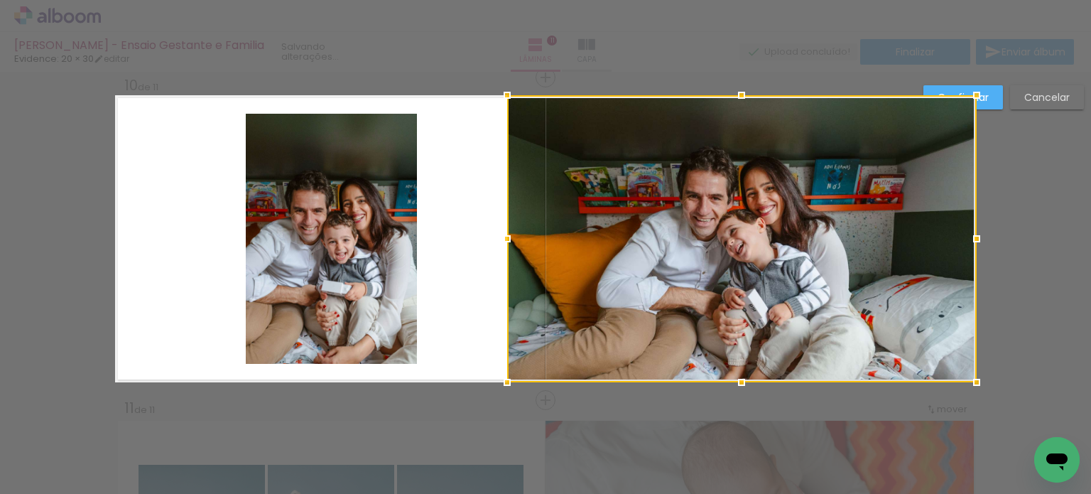
drag, startPoint x: 538, startPoint y: 238, endPoint x: 505, endPoint y: 237, distance: 32.7
click at [505, 237] on div at bounding box center [507, 238] width 28 height 28
click at [338, 232] on quentale-photo at bounding box center [332, 239] width 172 height 251
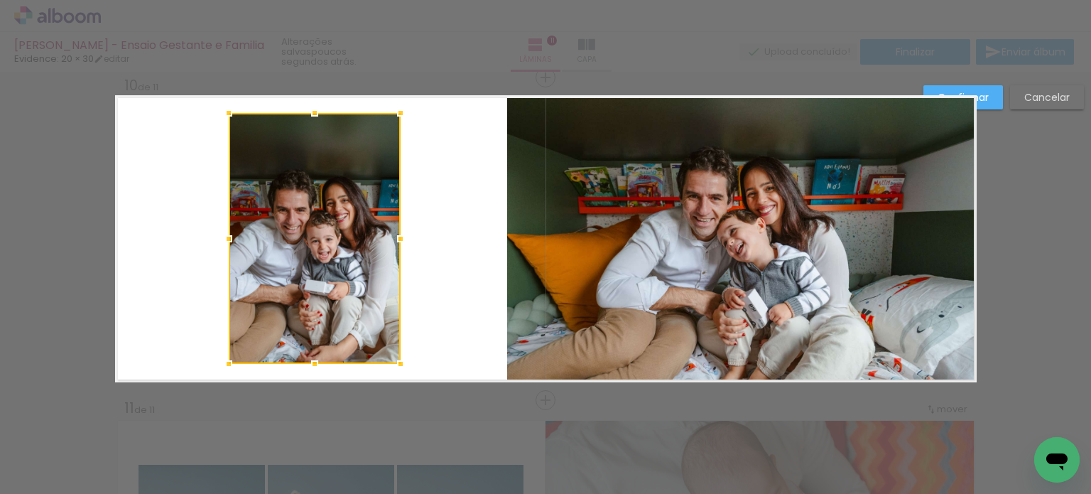
drag, startPoint x: 334, startPoint y: 223, endPoint x: 317, endPoint y: 224, distance: 17.1
click at [317, 224] on div at bounding box center [315, 238] width 172 height 251
click at [0, 0] on slot "Confirmar" at bounding box center [0, 0] width 0 height 0
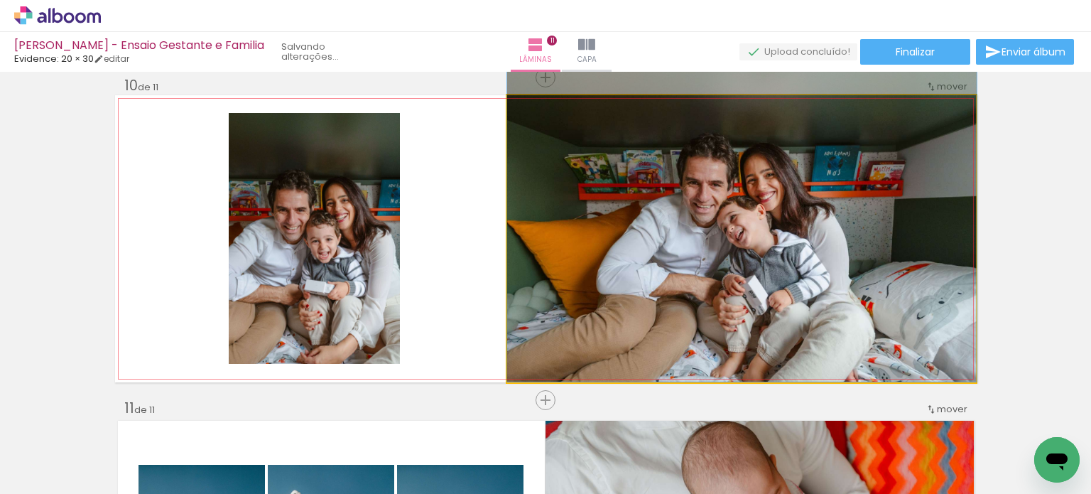
drag, startPoint x: 849, startPoint y: 224, endPoint x: 859, endPoint y: 182, distance: 43.2
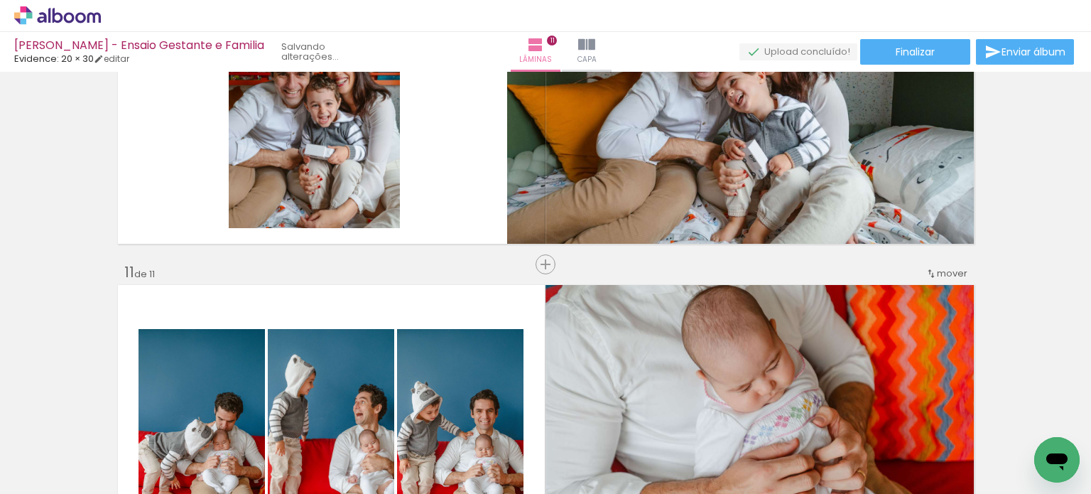
scroll to position [3061, 0]
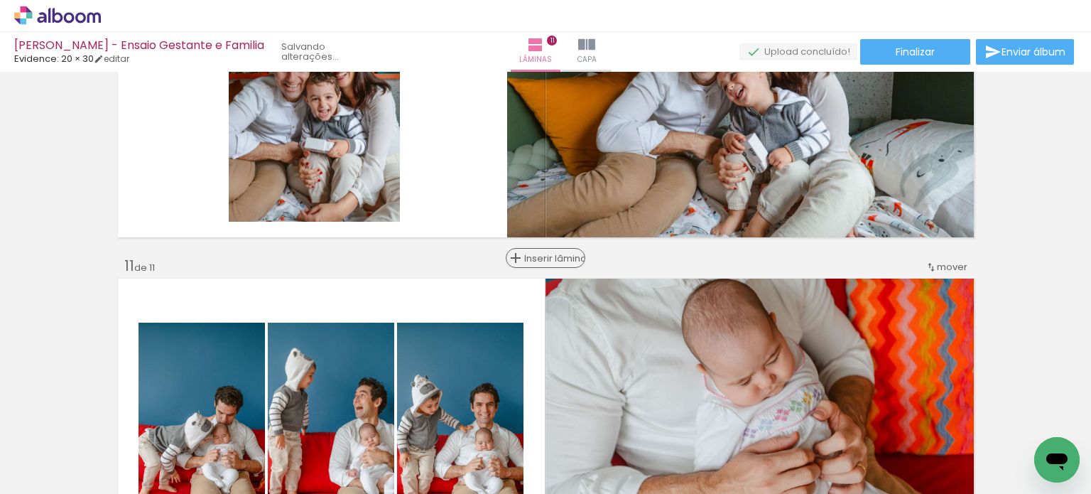
click at [544, 256] on span "Inserir lâmina" at bounding box center [551, 257] width 55 height 9
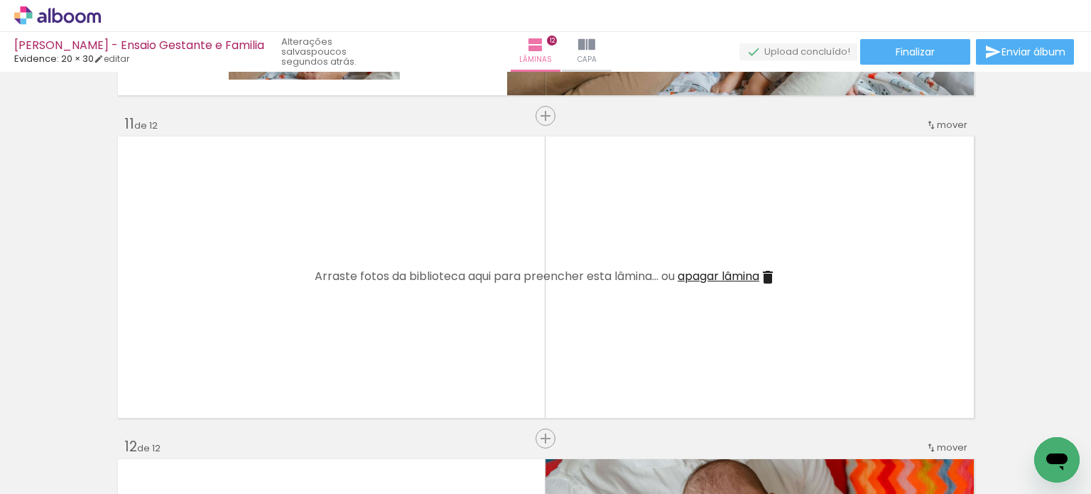
scroll to position [0, 6213]
drag, startPoint x: 540, startPoint y: 437, endPoint x: 531, endPoint y: 371, distance: 65.9
click at [523, 364] on quentale-workspace at bounding box center [545, 247] width 1091 height 494
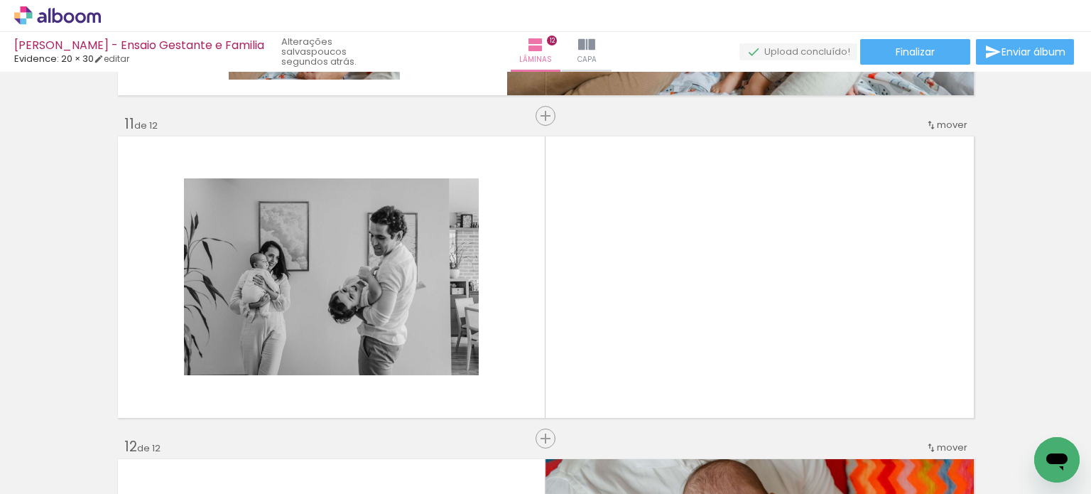
drag, startPoint x: 937, startPoint y: 457, endPoint x: 816, endPoint y: 280, distance: 214.5
click at [816, 280] on quentale-workspace at bounding box center [545, 247] width 1091 height 494
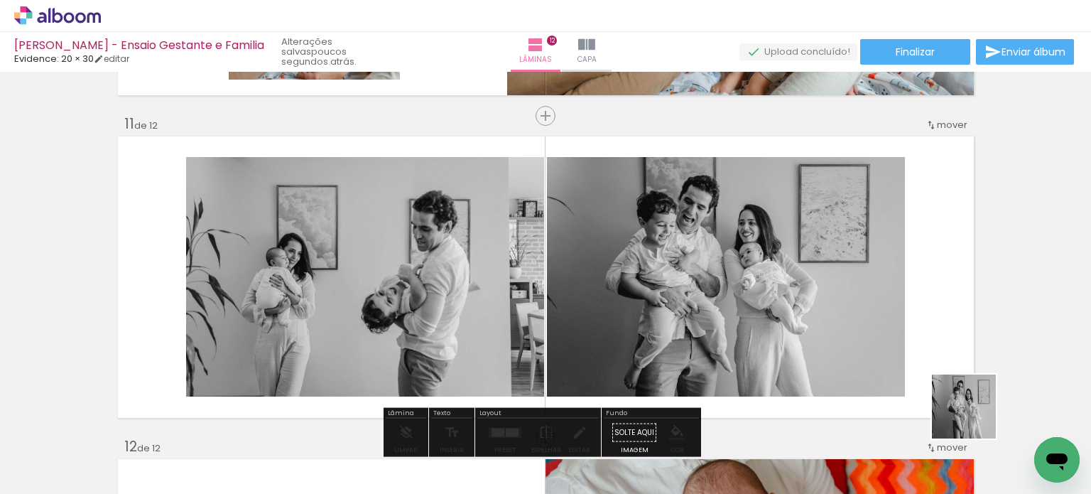
drag, startPoint x: 1003, startPoint y: 440, endPoint x: 809, endPoint y: 317, distance: 228.9
click at [840, 337] on quentale-workspace at bounding box center [545, 247] width 1091 height 494
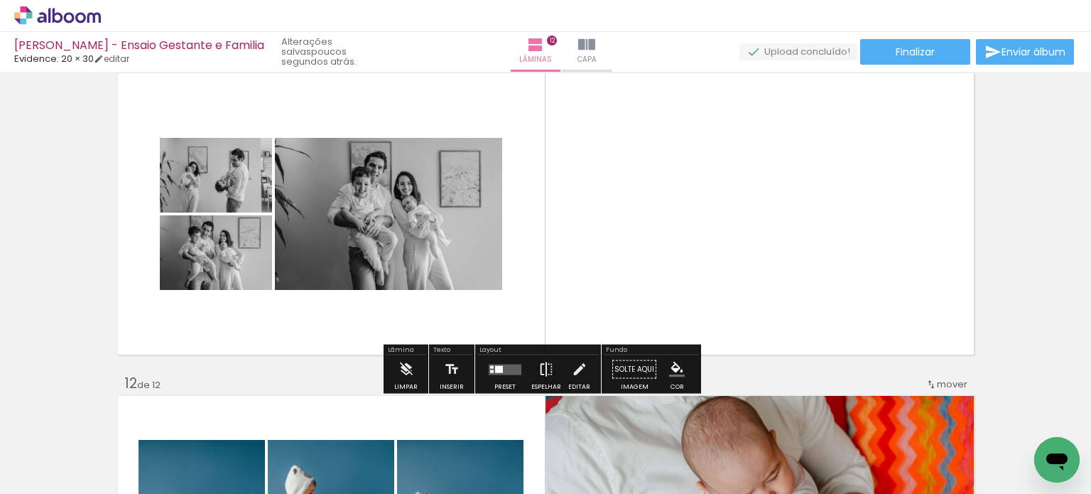
scroll to position [3274, 0]
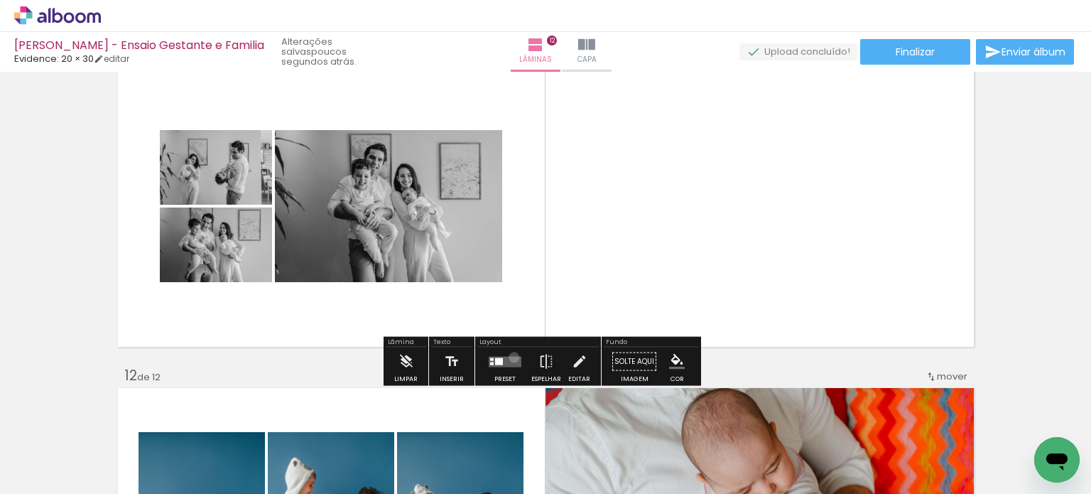
click at [511, 356] on quentale-layouter at bounding box center [505, 361] width 33 height 11
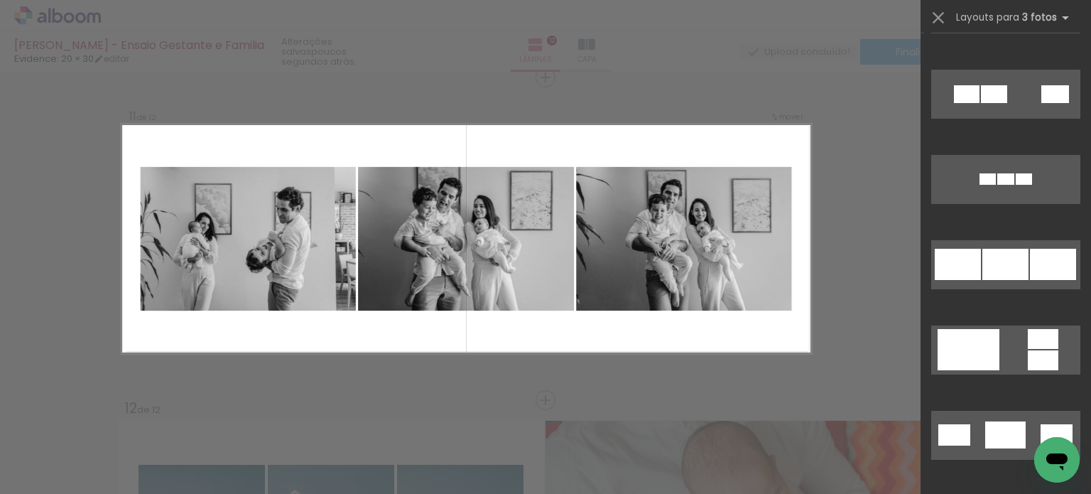
scroll to position [71, 0]
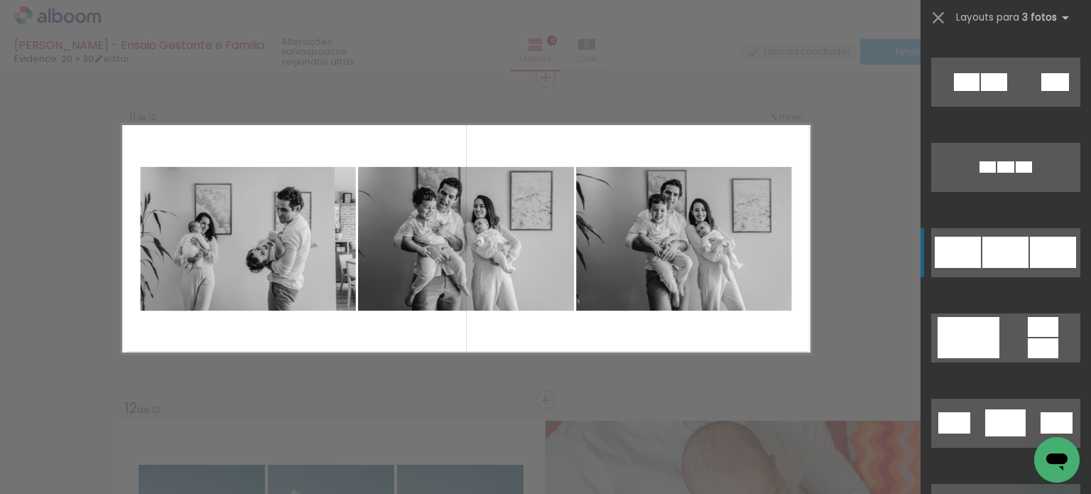
click at [998, 173] on div at bounding box center [1005, 166] width 17 height 11
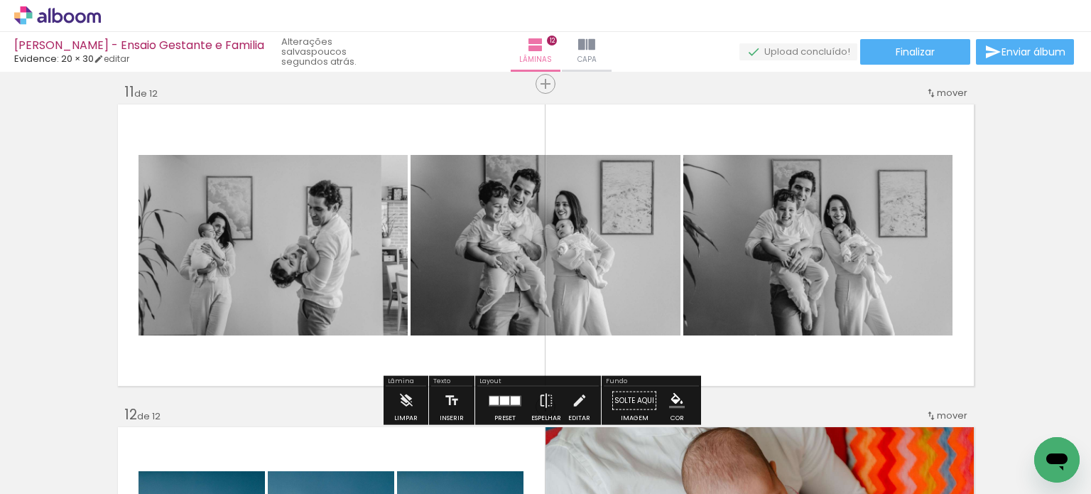
scroll to position [3241, 0]
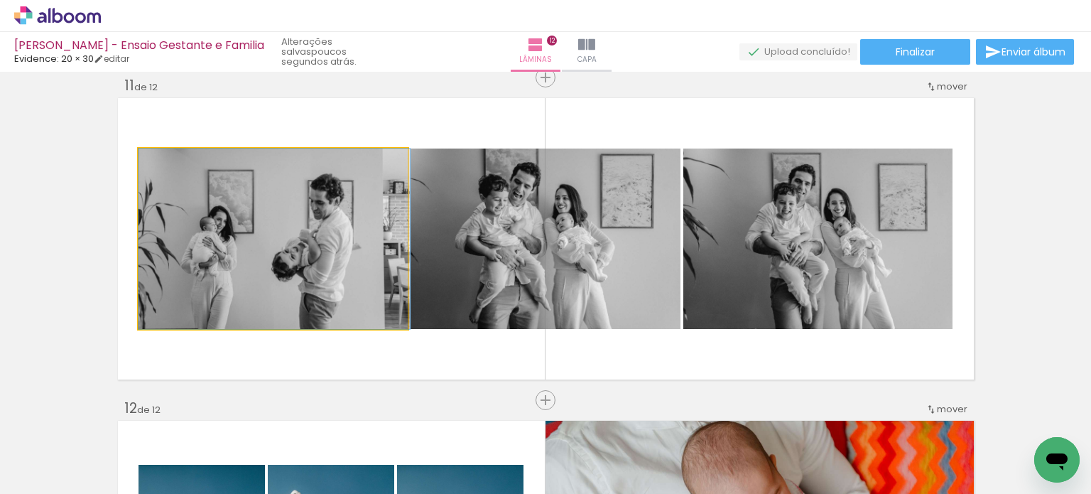
drag, startPoint x: 307, startPoint y: 298, endPoint x: 462, endPoint y: 293, distance: 154.9
click at [0, 0] on slot at bounding box center [0, 0] width 0 height 0
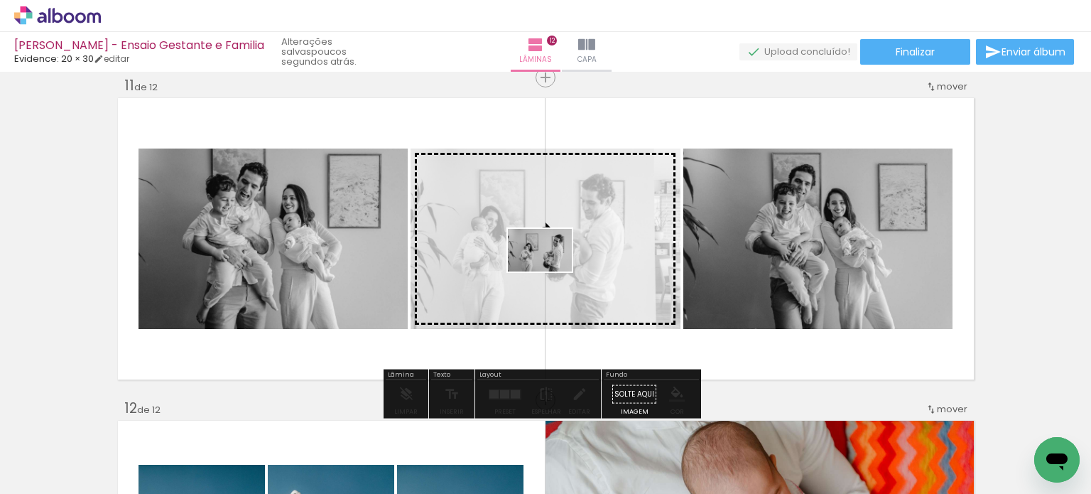
drag, startPoint x: 621, startPoint y: 459, endPoint x: 550, endPoint y: 271, distance: 200.2
click at [550, 271] on quentale-workspace at bounding box center [545, 247] width 1091 height 494
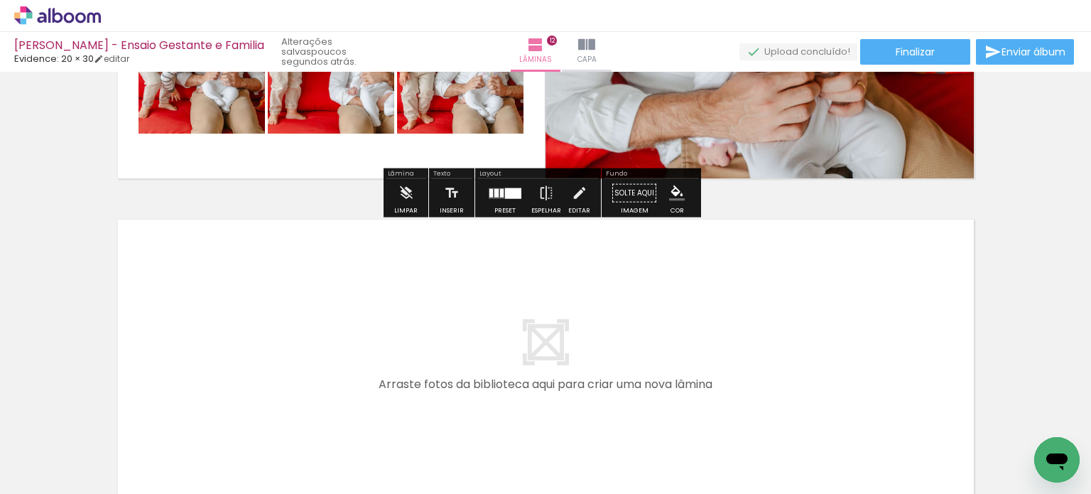
scroll to position [3810, 0]
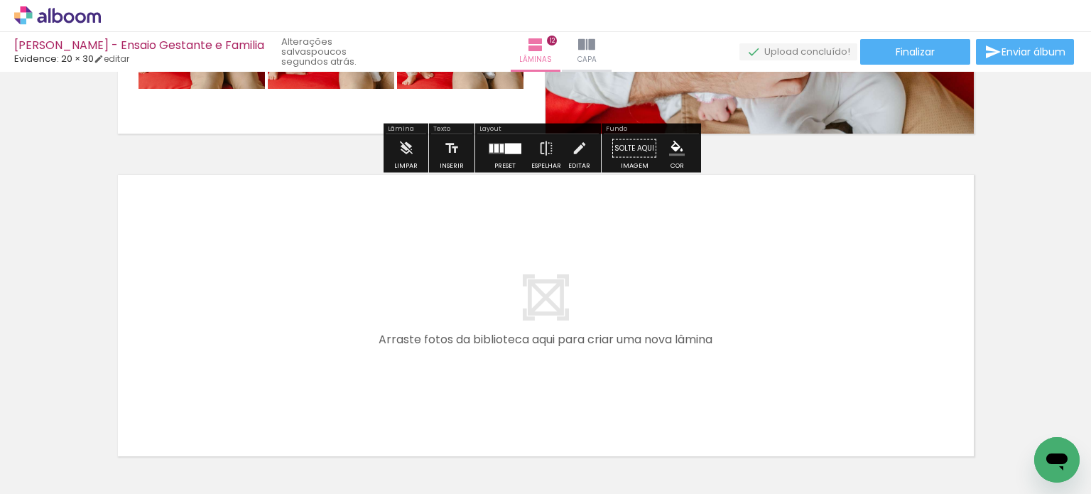
drag, startPoint x: 462, startPoint y: 453, endPoint x: 496, endPoint y: 340, distance: 117.7
click at [496, 340] on quentale-workspace at bounding box center [545, 247] width 1091 height 494
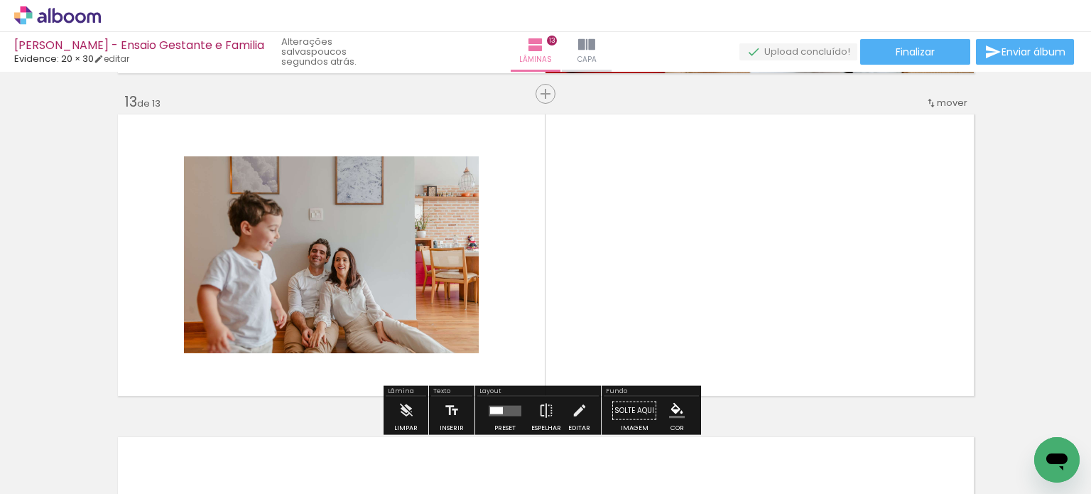
scroll to position [3886, 0]
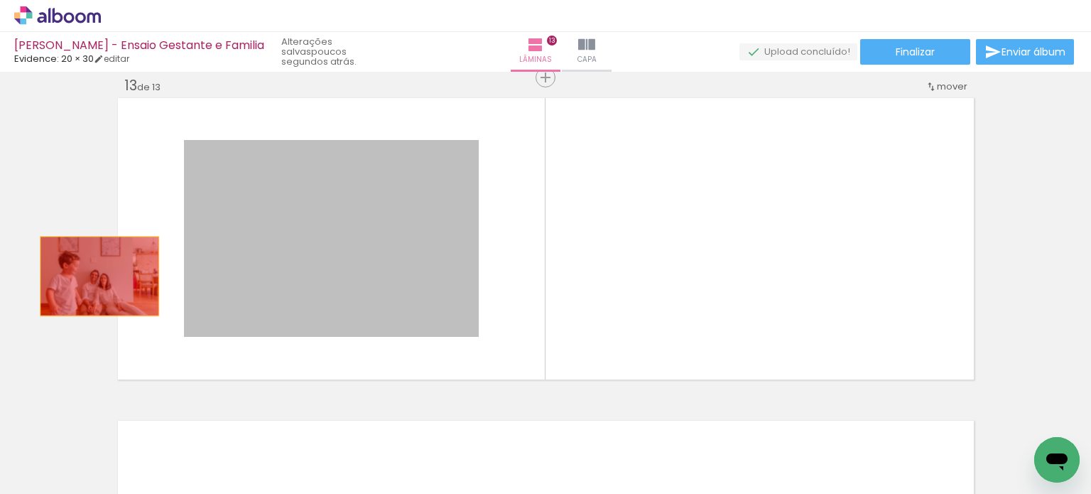
drag, startPoint x: 385, startPoint y: 268, endPoint x: 91, endPoint y: 276, distance: 294.1
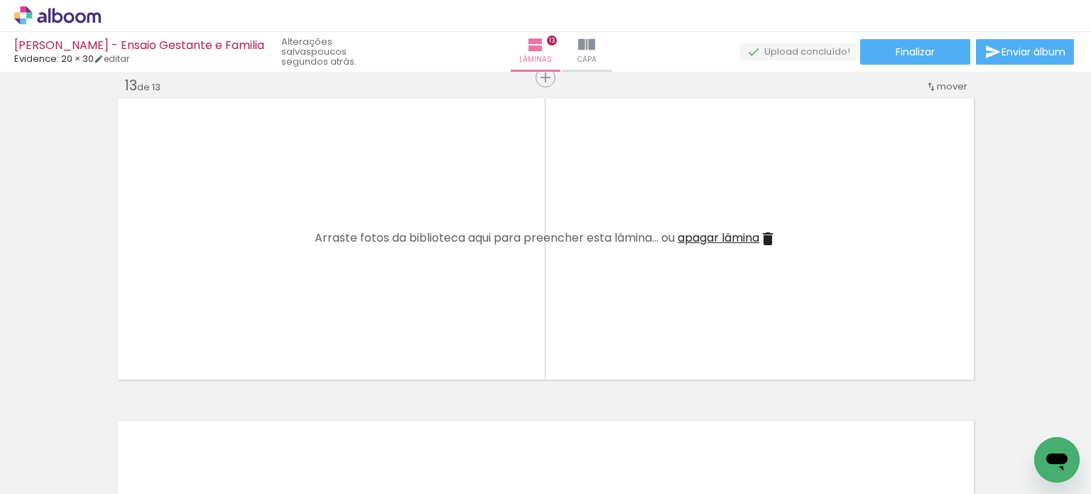
drag, startPoint x: 704, startPoint y: 454, endPoint x: 667, endPoint y: 285, distance: 173.0
click at [667, 289] on quentale-workspace at bounding box center [545, 247] width 1091 height 494
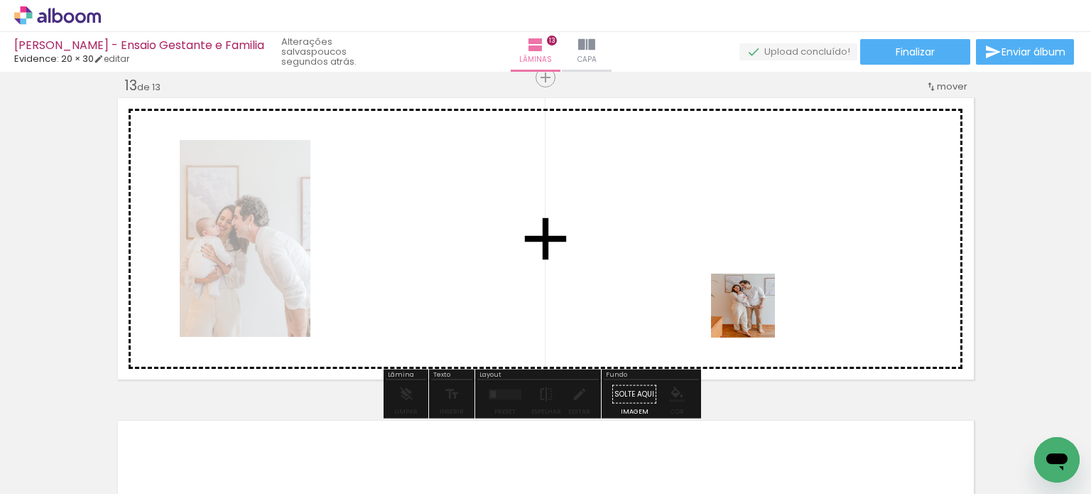
drag, startPoint x: 757, startPoint y: 328, endPoint x: 748, endPoint y: 298, distance: 31.7
click at [751, 307] on quentale-workspace at bounding box center [545, 247] width 1091 height 494
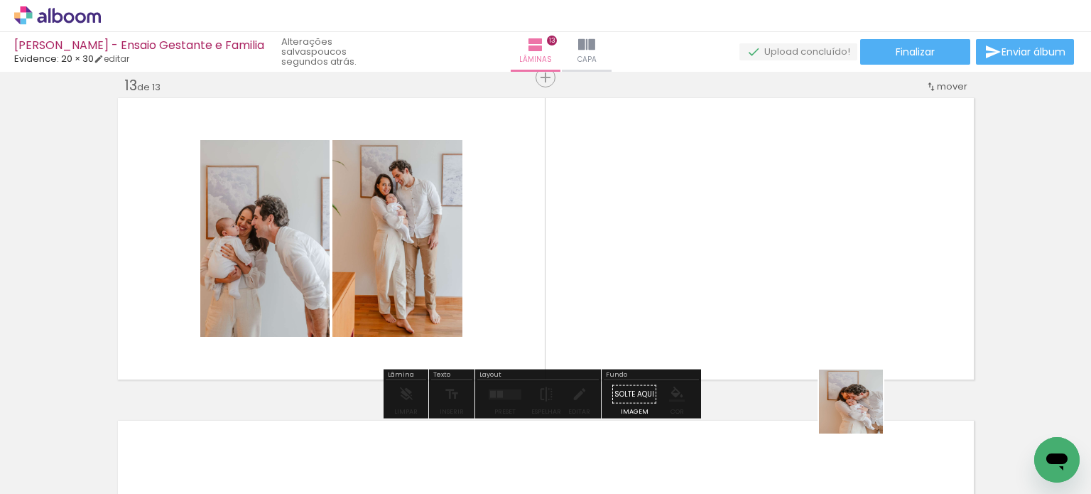
drag, startPoint x: 861, startPoint y: 412, endPoint x: 815, endPoint y: 244, distance: 174.5
click at [815, 244] on quentale-workspace at bounding box center [545, 247] width 1091 height 494
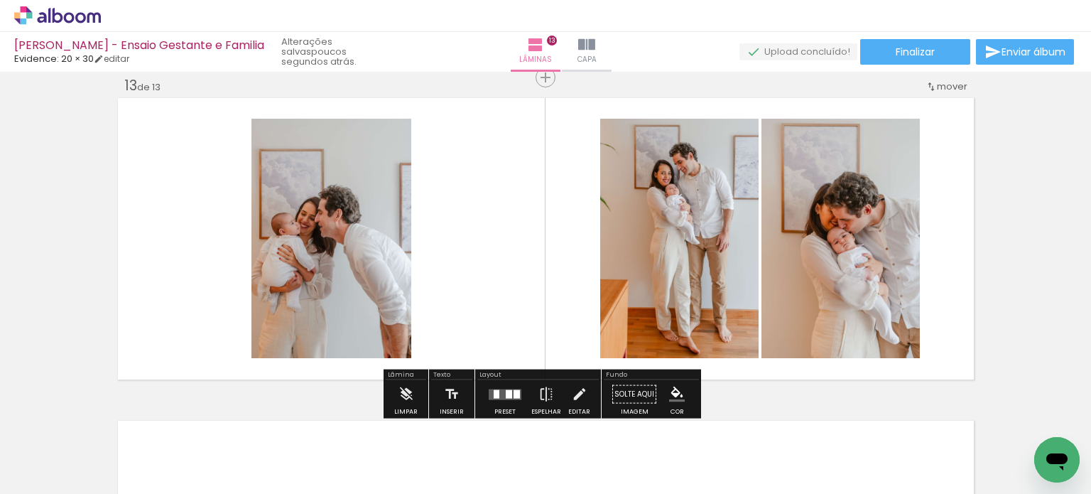
scroll to position [0, 6504]
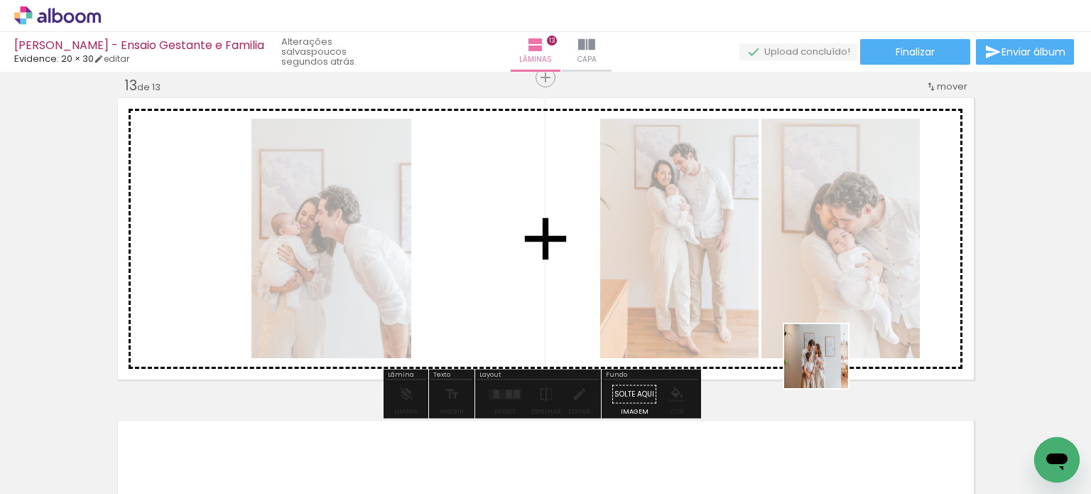
drag, startPoint x: 824, startPoint y: 443, endPoint x: 838, endPoint y: 293, distance: 150.4
click at [838, 295] on quentale-workspace at bounding box center [545, 247] width 1091 height 494
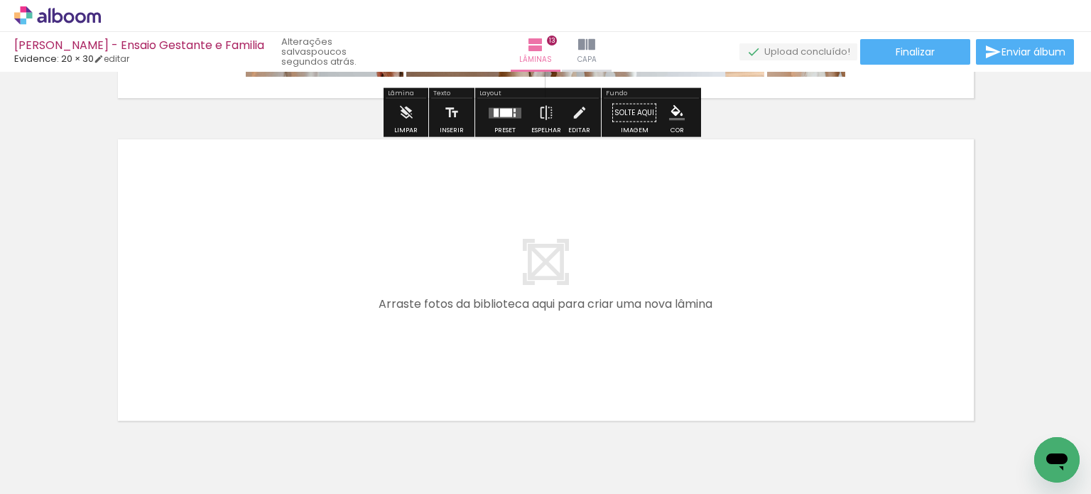
scroll to position [4170, 0]
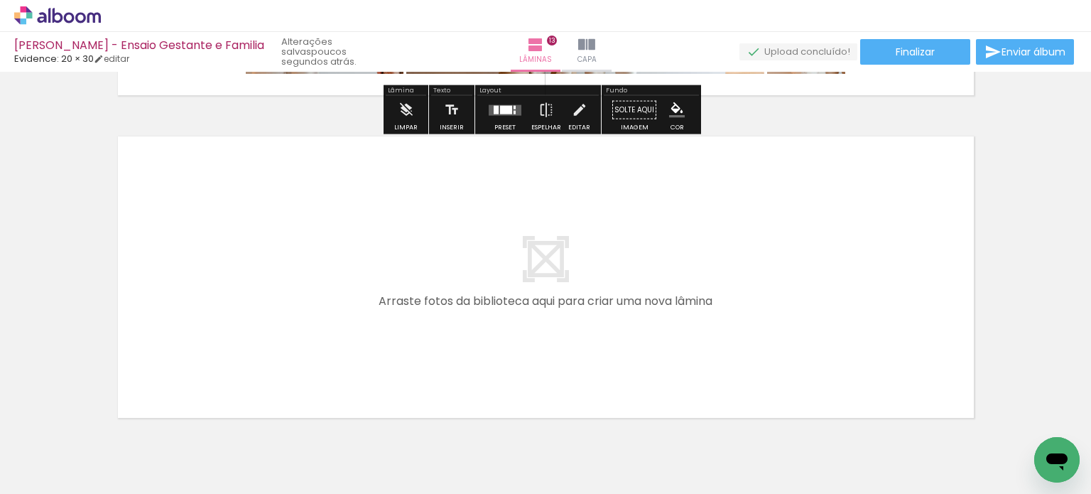
drag, startPoint x: 815, startPoint y: 449, endPoint x: 881, endPoint y: 294, distance: 168.9
click at [881, 294] on quentale-workspace at bounding box center [545, 247] width 1091 height 494
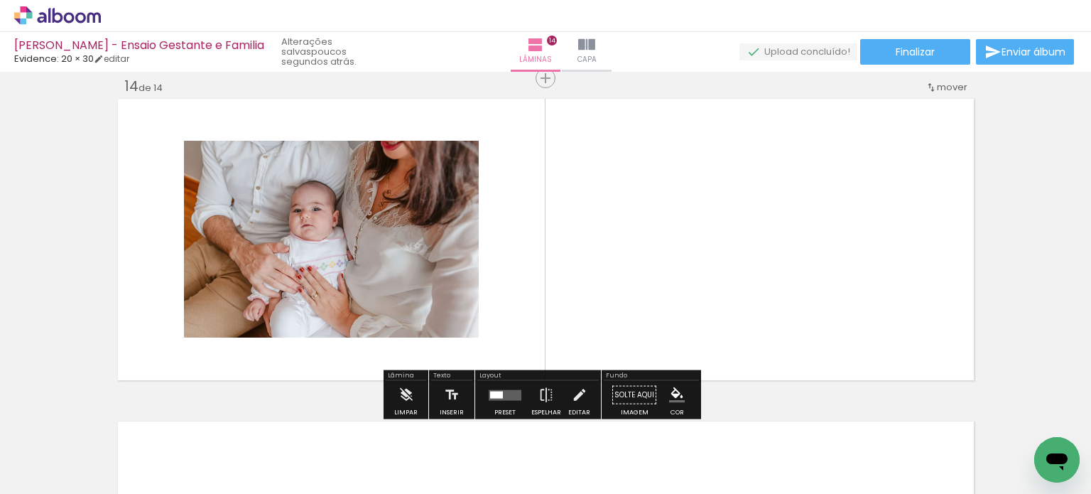
scroll to position [4209, 0]
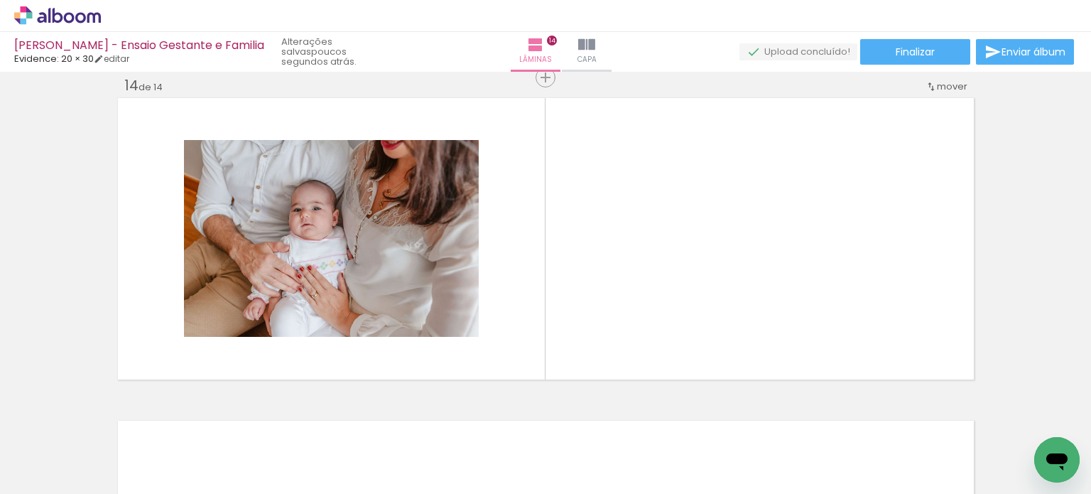
drag, startPoint x: 650, startPoint y: 452, endPoint x: 646, endPoint y: 304, distance: 148.4
click at [648, 319] on quentale-workspace at bounding box center [545, 247] width 1091 height 494
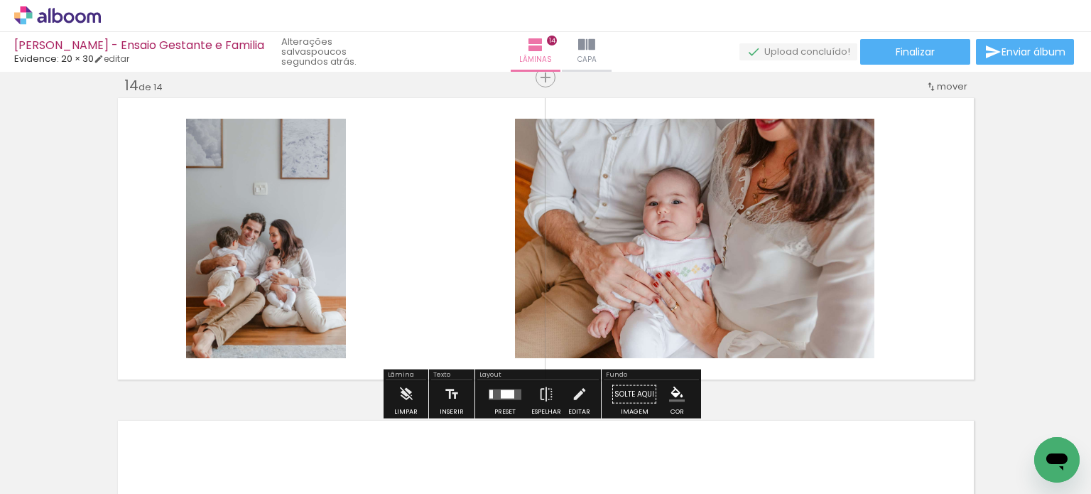
click at [504, 391] on div at bounding box center [507, 393] width 13 height 9
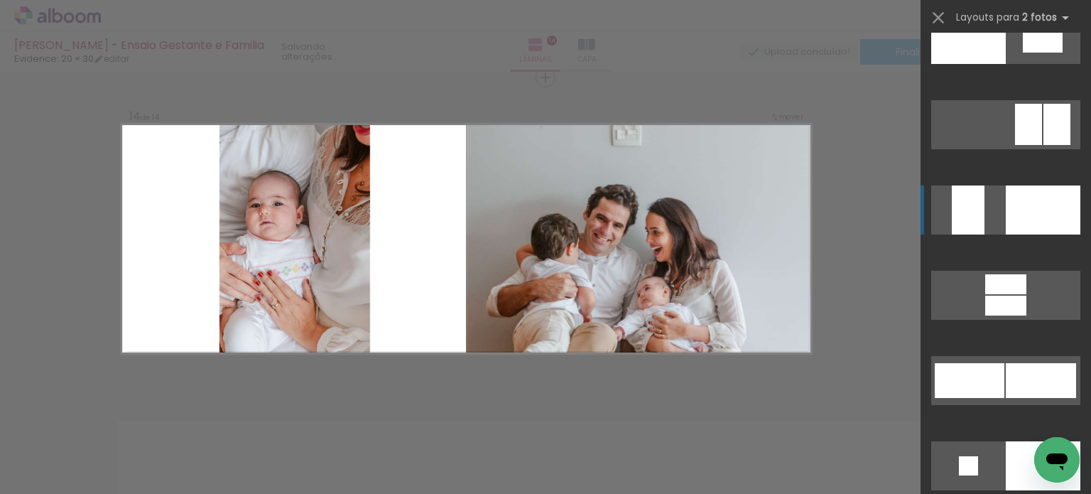
scroll to position [5397, 0]
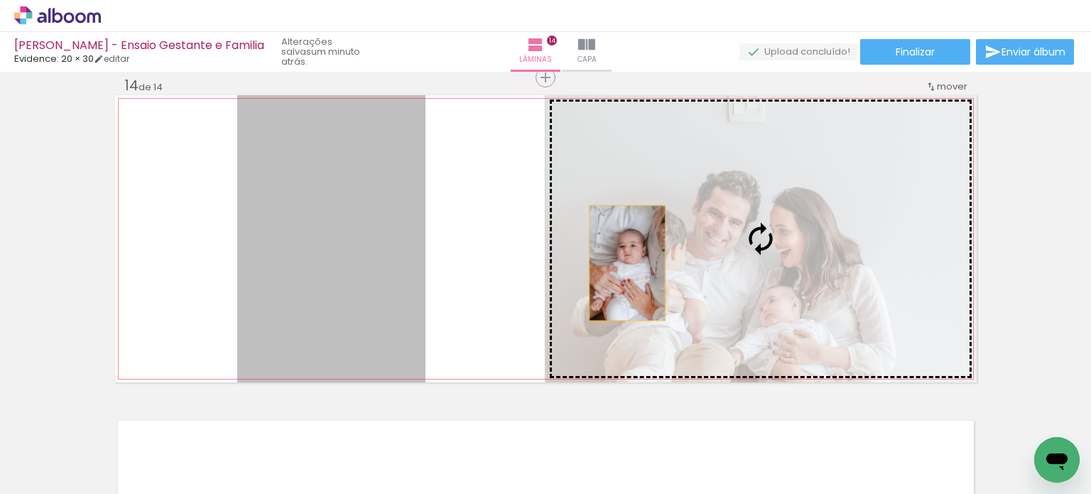
drag, startPoint x: 383, startPoint y: 275, endPoint x: 621, endPoint y: 263, distance: 238.9
click at [0, 0] on slot at bounding box center [0, 0] width 0 height 0
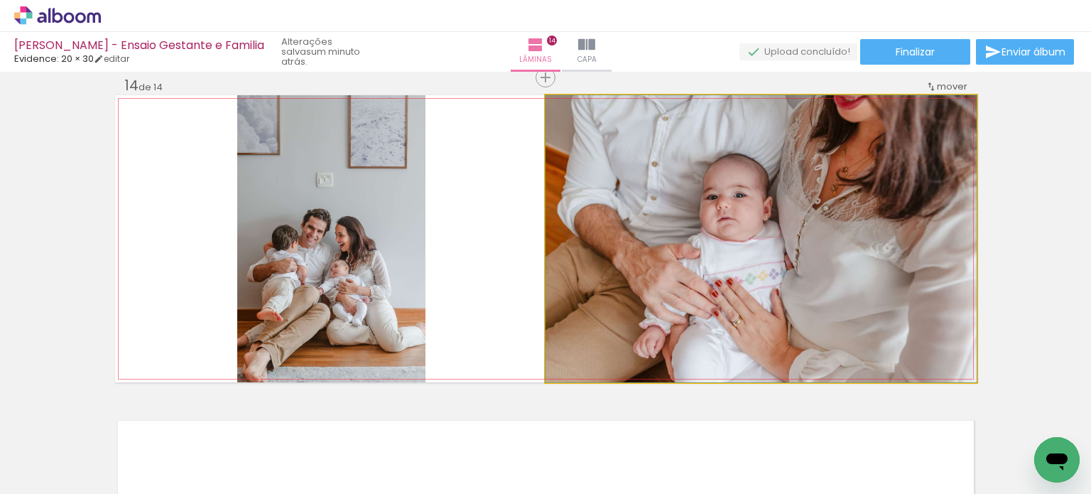
drag, startPoint x: 714, startPoint y: 249, endPoint x: 707, endPoint y: 278, distance: 30.7
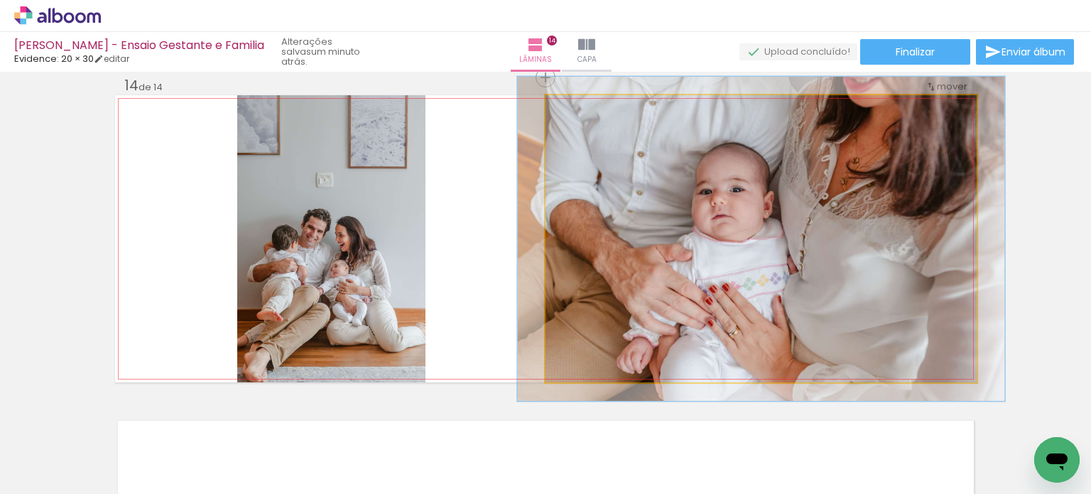
type paper-slider "113"
click at [580, 112] on div at bounding box center [584, 110] width 13 height 13
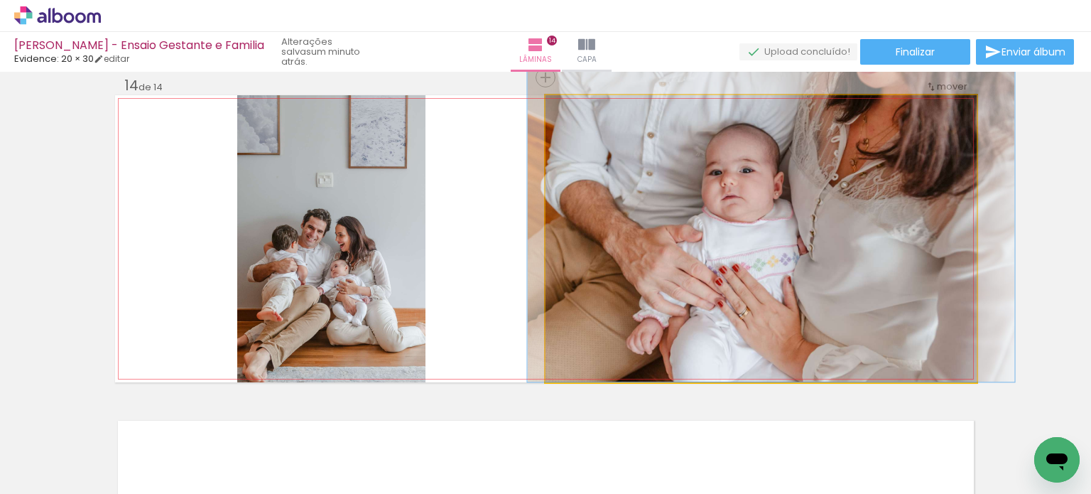
drag, startPoint x: 684, startPoint y: 189, endPoint x: 690, endPoint y: 167, distance: 22.9
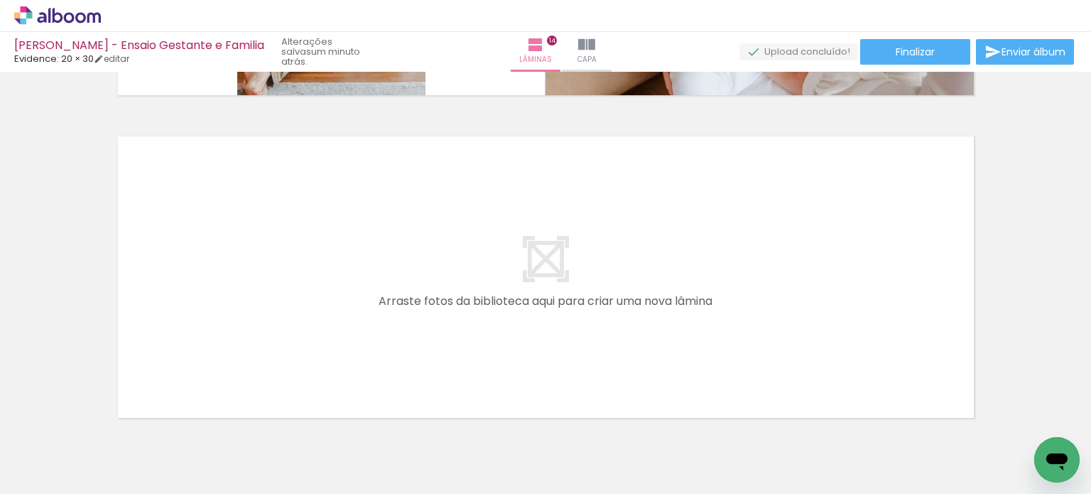
scroll to position [0, 8414]
drag, startPoint x: 922, startPoint y: 485, endPoint x: 17, endPoint y: 45, distance: 1006.1
drag, startPoint x: 497, startPoint y: 451, endPoint x: 517, endPoint y: 317, distance: 135.0
click at [517, 317] on quentale-workspace at bounding box center [545, 247] width 1091 height 494
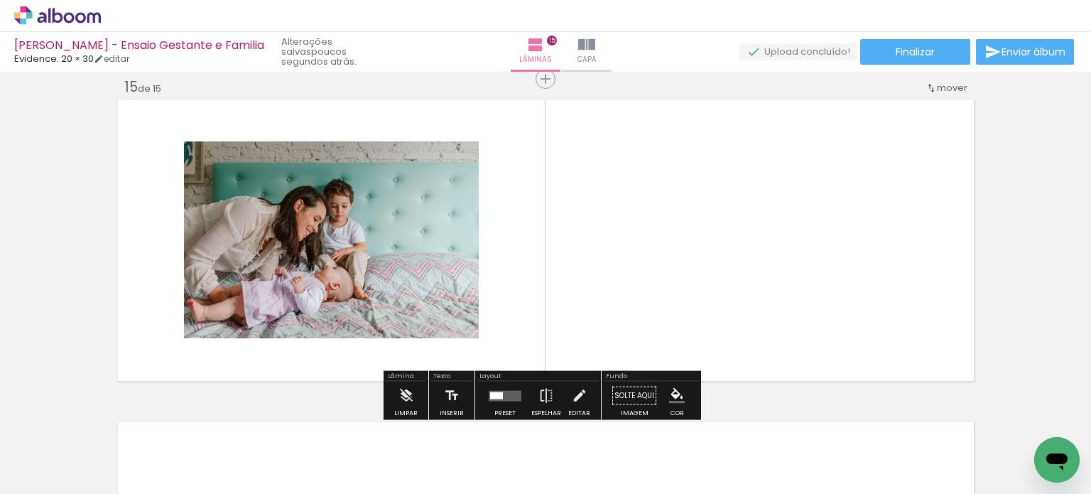
scroll to position [4531, 0]
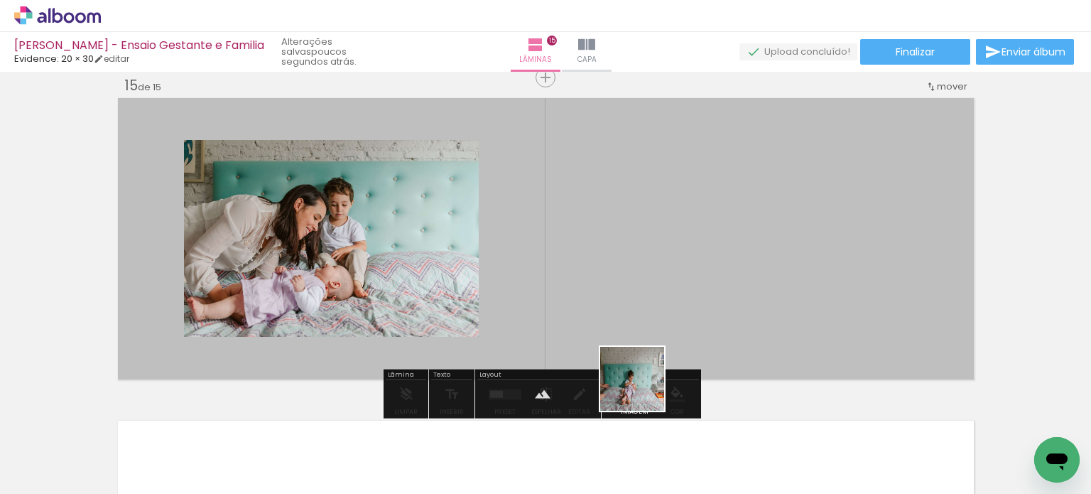
drag, startPoint x: 632, startPoint y: 455, endPoint x: 664, endPoint y: 280, distance: 177.6
click at [664, 280] on quentale-workspace at bounding box center [545, 247] width 1091 height 494
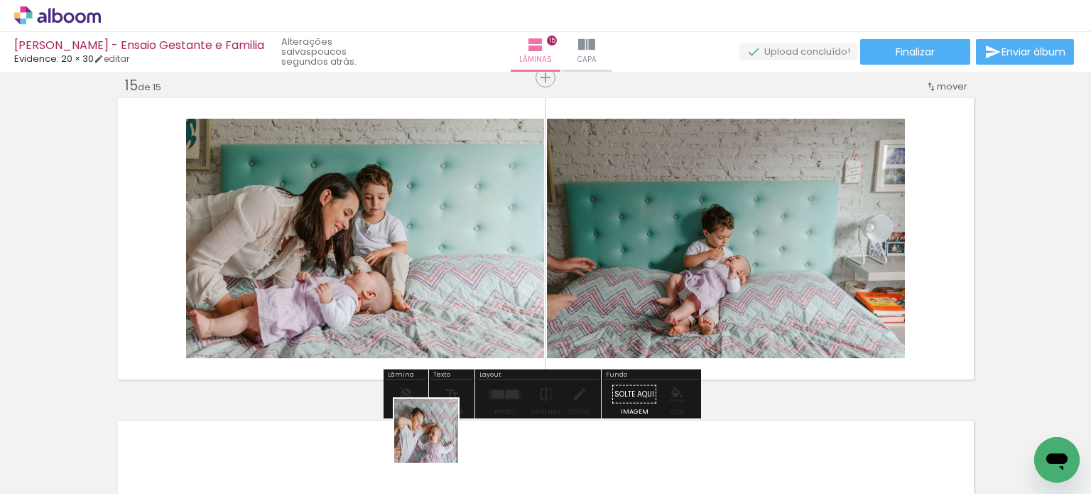
drag, startPoint x: 424, startPoint y: 454, endPoint x: 547, endPoint y: 326, distance: 178.3
click at [537, 340] on quentale-workspace at bounding box center [545, 247] width 1091 height 494
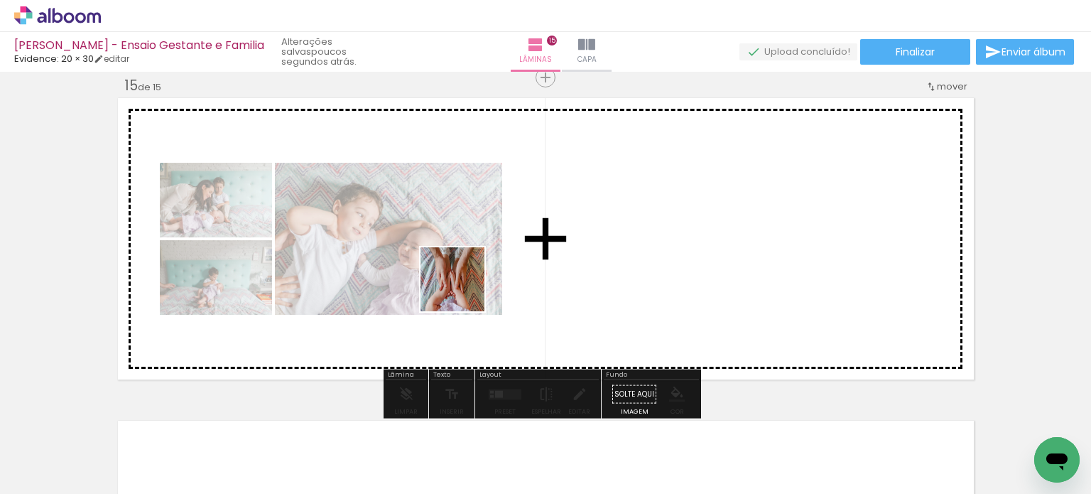
drag, startPoint x: 263, startPoint y: 457, endPoint x: 535, endPoint y: 356, distance: 291.0
click at [466, 288] on quentale-workspace at bounding box center [545, 247] width 1091 height 494
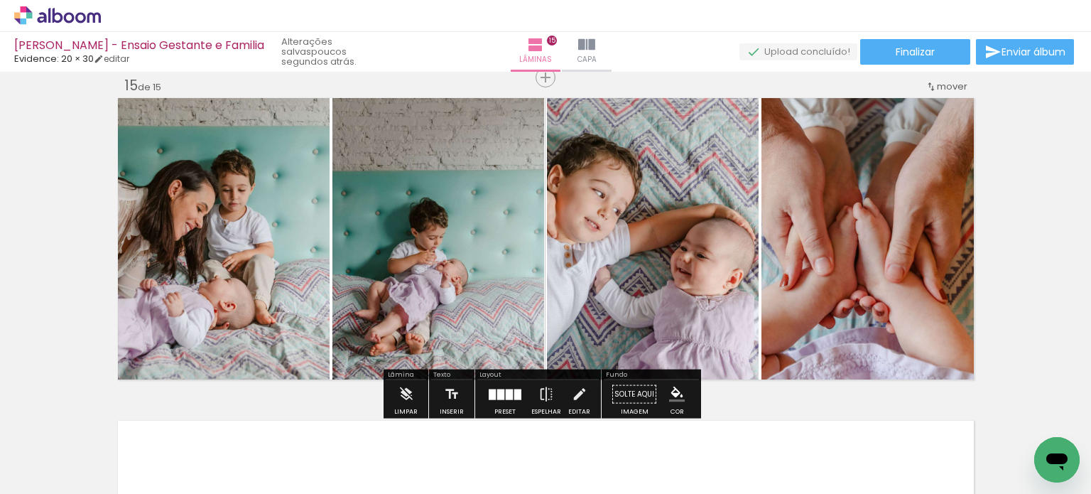
drag, startPoint x: 817, startPoint y: 443, endPoint x: 791, endPoint y: 295, distance: 149.9
click at [795, 307] on quentale-workspace at bounding box center [545, 247] width 1091 height 494
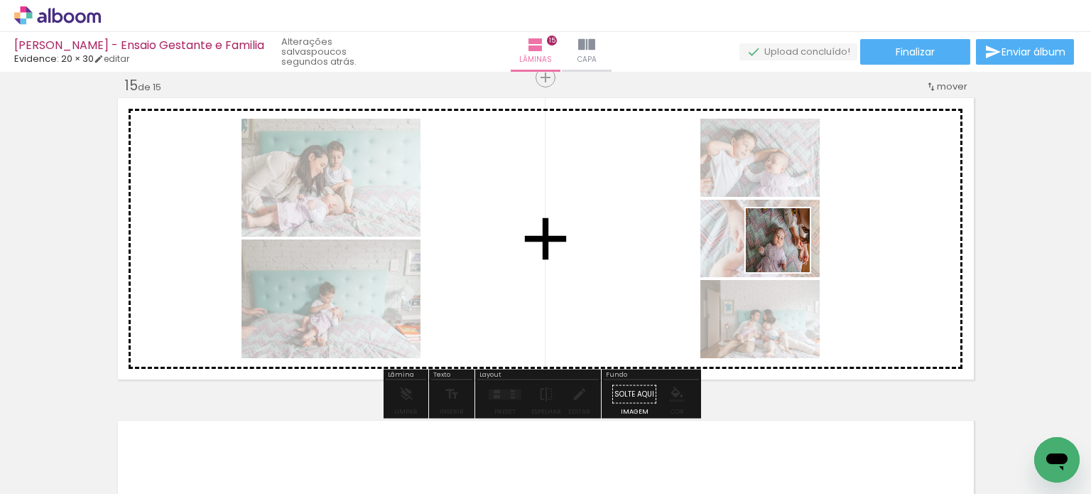
drag, startPoint x: 889, startPoint y: 449, endPoint x: 787, endPoint y: 246, distance: 227.4
click at [787, 248] on quentale-workspace at bounding box center [545, 247] width 1091 height 494
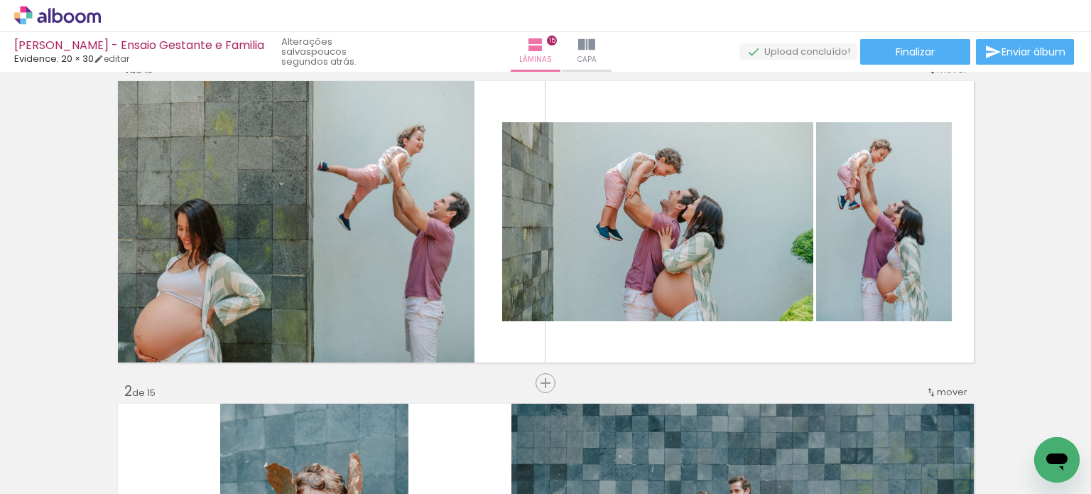
scroll to position [0, 0]
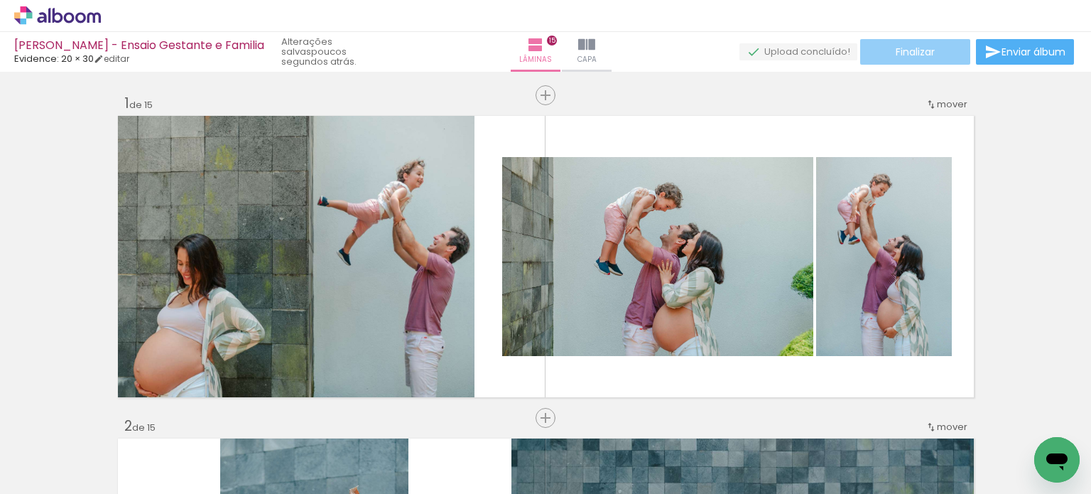
click at [917, 48] on span "Finalizar" at bounding box center [914, 52] width 39 height 10
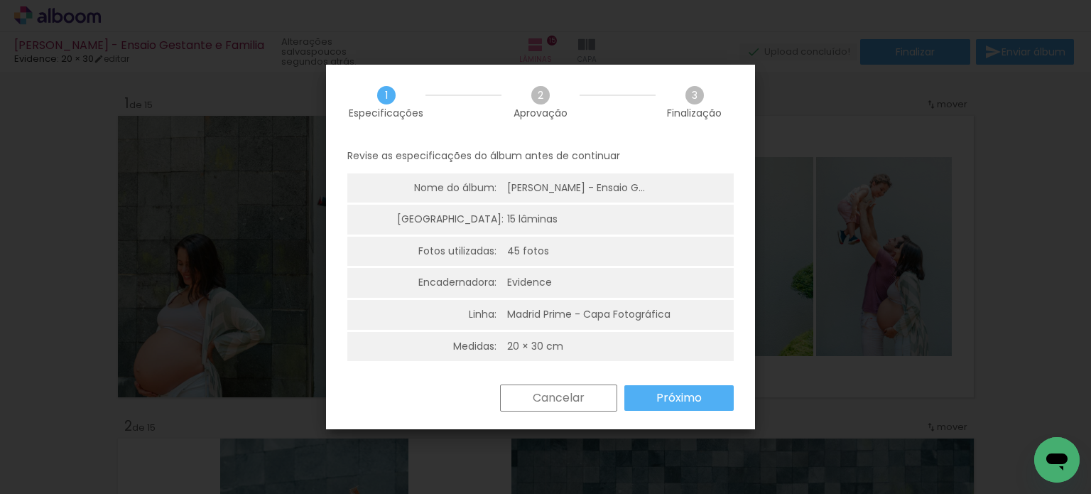
click at [0, 0] on slot "Próximo" at bounding box center [0, 0] width 0 height 0
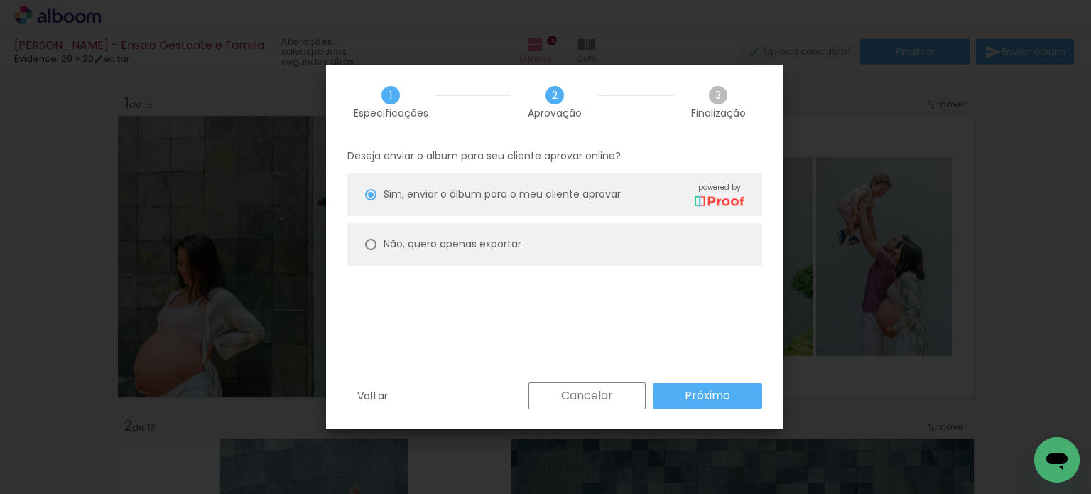
click at [0, 0] on slot "Próximo" at bounding box center [0, 0] width 0 height 0
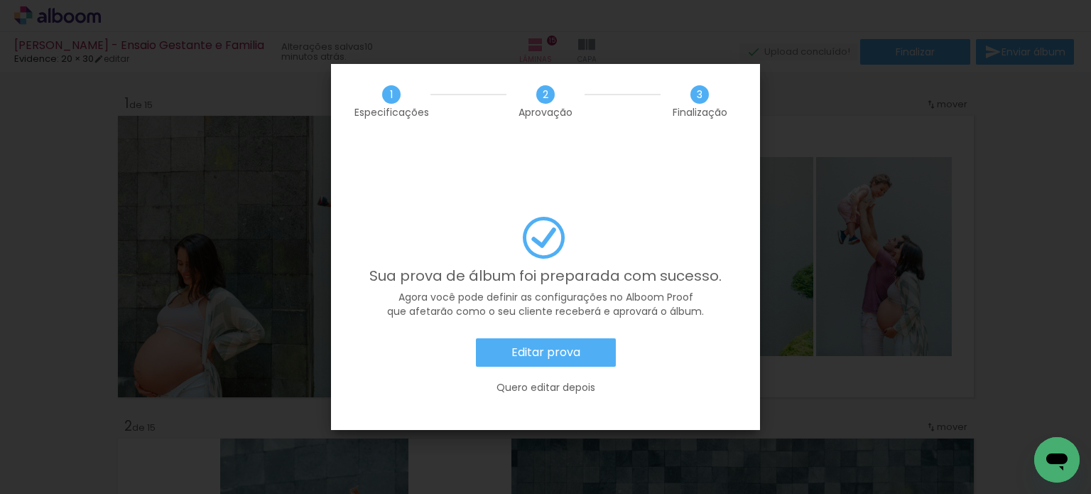
scroll to position [0, 8414]
click at [0, 0] on slot "Editar prova" at bounding box center [0, 0] width 0 height 0
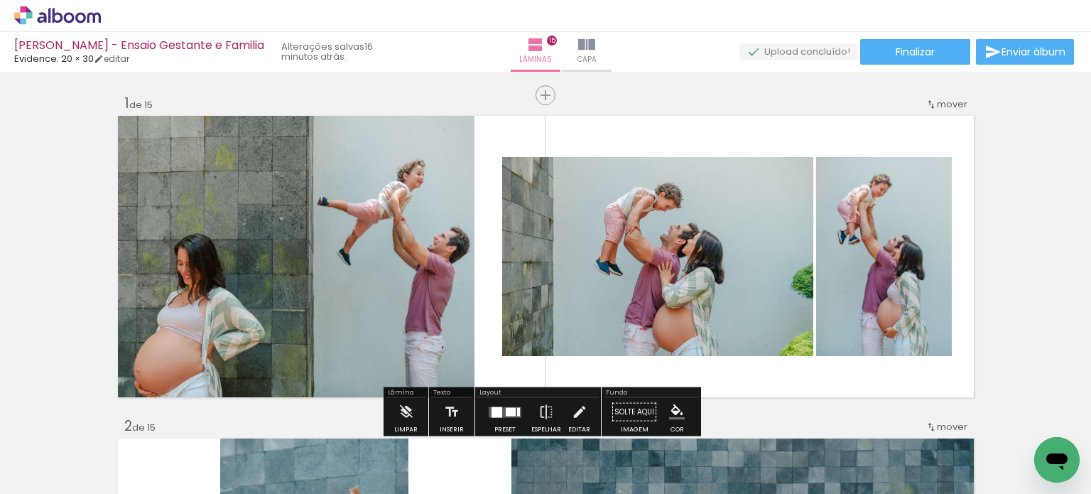
scroll to position [0, 8414]
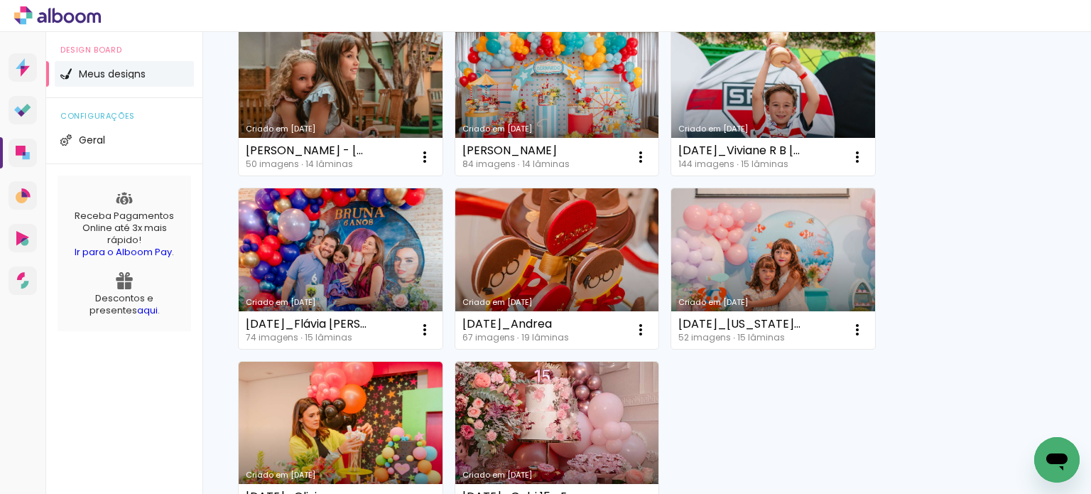
scroll to position [1207, 0]
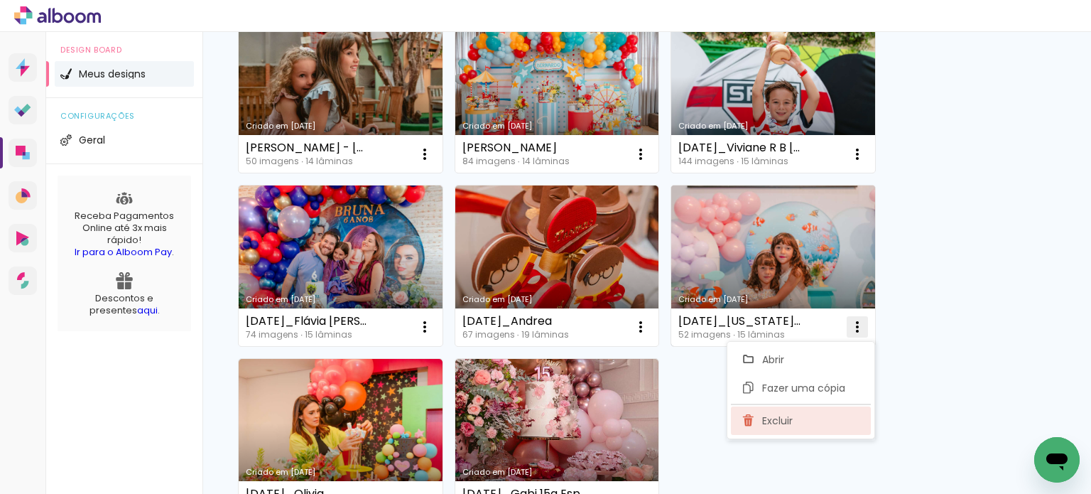
click at [814, 411] on paper-item "Excluir" at bounding box center [801, 420] width 140 height 28
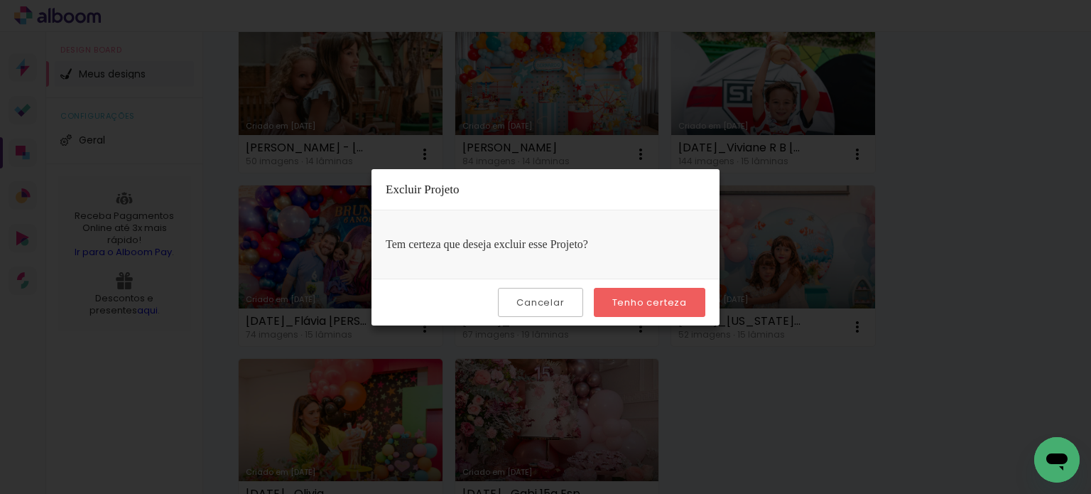
click at [613, 298] on paper-button "Tenho certeza" at bounding box center [649, 302] width 111 height 29
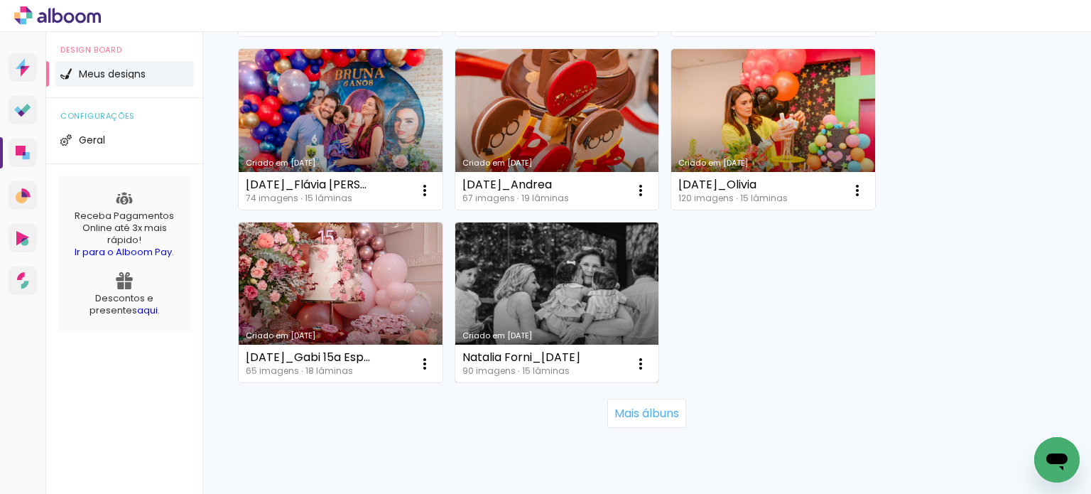
scroll to position [1349, 0]
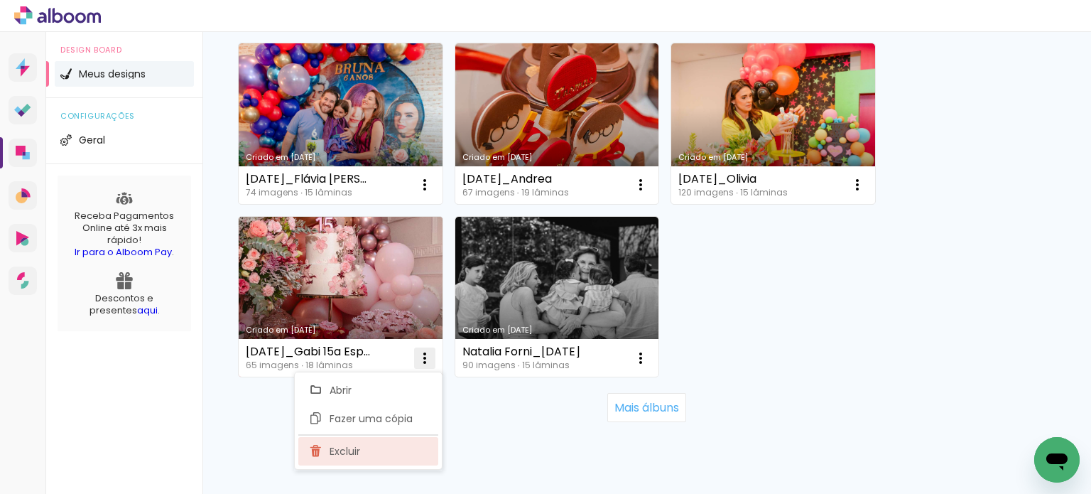
click at [371, 448] on paper-item "Excluir" at bounding box center [368, 451] width 140 height 28
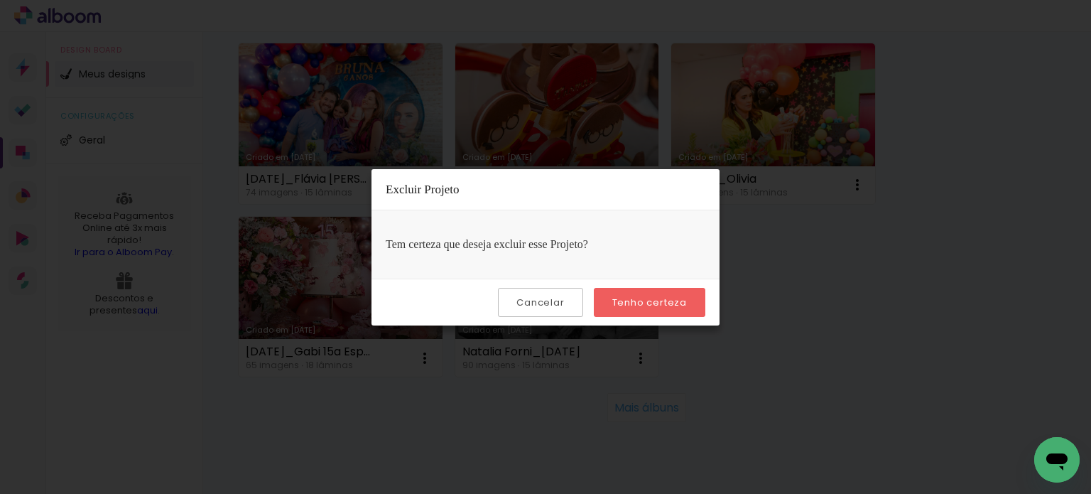
click at [0, 0] on slot "Tenho certeza" at bounding box center [0, 0] width 0 height 0
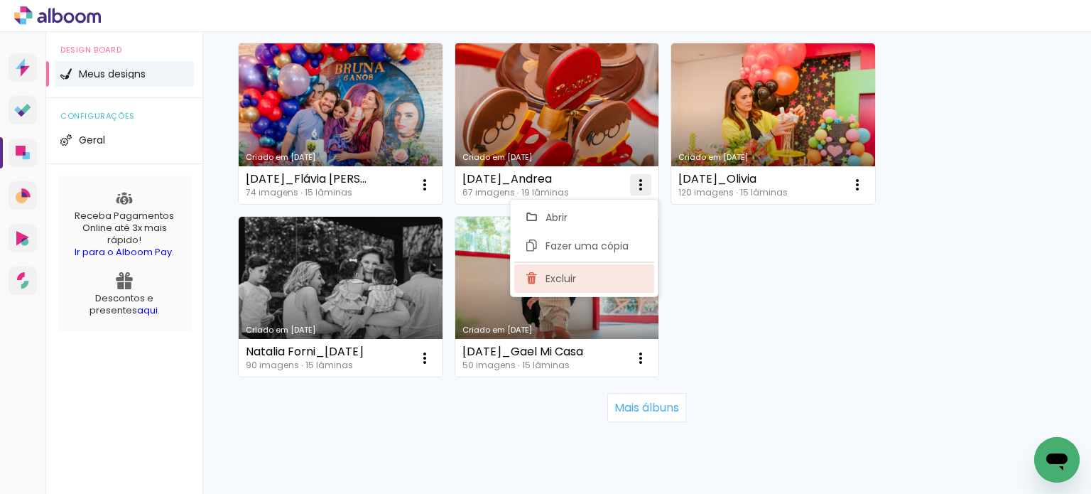
click at [606, 283] on paper-item "Excluir" at bounding box center [584, 278] width 140 height 28
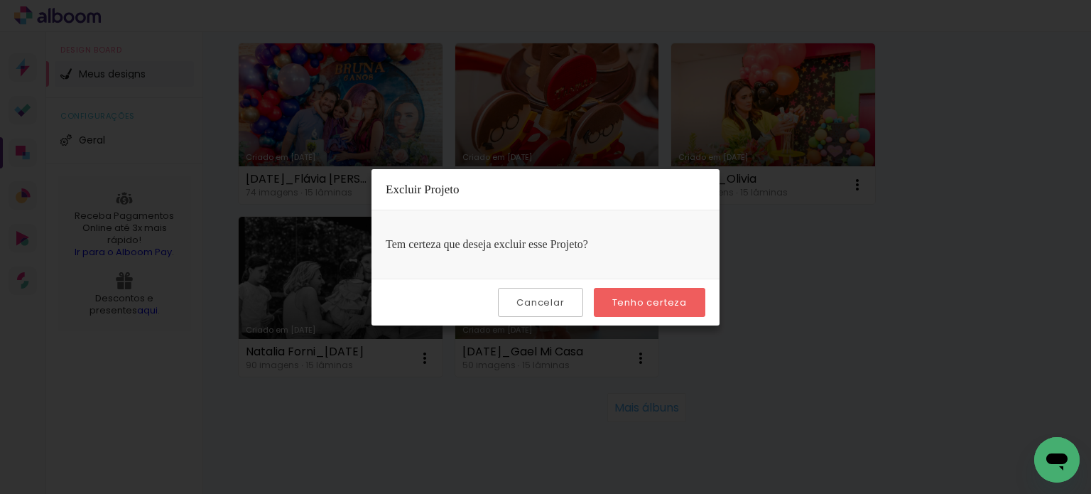
click at [0, 0] on slot "Tenho certeza" at bounding box center [0, 0] width 0 height 0
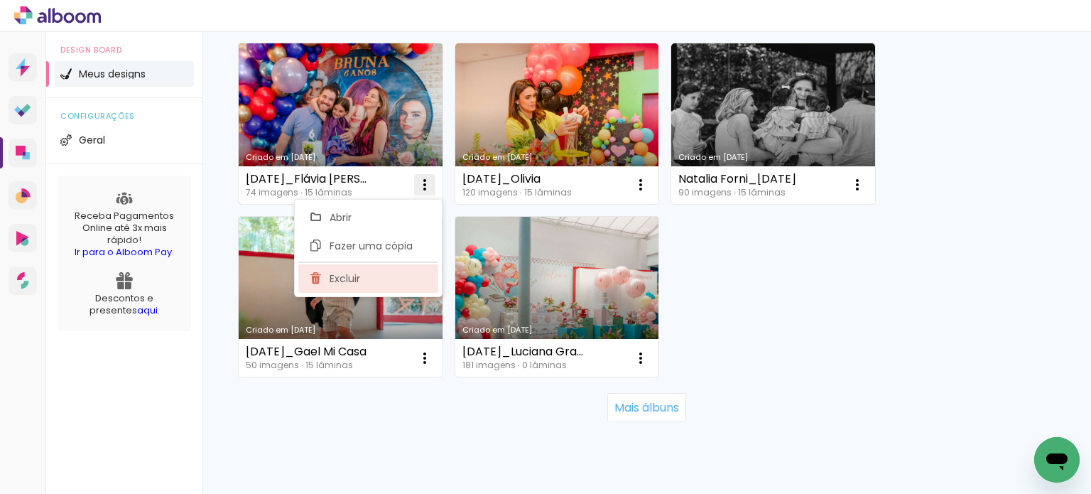
click at [408, 271] on paper-item "Excluir" at bounding box center [368, 278] width 140 height 28
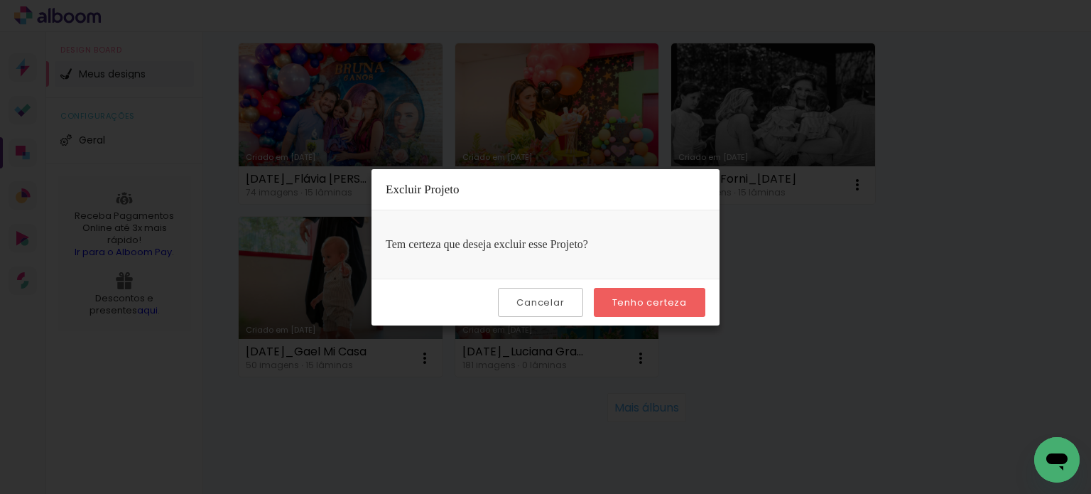
click at [0, 0] on slot "Tenho certeza" at bounding box center [0, 0] width 0 height 0
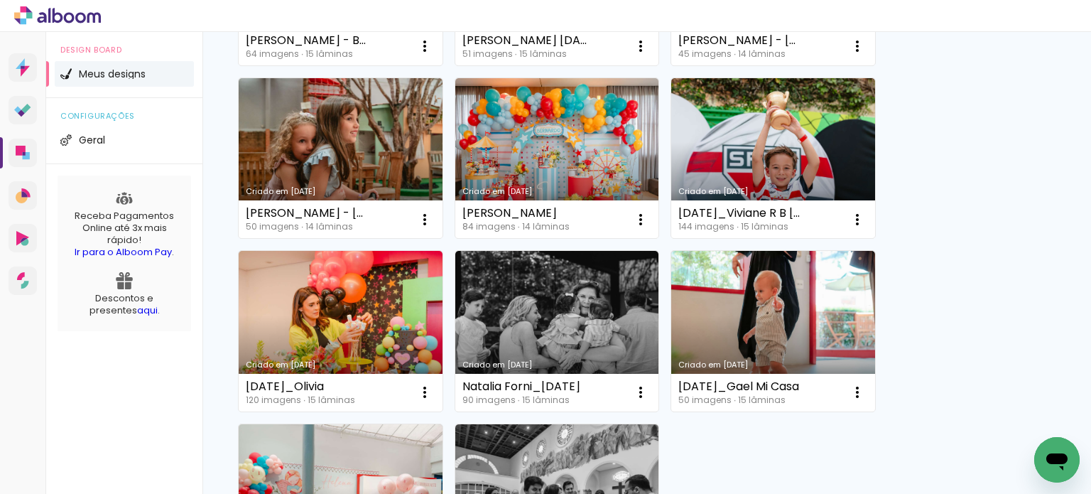
scroll to position [1136, 0]
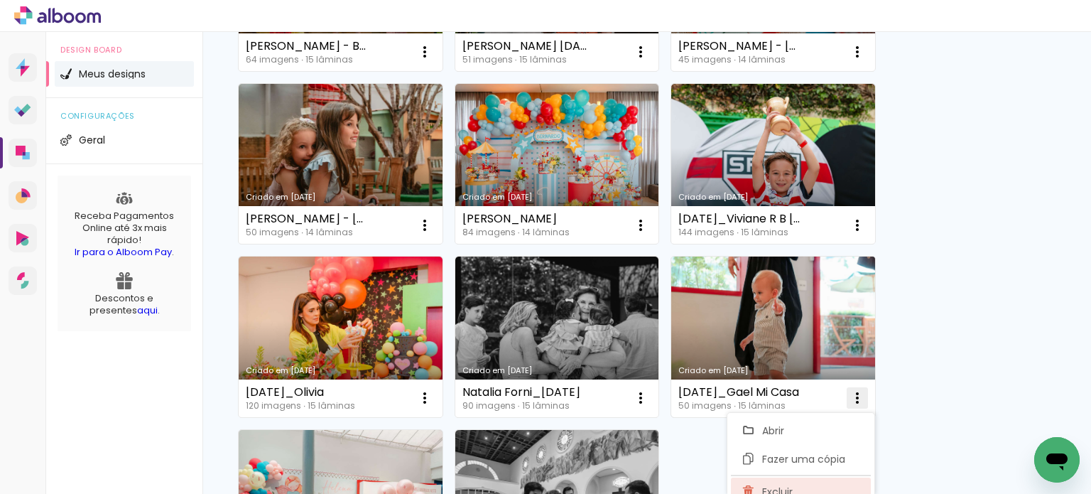
click at [776, 481] on paper-item "Excluir" at bounding box center [801, 491] width 140 height 28
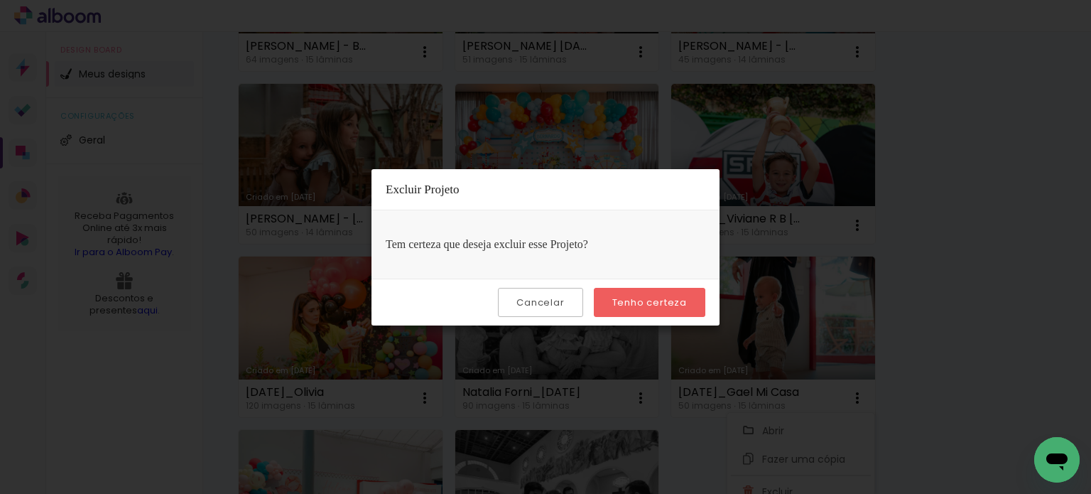
click at [692, 298] on paper-button "Tenho certeza" at bounding box center [649, 302] width 111 height 29
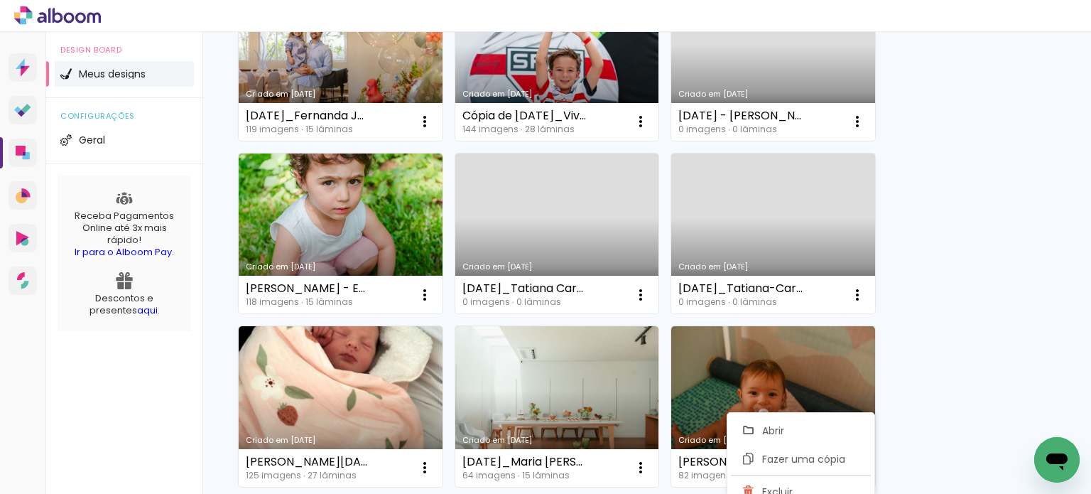
scroll to position [0, 0]
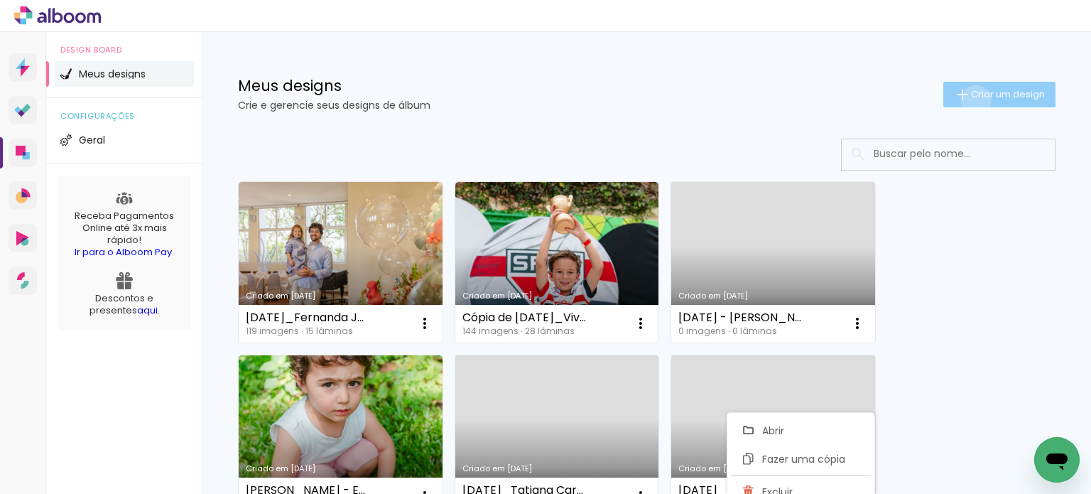
click at [962, 100] on paper-button "Criar um design" at bounding box center [999, 95] width 112 height 26
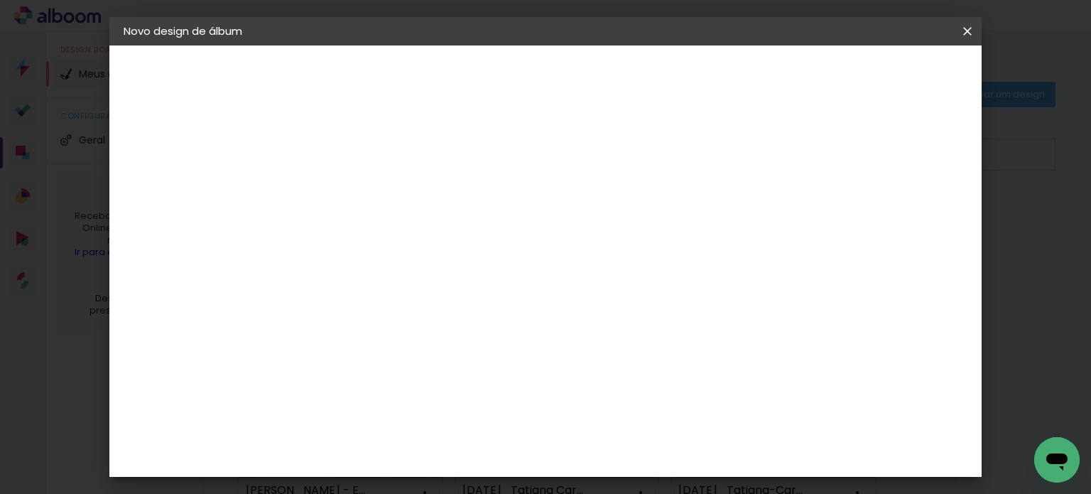
click at [356, 192] on input at bounding box center [356, 191] width 0 height 22
type input "[DATE]_Tim 3a - [PERSON_NAME]"
type paper-input "[DATE]_Tim 3a - [PERSON_NAME]"
click at [0, 0] on slot "Avançar" at bounding box center [0, 0] width 0 height 0
click at [420, 230] on input "[GEOGRAPHIC_DATA]" at bounding box center [386, 227] width 132 height 18
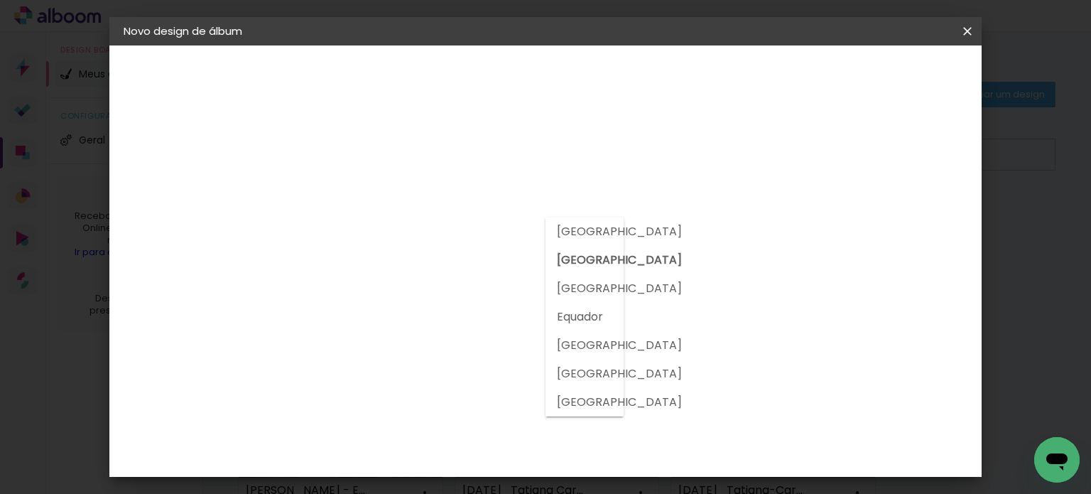
click at [405, 268] on input at bounding box center [391, 270] width 143 height 18
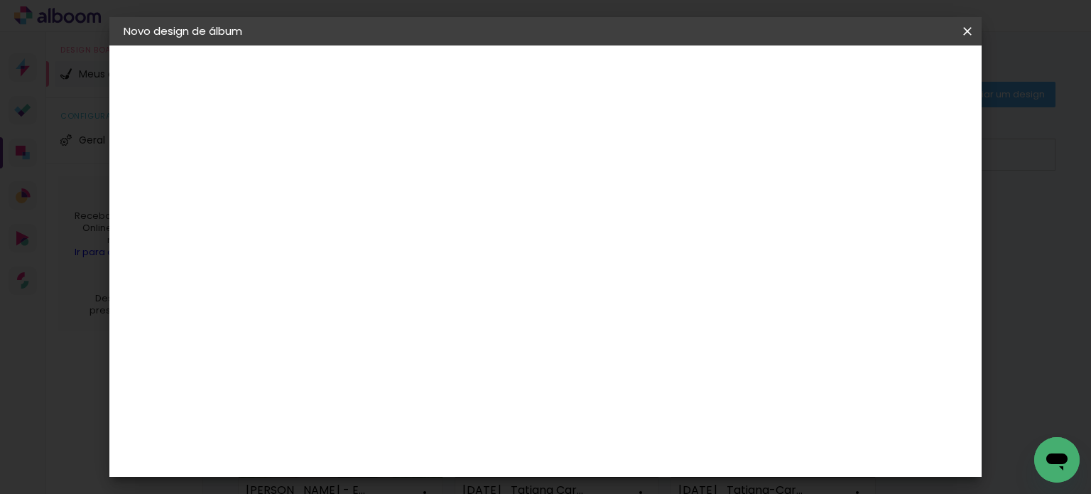
click at [423, 273] on input at bounding box center [391, 270] width 143 height 18
type input "evi"
type paper-input "evi"
click at [425, 312] on paper-item "Evidence" at bounding box center [377, 320] width 125 height 31
click at [583, 71] on paper-button "Avançar" at bounding box center [548, 75] width 70 height 24
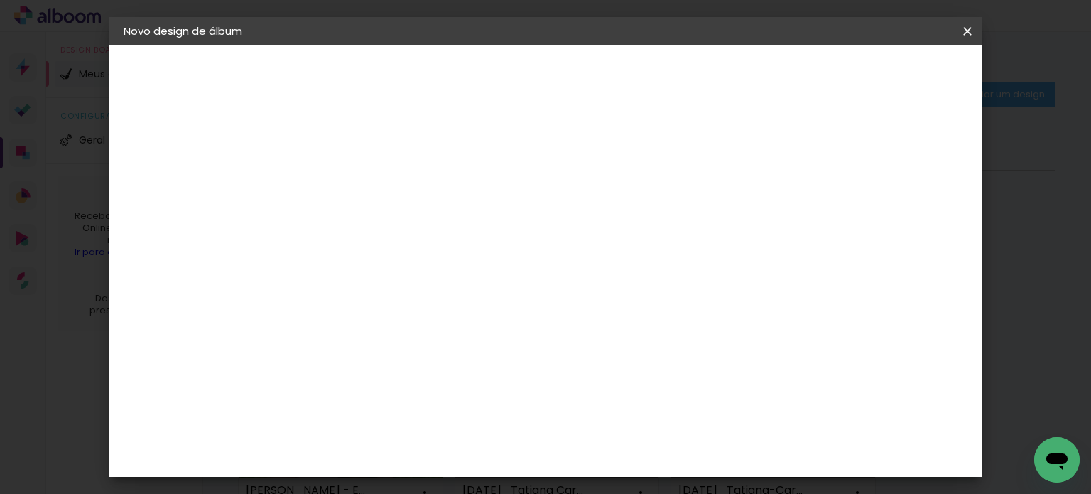
click at [411, 238] on input "text" at bounding box center [383, 247] width 55 height 22
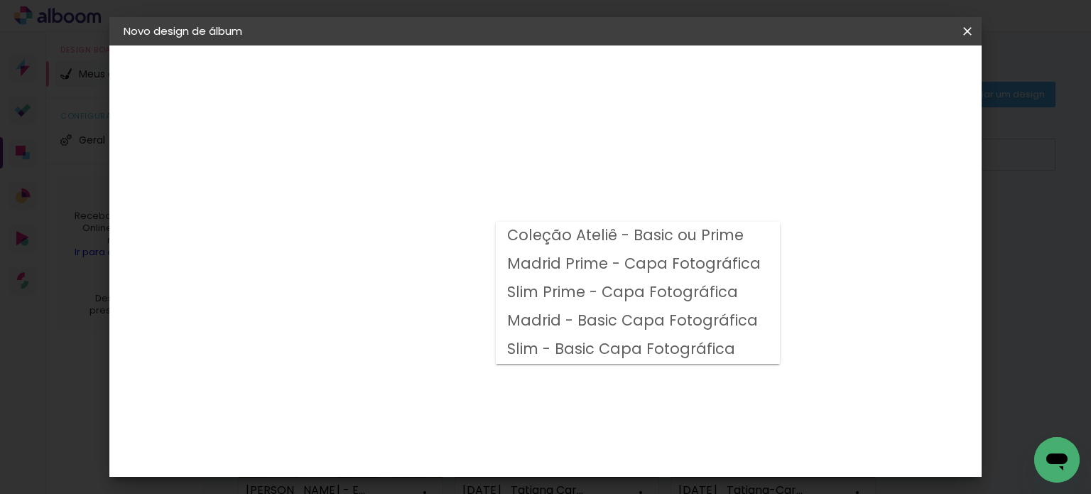
click at [0, 0] on slot "Madrid Prime - Capa Fotográfica" at bounding box center [0, 0] width 0 height 0
type input "Madrid Prime - Capa Fotográfica"
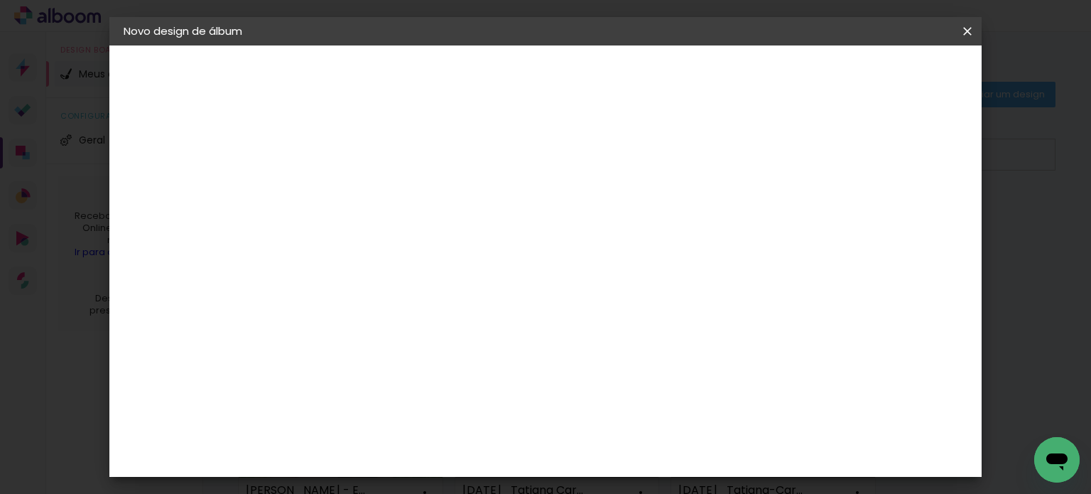
scroll to position [142, 0]
click at [452, 300] on span "20 × 30" at bounding box center [419, 314] width 66 height 29
click at [0, 0] on slot "Avançar" at bounding box center [0, 0] width 0 height 0
click at [798, 151] on div at bounding box center [791, 153] width 13 height 13
type paper-checkbox "on"
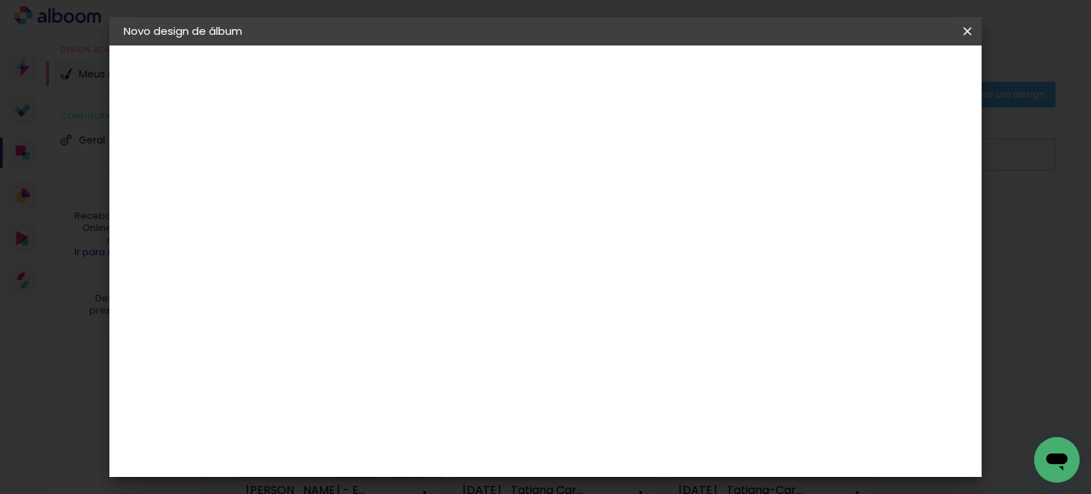
click at [893, 65] on paper-button "Iniciar design" at bounding box center [846, 75] width 93 height 24
